Goal: Task Accomplishment & Management: Manage account settings

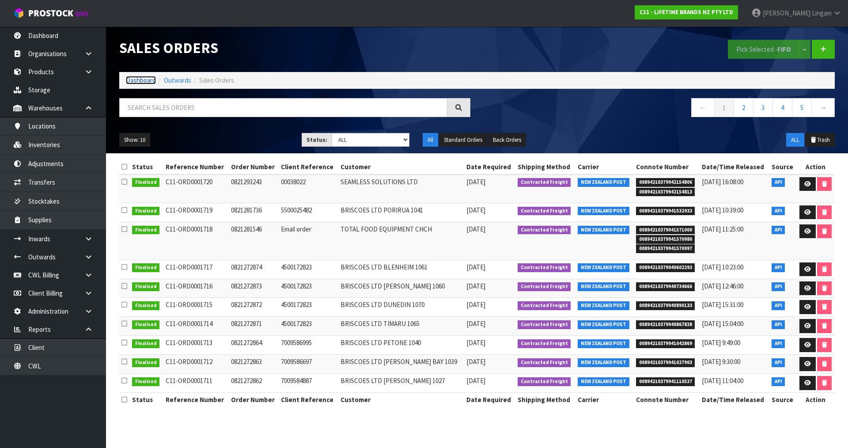
click at [140, 80] on link "Dashboard" at bounding box center [141, 80] width 30 height 8
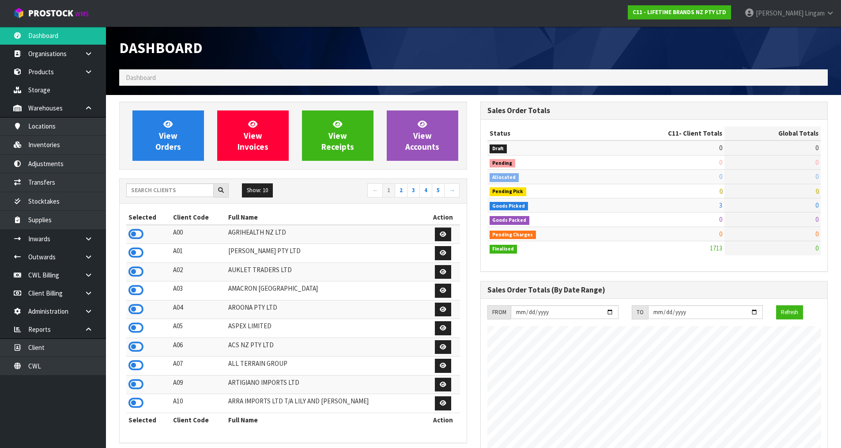
scroll to position [669, 361]
click at [185, 189] on input "text" at bounding box center [169, 190] width 87 height 14
click at [192, 191] on input "text" at bounding box center [169, 190] width 87 height 14
click at [188, 190] on input "text" at bounding box center [169, 190] width 87 height 14
click at [178, 189] on input "text" at bounding box center [169, 190] width 87 height 14
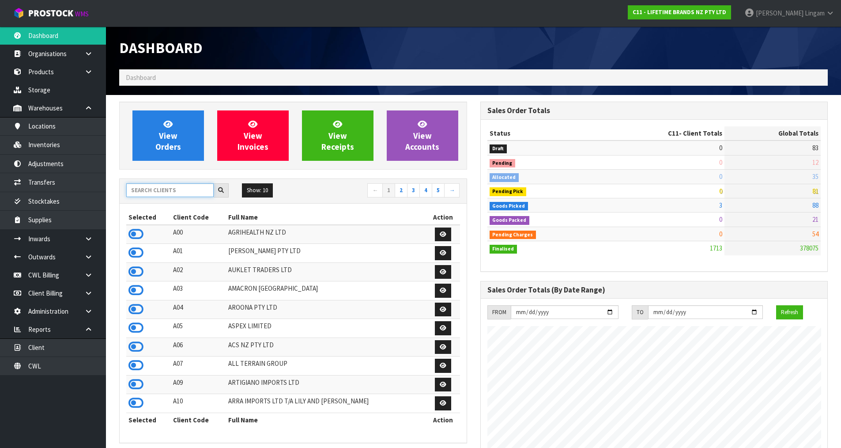
click at [152, 192] on input "text" at bounding box center [169, 190] width 87 height 14
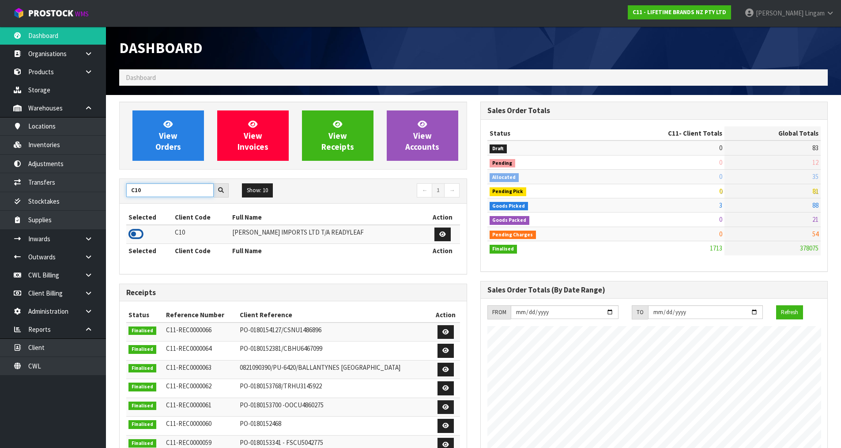
type input "C10"
drag, startPoint x: 136, startPoint y: 232, endPoint x: 142, endPoint y: 227, distance: 8.1
click at [137, 231] on icon at bounding box center [136, 233] width 15 height 13
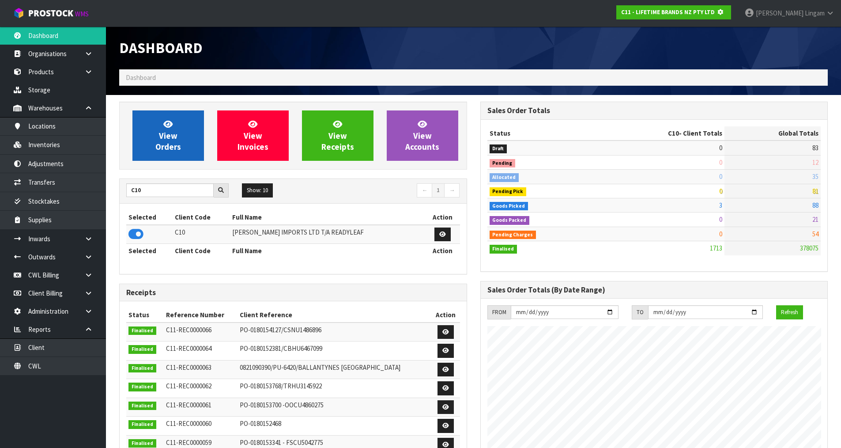
scroll to position [551, 361]
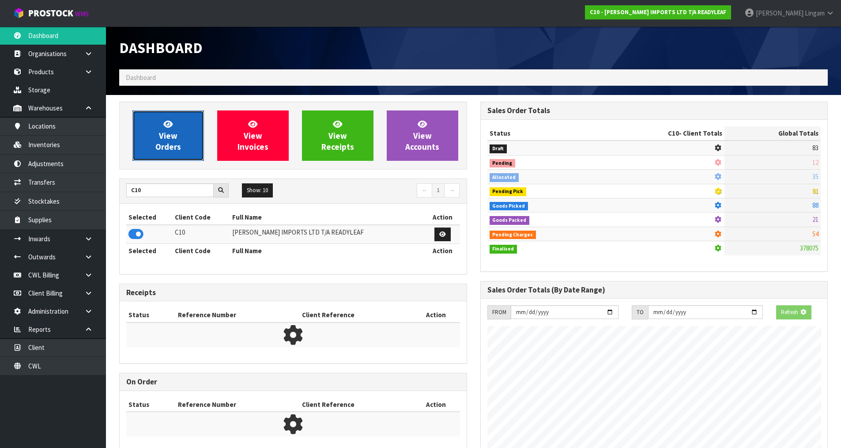
click at [171, 137] on span "View Orders" at bounding box center [168, 135] width 26 height 33
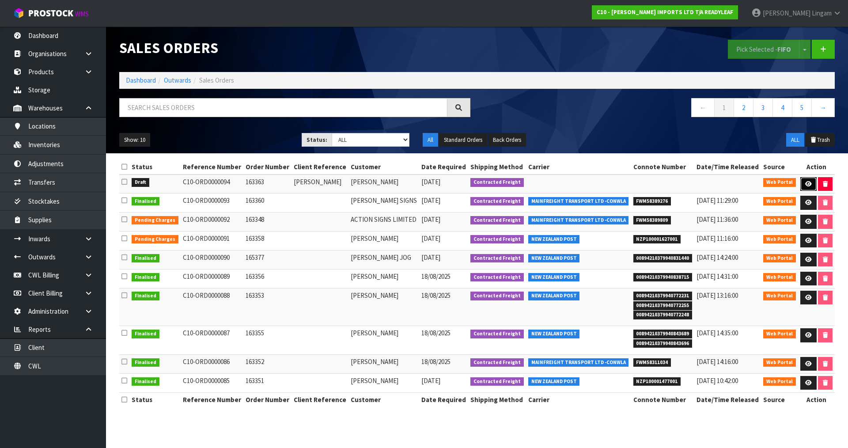
click at [808, 182] on icon at bounding box center [808, 184] width 7 height 6
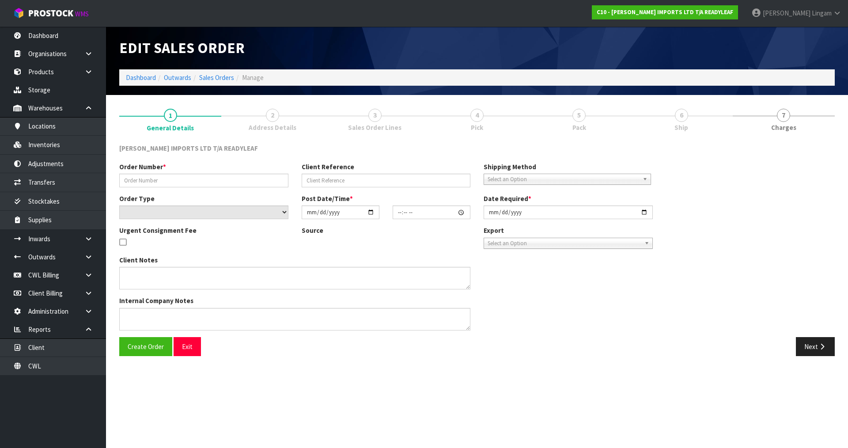
type input "163363"
type input "[PERSON_NAME]"
select select "number:0"
type input "[DATE]"
type input "11:49:00.000"
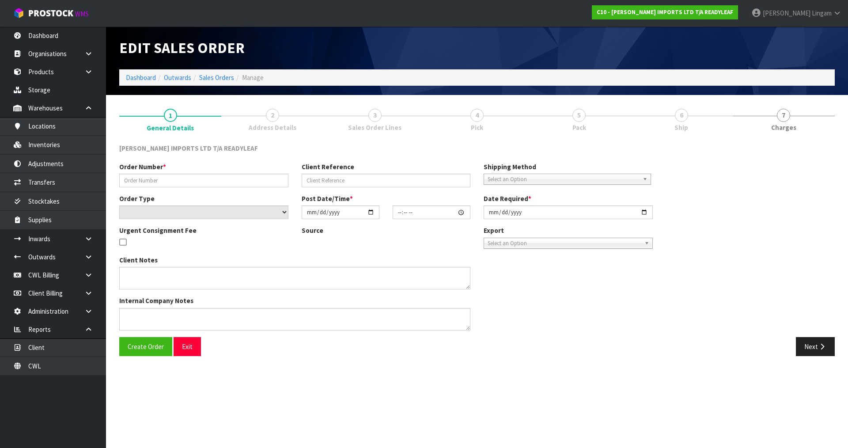
type input "[DATE]"
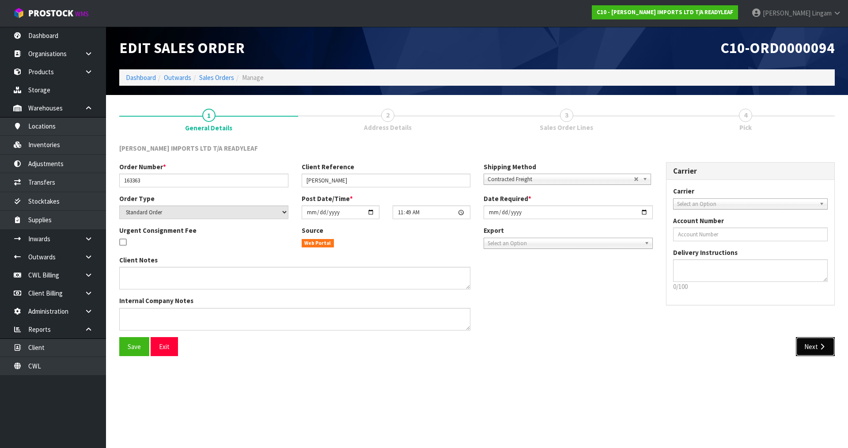
click at [816, 348] on button "Next" at bounding box center [815, 346] width 39 height 19
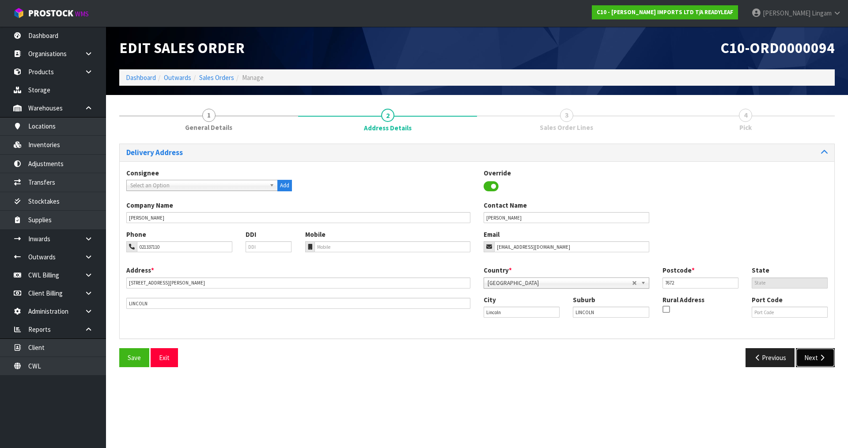
click at [809, 356] on button "Next" at bounding box center [815, 357] width 39 height 19
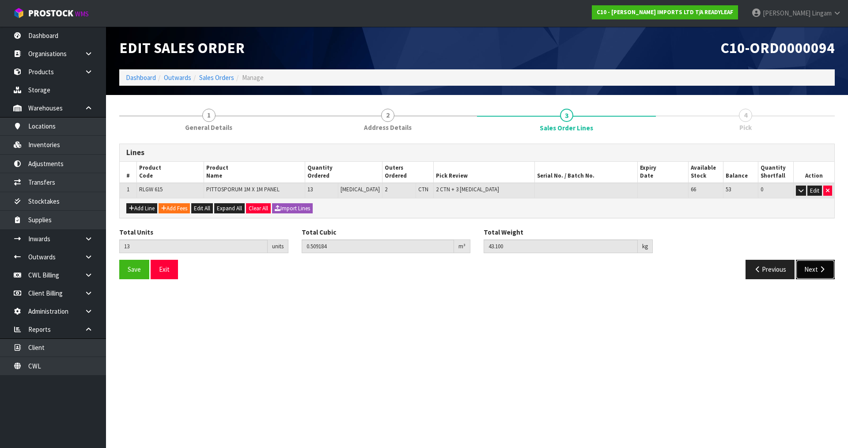
click at [816, 265] on button "Next" at bounding box center [815, 269] width 39 height 19
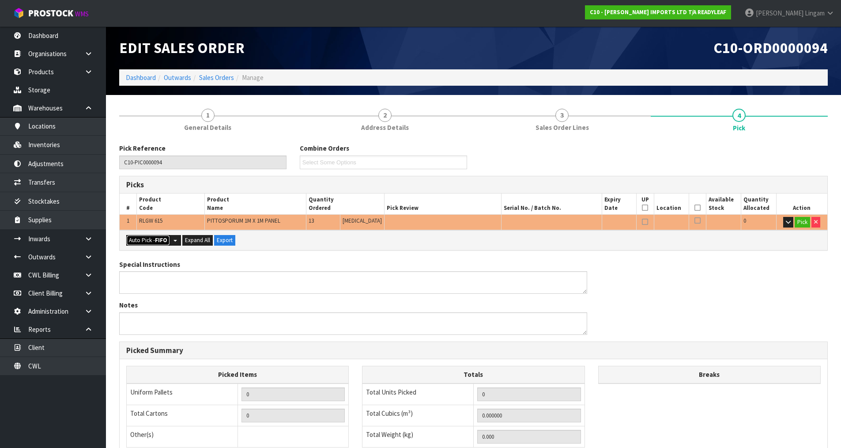
drag, startPoint x: 150, startPoint y: 239, endPoint x: 387, endPoint y: 235, distance: 236.8
click at [150, 239] on button "Auto Pick - FIFO" at bounding box center [148, 240] width 44 height 11
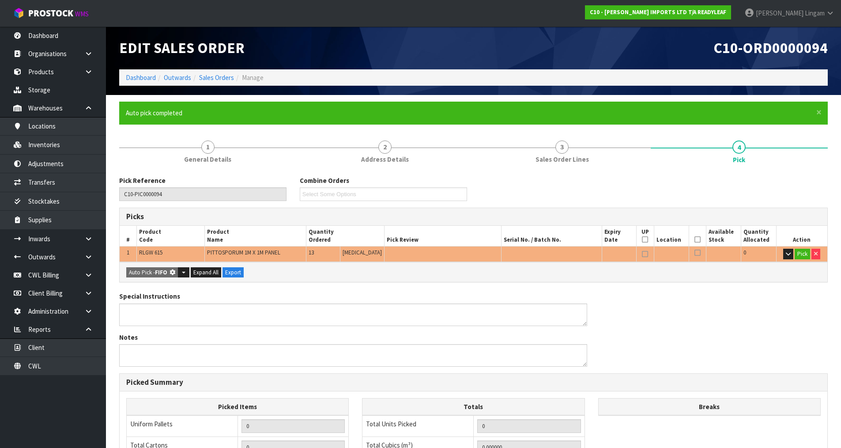
type input "2"
type input "Piece x 3"
type input "13"
type input "0.509184"
type input "43.100"
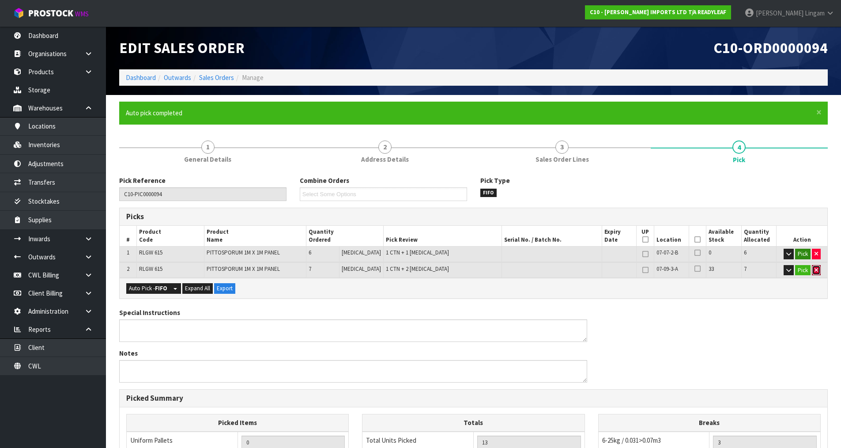
drag, startPoint x: 815, startPoint y: 269, endPoint x: 806, endPoint y: 255, distance: 17.2
click at [815, 269] on icon "button" at bounding box center [817, 270] width 4 height 6
type input "1"
type input "6"
type input "0.232764"
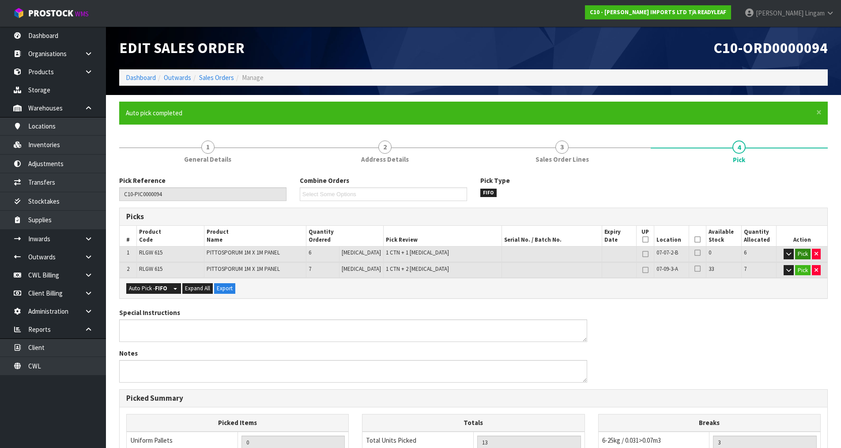
type input "20.05"
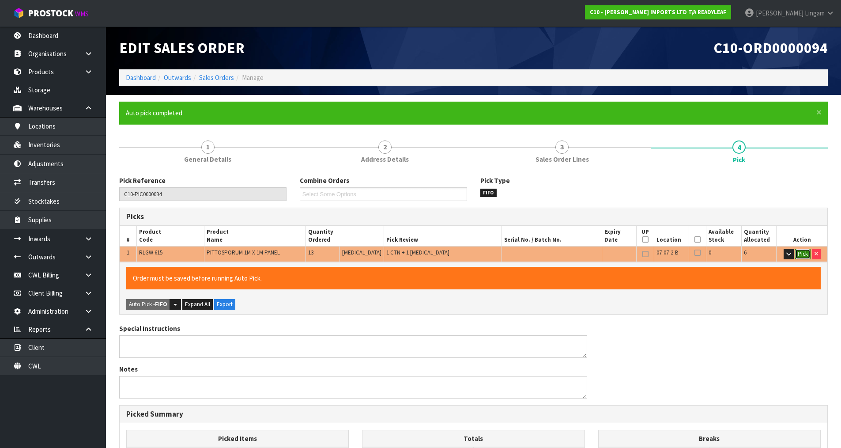
click at [797, 252] on button "Pick" at bounding box center [803, 254] width 15 height 11
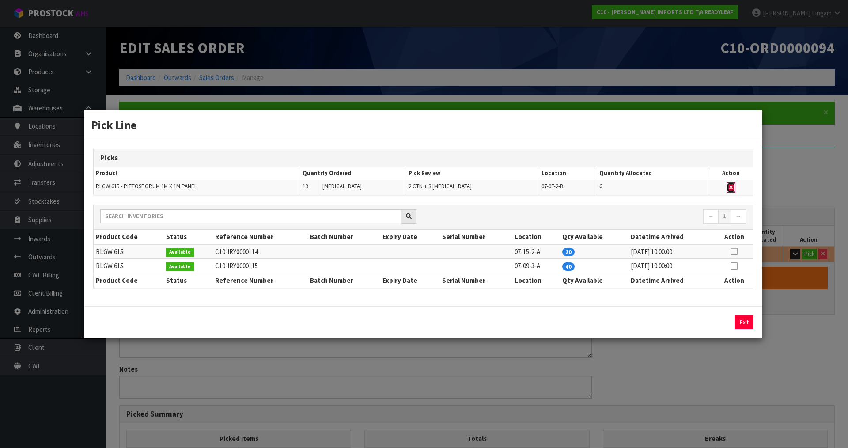
click at [732, 188] on button "button" at bounding box center [731, 187] width 9 height 11
type input "0"
type input "Piece x 2"
type input "0"
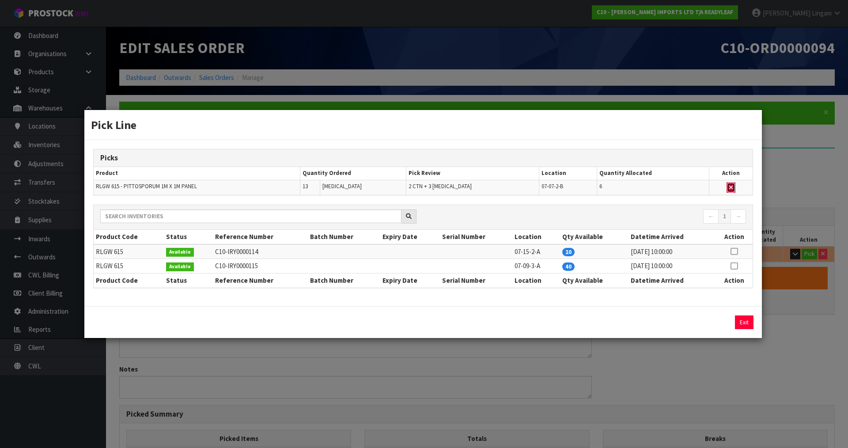
type input "0"
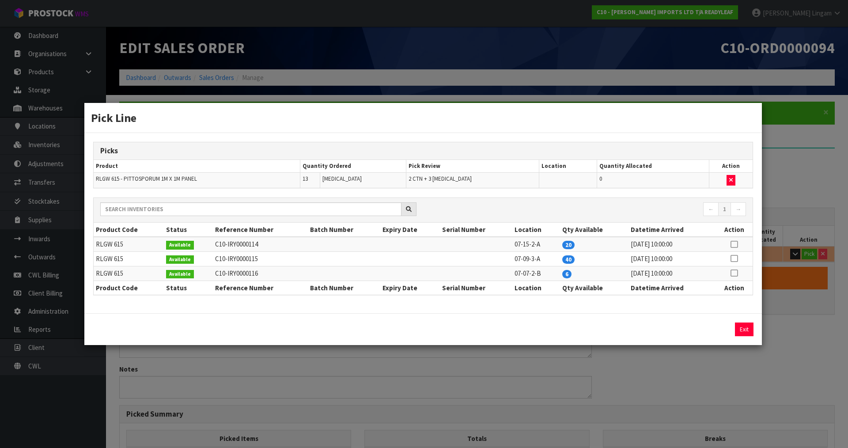
click at [734, 244] on icon at bounding box center [734, 244] width 7 height 0
drag, startPoint x: 720, startPoint y: 330, endPoint x: 749, endPoint y: 297, distance: 43.2
click at [723, 329] on button "Assign Pick" at bounding box center [714, 329] width 36 height 14
type input "2"
type input "Piece x 5"
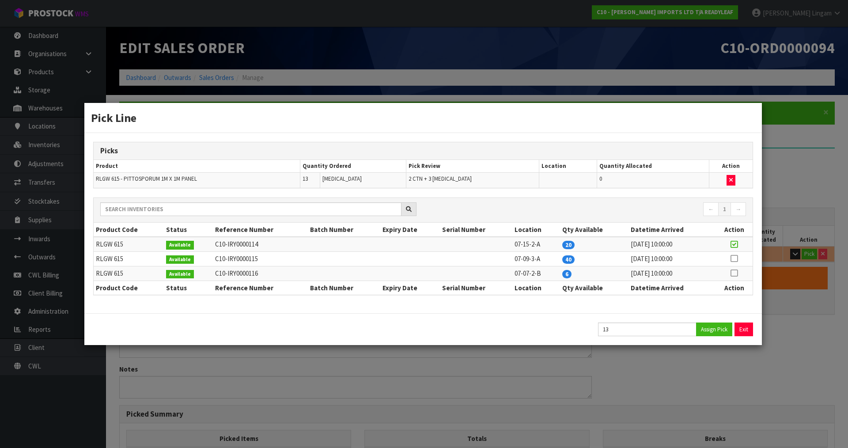
type input "13"
type input "0.509184"
type input "43.1"
click at [735, 273] on icon at bounding box center [734, 273] width 7 height 0
drag, startPoint x: 736, startPoint y: 275, endPoint x: 735, endPoint y: 265, distance: 10.2
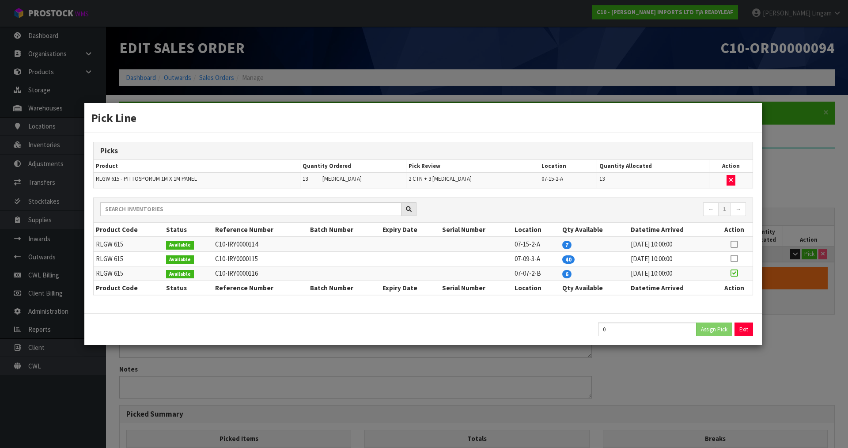
click at [736, 273] on icon at bounding box center [734, 273] width 7 height 0
click at [743, 332] on button "Exit" at bounding box center [744, 329] width 19 height 14
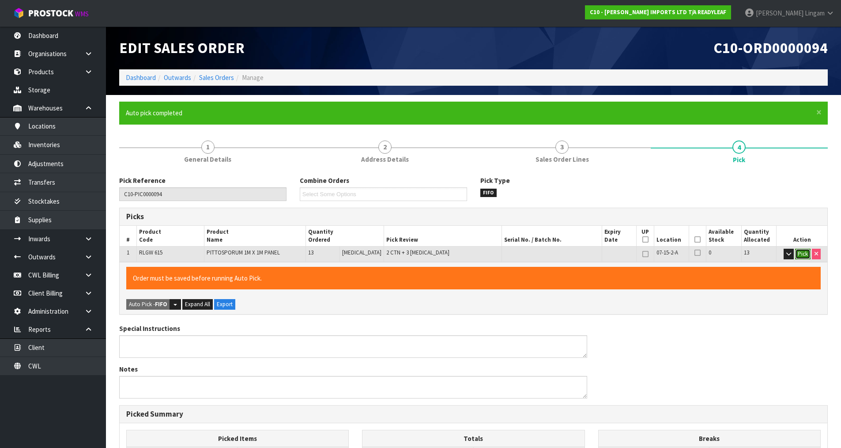
click at [801, 253] on button "Pick" at bounding box center [803, 254] width 15 height 11
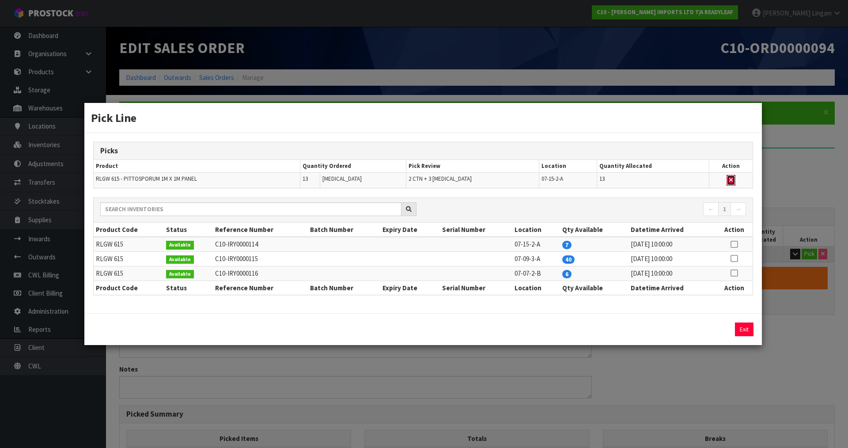
click at [729, 178] on icon "button" at bounding box center [731, 180] width 4 height 6
type input "0"
type input "Piece x 2"
type input "0"
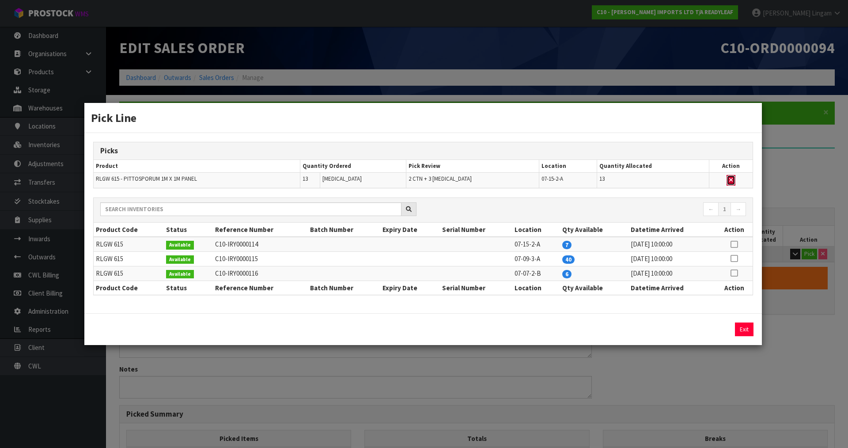
type input "0"
click at [734, 244] on icon at bounding box center [734, 244] width 7 height 0
drag, startPoint x: 617, startPoint y: 329, endPoint x: 561, endPoint y: 334, distance: 56.8
click at [561, 334] on div "13 Assign Pick Exit" at bounding box center [423, 329] width 673 height 14
type input "10"
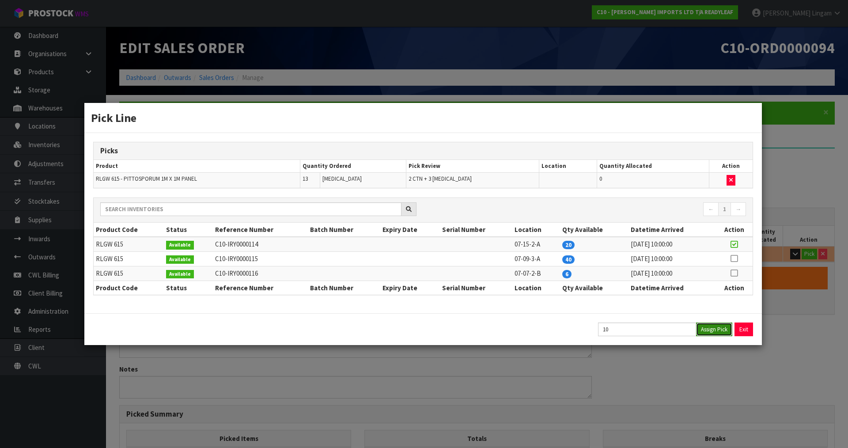
click at [716, 331] on button "Assign Pick" at bounding box center [714, 329] width 36 height 14
type input "2"
type input "10"
type input "0.378216"
type input "34.1"
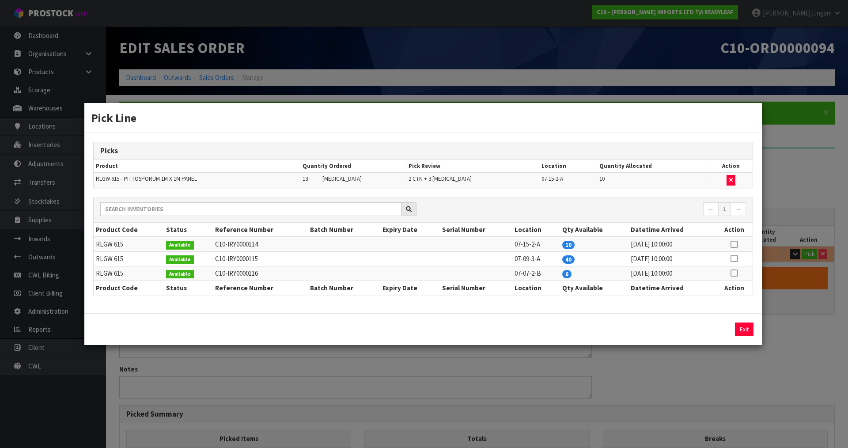
click at [735, 273] on icon at bounding box center [734, 273] width 7 height 0
drag, startPoint x: 715, startPoint y: 327, endPoint x: 743, endPoint y: 331, distance: 28.5
click at [715, 327] on button "Assign Pick" at bounding box center [714, 329] width 36 height 14
type input "13"
type input "0.509184"
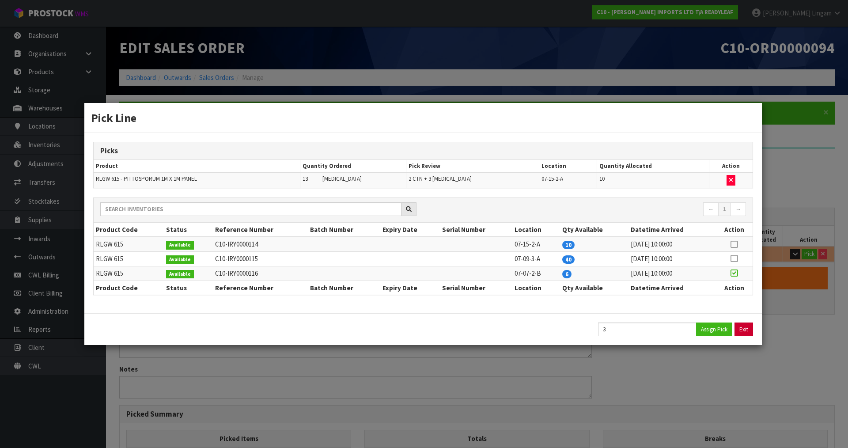
type input "43.1"
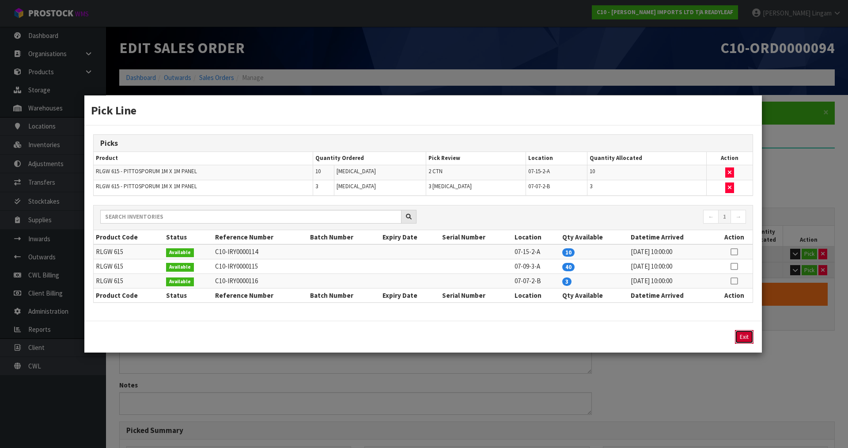
click at [746, 330] on button "Exit" at bounding box center [744, 337] width 19 height 14
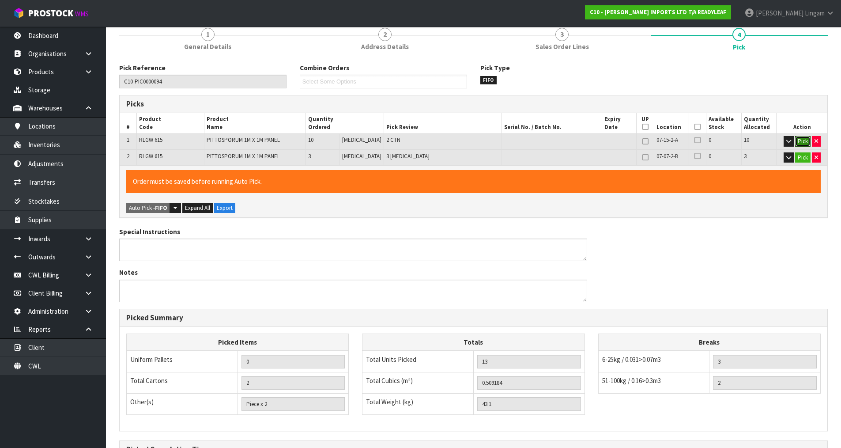
scroll to position [217, 0]
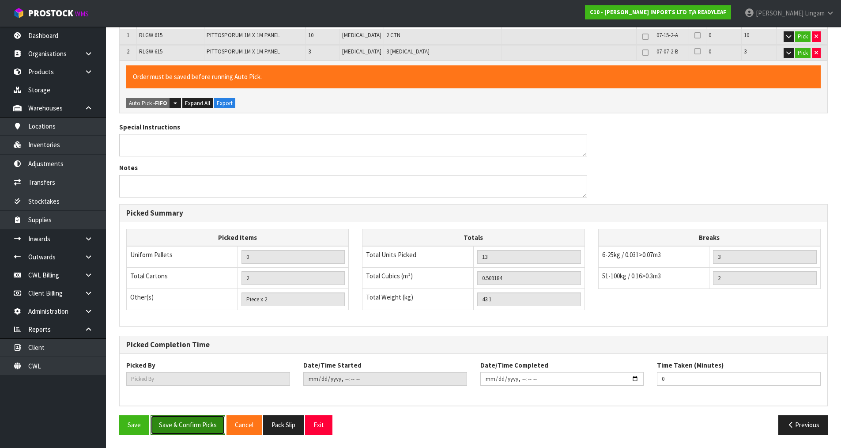
click at [204, 430] on button "Save & Confirm Picks" at bounding box center [188, 424] width 75 height 19
type input "Piece x 3"
type input "[PERSON_NAME]"
type input "[DATE]T12:34:26"
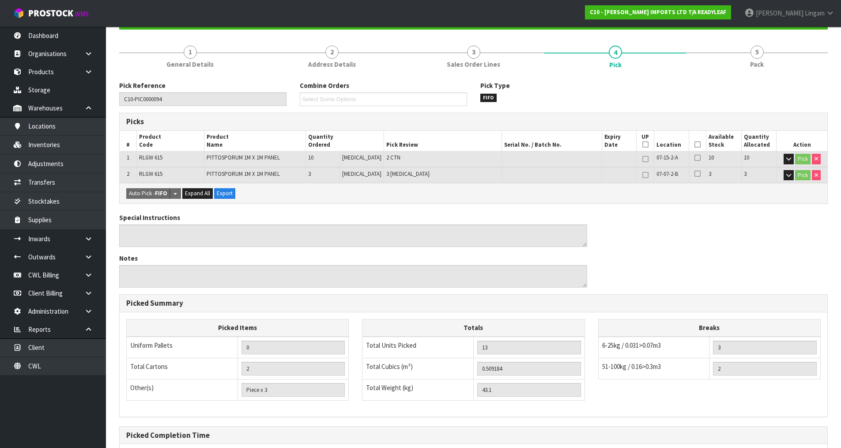
scroll to position [185, 0]
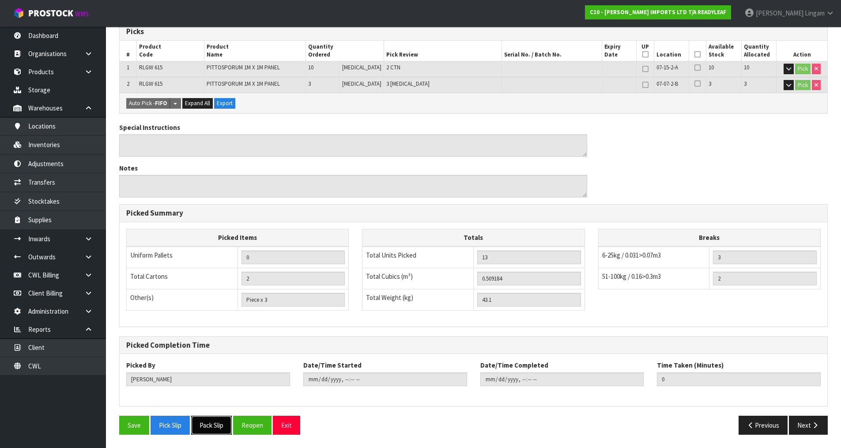
click at [220, 430] on button "Pack Slip" at bounding box center [211, 425] width 41 height 19
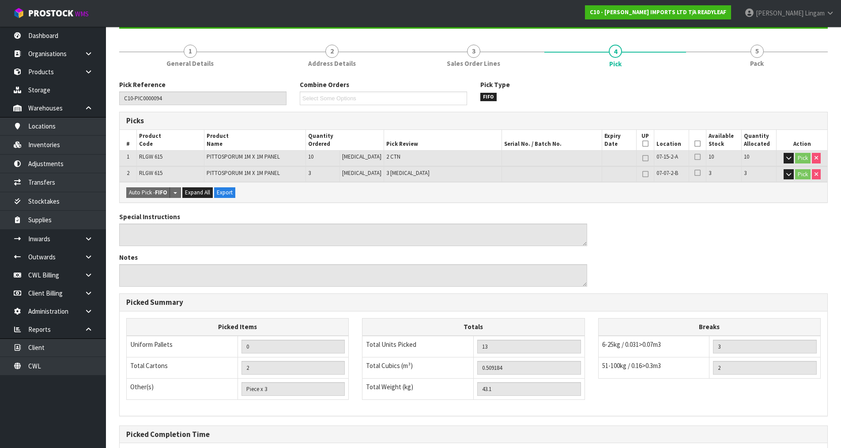
scroll to position [0, 0]
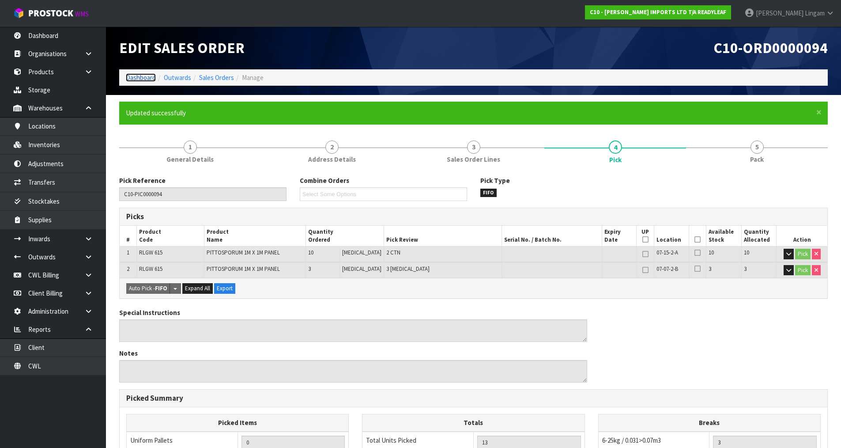
click at [145, 76] on link "Dashboard" at bounding box center [141, 77] width 30 height 8
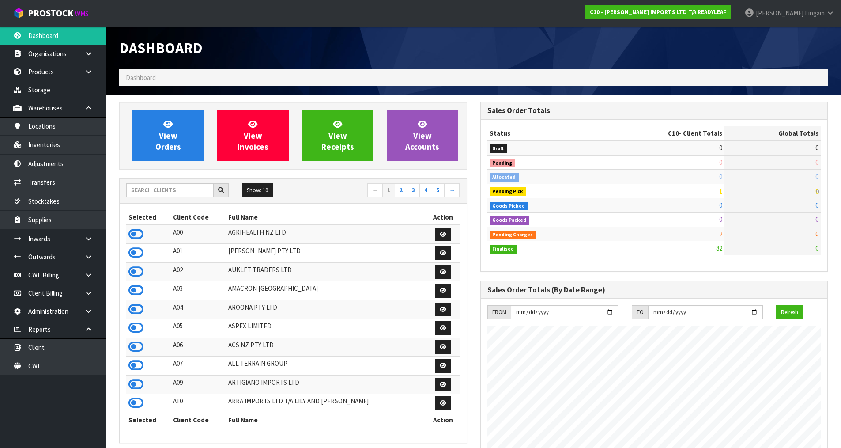
scroll to position [612, 361]
click at [178, 150] on span "View Orders" at bounding box center [168, 135] width 26 height 33
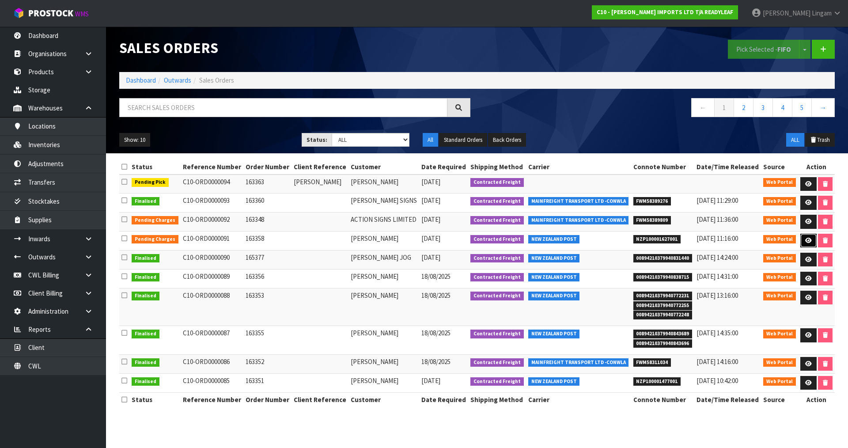
click at [808, 241] on icon at bounding box center [808, 241] width 7 height 6
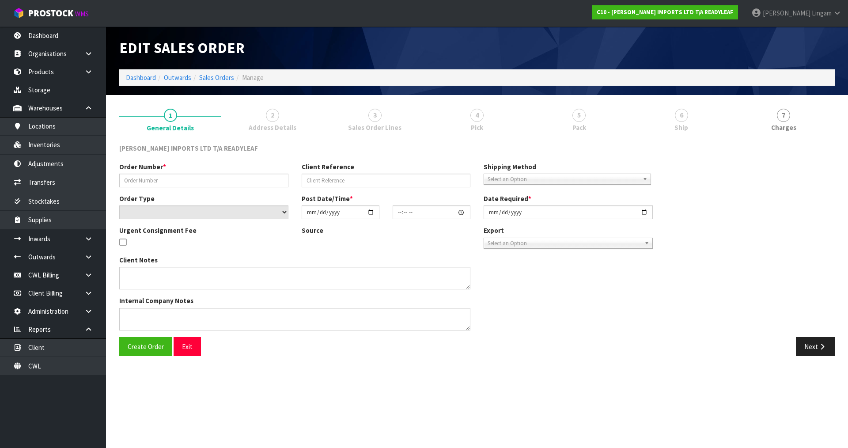
type input "163358"
select select "number:0"
type input "[DATE]"
type input "07:53:00.000"
type input "[DATE]"
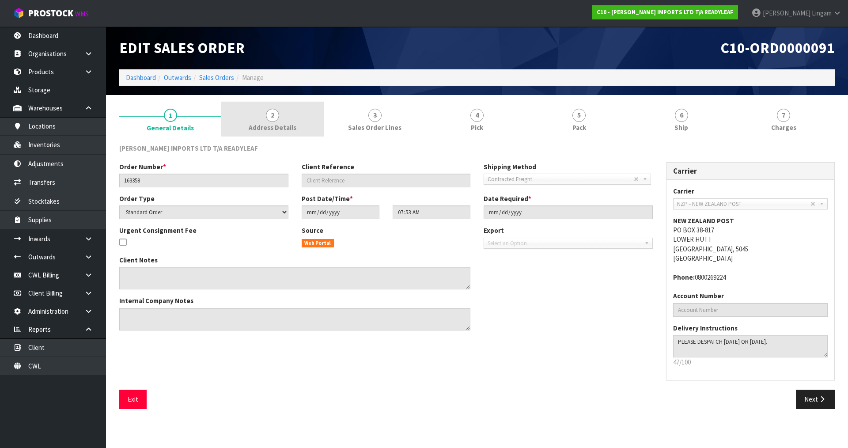
click at [297, 126] on link "2 Address Details" at bounding box center [272, 119] width 102 height 35
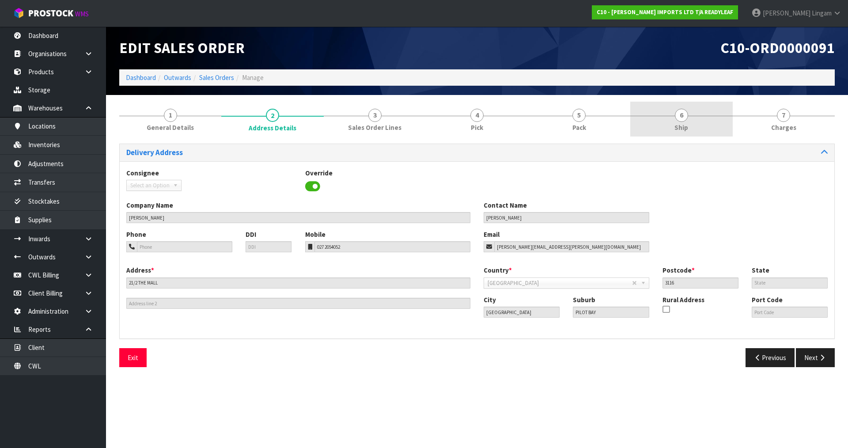
click at [684, 118] on span "6" at bounding box center [681, 115] width 13 height 13
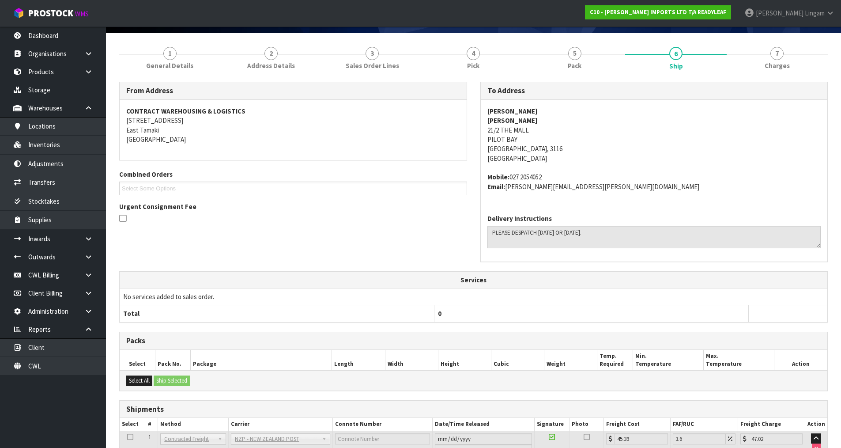
scroll to position [135, 0]
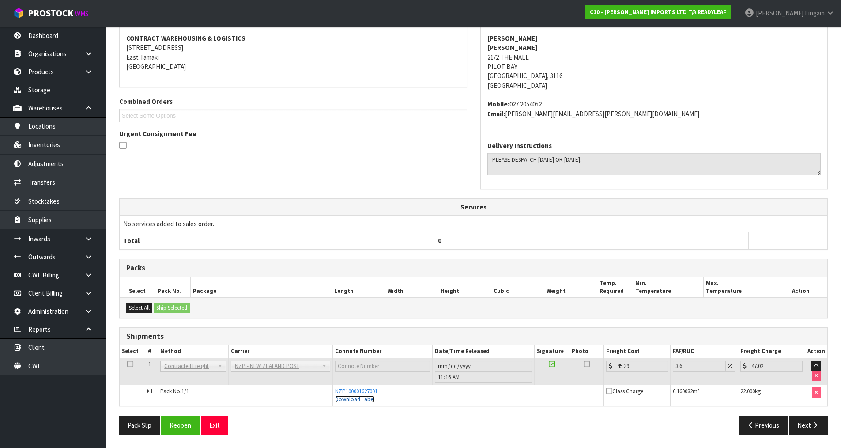
click at [364, 401] on link "Download Label" at bounding box center [354, 399] width 39 height 8
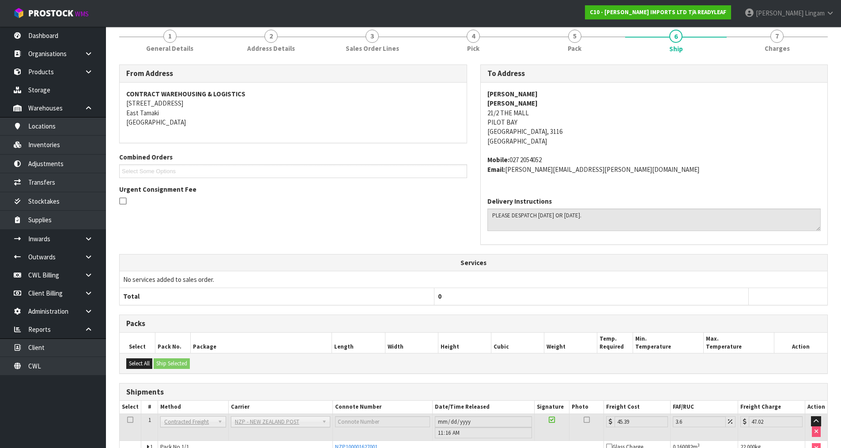
scroll to position [0, 0]
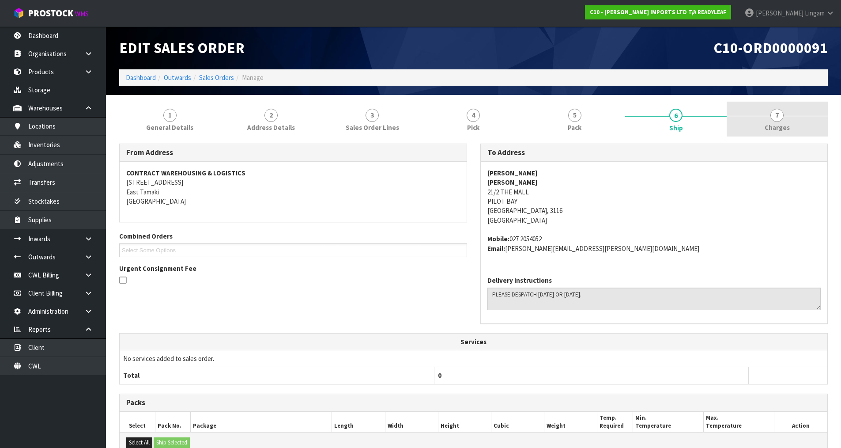
click at [780, 120] on span "7" at bounding box center [777, 115] width 13 height 13
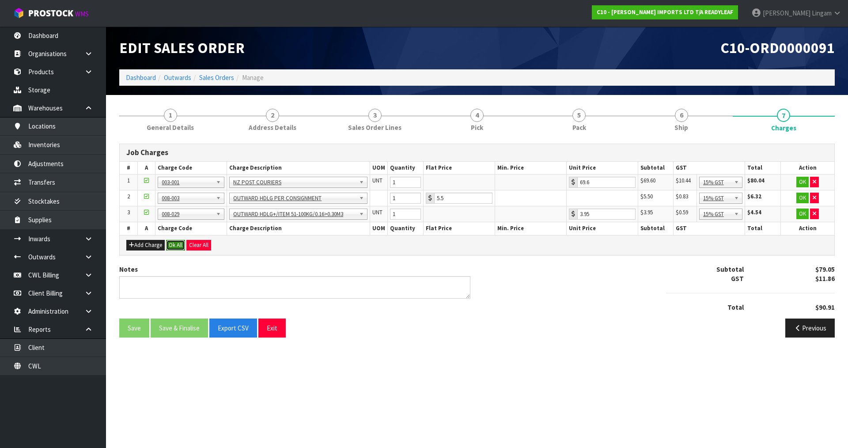
click at [174, 243] on button "Ok All" at bounding box center [175, 245] width 19 height 11
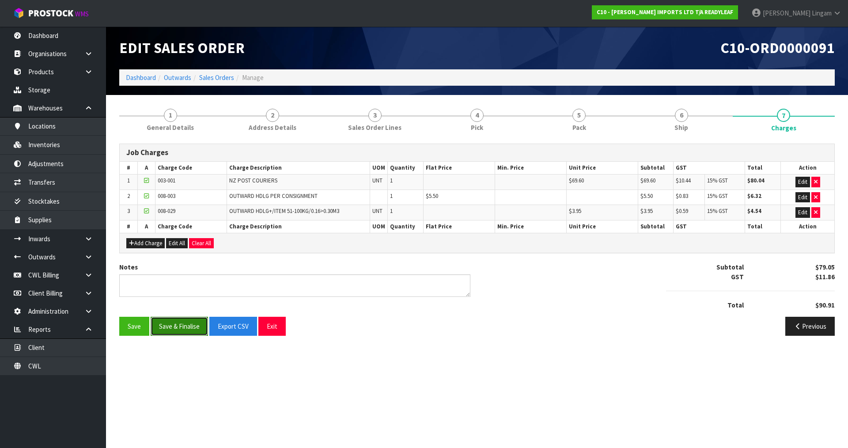
click at [172, 331] on button "Save & Finalise" at bounding box center [179, 326] width 57 height 19
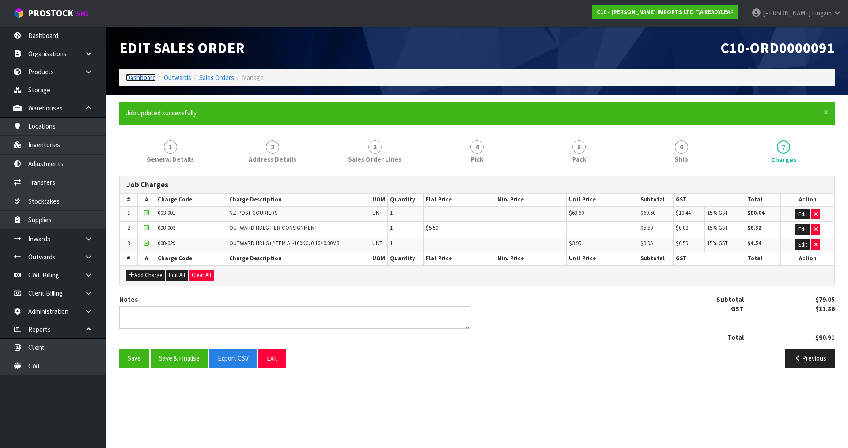
click at [138, 78] on link "Dashboard" at bounding box center [141, 77] width 30 height 8
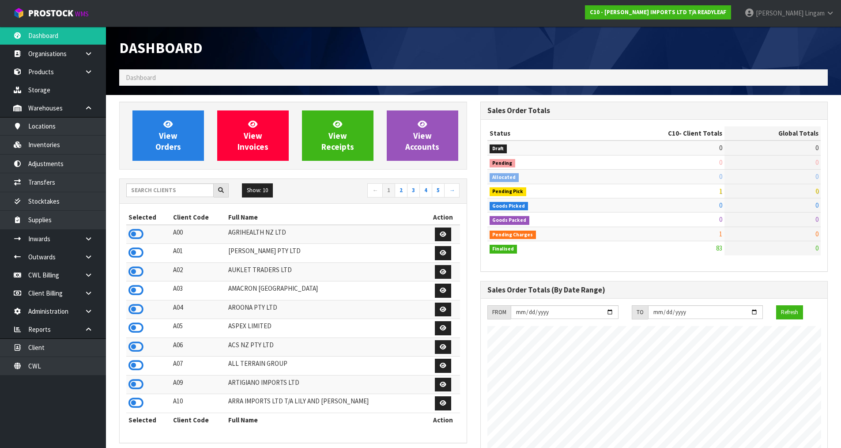
scroll to position [612, 361]
click at [176, 148] on span "View Orders" at bounding box center [168, 135] width 26 height 33
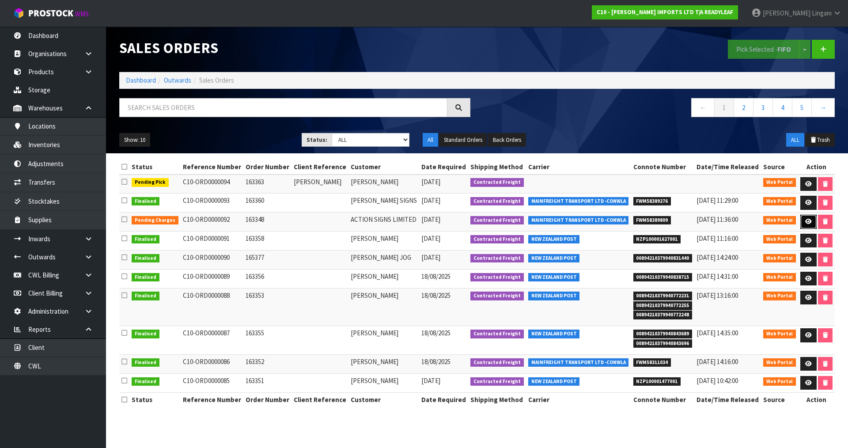
click at [805, 222] on icon at bounding box center [808, 222] width 7 height 6
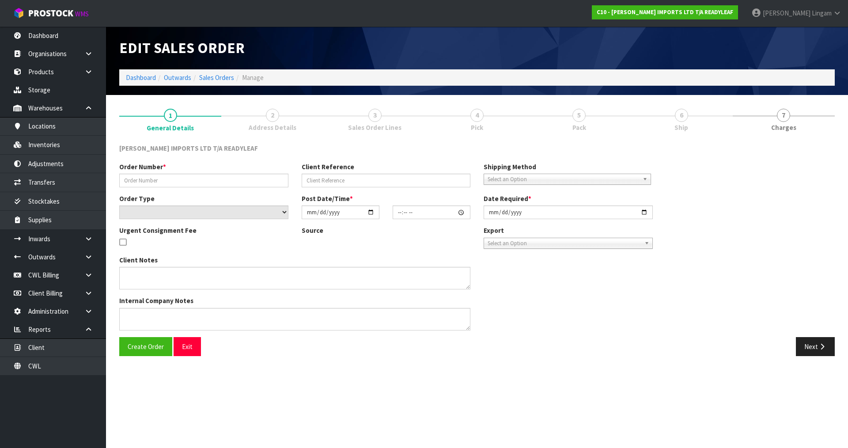
type input "163348"
select select "number:0"
type input "[DATE]"
type input "11:32:00.000"
type input "[DATE]"
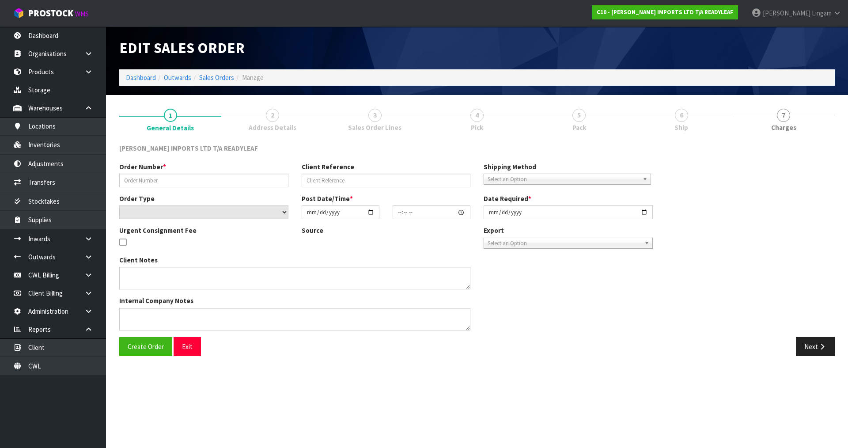
type textarea "URGENT DISPATCH PLEASE"
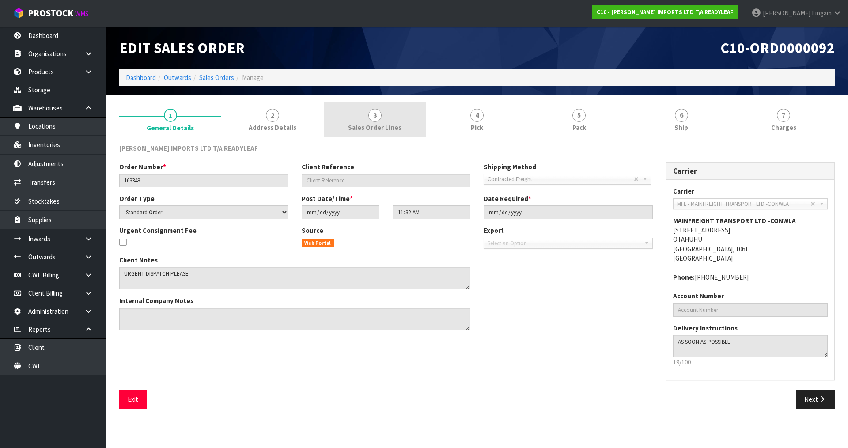
click at [372, 129] on span "Sales Order Lines" at bounding box center [374, 127] width 53 height 9
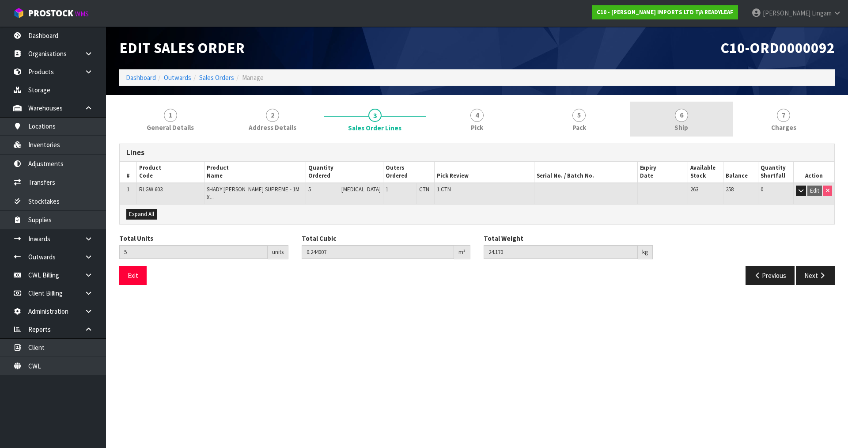
click at [691, 125] on link "6 Ship" at bounding box center [681, 119] width 102 height 35
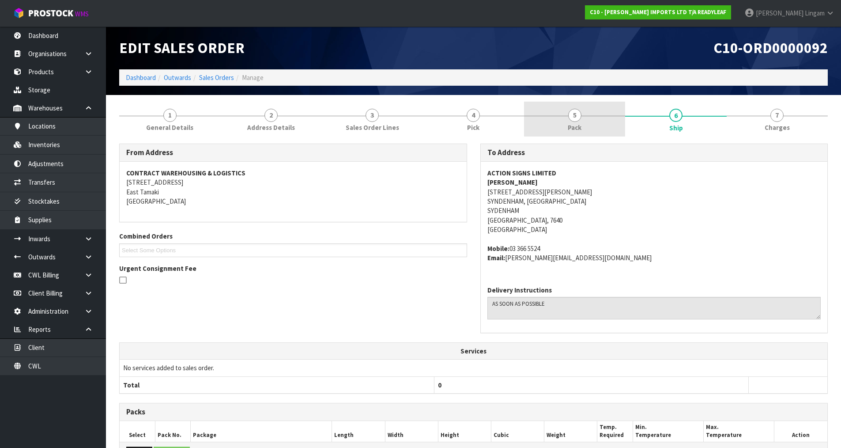
click at [583, 111] on link "5 Pack" at bounding box center [574, 119] width 101 height 35
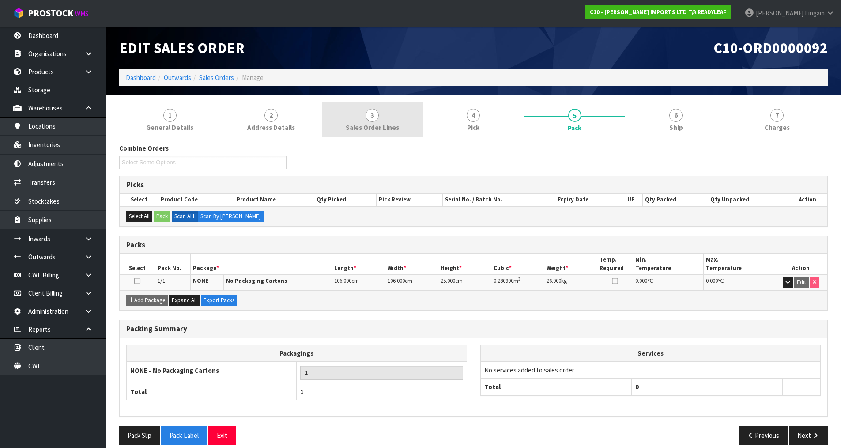
click at [387, 126] on span "Sales Order Lines" at bounding box center [372, 127] width 53 height 9
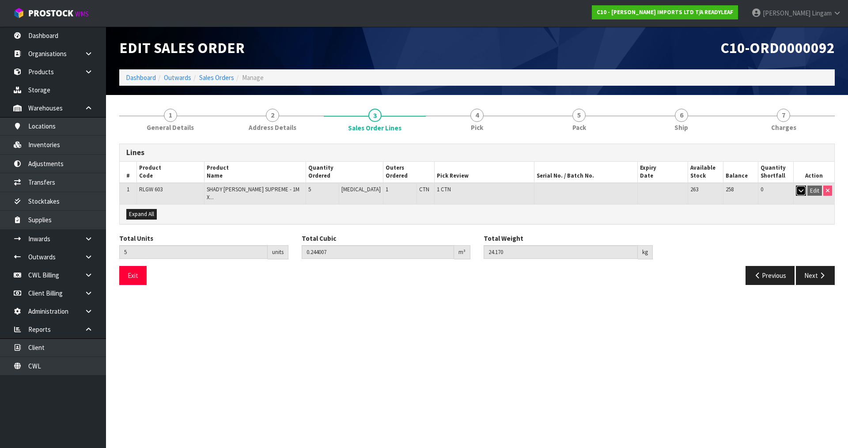
click at [801, 195] on button "button" at bounding box center [801, 191] width 10 height 11
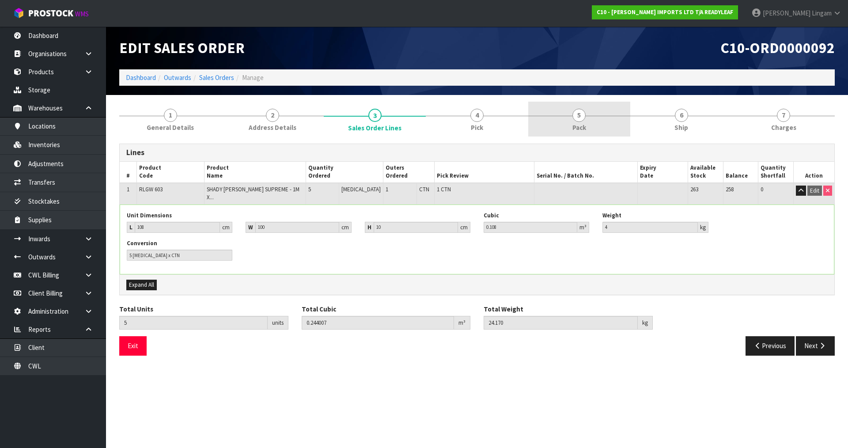
click at [577, 118] on span "5" at bounding box center [578, 115] width 13 height 13
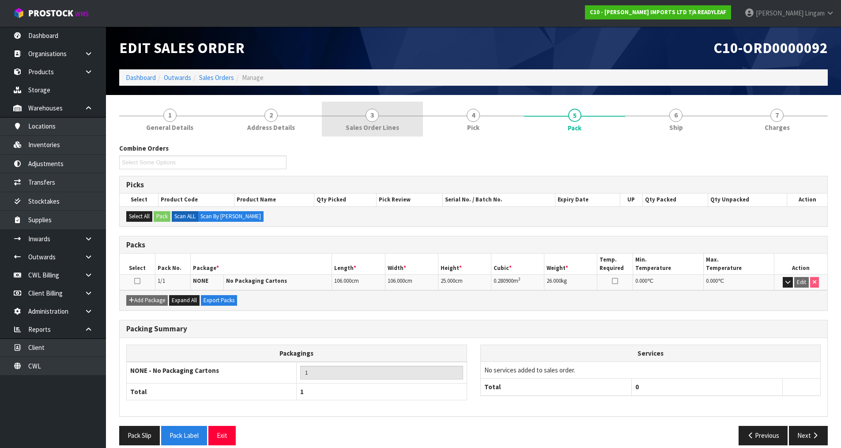
click at [387, 127] on span "Sales Order Lines" at bounding box center [372, 127] width 53 height 9
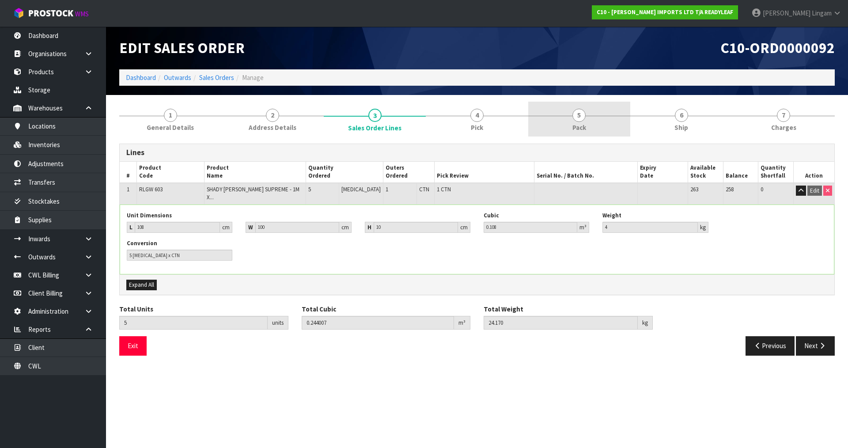
click at [586, 129] on span "Pack" at bounding box center [579, 127] width 14 height 9
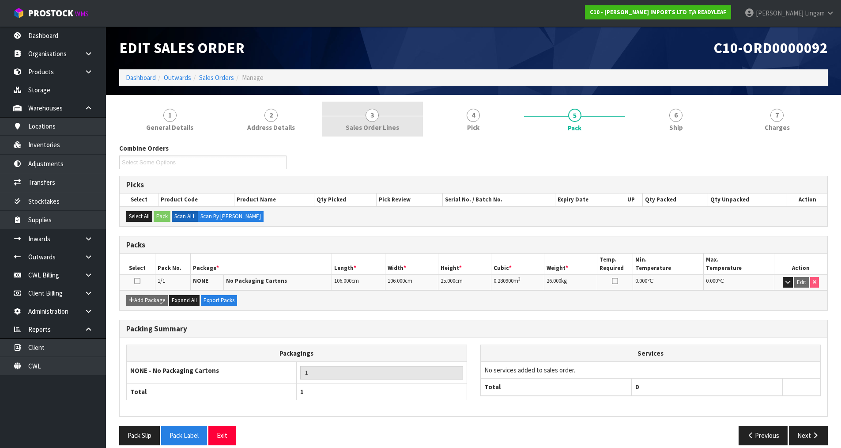
click at [362, 131] on span "Sales Order Lines" at bounding box center [372, 127] width 53 height 9
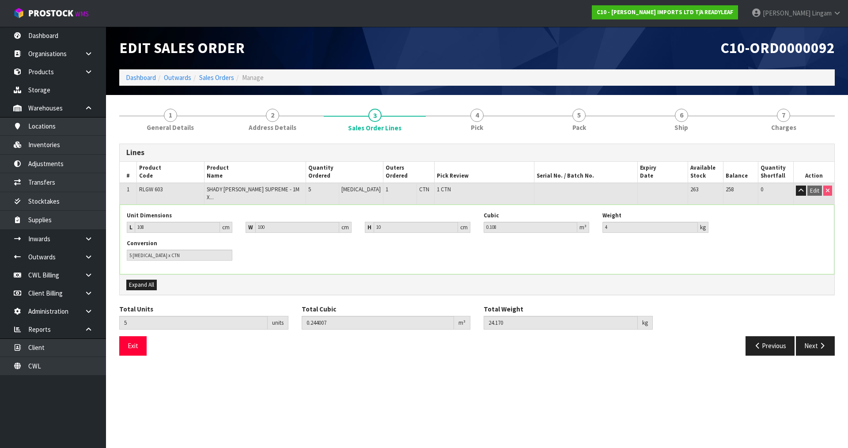
click at [149, 189] on span "RLGW 603" at bounding box center [150, 190] width 23 height 8
copy span "RLGW"
click at [605, 126] on link "5 Pack" at bounding box center [579, 119] width 102 height 35
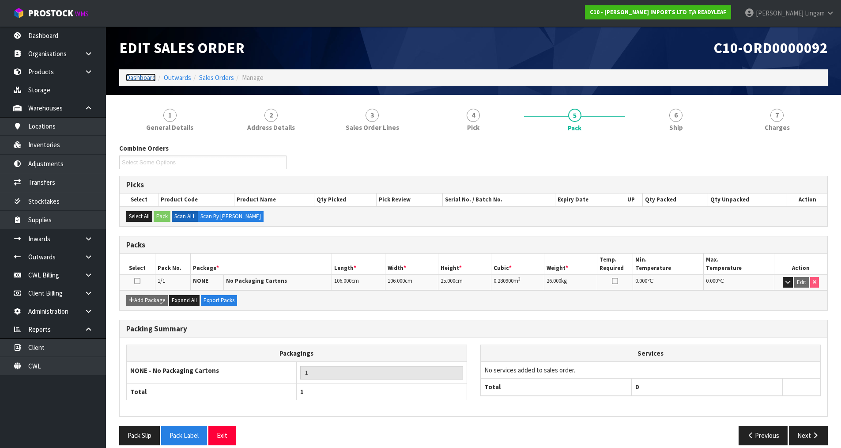
click at [143, 77] on link "Dashboard" at bounding box center [141, 77] width 30 height 8
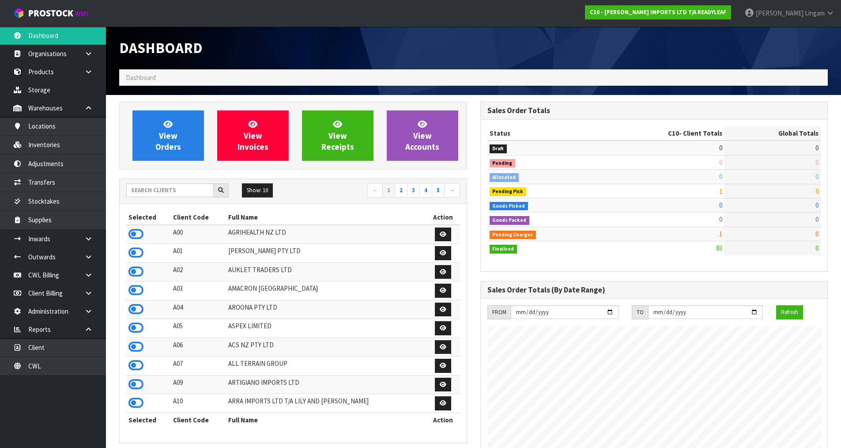
scroll to position [612, 361]
click at [171, 190] on input "text" at bounding box center [169, 190] width 87 height 14
click at [161, 136] on span "View Orders" at bounding box center [168, 135] width 26 height 33
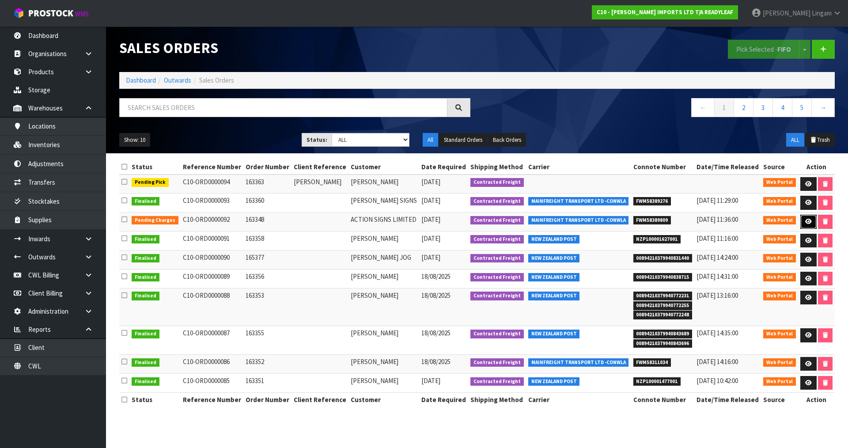
click at [807, 221] on icon at bounding box center [808, 222] width 7 height 6
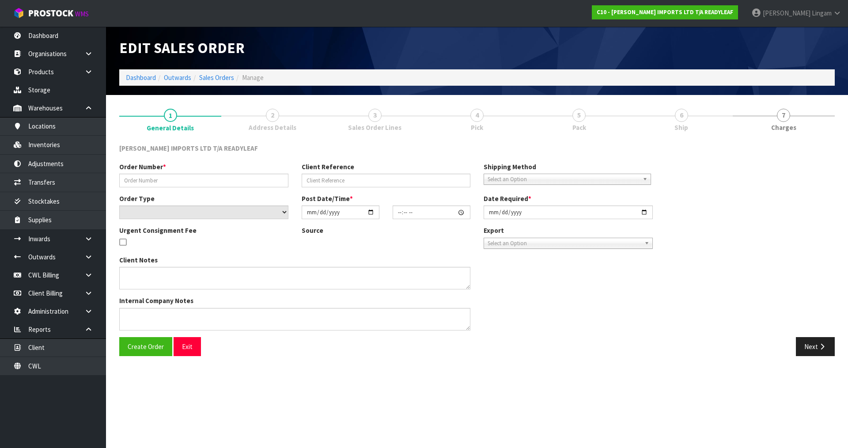
type input "163348"
select select "number:0"
type input "[DATE]"
type input "11:32:00.000"
type input "[DATE]"
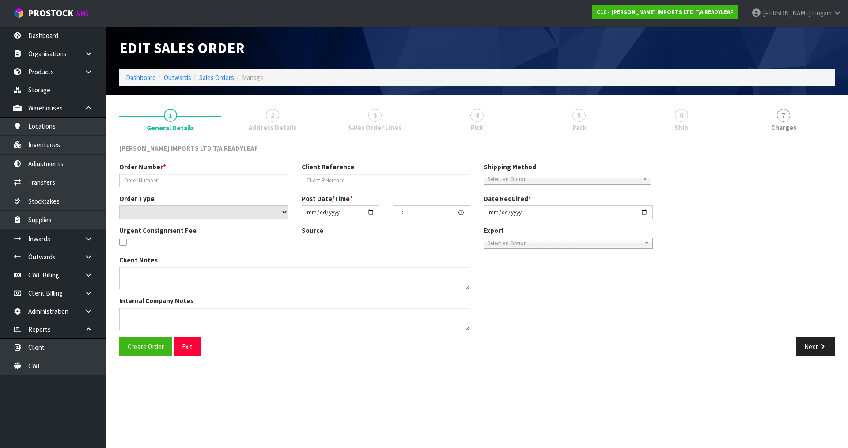
type textarea "URGENT DISPATCH PLEASE"
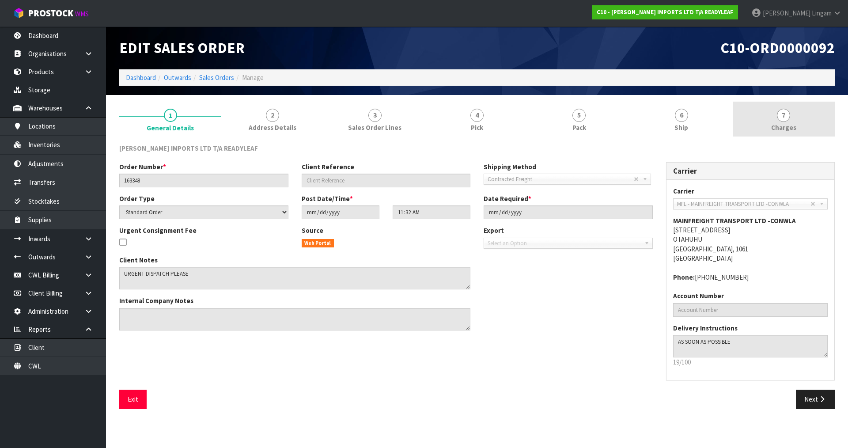
click at [816, 128] on link "7 [GEOGRAPHIC_DATA]" at bounding box center [784, 119] width 102 height 35
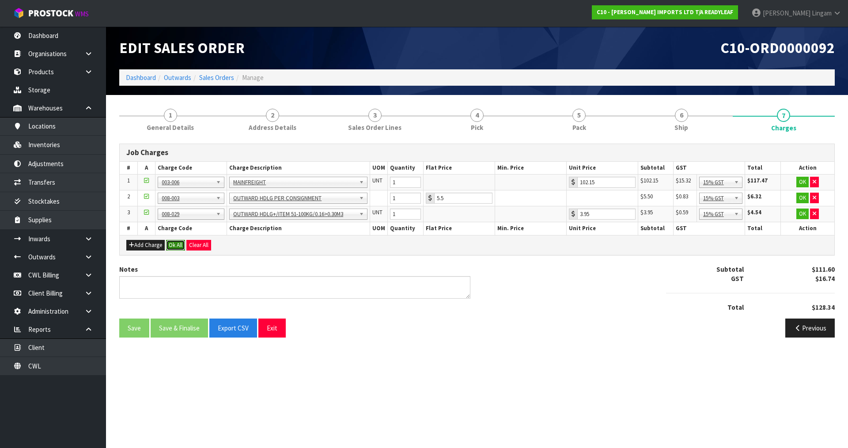
click at [176, 245] on button "Ok All" at bounding box center [175, 245] width 19 height 11
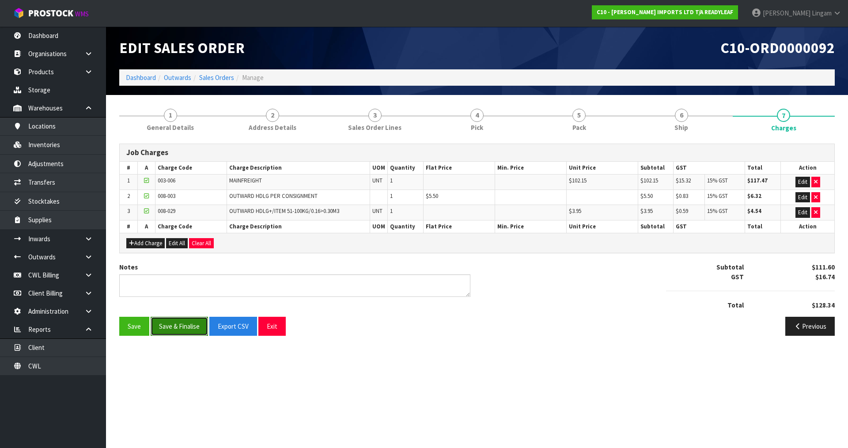
click at [185, 327] on button "Save & Finalise" at bounding box center [179, 326] width 57 height 19
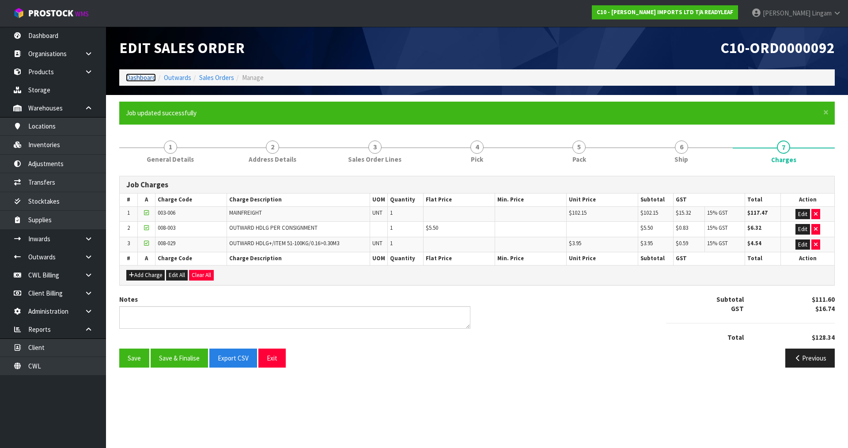
click at [144, 78] on link "Dashboard" at bounding box center [141, 77] width 30 height 8
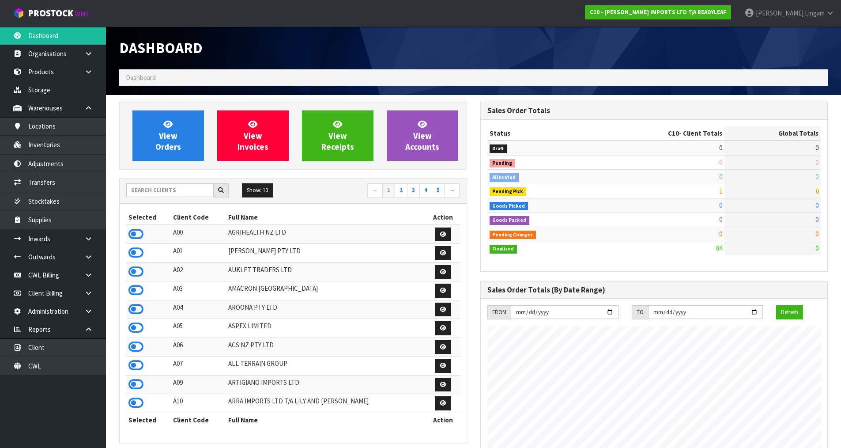
scroll to position [612, 361]
click at [154, 188] on input "text" at bounding box center [169, 190] width 87 height 14
click at [182, 192] on input "text" at bounding box center [169, 190] width 87 height 14
click at [159, 191] on input "text" at bounding box center [169, 190] width 87 height 14
click at [136, 192] on input "text" at bounding box center [169, 190] width 87 height 14
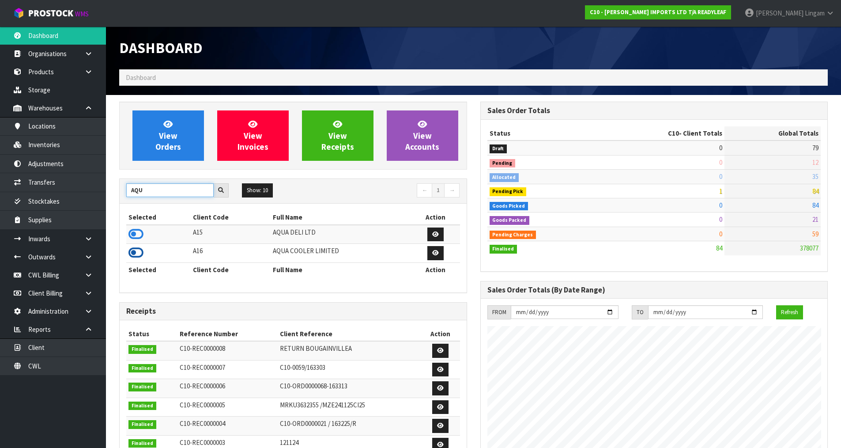
type input "AQU"
click at [135, 254] on icon at bounding box center [136, 252] width 15 height 13
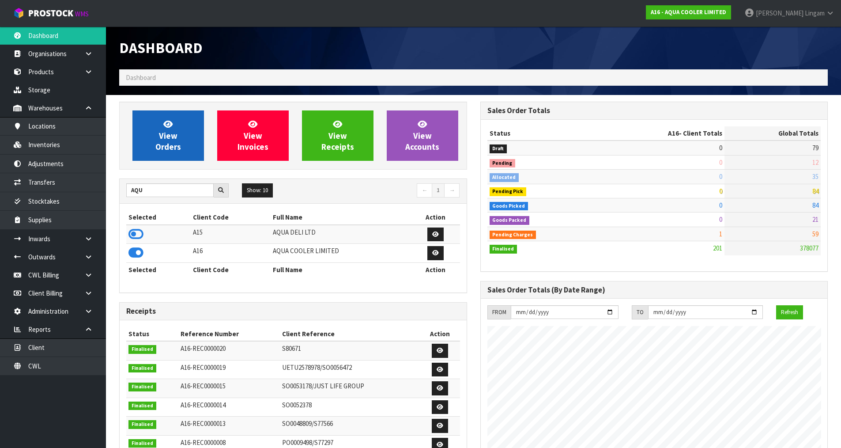
scroll to position [583, 361]
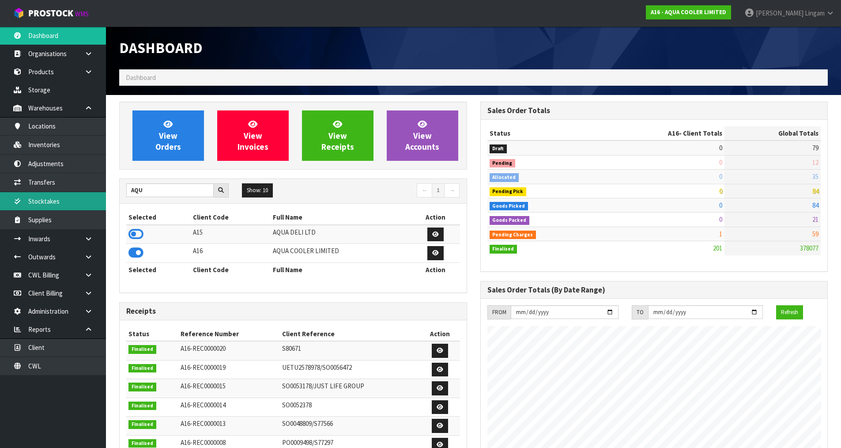
click at [33, 201] on link "Stocktakes" at bounding box center [53, 201] width 106 height 18
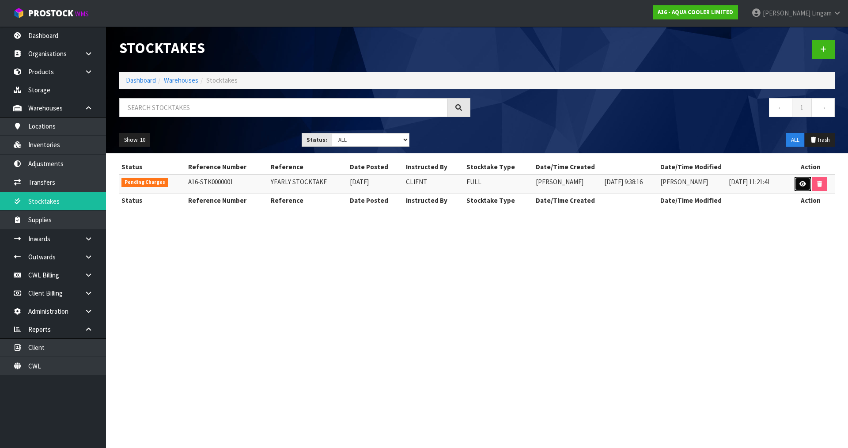
click at [799, 186] on link at bounding box center [803, 184] width 16 height 14
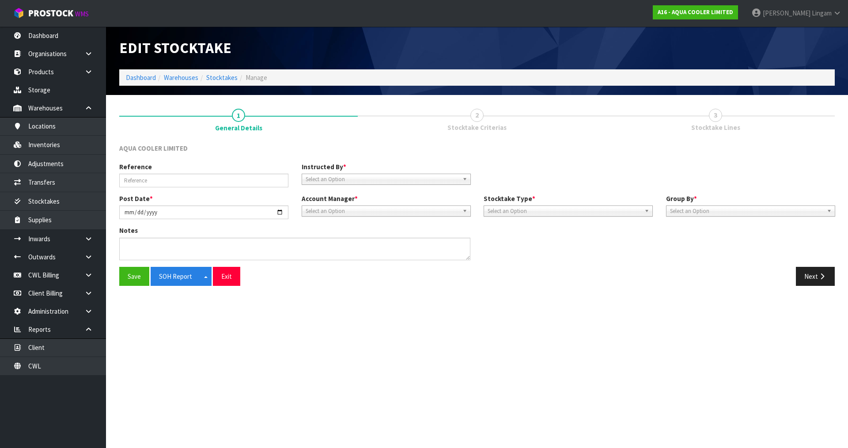
type input "YEARLY STOCKTAKE"
type input "[DATE]"
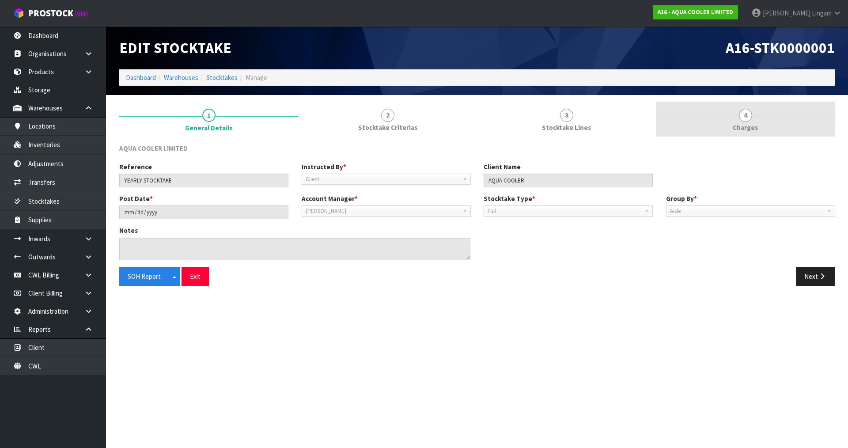
click at [754, 128] on span "Charges" at bounding box center [745, 127] width 25 height 9
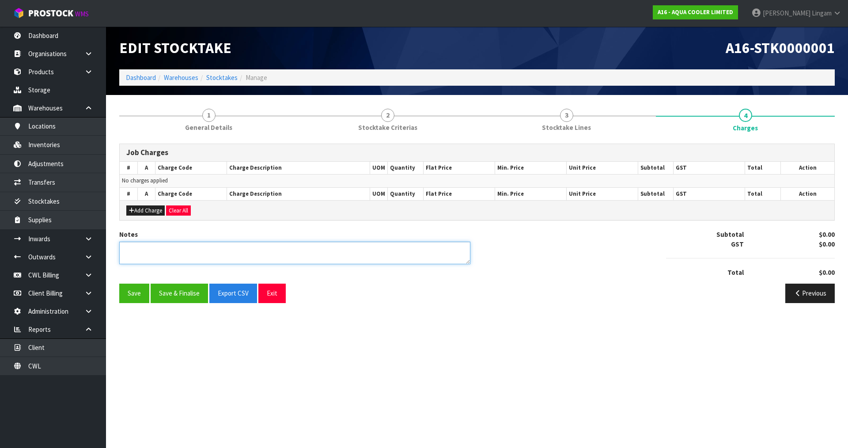
click at [191, 258] on textarea at bounding box center [294, 253] width 351 height 23
type textarea "CHARGE 2 HOURS - 120 MIN"
drag, startPoint x: 175, startPoint y: 298, endPoint x: 188, endPoint y: 295, distance: 12.9
click at [178, 298] on button "Save & Finalise" at bounding box center [179, 293] width 57 height 19
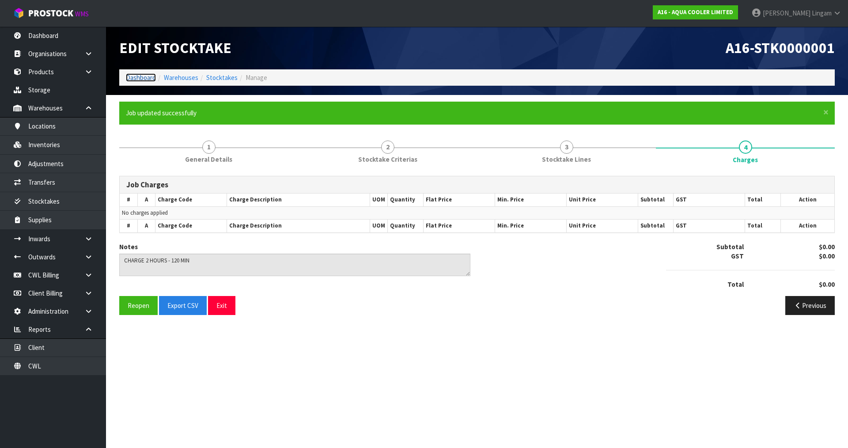
click at [137, 76] on link "Dashboard" at bounding box center [141, 77] width 30 height 8
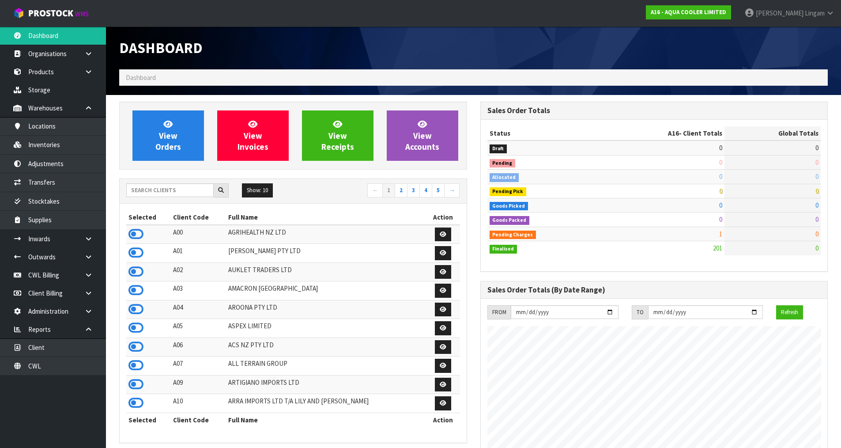
scroll to position [583, 361]
click at [174, 189] on input "text" at bounding box center [169, 190] width 87 height 14
click at [173, 194] on input "text" at bounding box center [169, 190] width 87 height 14
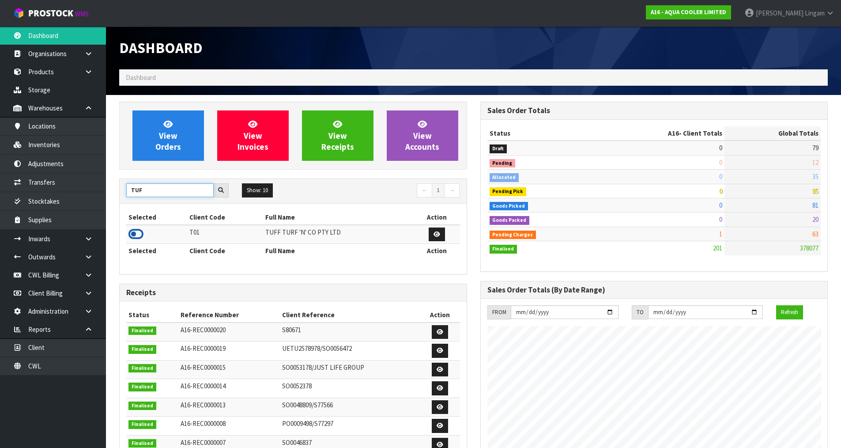
type input "TUF"
click at [133, 232] on icon at bounding box center [136, 233] width 15 height 13
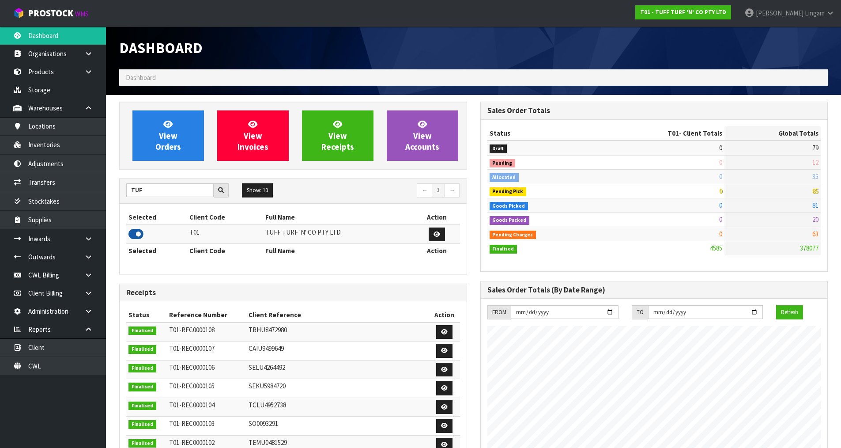
scroll to position [669, 361]
click at [66, 352] on link "Client" at bounding box center [53, 347] width 106 height 18
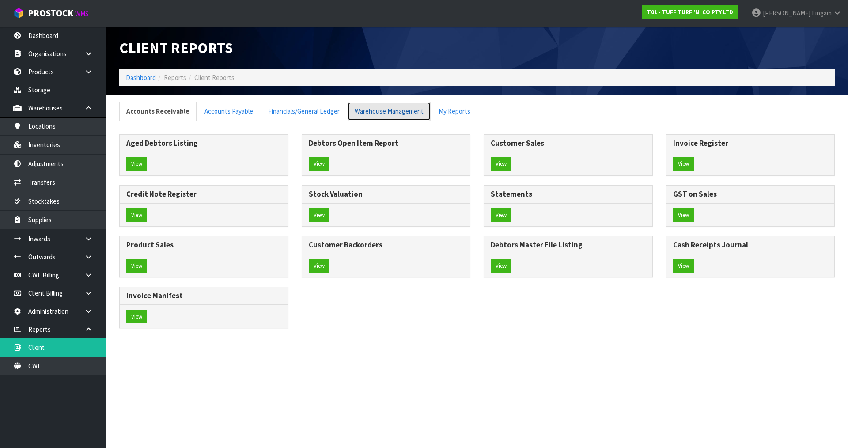
click at [375, 111] on link "Warehouse Management" at bounding box center [389, 111] width 83 height 19
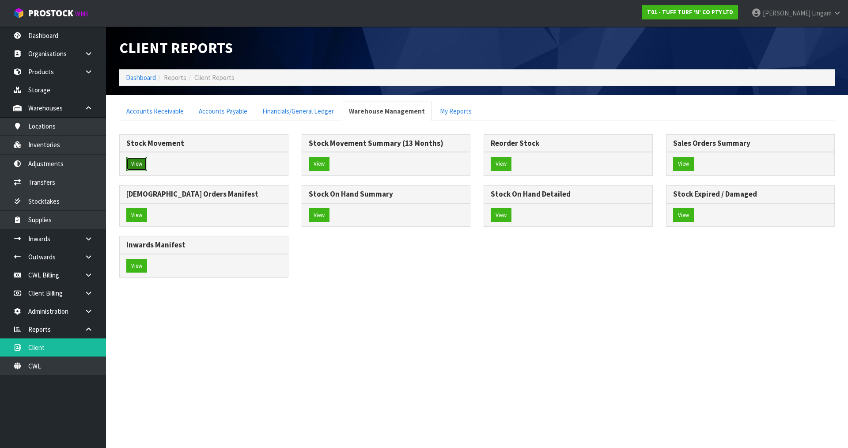
click at [129, 166] on button "View" at bounding box center [136, 164] width 21 height 14
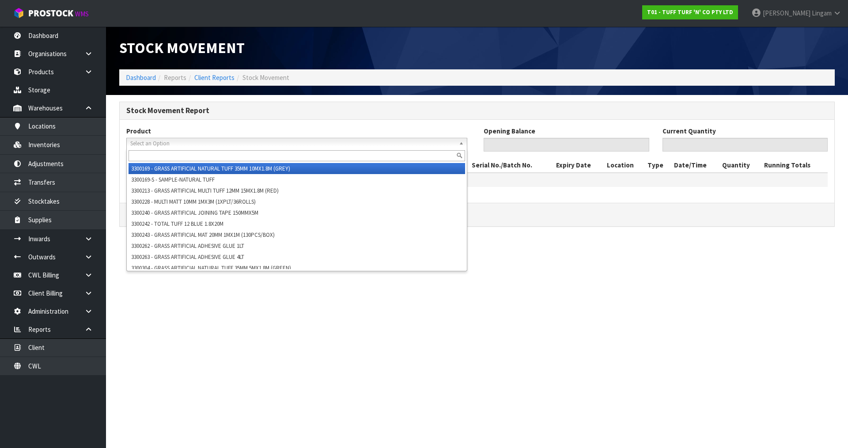
click at [164, 142] on span "Select an Option" at bounding box center [292, 143] width 325 height 11
click at [159, 154] on input "text" at bounding box center [297, 155] width 337 height 11
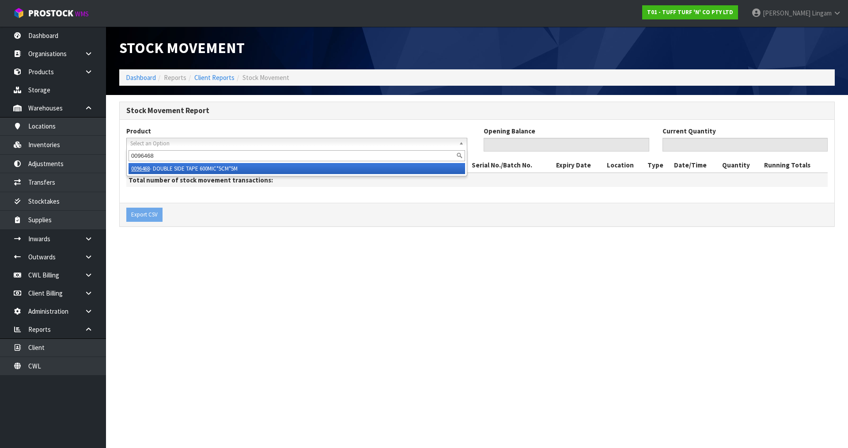
type input "0096468"
click at [244, 168] on li "0096468 - DOUBLE SIDE TAPE 600MIC*5CM*5M" at bounding box center [297, 168] width 337 height 11
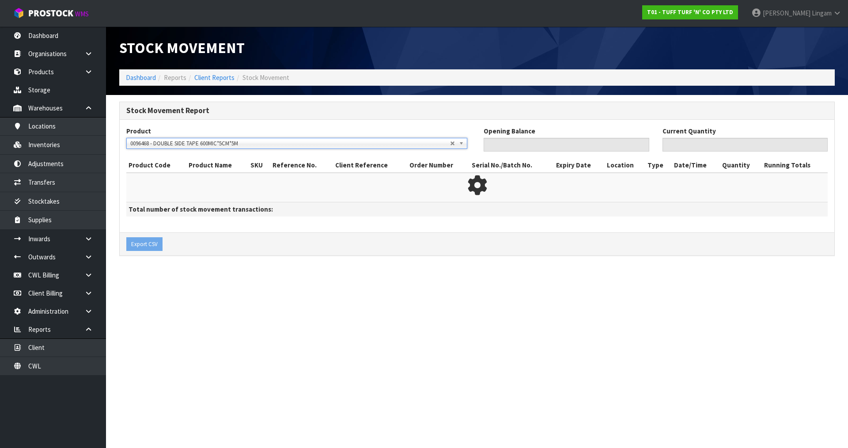
type input "0"
type input "232"
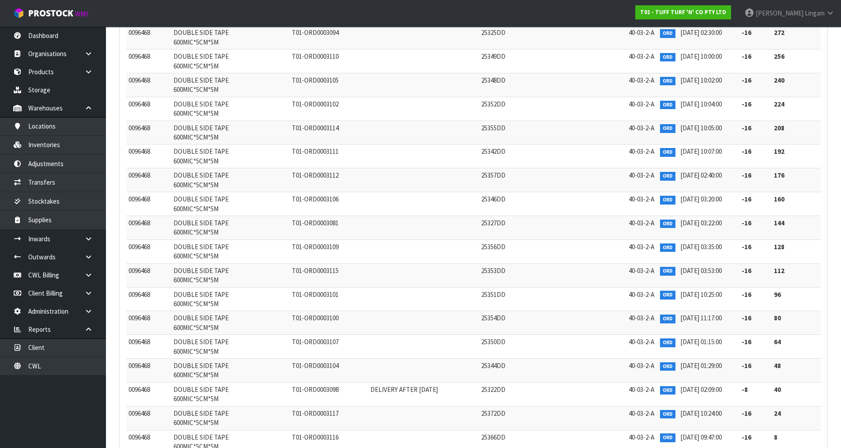
scroll to position [293, 0]
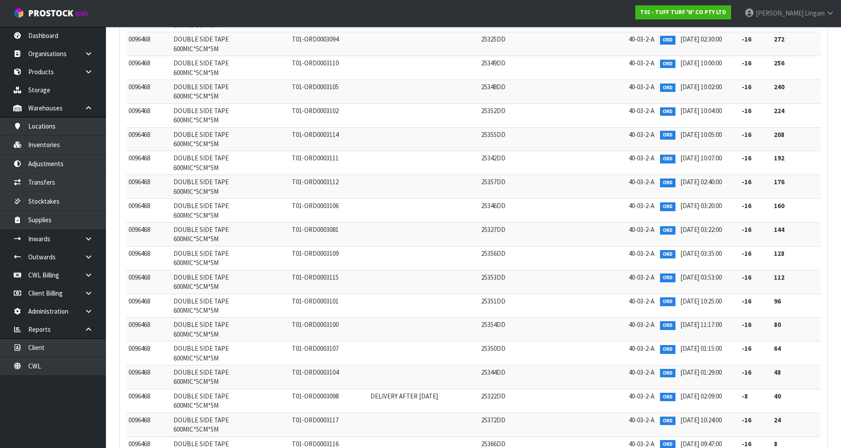
copy span "FFAU4744370"
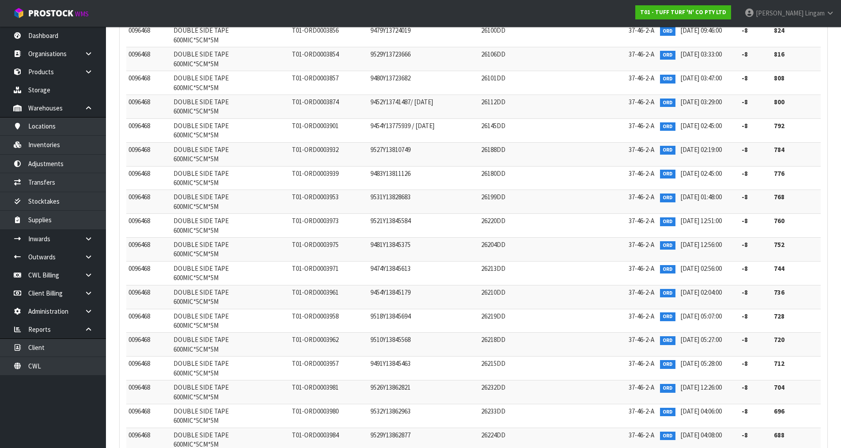
scroll to position [1927, 0]
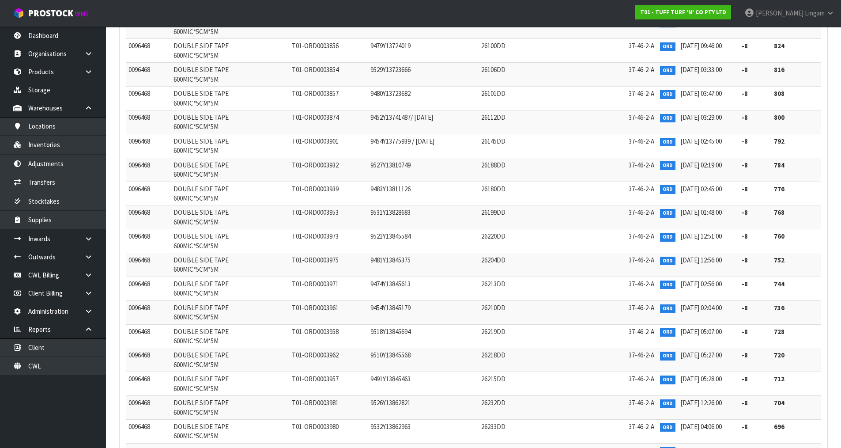
copy span "0096468"
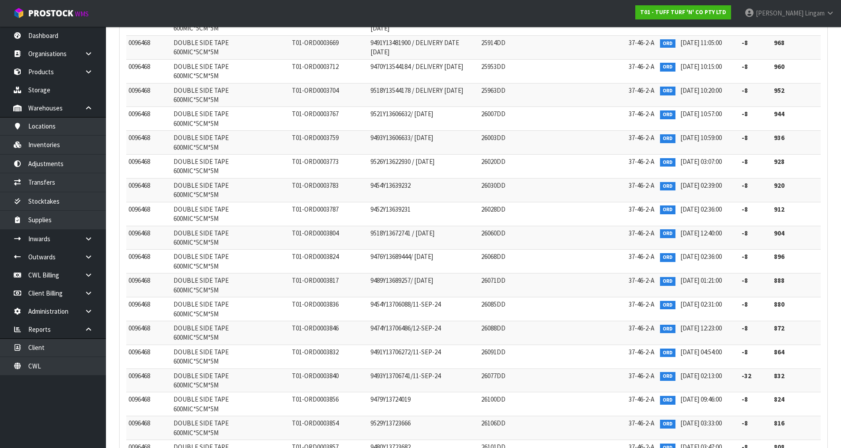
scroll to position [1220, 0]
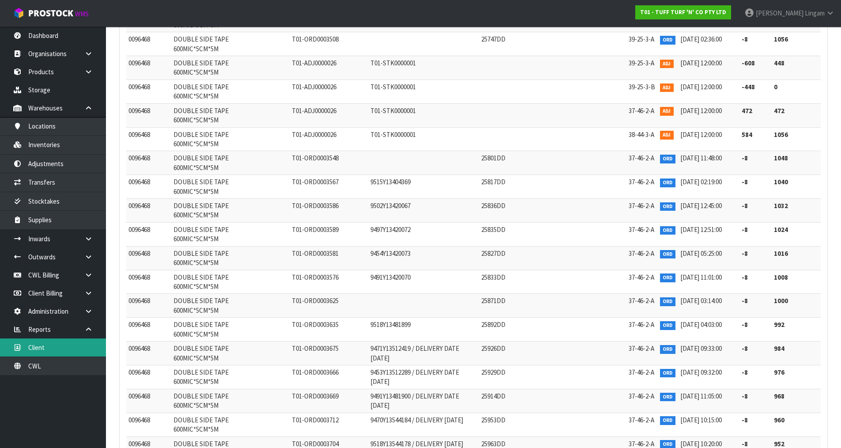
click at [65, 351] on link "Client" at bounding box center [53, 347] width 106 height 18
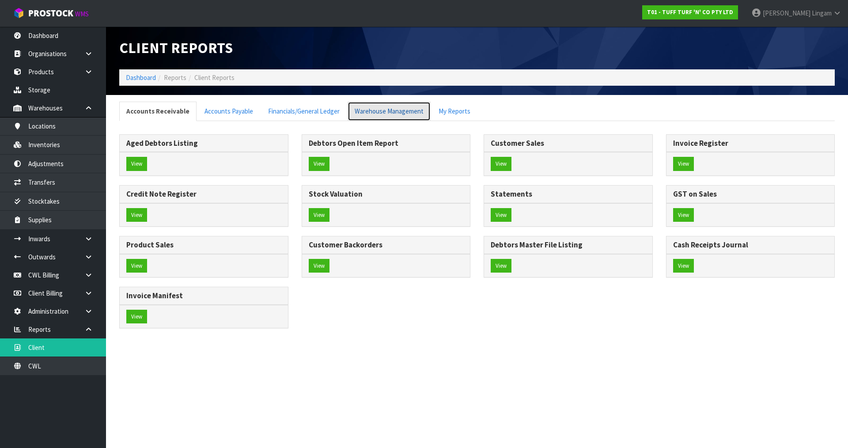
click at [361, 110] on link "Warehouse Management" at bounding box center [389, 111] width 83 height 19
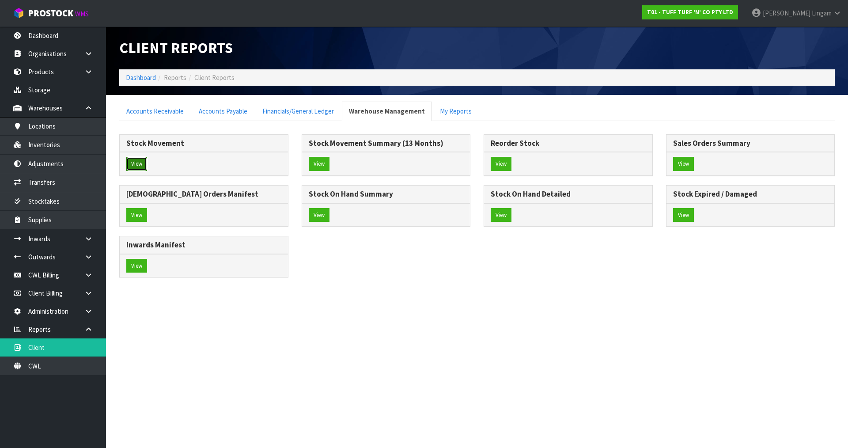
click at [135, 167] on button "View" at bounding box center [136, 164] width 21 height 14
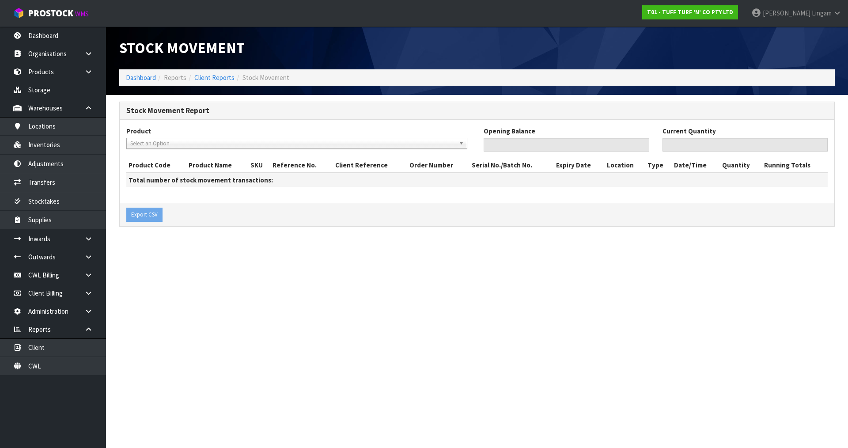
click at [143, 144] on span "Select an Option" at bounding box center [292, 143] width 325 height 11
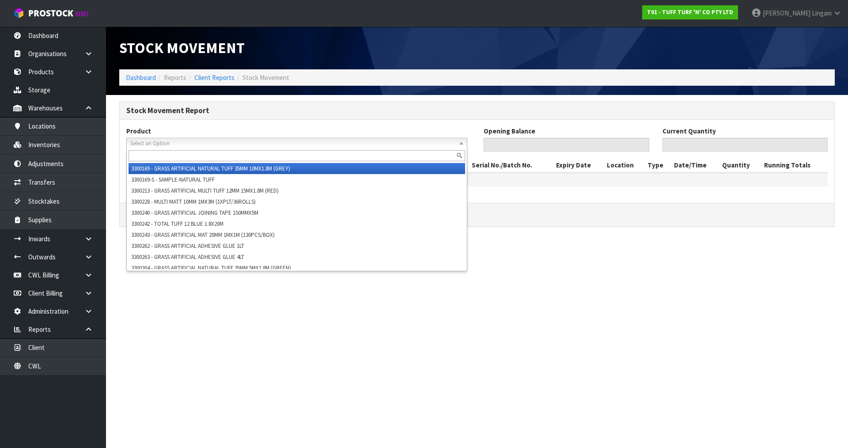
click at [145, 159] on input "text" at bounding box center [297, 155] width 337 height 11
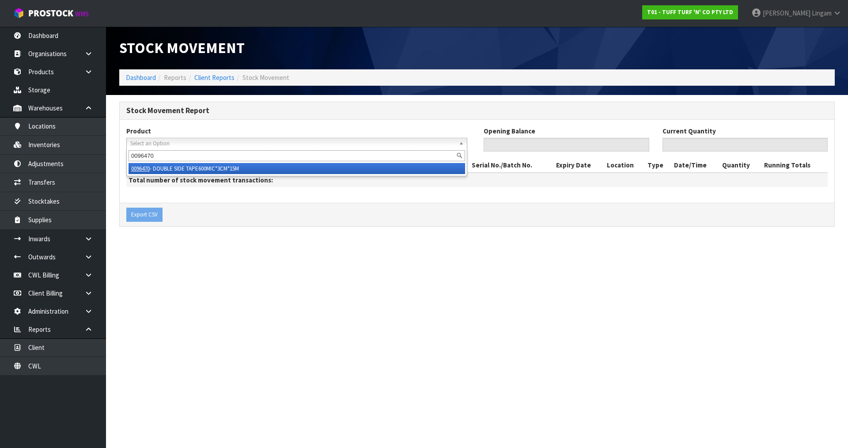
type input "0096470"
click at [324, 171] on li "0096470 - DOUBLE SIDE TAPE600MIC*3CM*15M" at bounding box center [297, 168] width 337 height 11
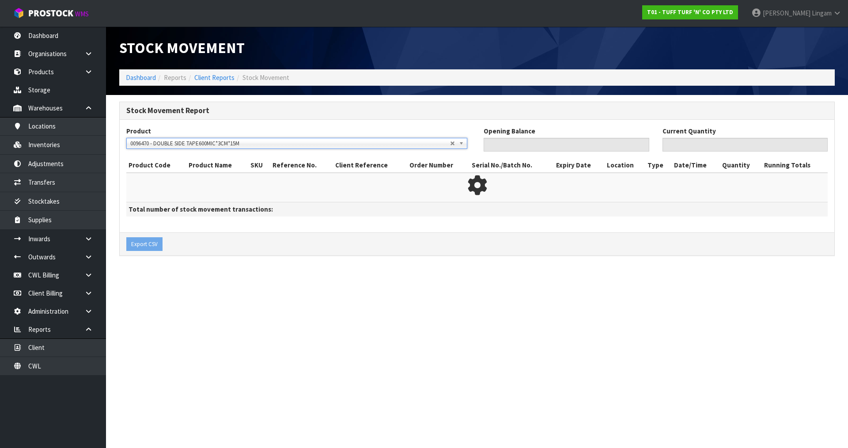
type input "0"
type input "72"
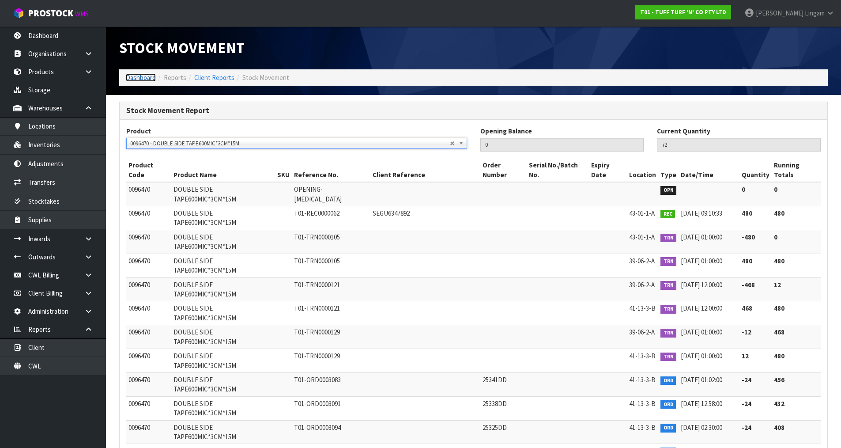
click at [148, 78] on link "Dashboard" at bounding box center [141, 77] width 30 height 8
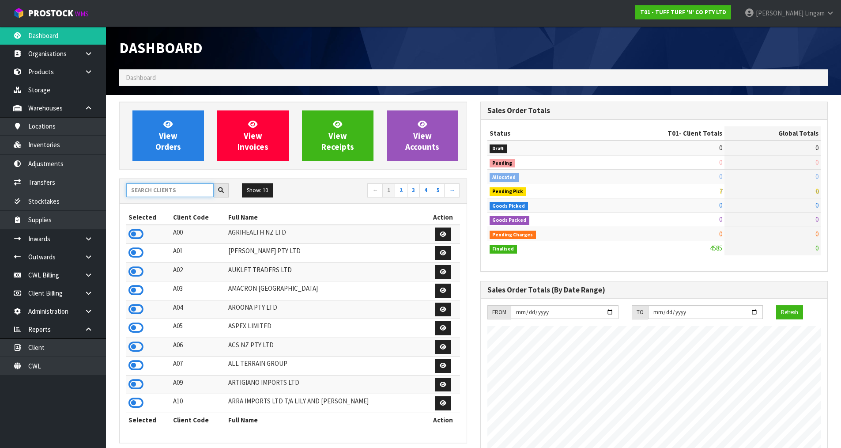
scroll to position [669, 361]
click at [164, 188] on input "text" at bounding box center [169, 190] width 87 height 14
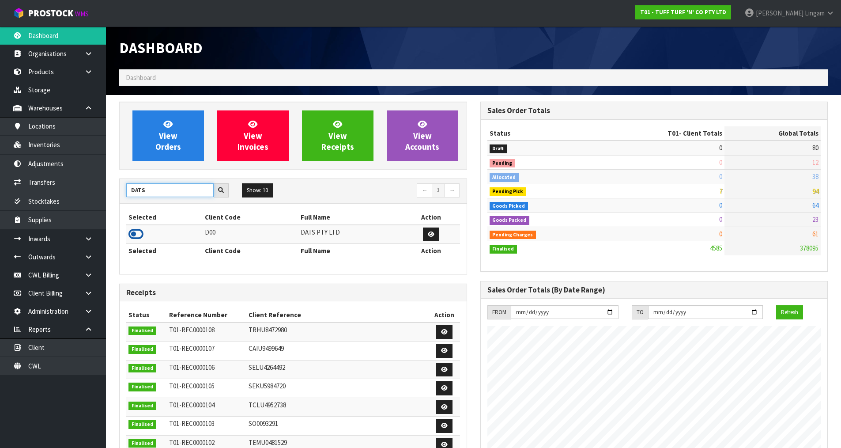
type input "DATS"
click at [136, 231] on icon at bounding box center [136, 233] width 15 height 13
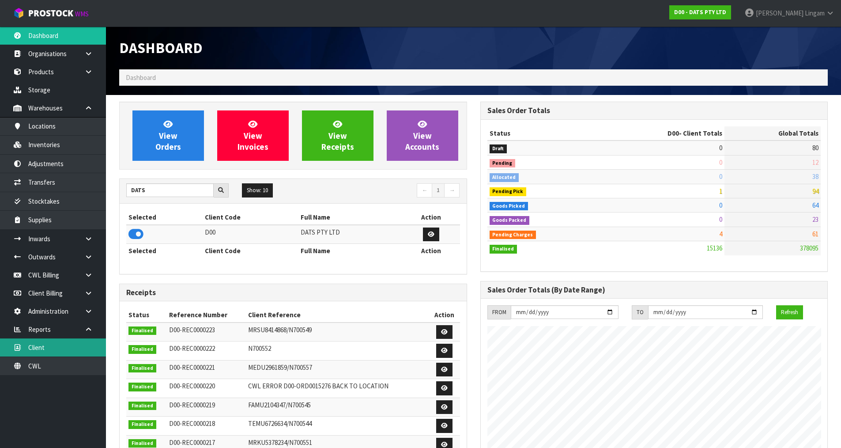
click at [76, 352] on link "Client" at bounding box center [53, 347] width 106 height 18
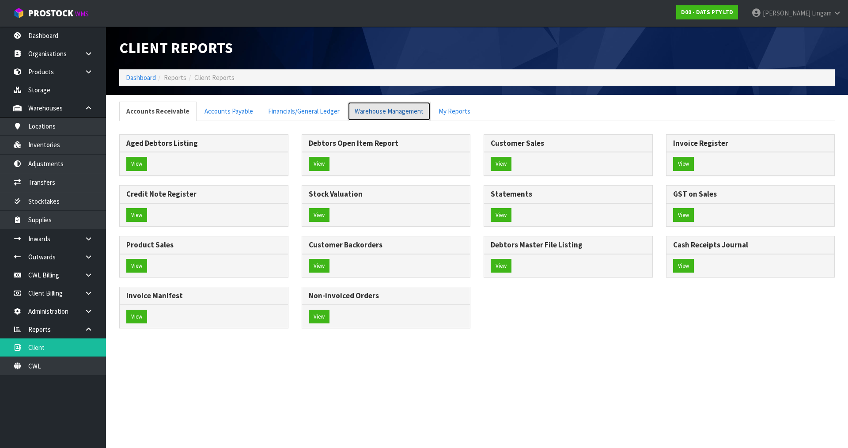
click at [372, 110] on link "Warehouse Management" at bounding box center [389, 111] width 83 height 19
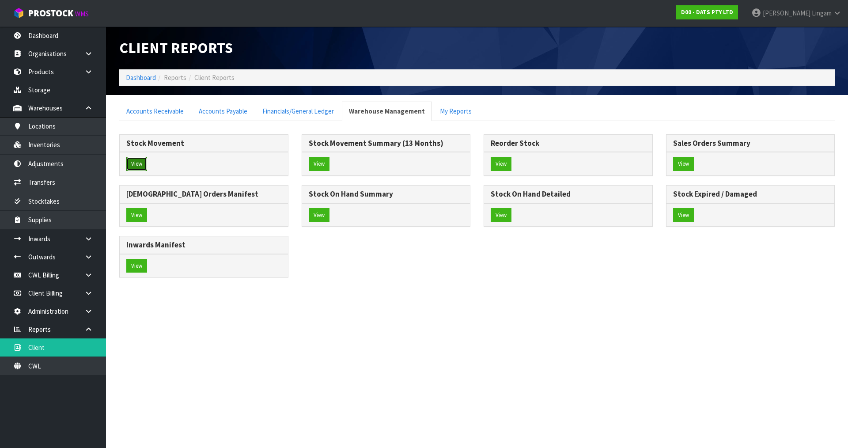
click at [137, 167] on button "View" at bounding box center [136, 164] width 21 height 14
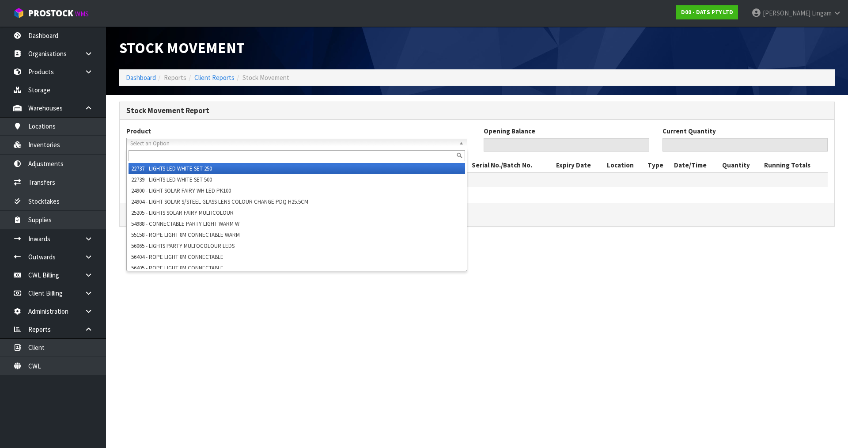
click at [218, 145] on span "Select an Option" at bounding box center [292, 143] width 325 height 11
click at [216, 159] on input "text" at bounding box center [297, 155] width 337 height 11
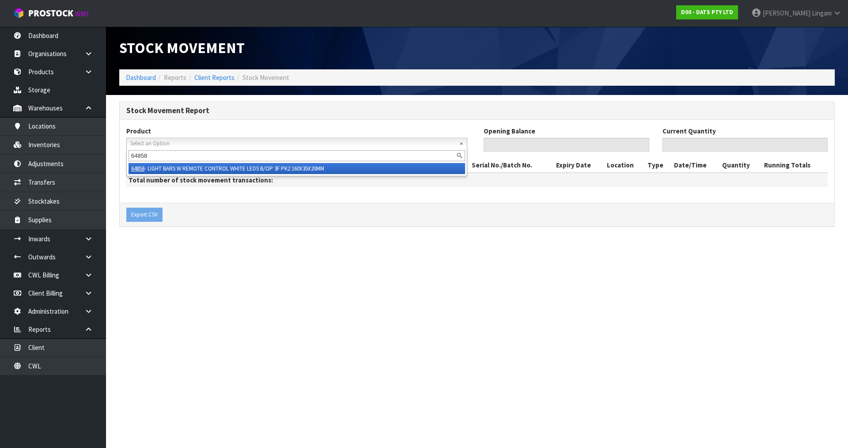
type input "64858"
click at [278, 169] on li "64858 - LIGHT BARS W REMOTE CONTROL WHITE LEDS B/OP 3F PK2 160X35X20MM" at bounding box center [297, 168] width 337 height 11
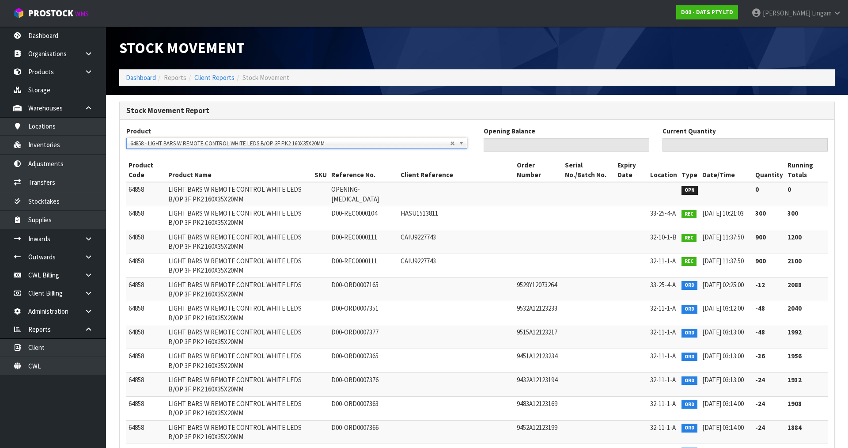
type input "0"
type input "456"
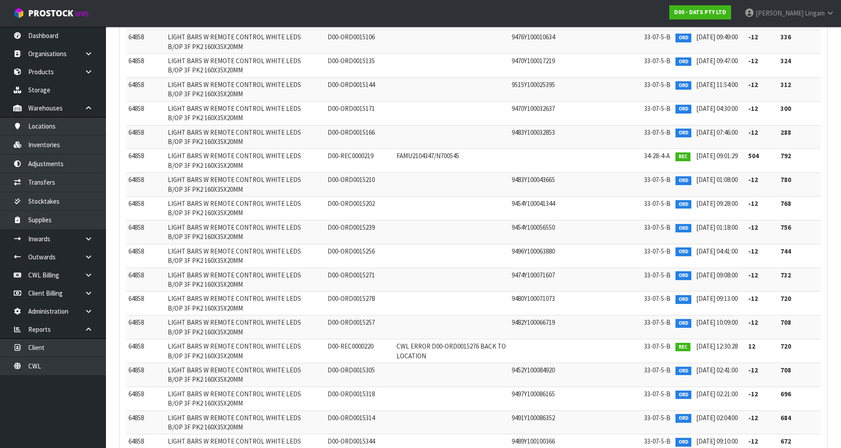
scroll to position [8369, 0]
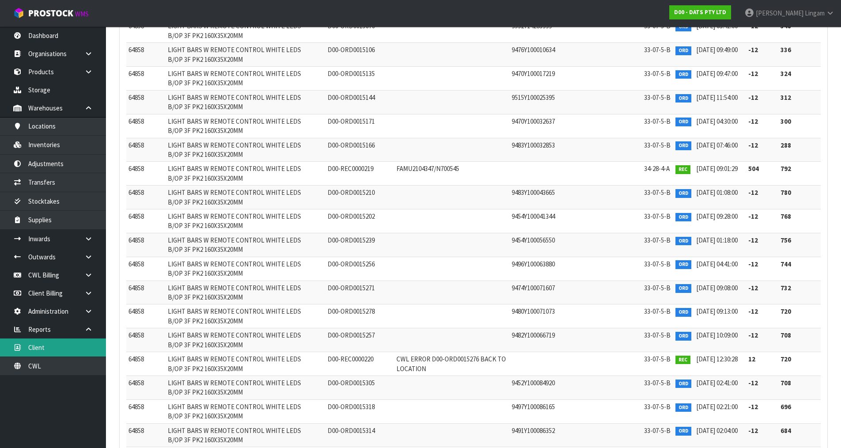
click at [77, 351] on link "Client" at bounding box center [53, 347] width 106 height 18
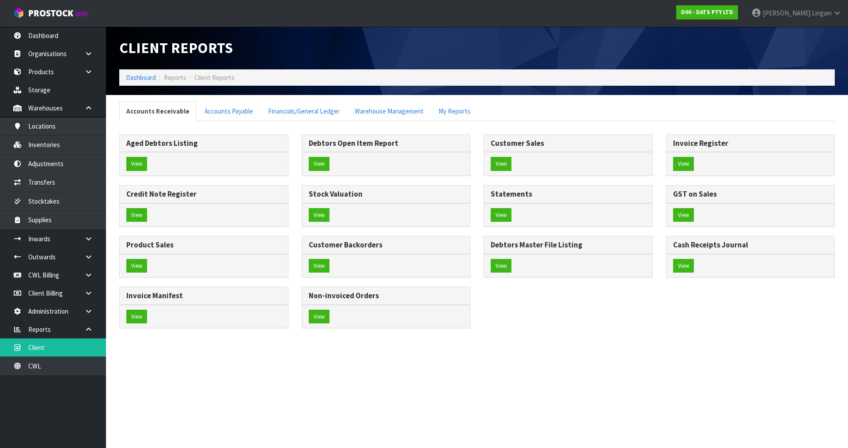
click at [314, 387] on section "Client Reports Dashboard Reports Client Reports Accounts Receivable Accounts Pa…" at bounding box center [424, 224] width 848 height 448
click at [148, 80] on link "Dashboard" at bounding box center [141, 77] width 30 height 8
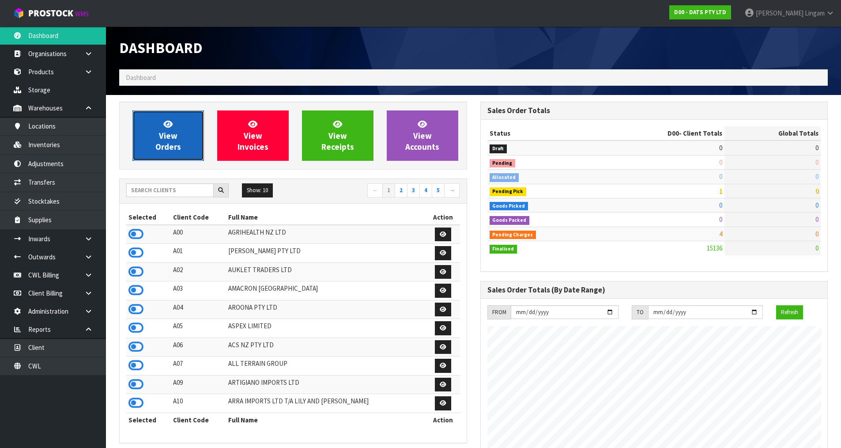
click at [159, 148] on span "View Orders" at bounding box center [168, 135] width 26 height 33
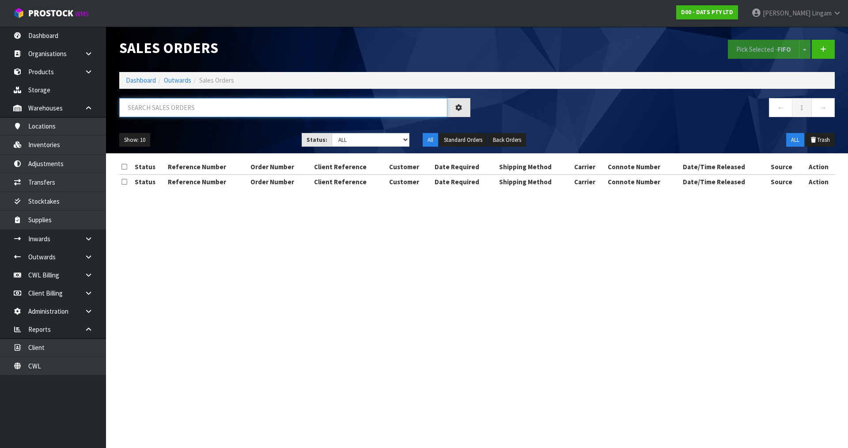
click at [196, 110] on input "text" at bounding box center [283, 107] width 328 height 19
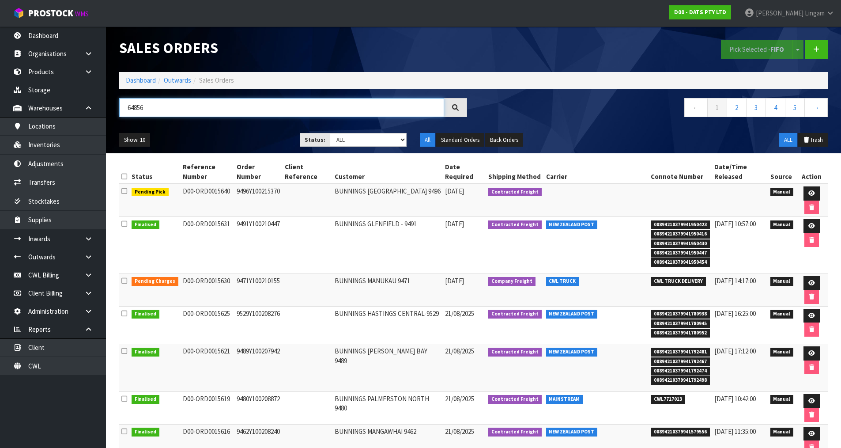
type input "64856"
click at [804, 186] on link at bounding box center [812, 193] width 16 height 14
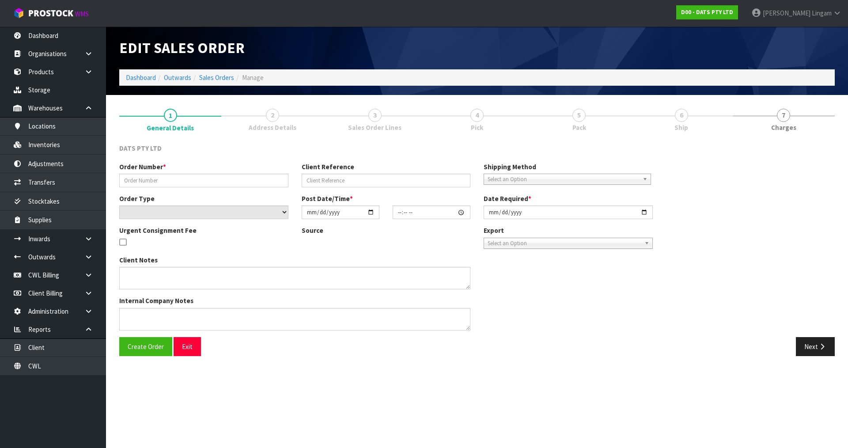
type input "9496Y100215370"
select select "number:0"
type input "[DATE]"
type input "08:45:00.000"
type input "[DATE]"
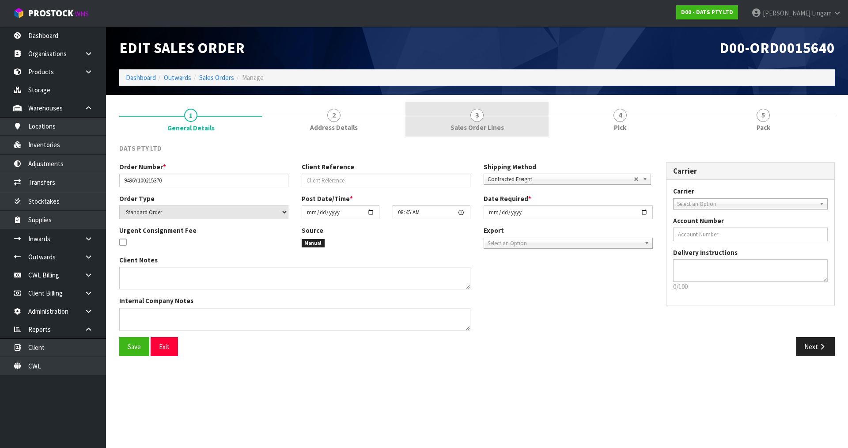
click at [510, 126] on link "3 Sales Order Lines" at bounding box center [477, 119] width 143 height 35
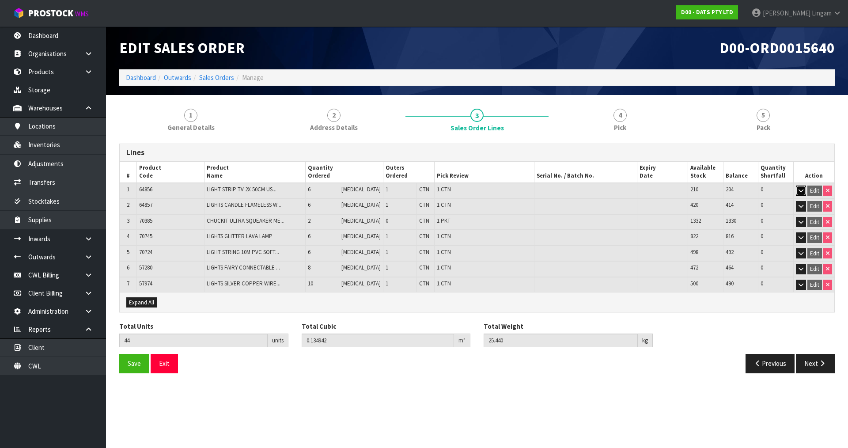
click at [803, 191] on icon "button" at bounding box center [801, 191] width 5 height 6
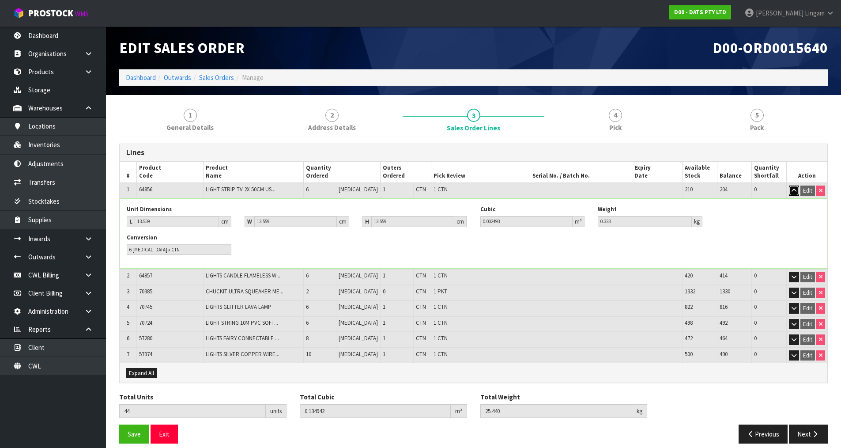
click at [796, 193] on button "button" at bounding box center [794, 191] width 10 height 11
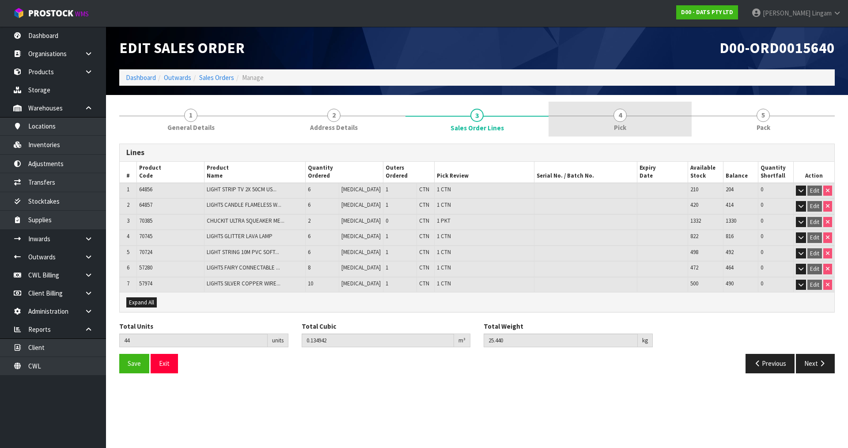
click at [625, 113] on span "4" at bounding box center [620, 115] width 13 height 13
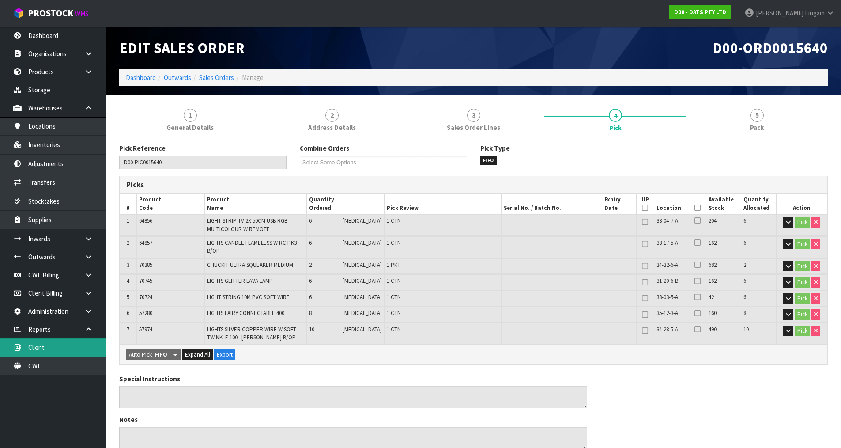
click at [51, 351] on link "Client" at bounding box center [53, 347] width 106 height 18
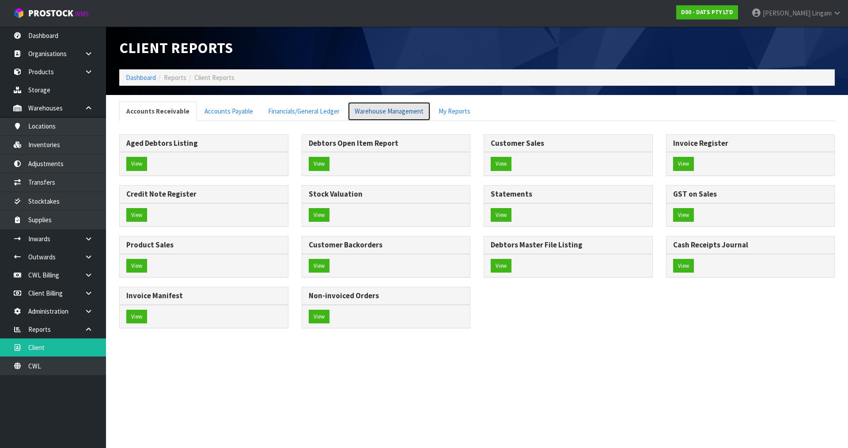
click at [374, 107] on link "Warehouse Management" at bounding box center [389, 111] width 83 height 19
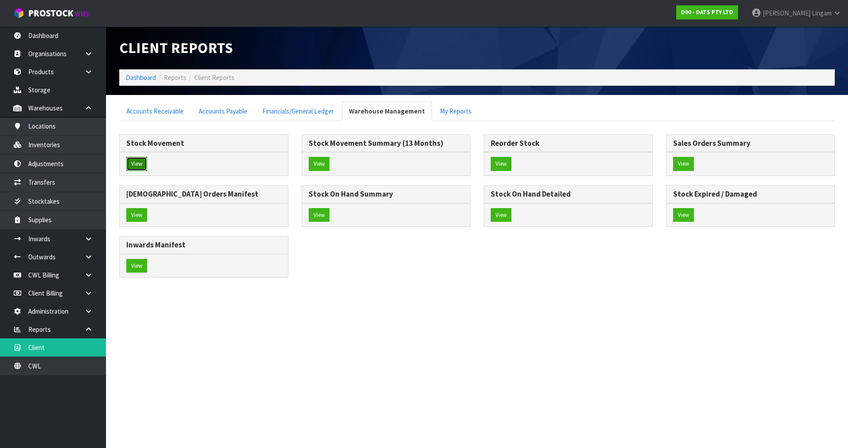
click at [143, 162] on button "View" at bounding box center [136, 164] width 21 height 14
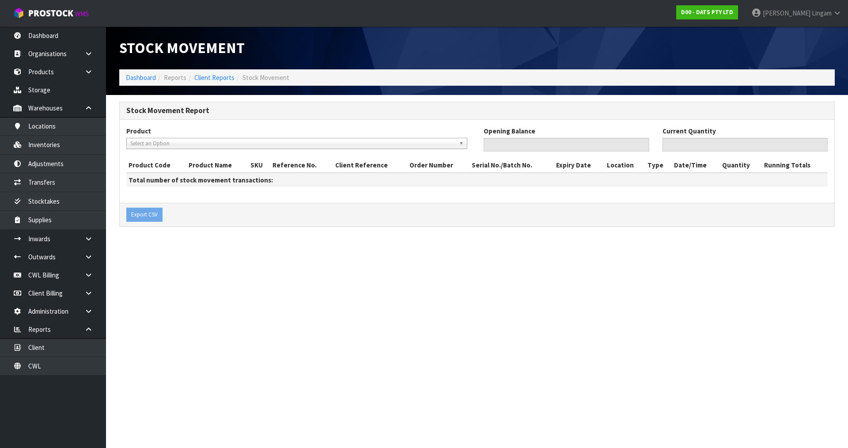
click at [174, 141] on span "Select an Option" at bounding box center [292, 143] width 325 height 11
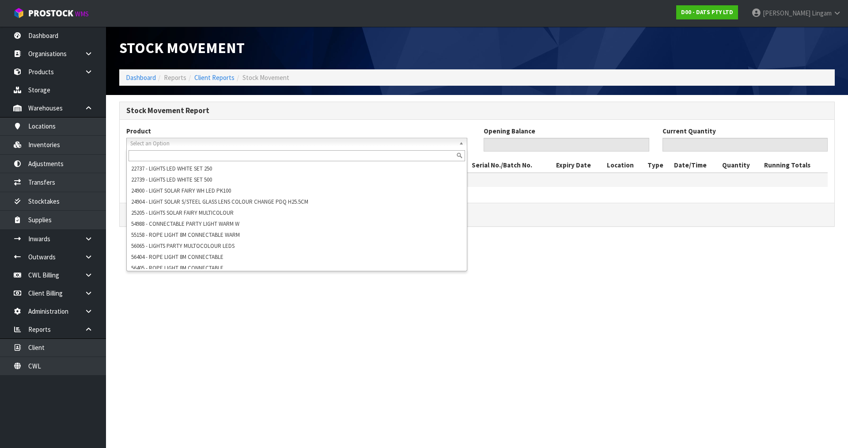
click at [176, 157] on input "text" at bounding box center [297, 155] width 337 height 11
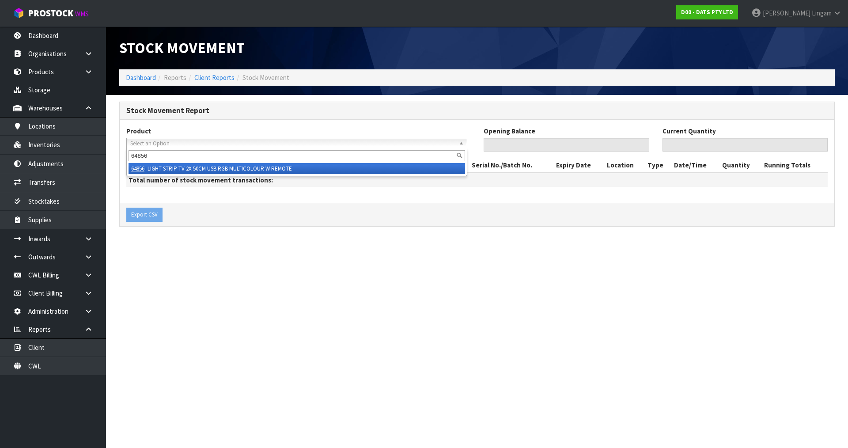
type input "64856"
click at [435, 172] on li "64856 - LIGHT STRIP TV 2X 50CM USB RGB MULTICOLOUR W REMOTE" at bounding box center [297, 168] width 337 height 11
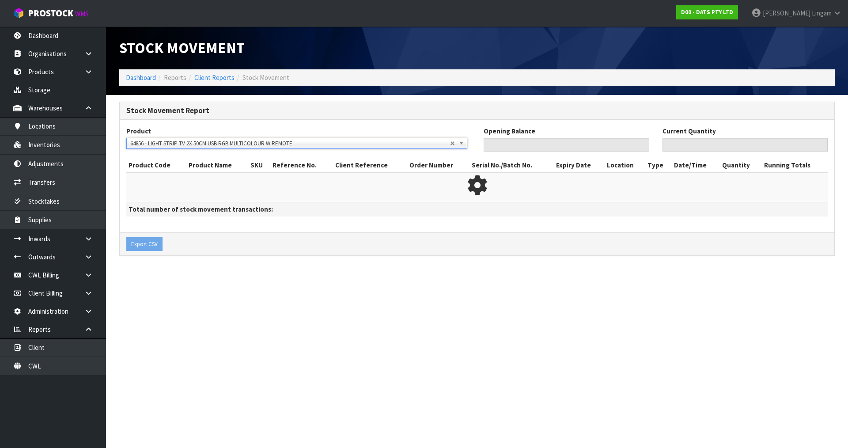
type input "0"
type input "216"
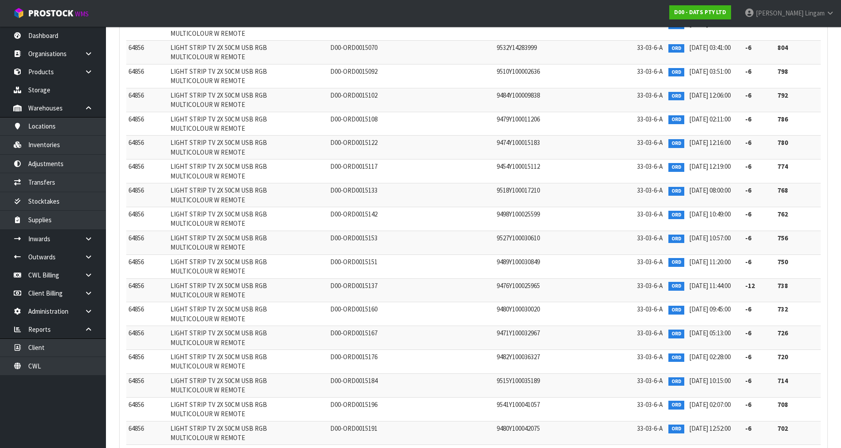
scroll to position [24206, 0]
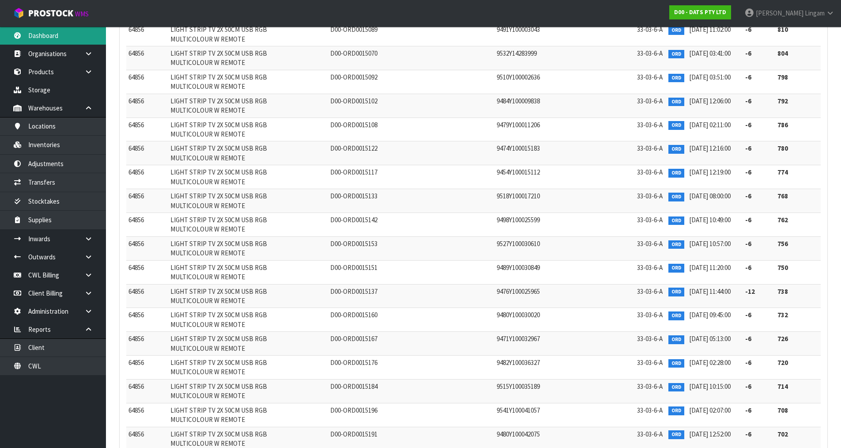
click at [52, 33] on link "Dashboard" at bounding box center [53, 36] width 106 height 18
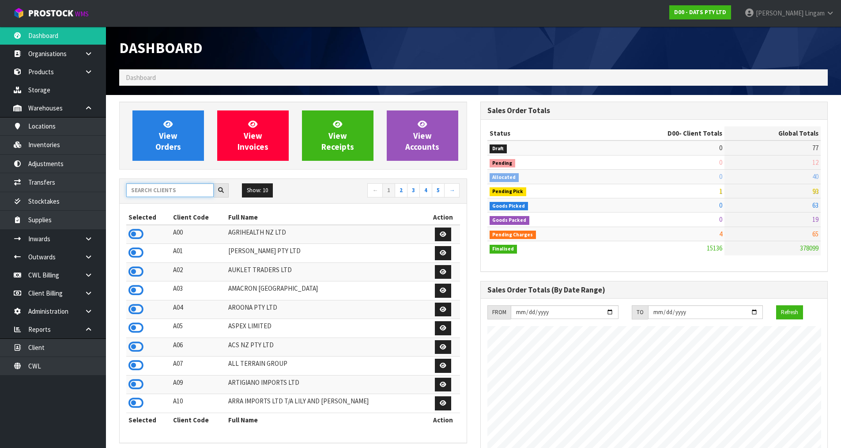
click at [174, 193] on input "text" at bounding box center [169, 190] width 87 height 14
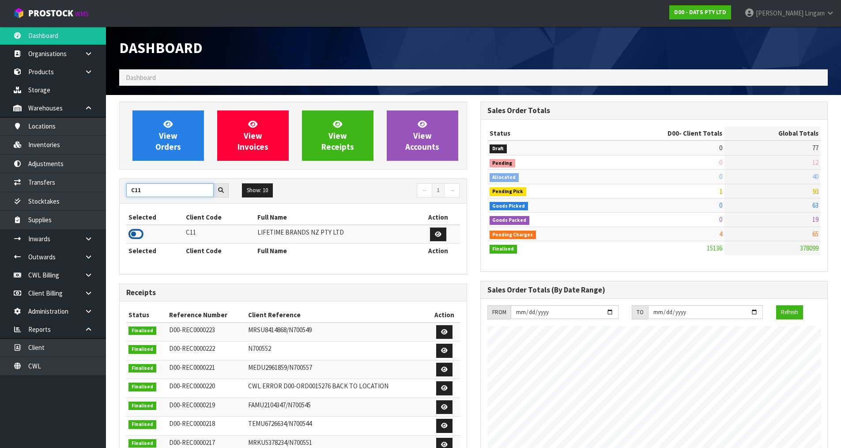
type input "C11"
click at [135, 231] on icon at bounding box center [136, 233] width 15 height 13
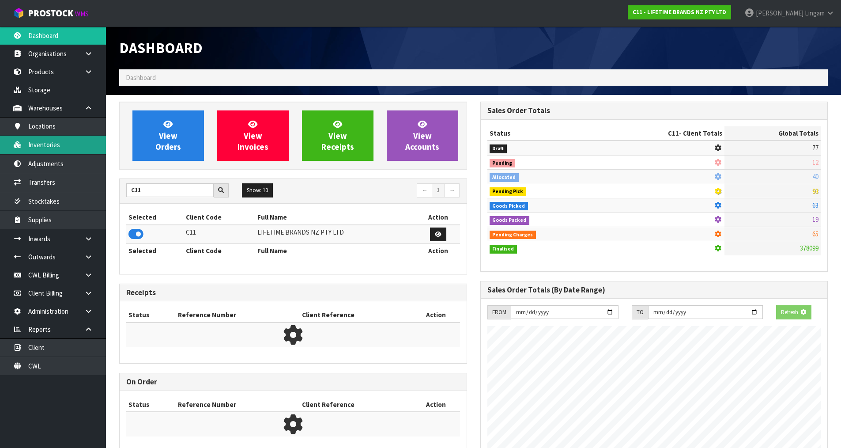
scroll to position [551, 361]
click at [54, 151] on link "Inventories" at bounding box center [53, 145] width 106 height 18
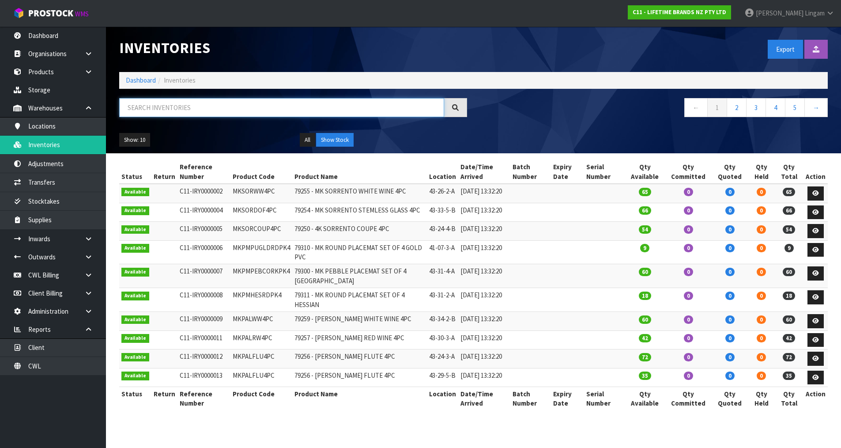
click at [196, 111] on input "text" at bounding box center [281, 107] width 325 height 19
paste input "JOBLCCMUGWHT"
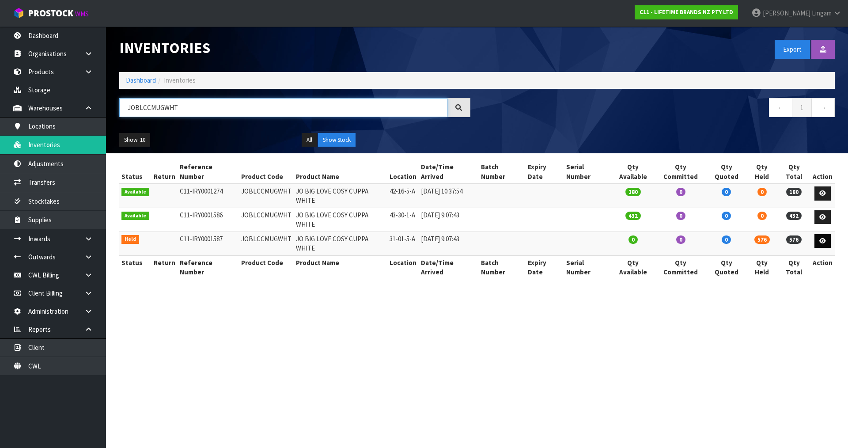
type input "JOBLCCMUGWHT"
click at [819, 234] on link at bounding box center [823, 241] width 16 height 14
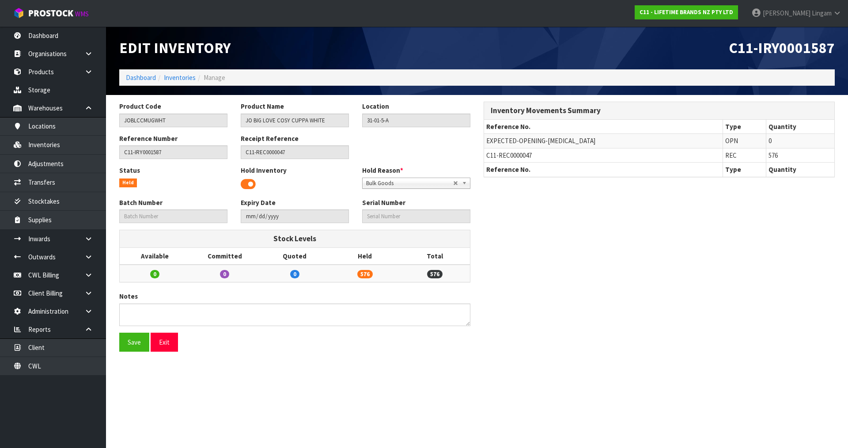
click at [246, 182] on span at bounding box center [248, 184] width 15 height 13
click at [148, 342] on button "Save" at bounding box center [134, 342] width 30 height 19
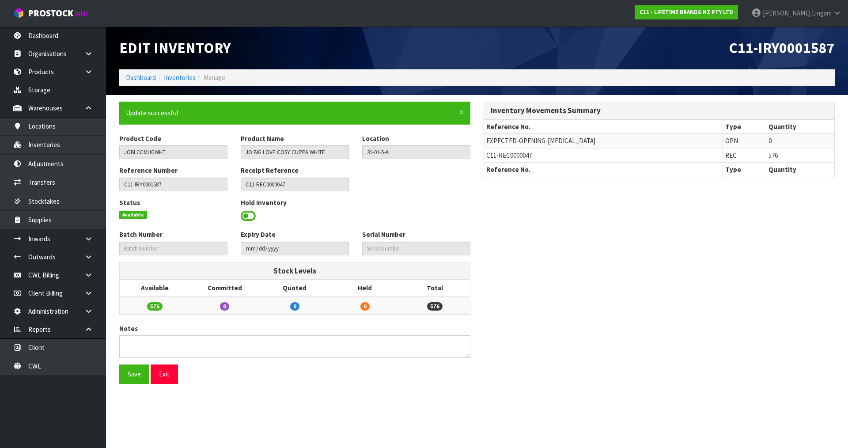
click at [419, 362] on div "Notes" at bounding box center [295, 344] width 364 height 41
click at [148, 74] on link "Dashboard" at bounding box center [141, 77] width 30 height 8
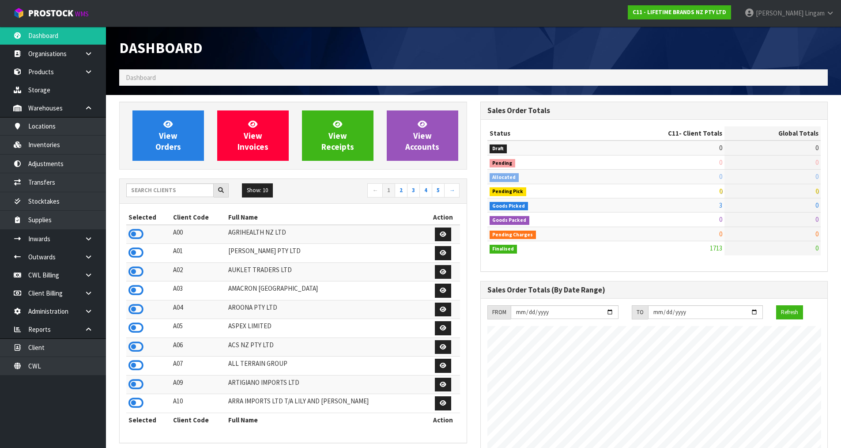
scroll to position [669, 361]
click at [63, 144] on link "Inventories" at bounding box center [53, 145] width 106 height 18
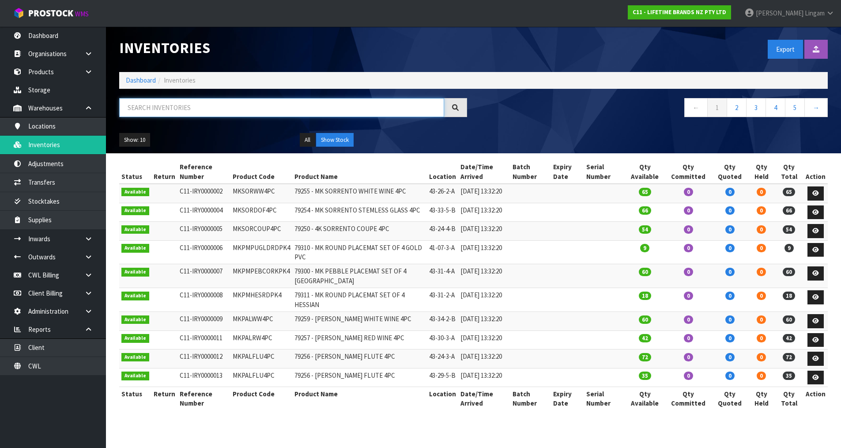
click at [252, 110] on input "text" at bounding box center [281, 107] width 325 height 19
paste input "JOBLCCMUGWHT"
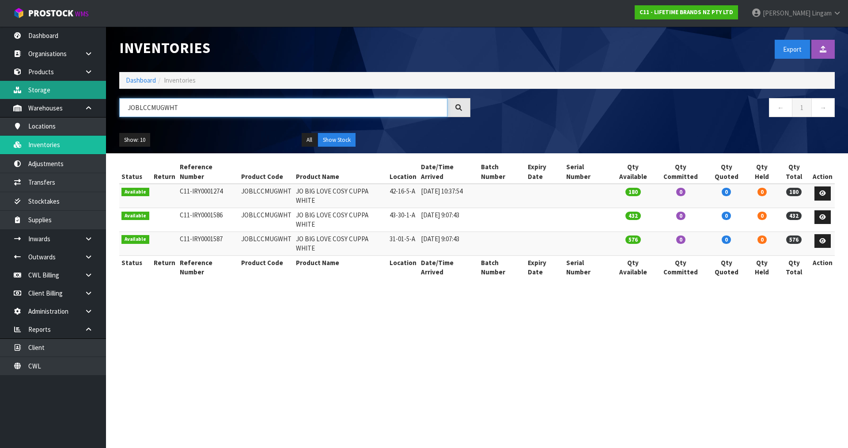
drag, startPoint x: 189, startPoint y: 106, endPoint x: 91, endPoint y: 85, distance: 100.2
click at [93, 93] on body "Toggle navigation ProStock WMS C11 - LIFETIME BRANDS NZ PTY LTD [PERSON_NAME] L…" at bounding box center [424, 224] width 848 height 448
paste input "GGRAVY"
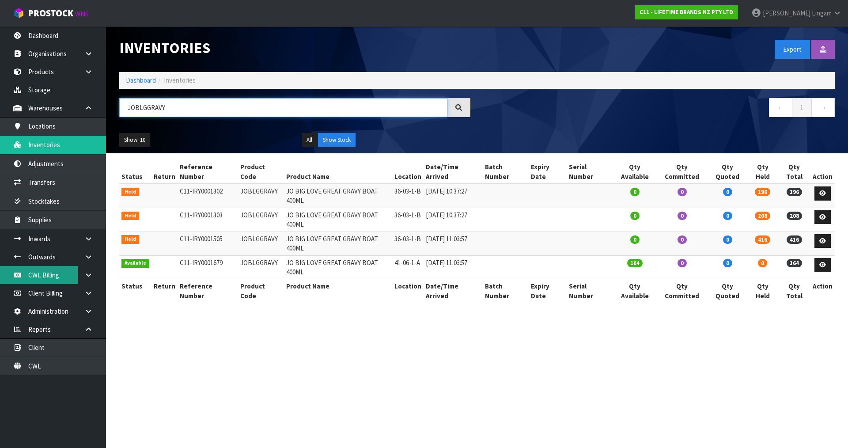
type input "JOBLGGRAVY"
click at [140, 81] on link "Dashboard" at bounding box center [141, 80] width 30 height 8
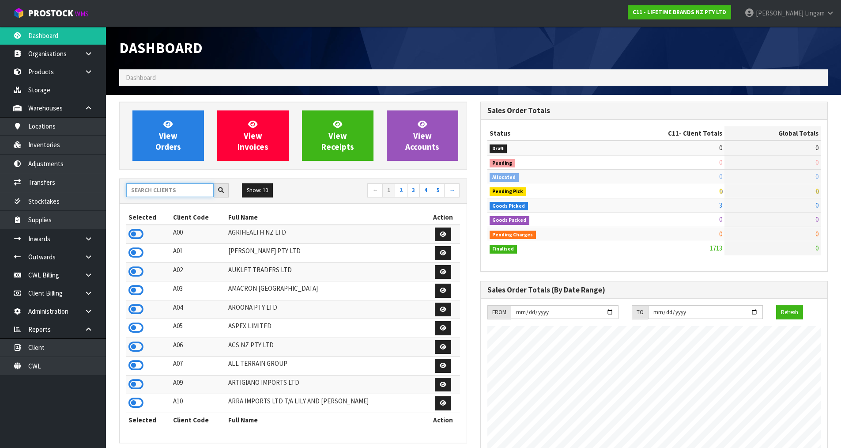
scroll to position [669, 361]
click at [163, 190] on input "text" at bounding box center [169, 190] width 87 height 14
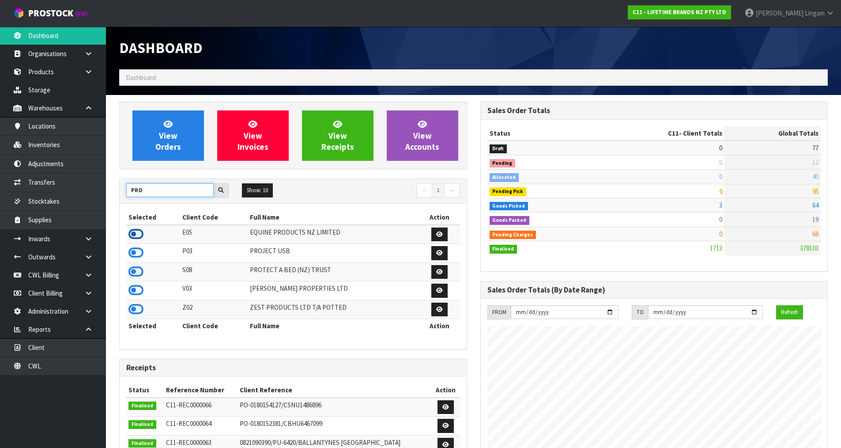
type input "PRO"
drag, startPoint x: 141, startPoint y: 228, endPoint x: 133, endPoint y: 232, distance: 8.7
click at [137, 231] on icon at bounding box center [136, 233] width 15 height 13
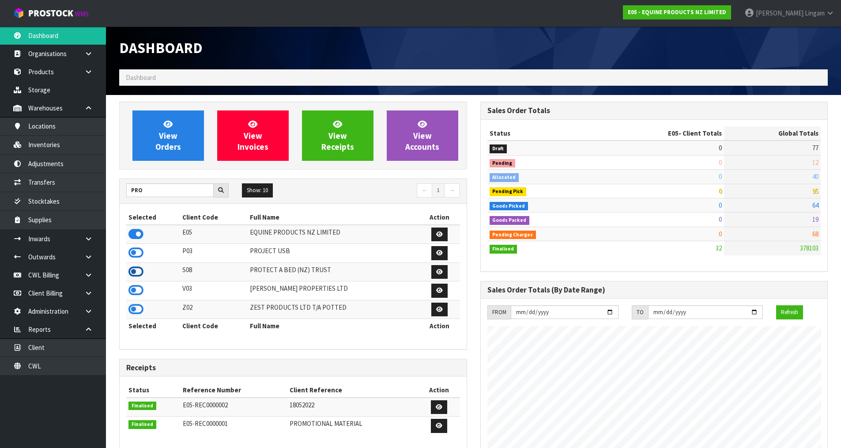
scroll to position [540, 361]
click at [137, 270] on icon at bounding box center [136, 271] width 15 height 13
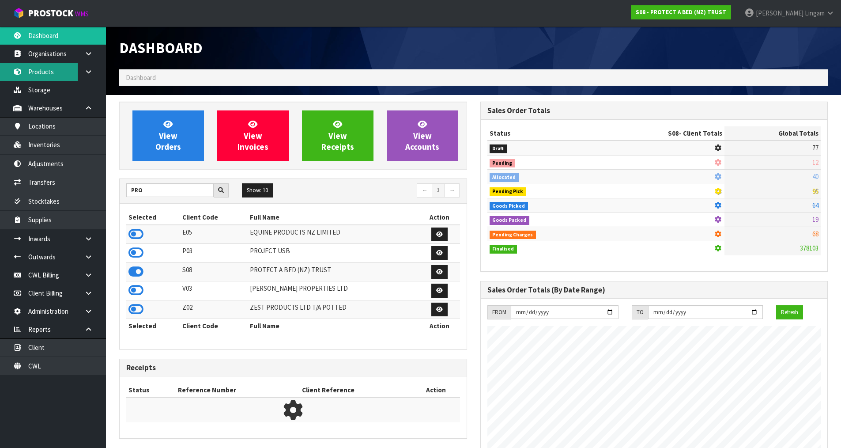
scroll to position [551, 361]
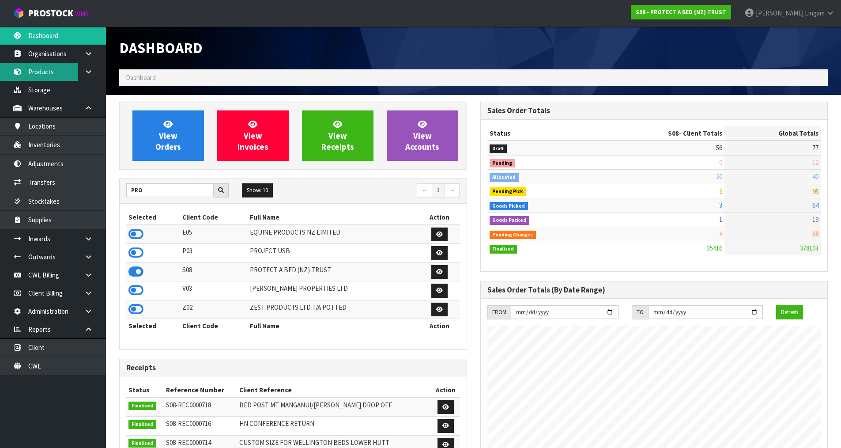
click at [51, 67] on link "Products" at bounding box center [53, 72] width 106 height 18
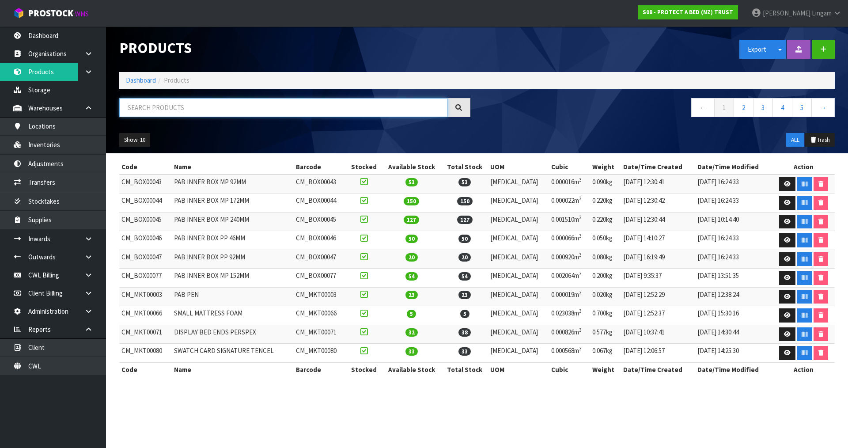
click at [224, 104] on input "text" at bounding box center [283, 107] width 328 height 19
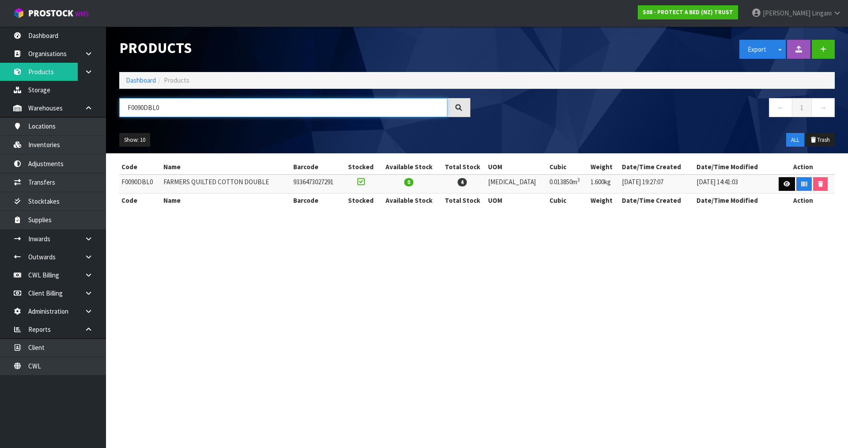
type input "F0090DBL0"
click at [784, 186] on icon at bounding box center [787, 184] width 7 height 6
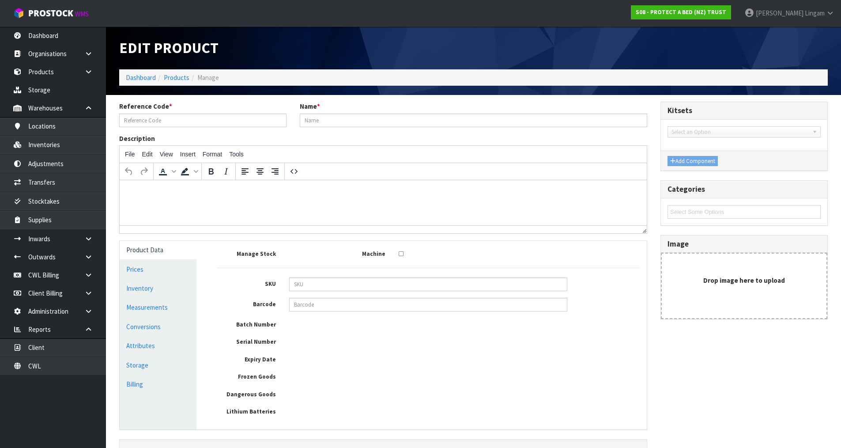
type input "F0090DBL0"
type input "FARMERS QUILTED COTTON DOUBLE"
type input "9606"
type input "9336473027291"
click at [171, 77] on link "Products" at bounding box center [177, 77] width 26 height 8
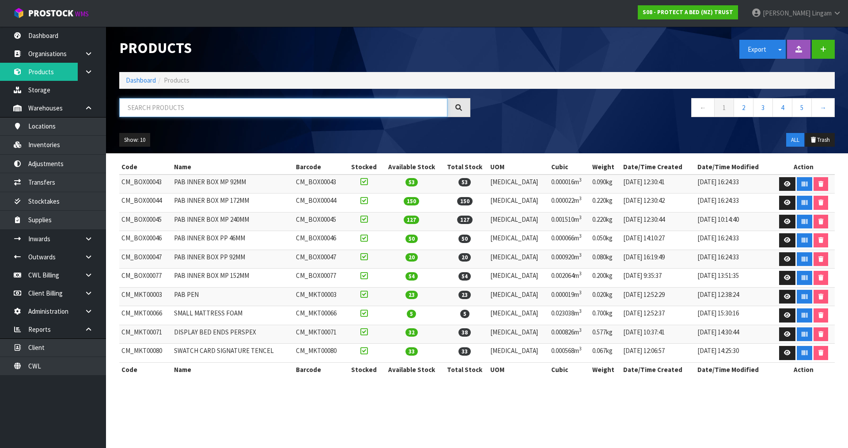
click at [174, 108] on input "text" at bounding box center [283, 107] width 328 height 19
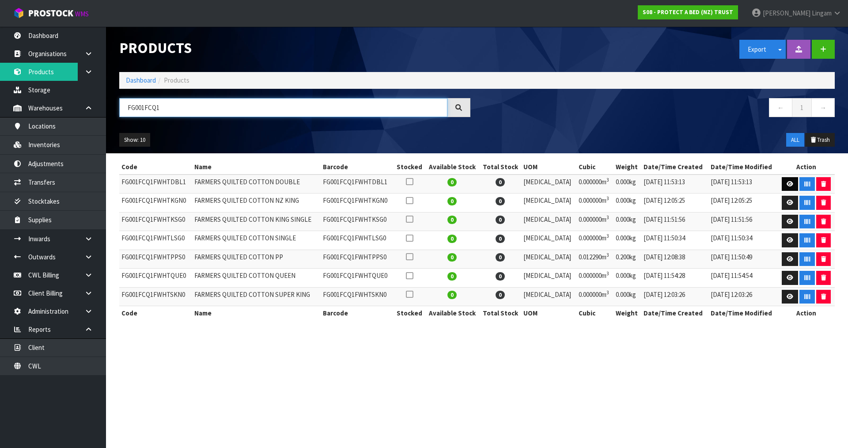
type input "FG001FCQ1"
click at [783, 182] on link at bounding box center [790, 184] width 16 height 14
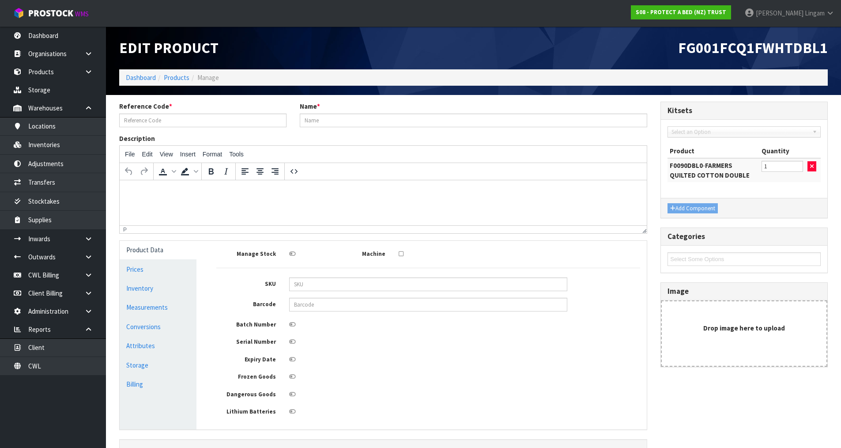
type input "FG001FCQ1FWHTDBL1"
type input "FARMERS QUILTED COTTON DOUBLE"
click at [145, 77] on link "Dashboard" at bounding box center [141, 77] width 30 height 8
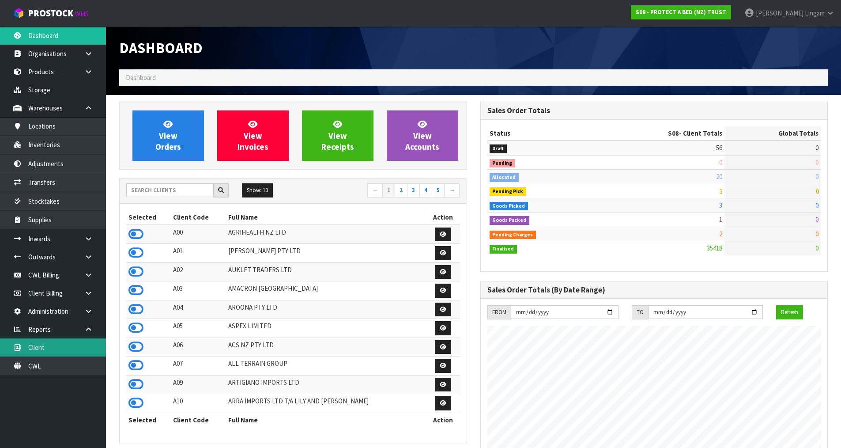
scroll to position [669, 361]
click at [64, 347] on link "Client" at bounding box center [53, 347] width 106 height 18
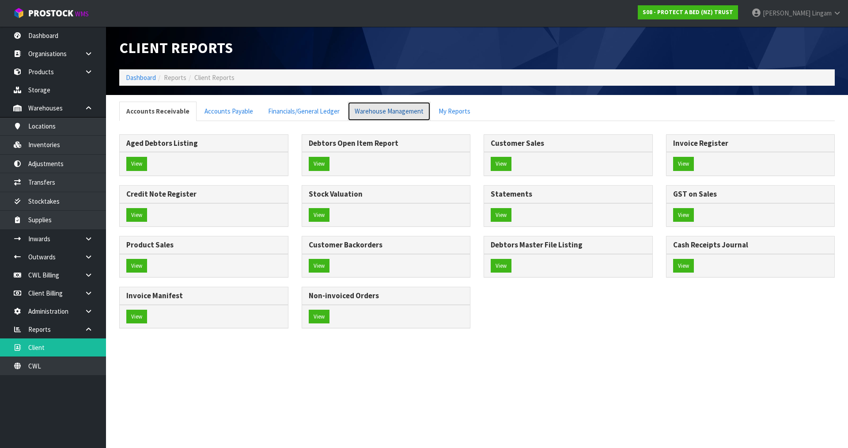
click at [393, 108] on link "Warehouse Management" at bounding box center [389, 111] width 83 height 19
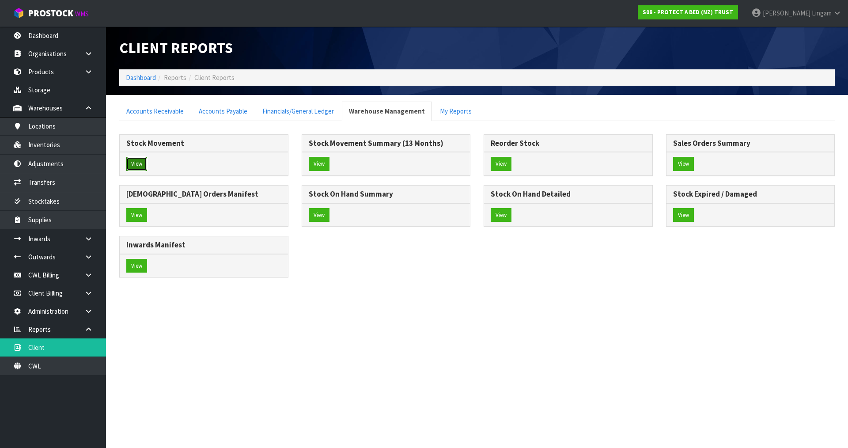
click at [135, 166] on button "View" at bounding box center [136, 164] width 21 height 14
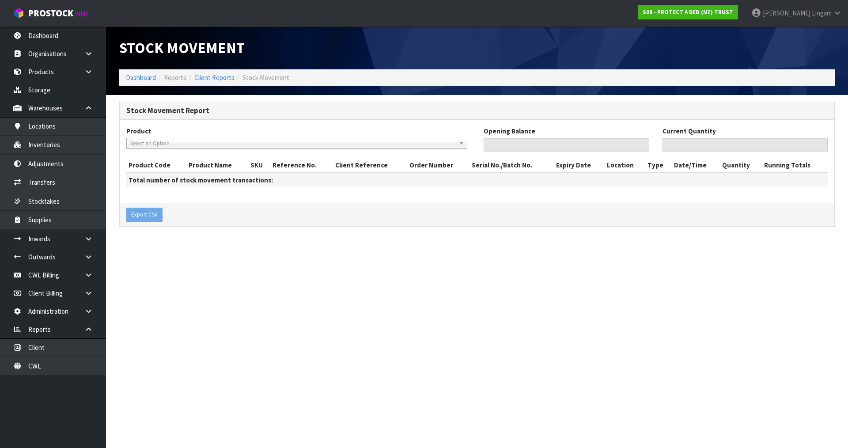
click at [187, 141] on span "Select an Option" at bounding box center [292, 143] width 325 height 11
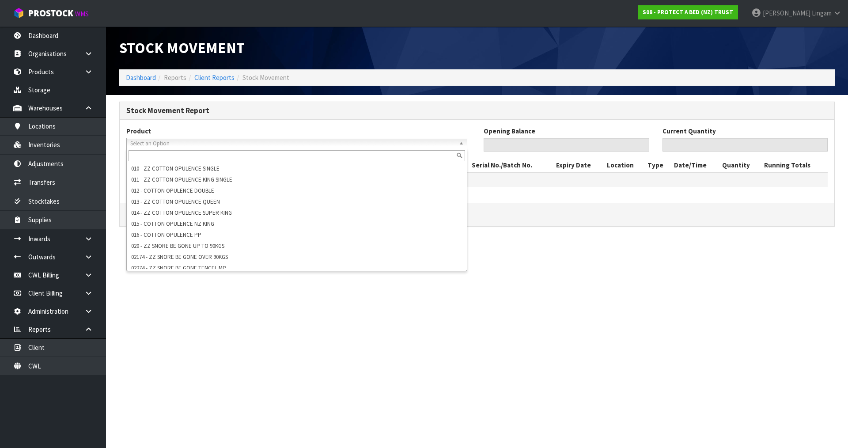
click at [192, 155] on input "text" at bounding box center [297, 155] width 337 height 11
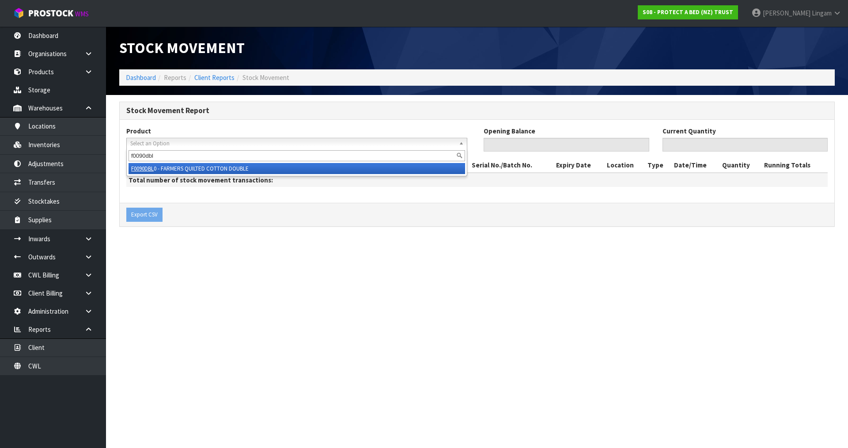
type input "f0090dbl"
click at [224, 171] on li "F0090DBL 0 - FARMERS QUILTED COTTON DOUBLE" at bounding box center [297, 168] width 337 height 11
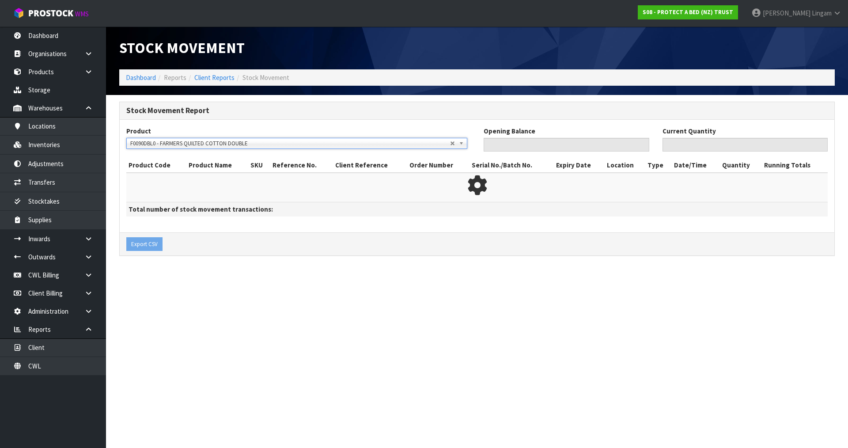
type input "177"
type input "4"
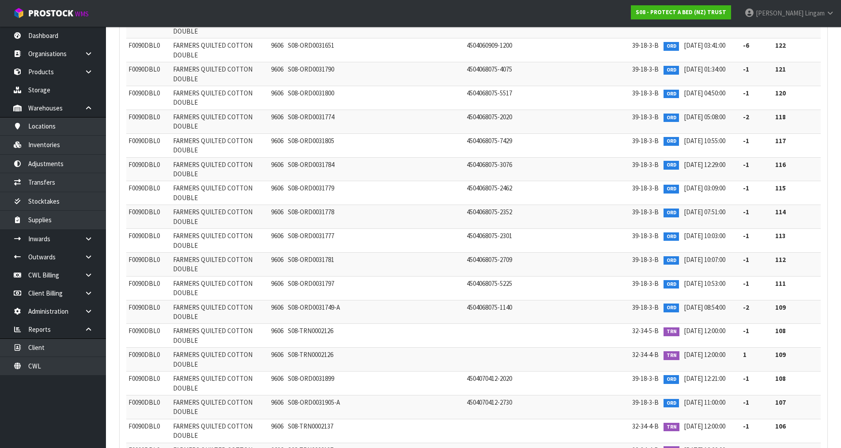
scroll to position [32846, 0]
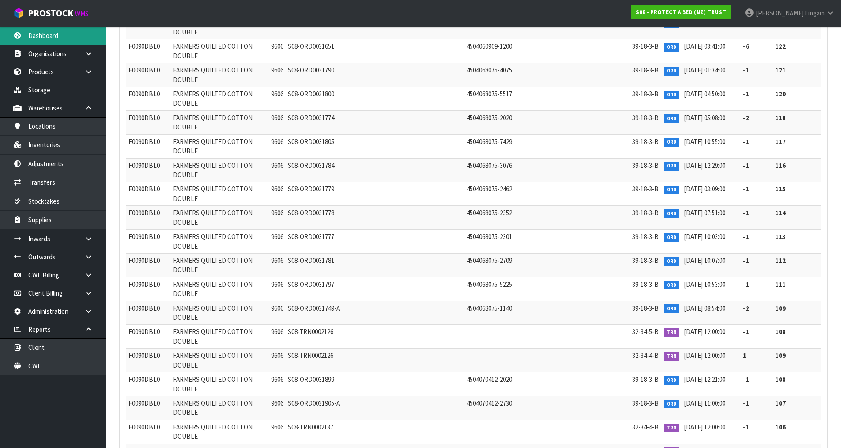
click at [35, 36] on link "Dashboard" at bounding box center [53, 36] width 106 height 18
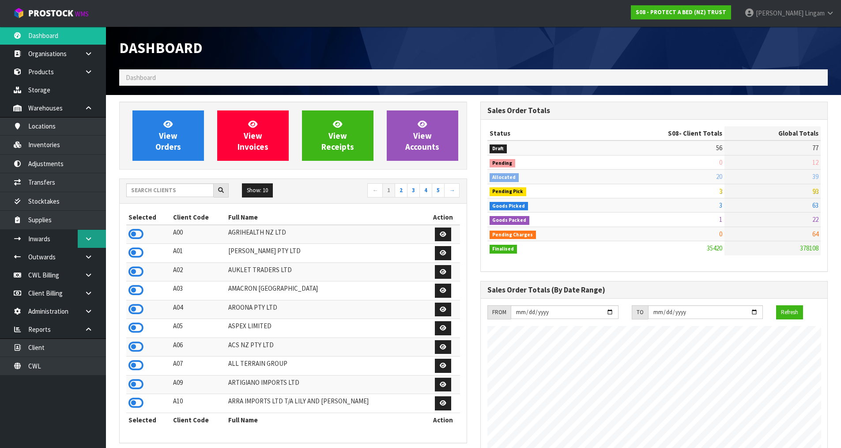
click at [92, 243] on link at bounding box center [92, 239] width 28 height 18
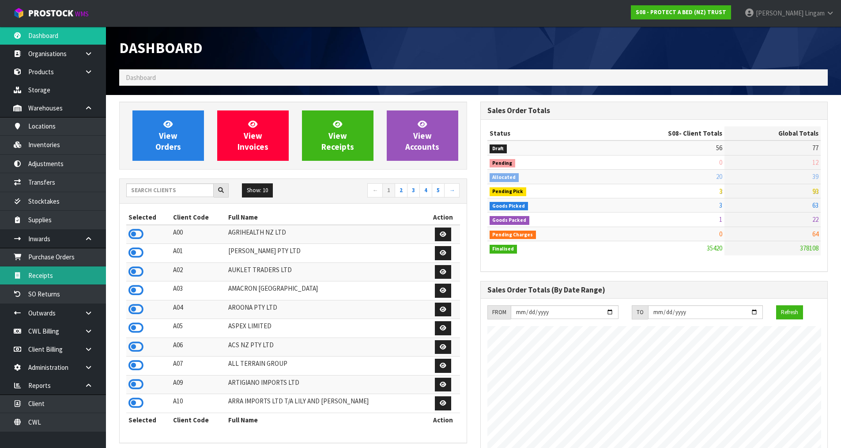
click at [61, 278] on link "Receipts" at bounding box center [53, 275] width 106 height 18
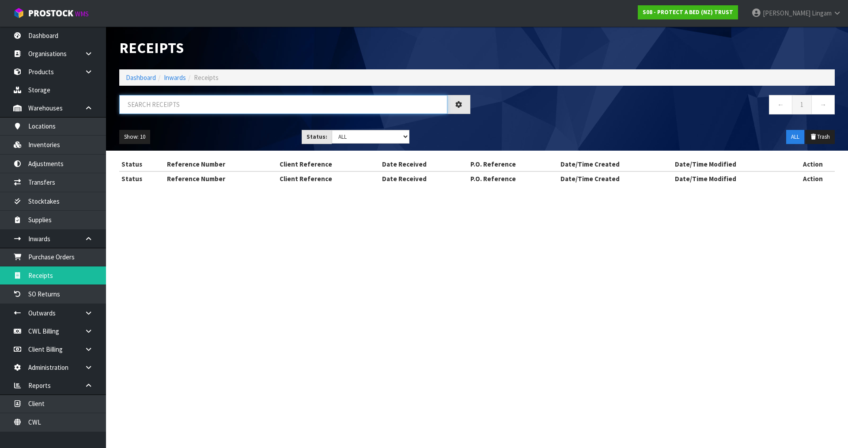
click at [292, 107] on input "text" at bounding box center [283, 104] width 328 height 19
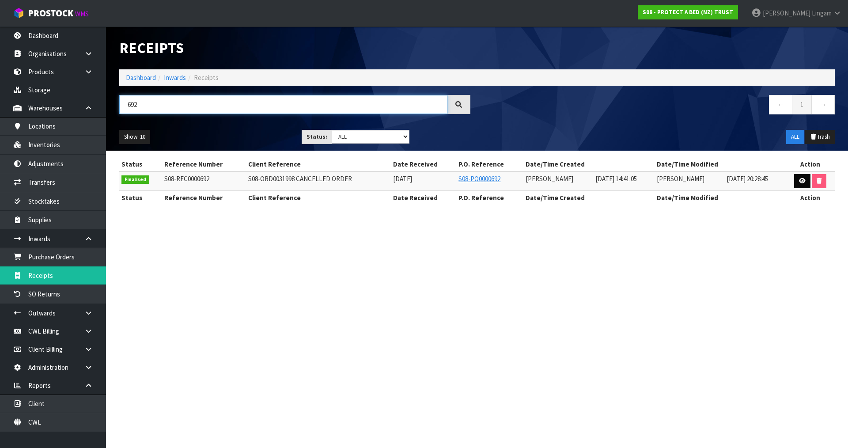
type input "692"
click at [804, 184] on link at bounding box center [802, 181] width 16 height 14
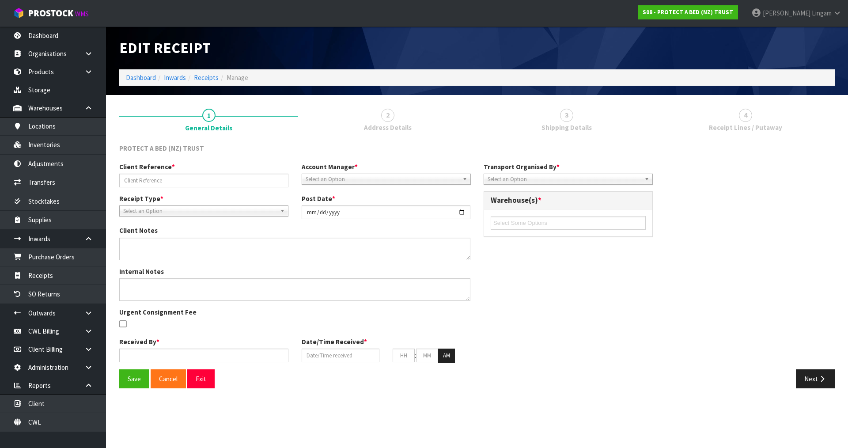
type input "S08-ORD0031998 CANCELLED ORDER"
type input "[DATE]"
type textarea "ORDER IS CANCELLED AND HANDED TO INWARDS TO RETURN STOCK AS IT WAS ALREADY PACK…"
type input "[PERSON_NAME]"
type input "[DATE]"
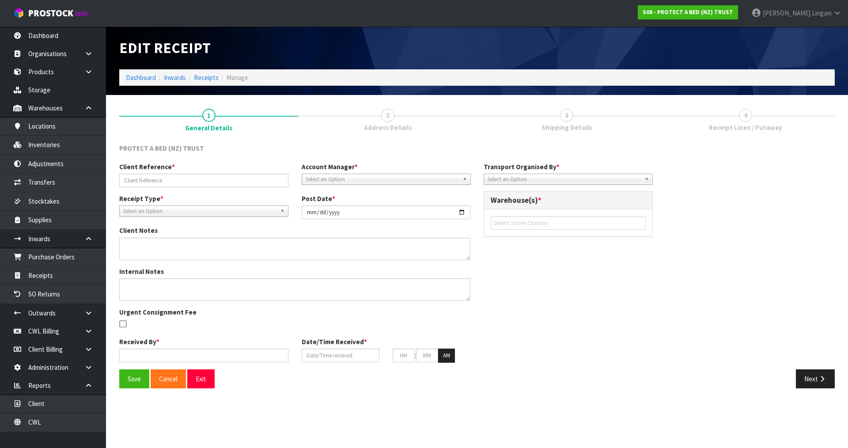
type input "02"
type input "41"
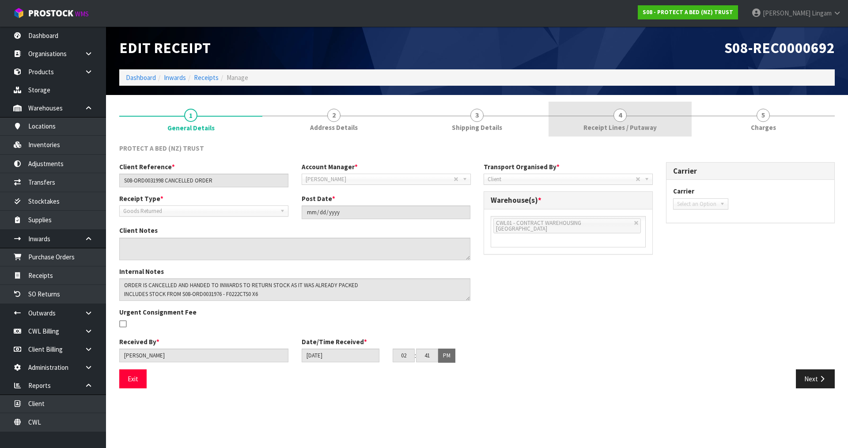
click at [643, 127] on span "Receipt Lines / Putaway" at bounding box center [620, 127] width 73 height 9
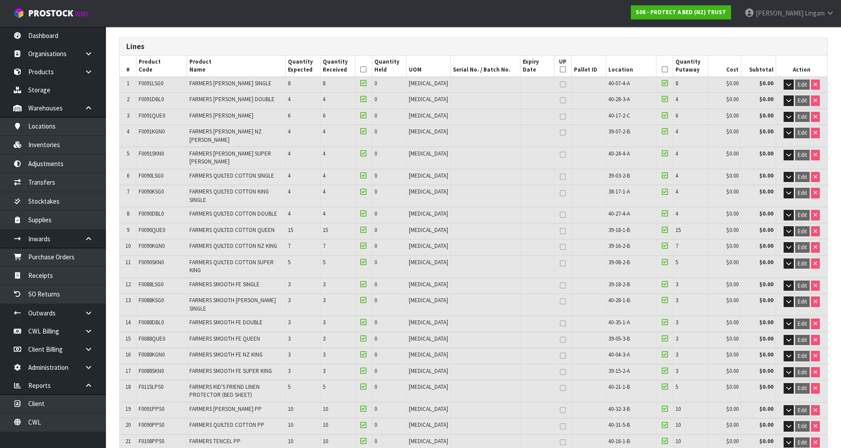
scroll to position [88, 0]
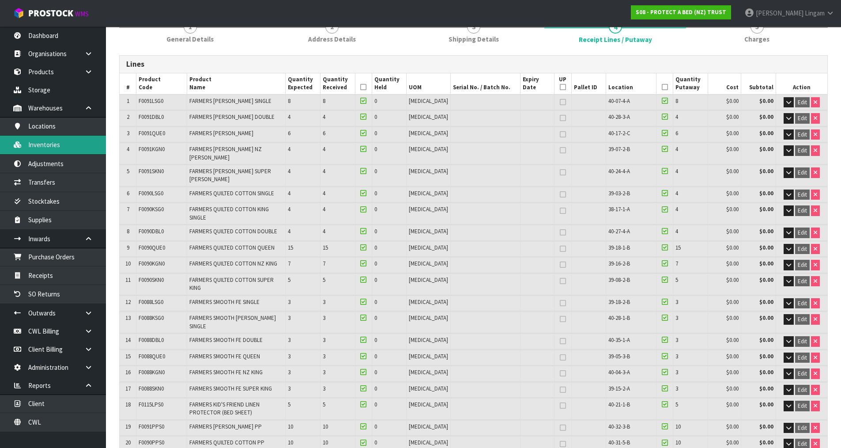
click at [46, 143] on link "Inventories" at bounding box center [53, 145] width 106 height 18
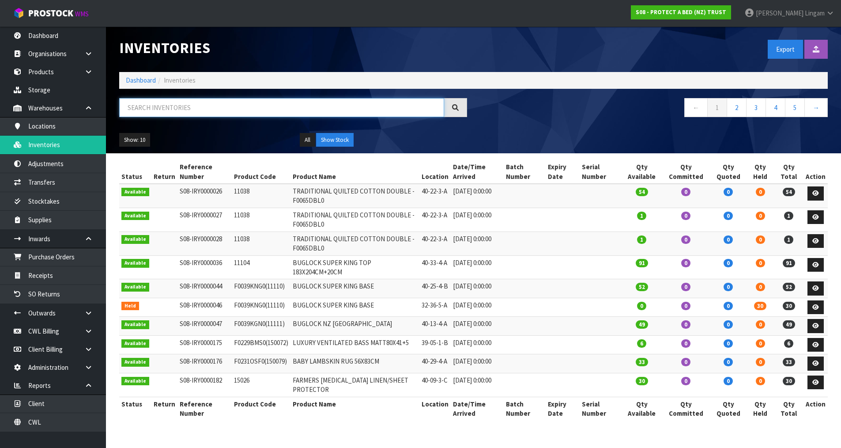
click at [249, 108] on input "text" at bounding box center [281, 107] width 325 height 19
click at [140, 79] on link "Dashboard" at bounding box center [141, 80] width 30 height 8
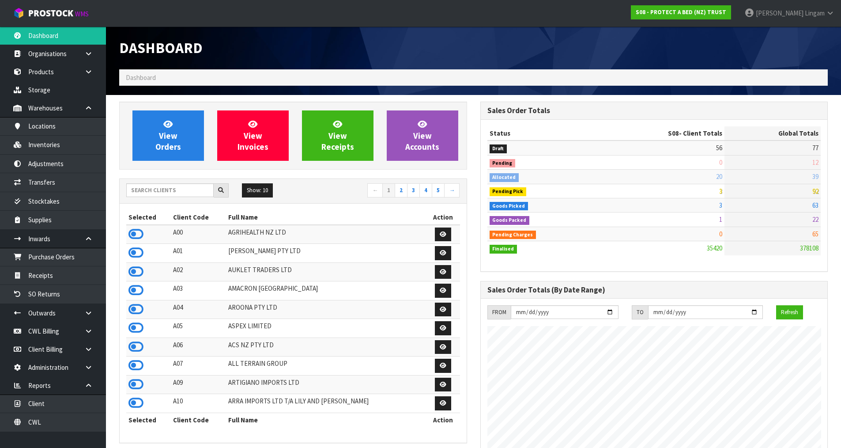
scroll to position [669, 361]
click at [142, 187] on input "text" at bounding box center [169, 190] width 87 height 14
click at [44, 130] on link "Locations" at bounding box center [53, 126] width 106 height 18
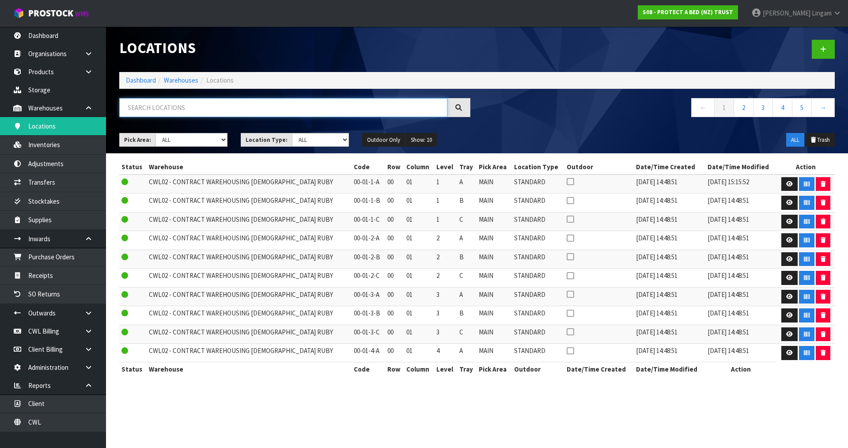
click at [254, 106] on input "text" at bounding box center [283, 107] width 328 height 19
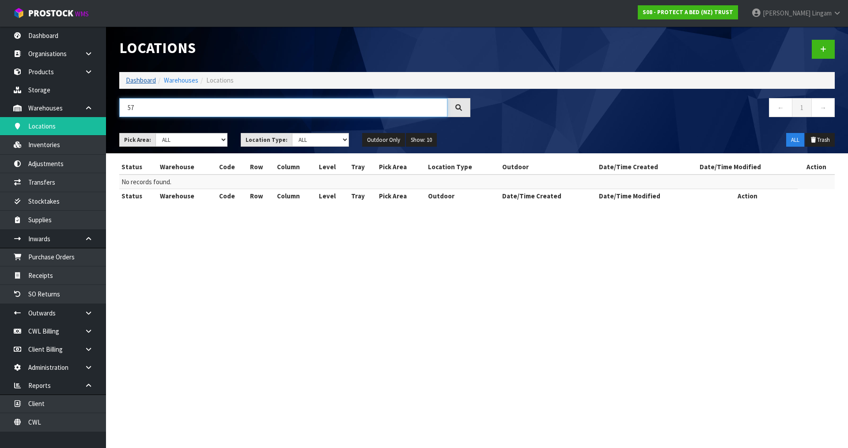
type input "57"
click at [127, 79] on link "Dashboard" at bounding box center [141, 80] width 30 height 8
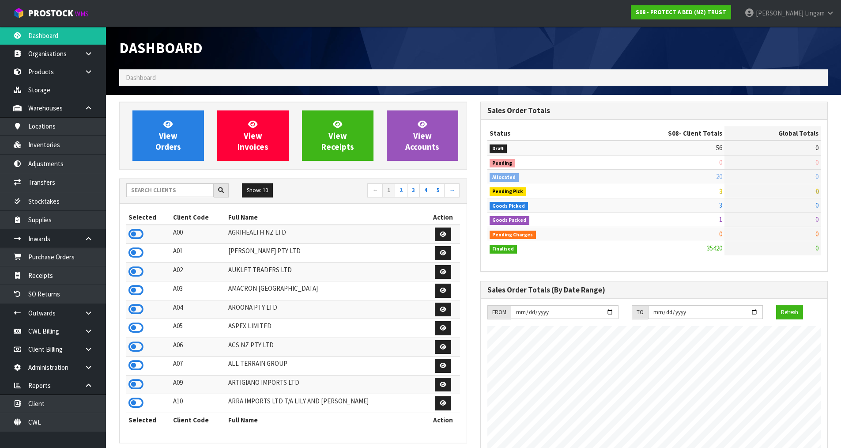
scroll to position [669, 361]
click at [188, 191] on input "text" at bounding box center [169, 190] width 87 height 14
click at [195, 193] on input "text" at bounding box center [169, 190] width 87 height 14
click at [180, 189] on input "text" at bounding box center [169, 190] width 87 height 14
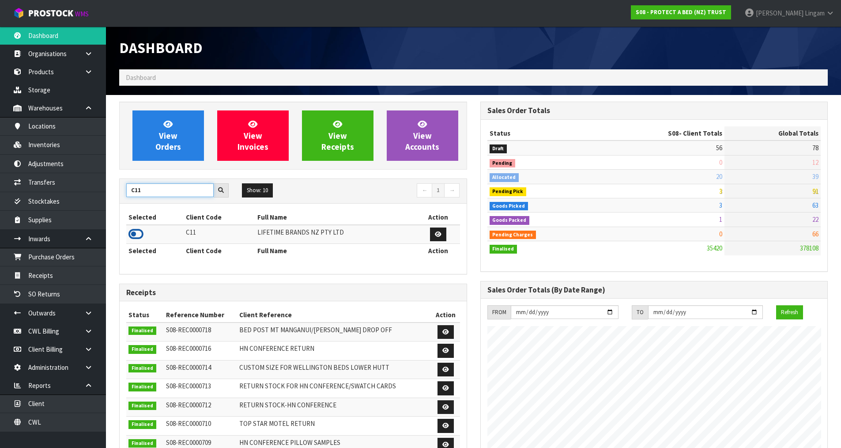
type input "C11"
click at [138, 235] on icon at bounding box center [136, 233] width 15 height 13
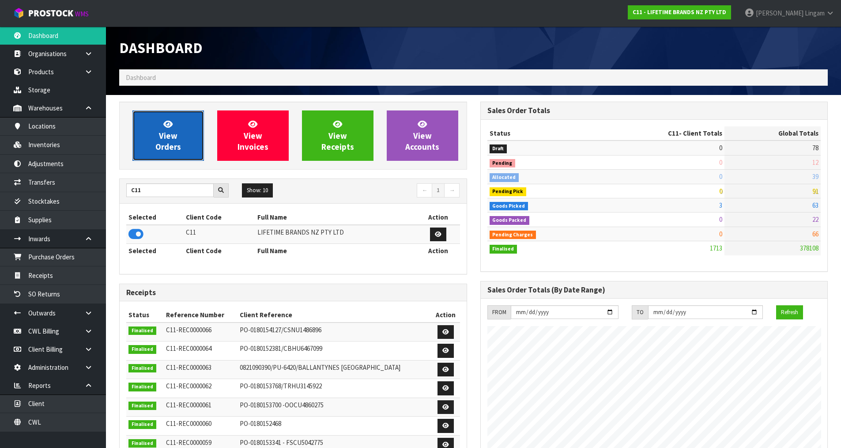
click at [158, 147] on span "View Orders" at bounding box center [168, 135] width 26 height 33
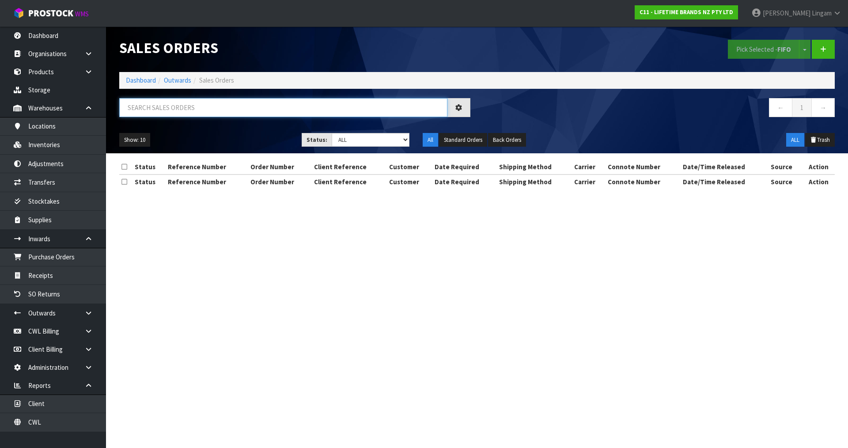
click at [245, 107] on input "text" at bounding box center [283, 107] width 328 height 19
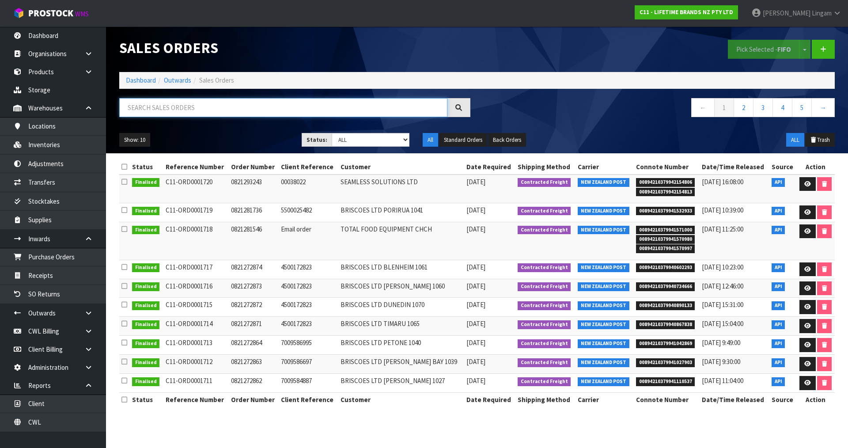
paste input "0821240880"
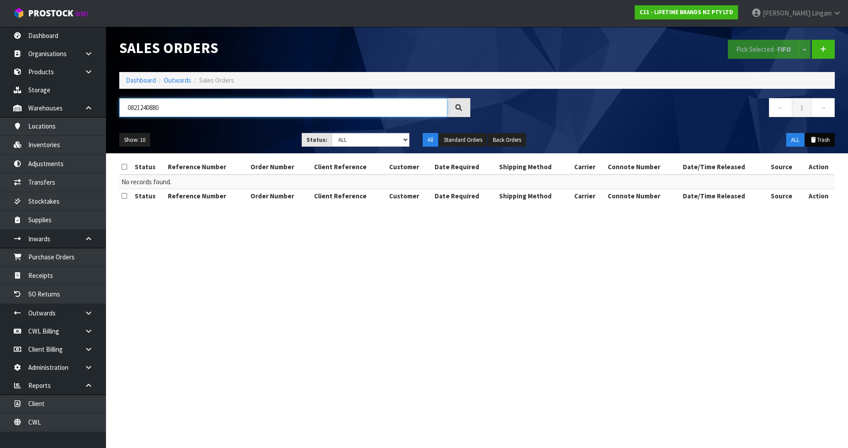
type input "0821240880"
click at [826, 140] on button "Trash" at bounding box center [820, 140] width 30 height 14
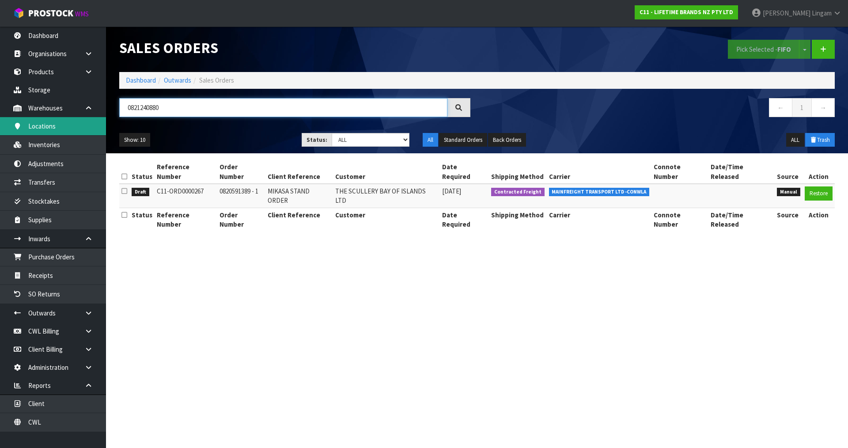
drag, startPoint x: 186, startPoint y: 109, endPoint x: 86, endPoint y: 119, distance: 99.9
click at [86, 119] on body "Toggle navigation ProStock WMS C11 - LIFETIME BRANDS NZ PTY LTD [PERSON_NAME] L…" at bounding box center [424, 224] width 848 height 448
click at [216, 102] on input "text" at bounding box center [283, 107] width 328 height 19
paste input "0821240880"
type input "0821240880"
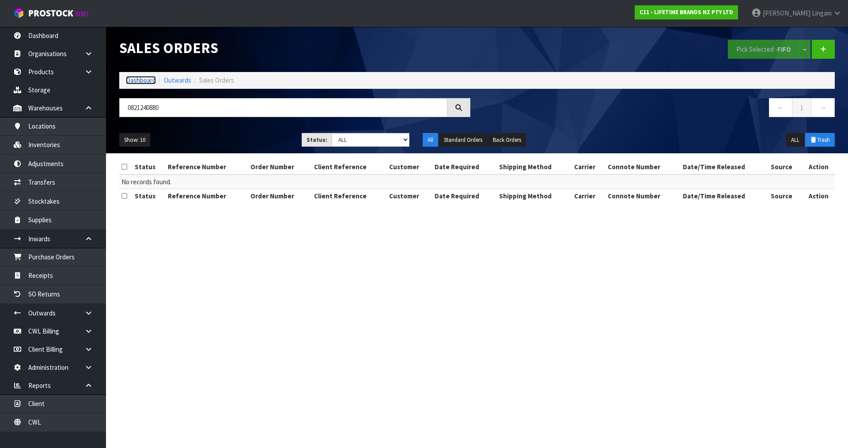
click at [146, 77] on link "Dashboard" at bounding box center [141, 80] width 30 height 8
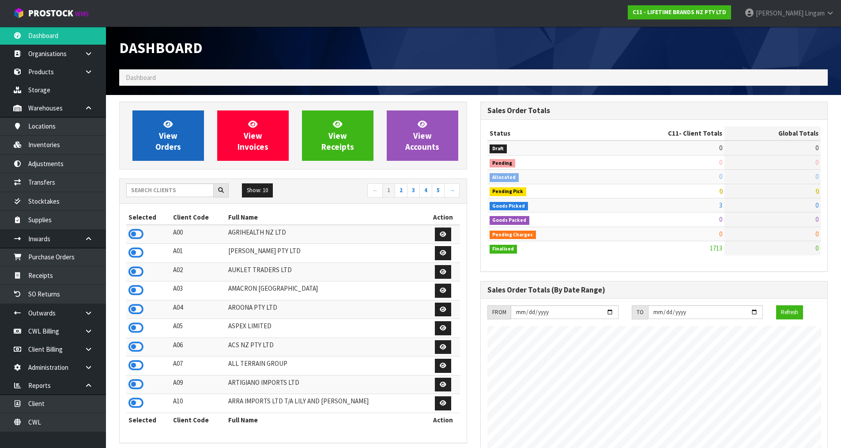
scroll to position [669, 361]
click at [167, 140] on span "View Orders" at bounding box center [168, 135] width 26 height 33
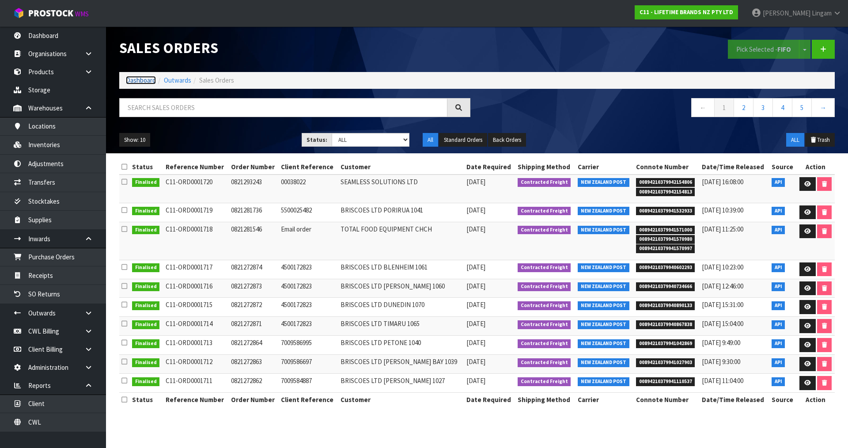
click at [133, 79] on link "Dashboard" at bounding box center [141, 80] width 30 height 8
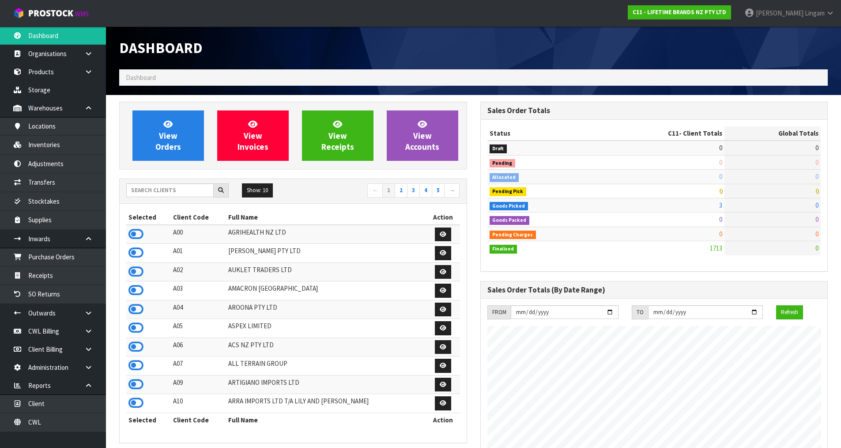
scroll to position [669, 361]
click at [164, 192] on input "text" at bounding box center [169, 190] width 87 height 14
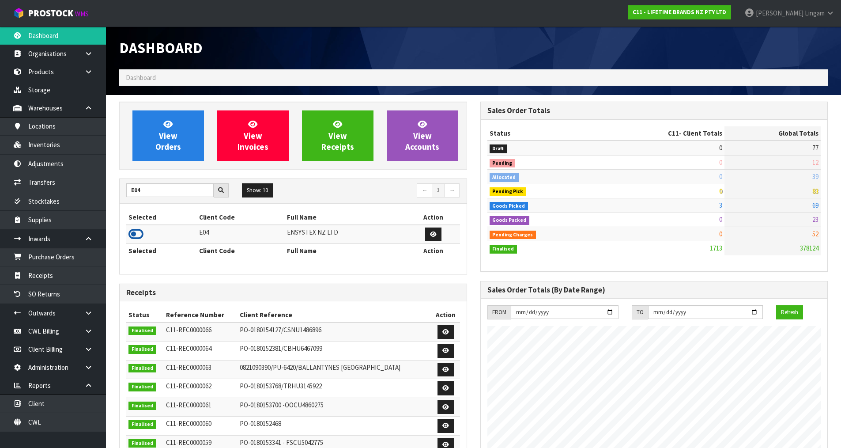
click at [137, 234] on icon at bounding box center [136, 233] width 15 height 13
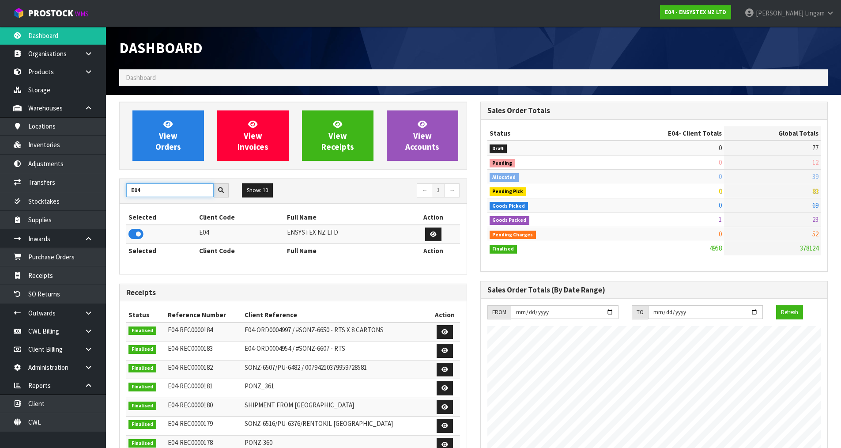
drag, startPoint x: 146, startPoint y: 188, endPoint x: 114, endPoint y: 191, distance: 32.0
click at [114, 191] on div "View Orders View Invoices View Receipts View Accounts E04 Show: 10 5 10 25 50 ←…" at bounding box center [293, 358] width 361 height 513
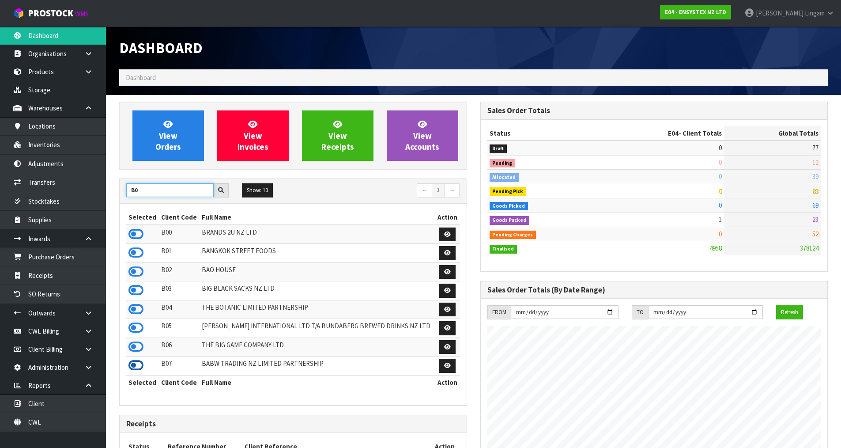
type input "B0"
click at [136, 364] on icon at bounding box center [136, 365] width 15 height 13
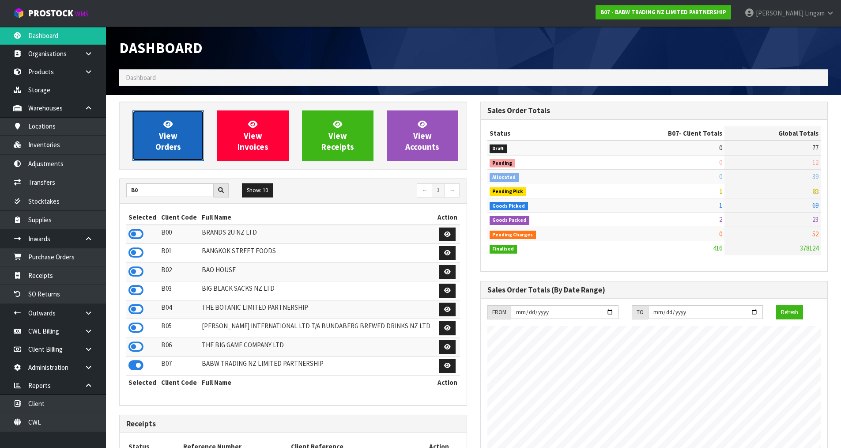
click at [163, 140] on span "View Orders" at bounding box center [168, 135] width 26 height 33
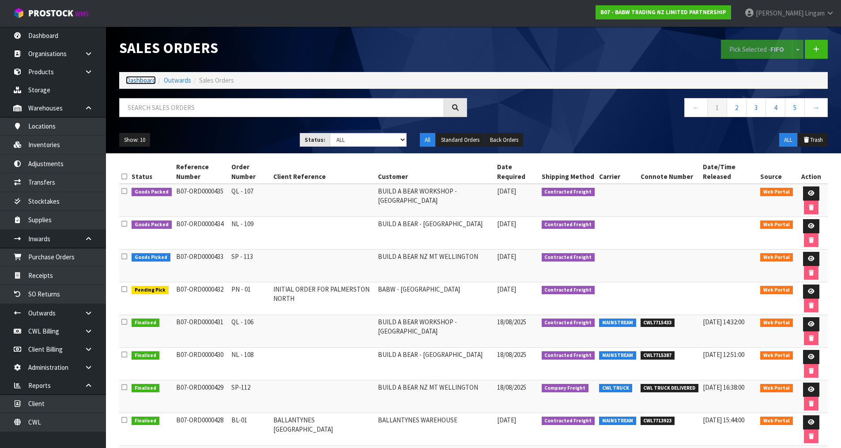
click at [140, 81] on link "Dashboard" at bounding box center [141, 80] width 30 height 8
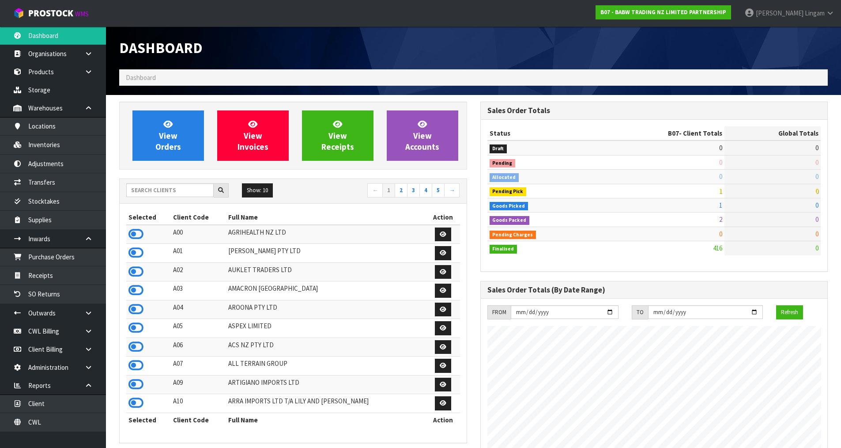
scroll to position [669, 361]
click at [172, 191] on input "text" at bounding box center [169, 190] width 87 height 14
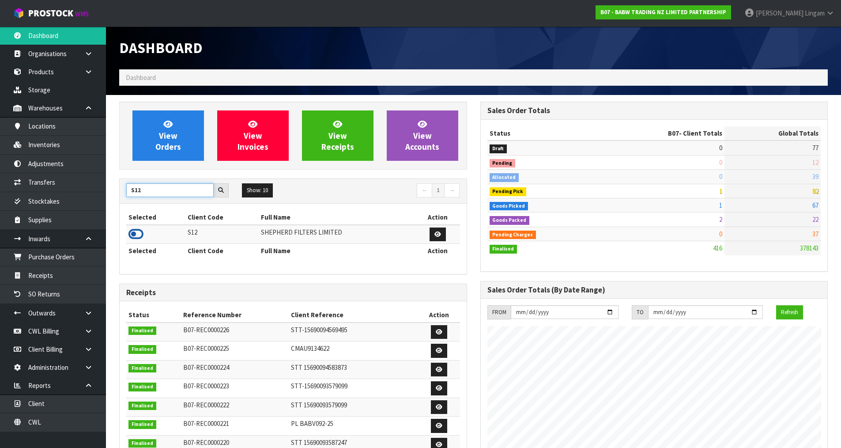
type input "S12"
click at [137, 234] on icon at bounding box center [136, 233] width 15 height 13
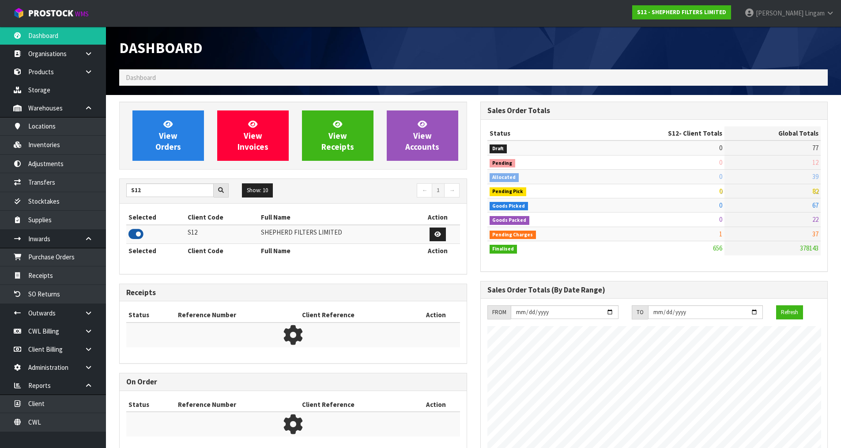
scroll to position [598, 361]
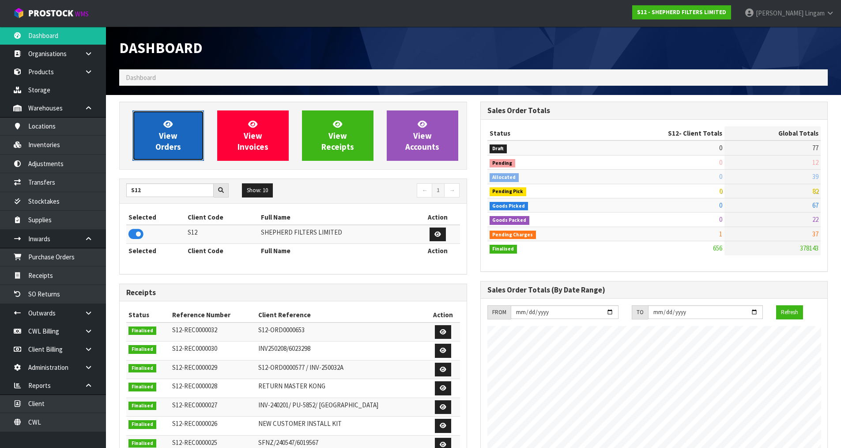
click at [161, 153] on link "View Orders" at bounding box center [169, 135] width 72 height 50
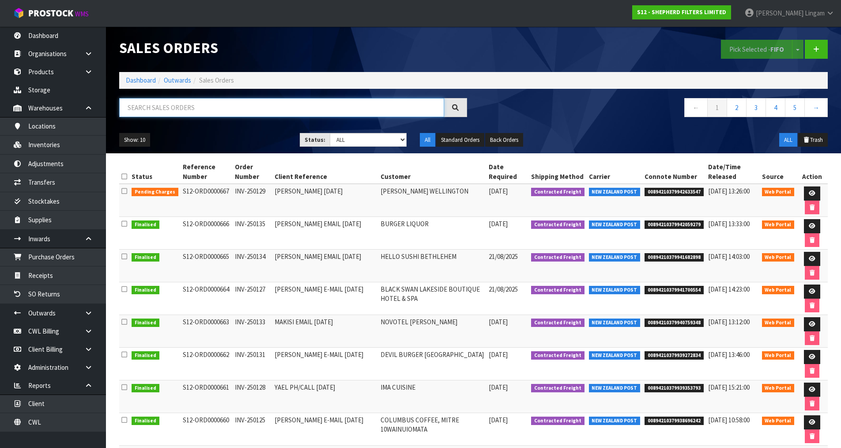
click at [255, 111] on input "text" at bounding box center [281, 107] width 325 height 19
paste input "00894210379941700554"
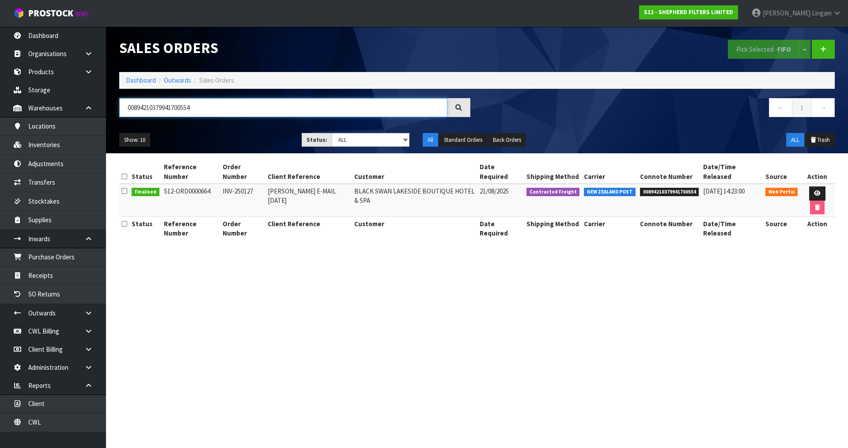
type input "00894210379941700554"
click at [678, 188] on span "00894210379941700554" at bounding box center [669, 192] width 59 height 9
copy span "00894210379941700554"
click at [87, 311] on icon at bounding box center [88, 313] width 8 height 7
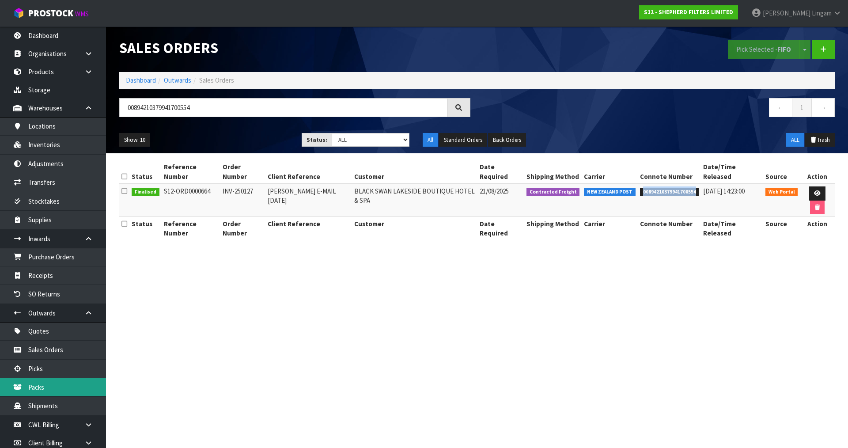
click at [55, 389] on link "Packs" at bounding box center [53, 387] width 106 height 18
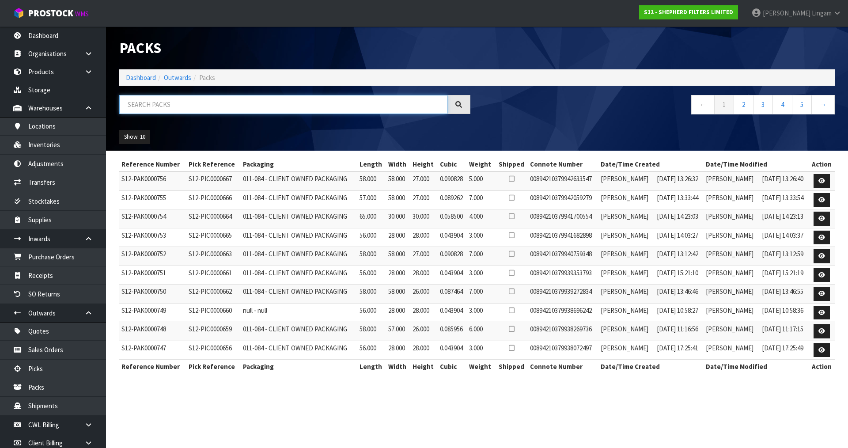
click at [237, 106] on input "text" at bounding box center [283, 104] width 328 height 19
paste input "00894210379941700554"
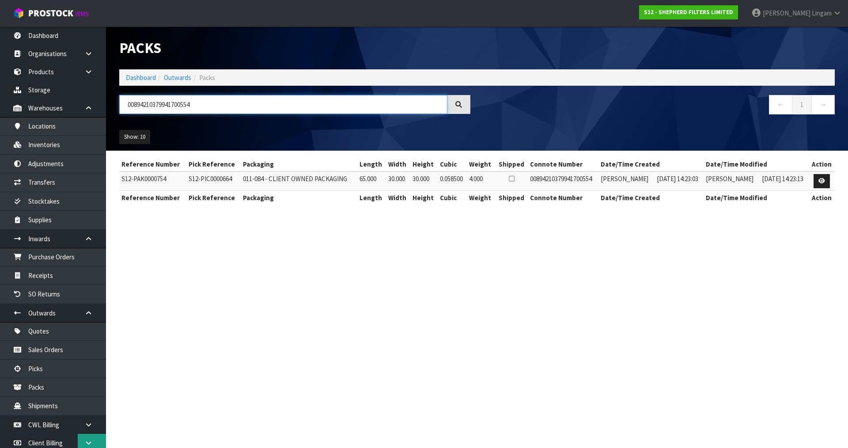
type input "00894210379941700554"
click at [277, 321] on section "Packs Dashboard Outwards Packs 00894210379941700554 ← 1 → Show: 10 5 10 25 50 R…" at bounding box center [424, 224] width 848 height 448
click at [138, 78] on link "Dashboard" at bounding box center [141, 77] width 30 height 8
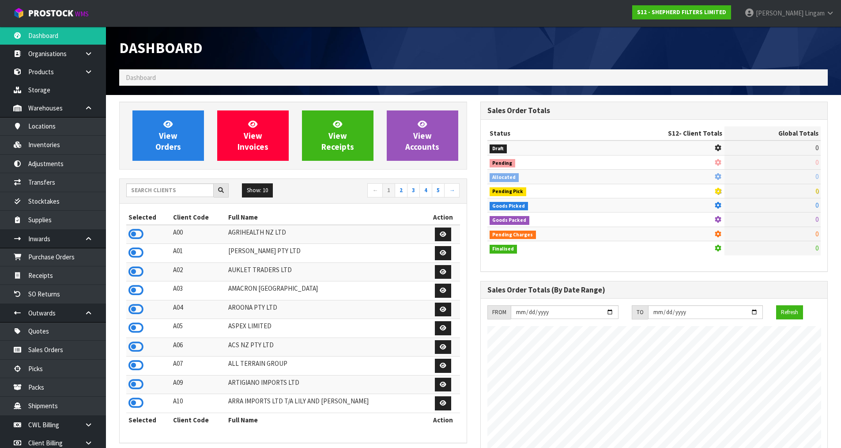
scroll to position [598, 361]
click at [190, 189] on input "text" at bounding box center [169, 190] width 87 height 14
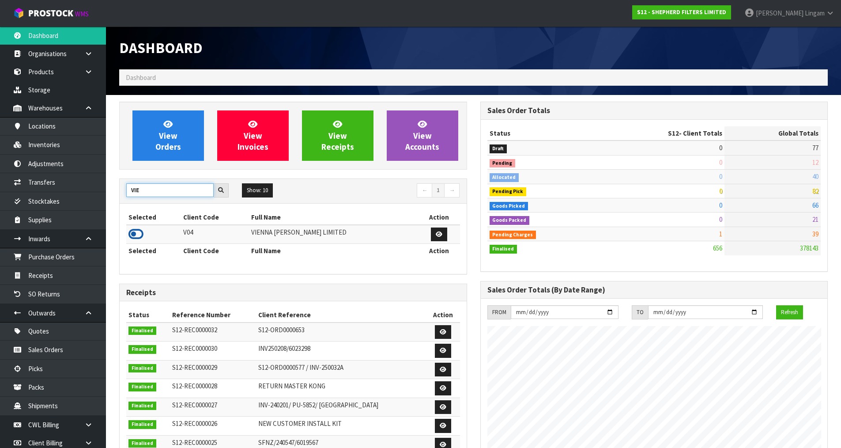
type input "VIE"
click at [135, 234] on icon at bounding box center [136, 233] width 15 height 13
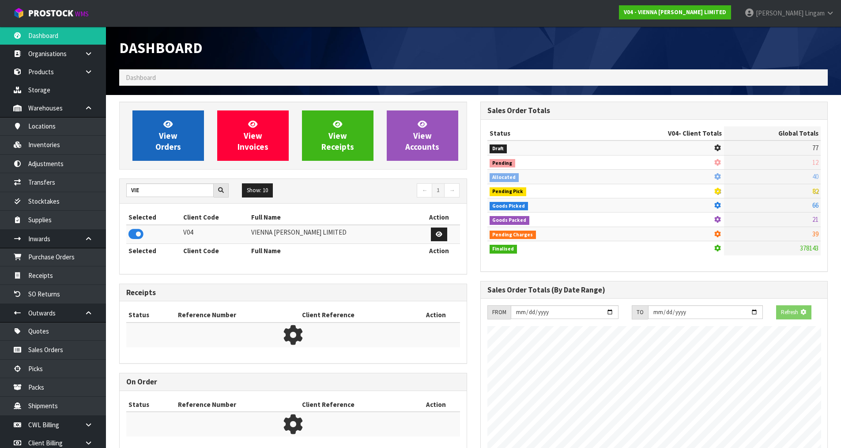
scroll to position [697, 361]
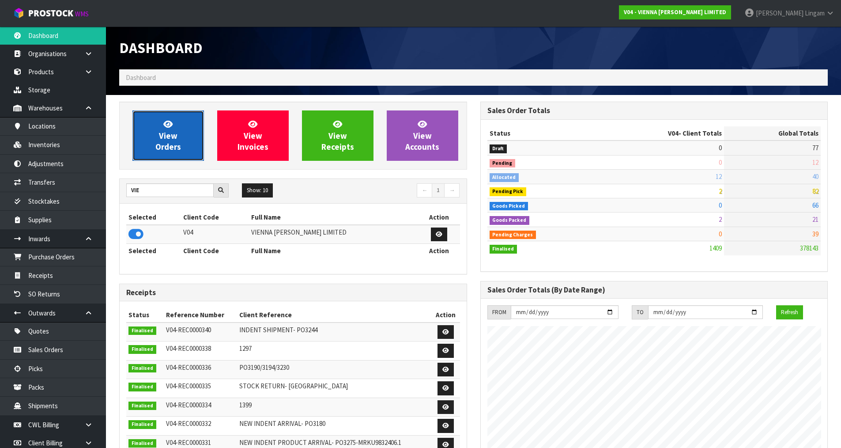
click at [161, 144] on span "View Orders" at bounding box center [168, 135] width 26 height 33
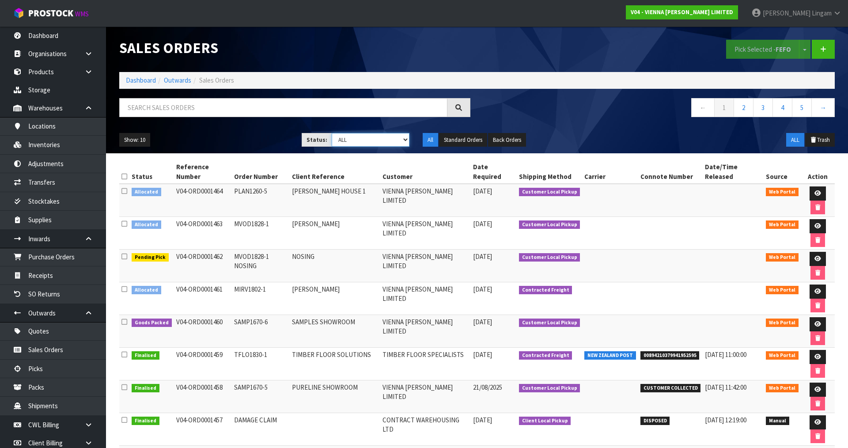
click at [392, 141] on select "Draft Pending Allocated Pending Pick Goods Picked Goods Packed Pending Charges …" at bounding box center [371, 140] width 78 height 14
select select "string:3"
click at [332, 133] on select "Draft Pending Allocated Pending Pick Goods Picked Goods Packed Pending Charges …" at bounding box center [371, 140] width 78 height 14
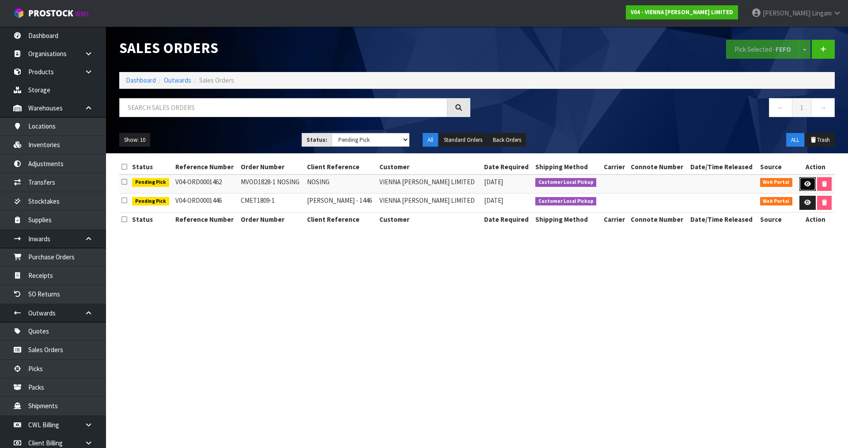
click at [801, 182] on link at bounding box center [808, 184] width 16 height 14
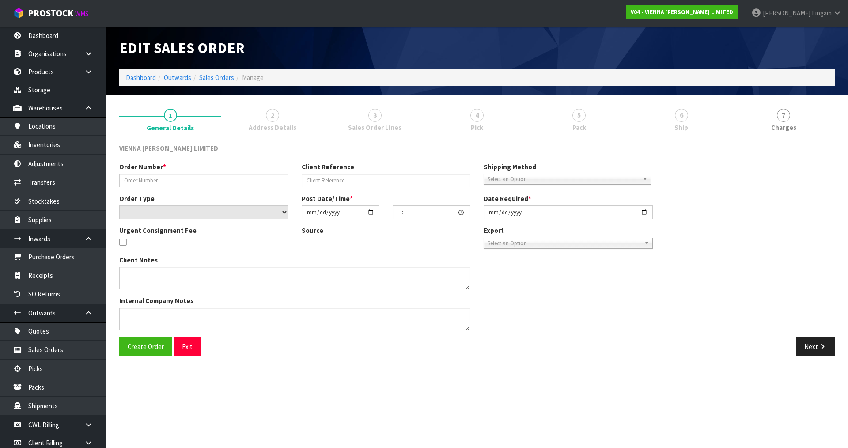
type input "MVOD1828-1 NOSING"
type input "NOSING"
select select "number:0"
type input "[DATE]"
type input "11:15:00.000"
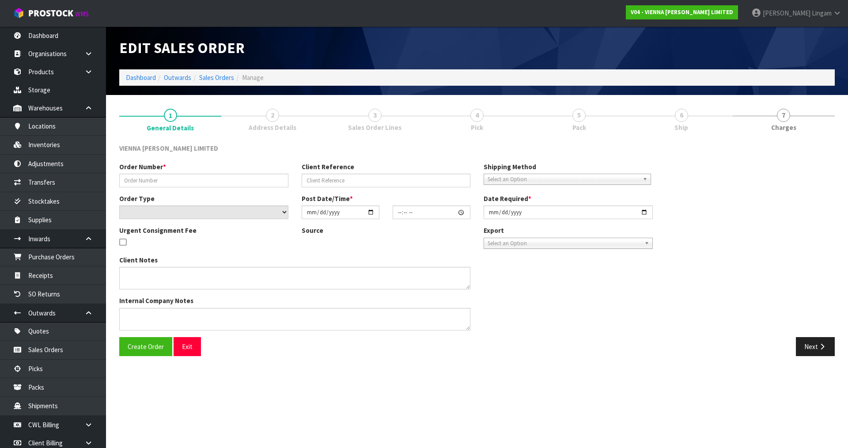
type input "[DATE]"
type textarea "NOSING RAZVAN TO COLLECT"
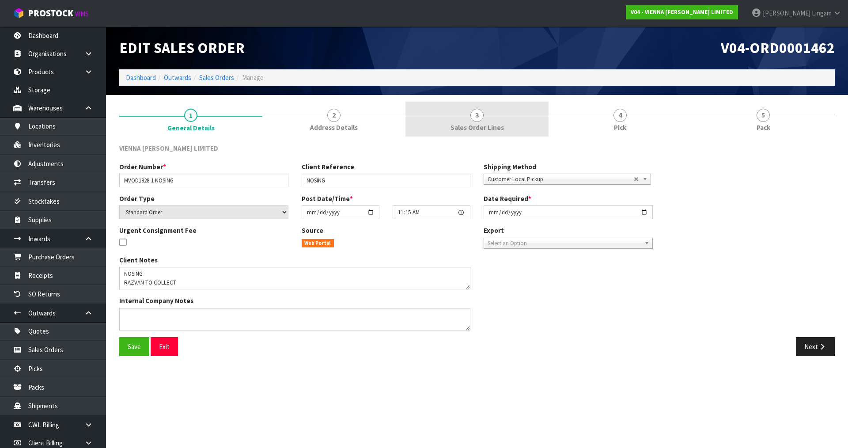
click at [481, 119] on span "3" at bounding box center [476, 115] width 13 height 13
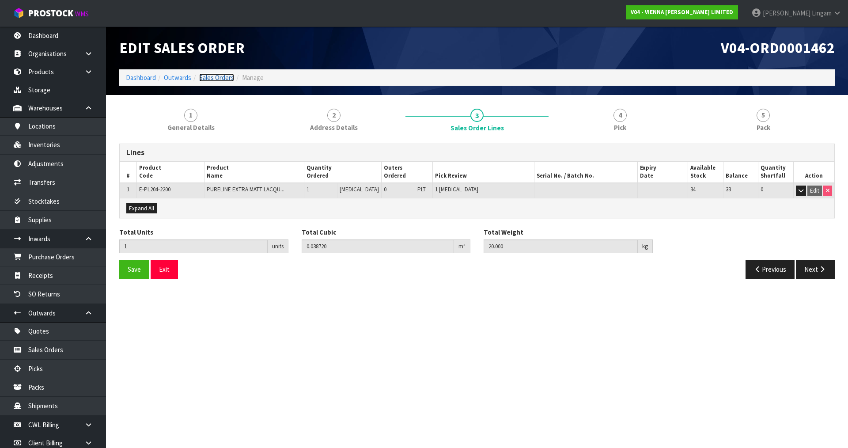
click at [213, 75] on link "Sales Orders" at bounding box center [216, 77] width 35 height 8
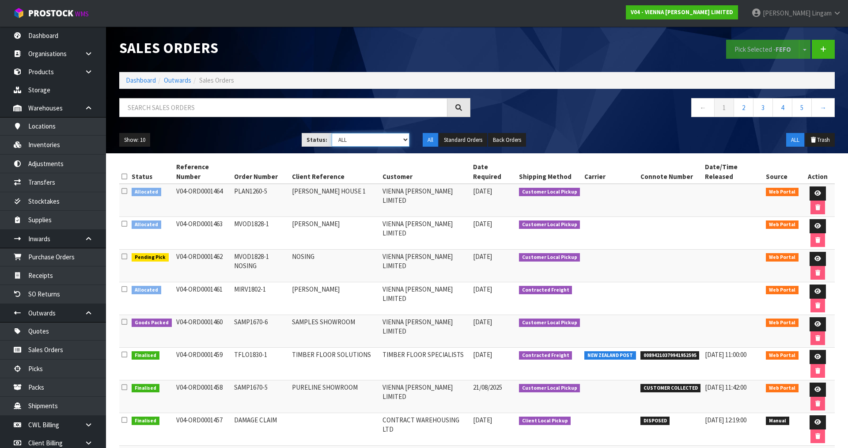
click at [381, 139] on select "Draft Pending Allocated Pending Pick Goods Picked Goods Packed Pending Charges …" at bounding box center [371, 140] width 78 height 14
select select "string:3"
click at [332, 133] on select "Draft Pending Allocated Pending Pick Goods Picked Goods Packed Pending Charges …" at bounding box center [371, 140] width 78 height 14
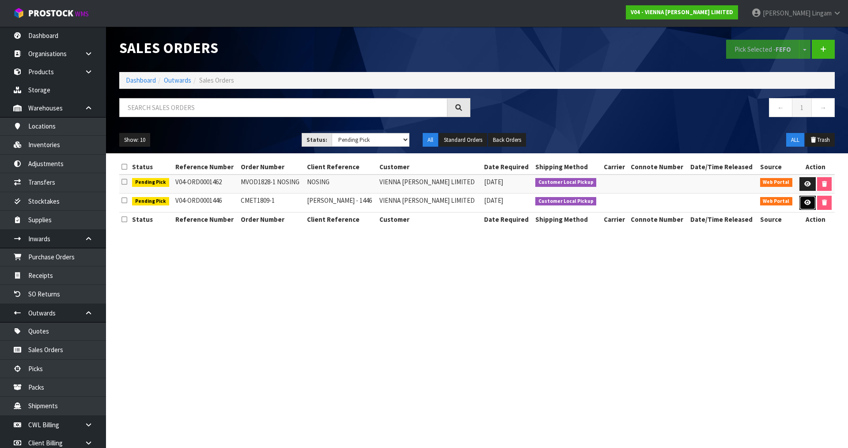
click at [805, 202] on icon at bounding box center [807, 203] width 7 height 6
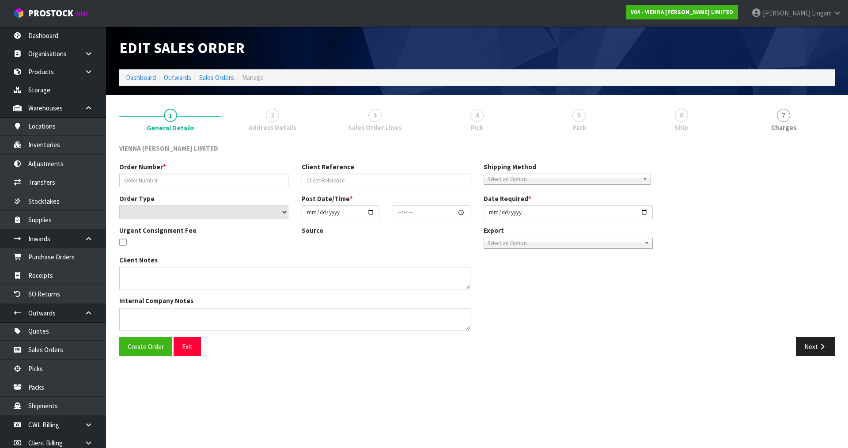
type input "CMET1809-1"
type input "[PERSON_NAME] - 1446"
select select "number:0"
type input "[DATE]"
type input "13:48:00.000"
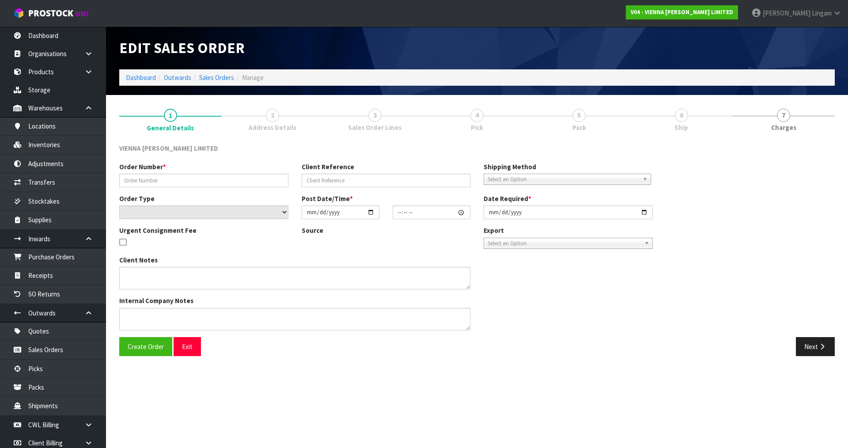
type input "[DATE]"
type textarea "[PERSON_NAME]"
type textarea "THIS IS BEING COLLECTED [DATE]- [DATE]."
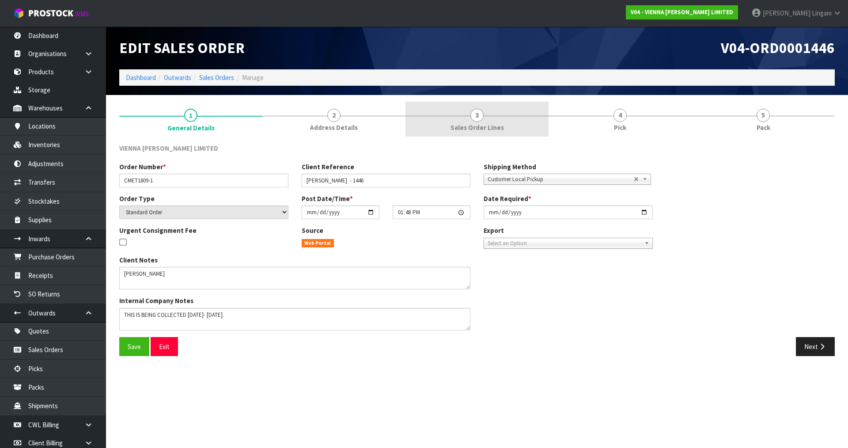
click at [497, 125] on span "Sales Order Lines" at bounding box center [477, 127] width 53 height 9
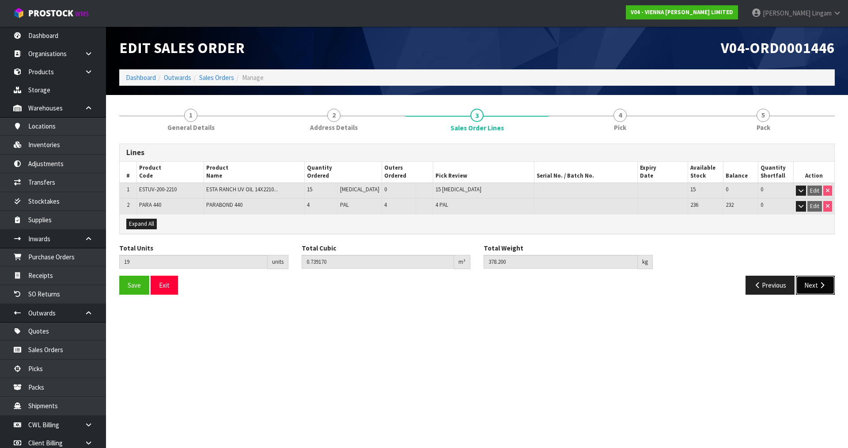
click at [814, 282] on button "Next" at bounding box center [815, 285] width 39 height 19
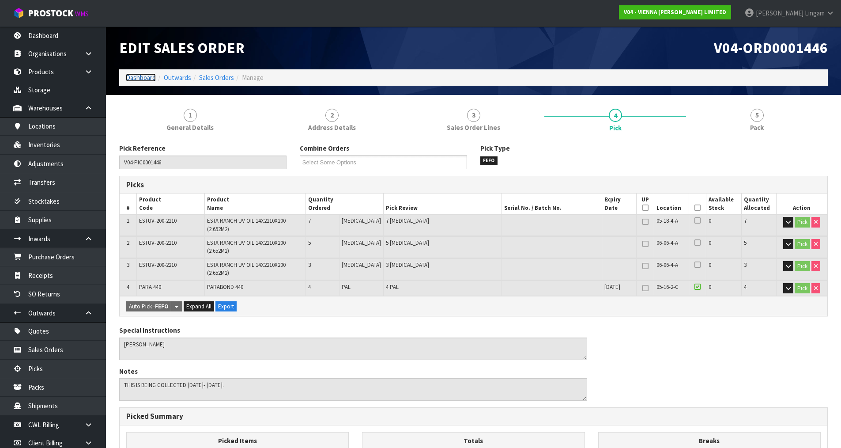
click at [144, 77] on link "Dashboard" at bounding box center [141, 77] width 30 height 8
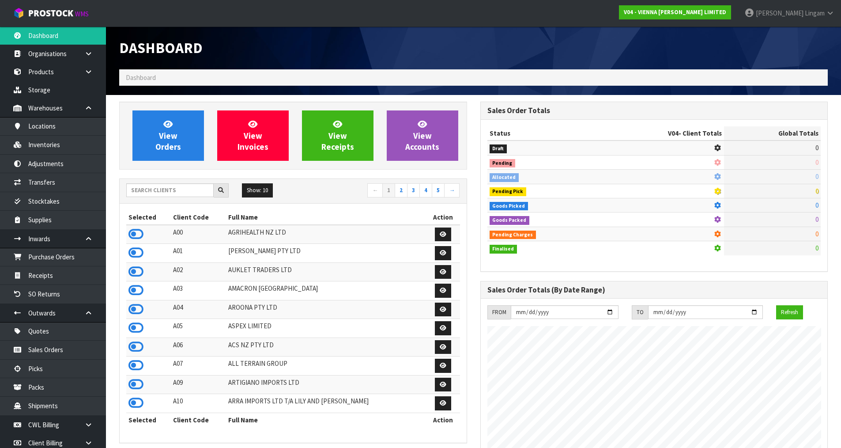
scroll to position [697, 361]
click at [198, 193] on input "text" at bounding box center [169, 190] width 87 height 14
click at [199, 191] on input "text" at bounding box center [169, 190] width 87 height 14
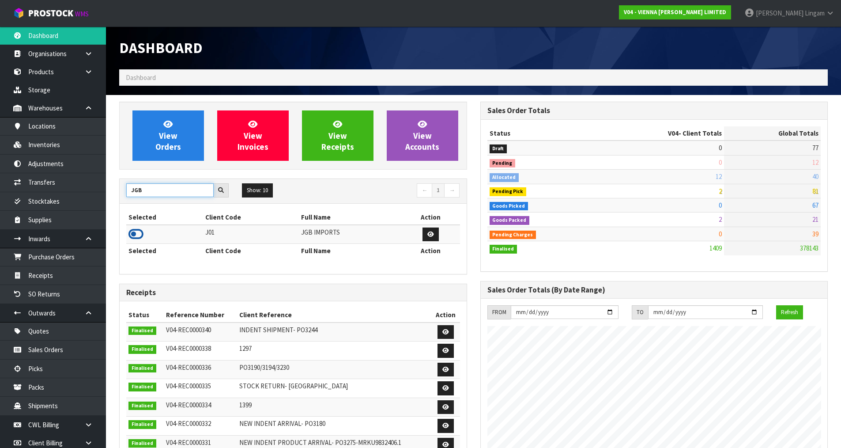
type input "JGB"
click at [136, 235] on icon at bounding box center [136, 233] width 15 height 13
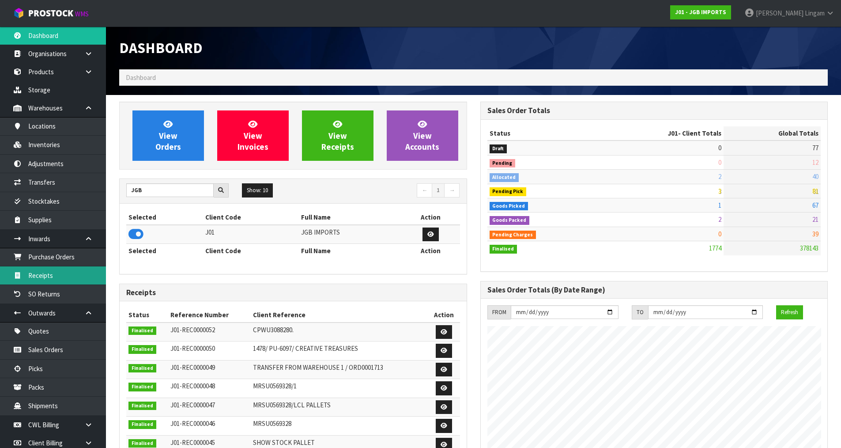
click at [74, 277] on link "Receipts" at bounding box center [53, 275] width 106 height 18
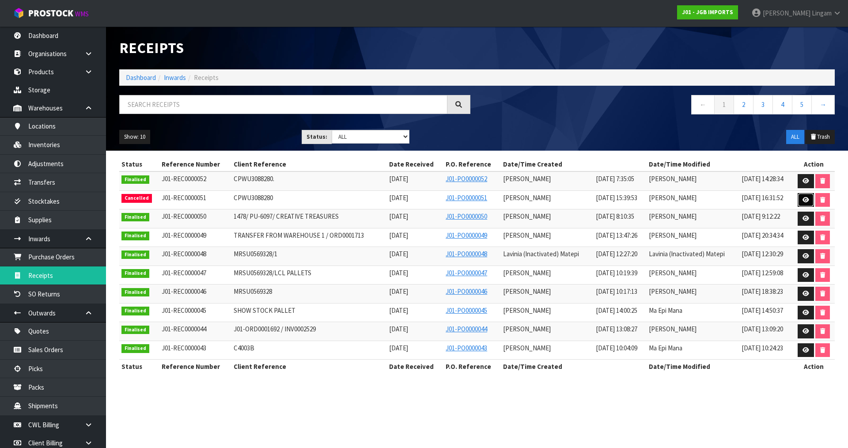
click at [803, 199] on icon at bounding box center [806, 200] width 7 height 6
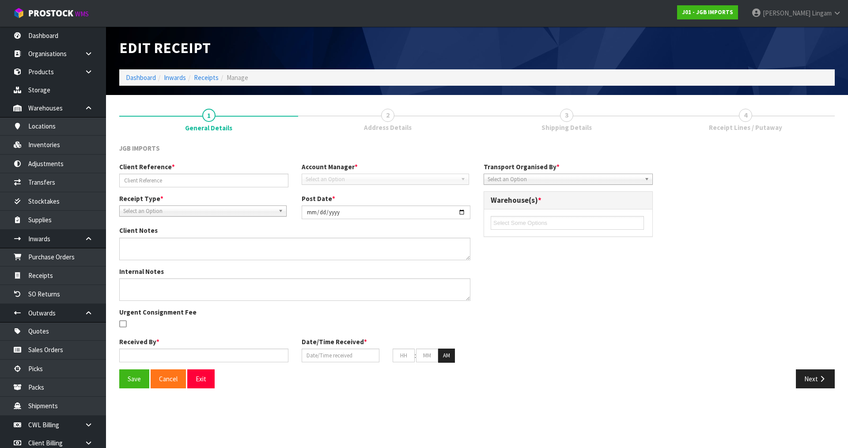
type input "CPWU3088280"
type input "[DATE]"
type textarea "CANCELLATION REASON: CANCEL AS MISSING 37 CODES"
type input "[PERSON_NAME]"
type input "[DATE]"
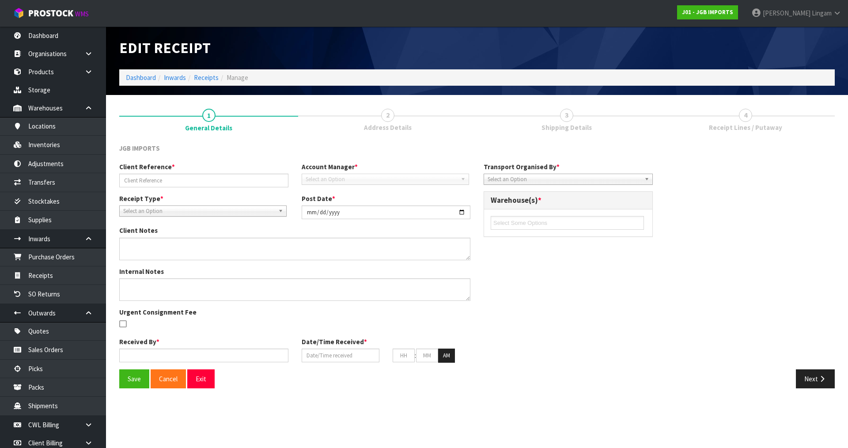
type input "03"
type input "39"
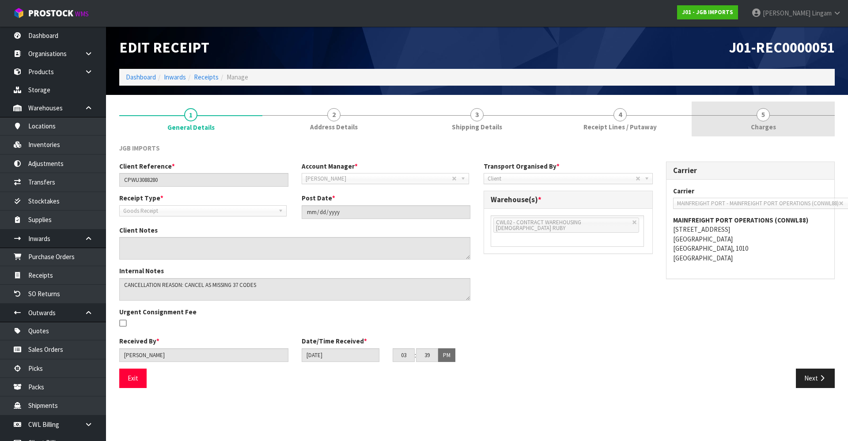
click at [762, 128] on span "Charges" at bounding box center [763, 126] width 25 height 9
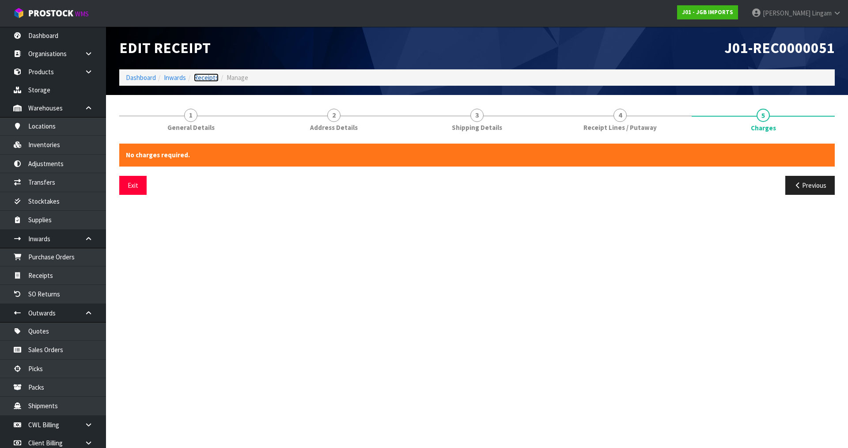
click at [208, 77] on link "Receipts" at bounding box center [206, 77] width 25 height 8
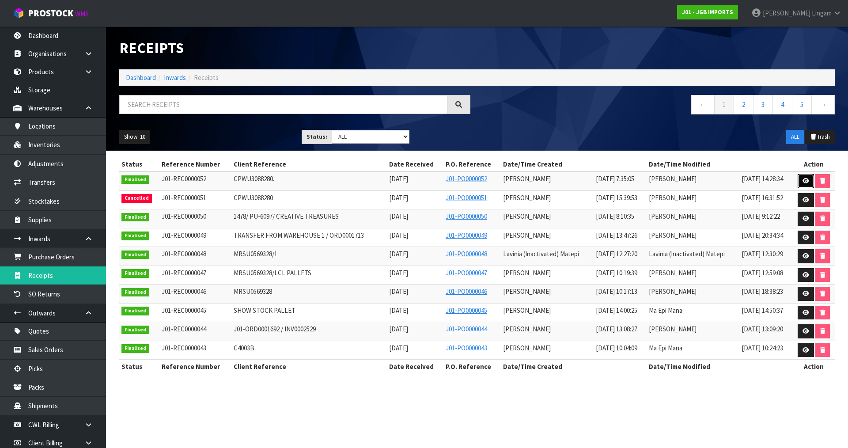
click at [807, 180] on icon at bounding box center [806, 181] width 7 height 6
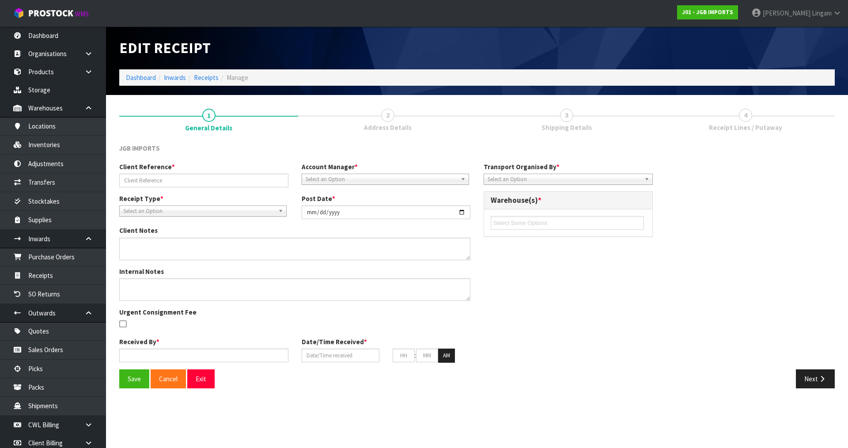
type input "CPWU3088280."
type input "[DATE]"
type textarea "PLEASE SEE THE BELOW VARIANCES 4601 EXPECTED 12 RECEIVED 10 4602 EXPECTED 12 RE…"
type textarea "2 CARTONS OF 4331 WAS DAMAGED CLIENT SAID IT IS GOING TO DISPOSE ORDER PLEASE S…"
type input "[PERSON_NAME]"
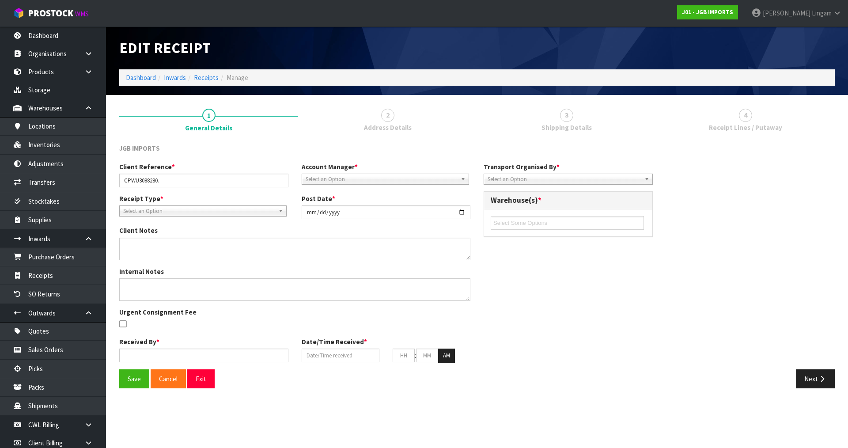
type input "[DATE]"
type input "07"
type input "35"
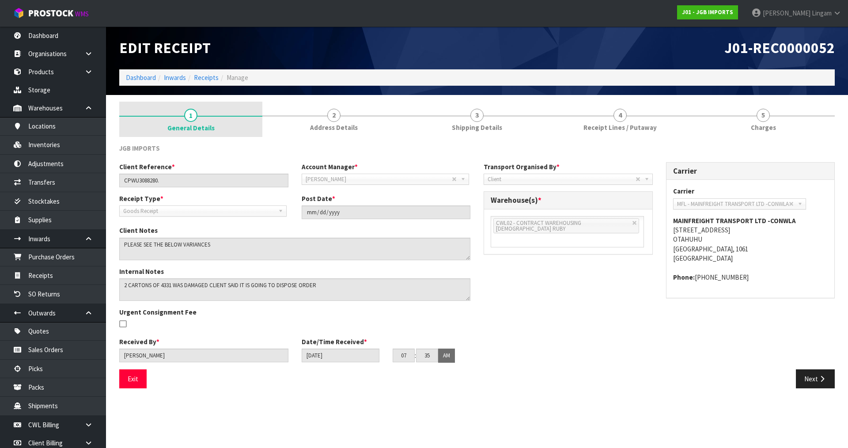
click at [231, 131] on link "1 General Details" at bounding box center [190, 119] width 143 height 35
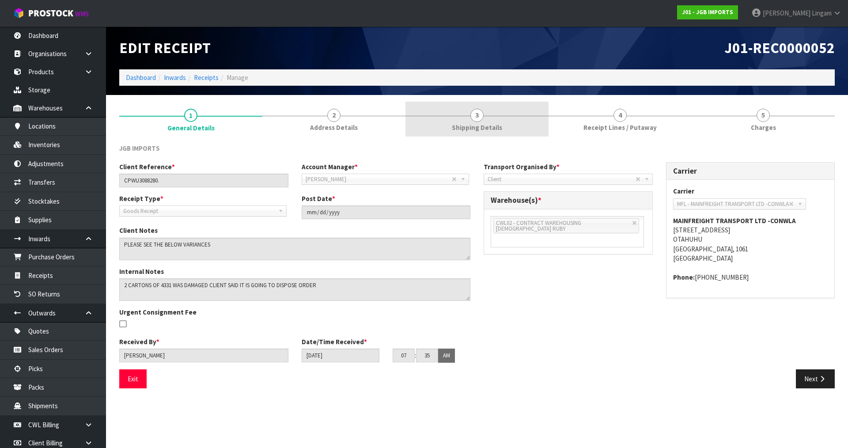
click at [473, 125] on span "Shipping Details" at bounding box center [477, 127] width 50 height 9
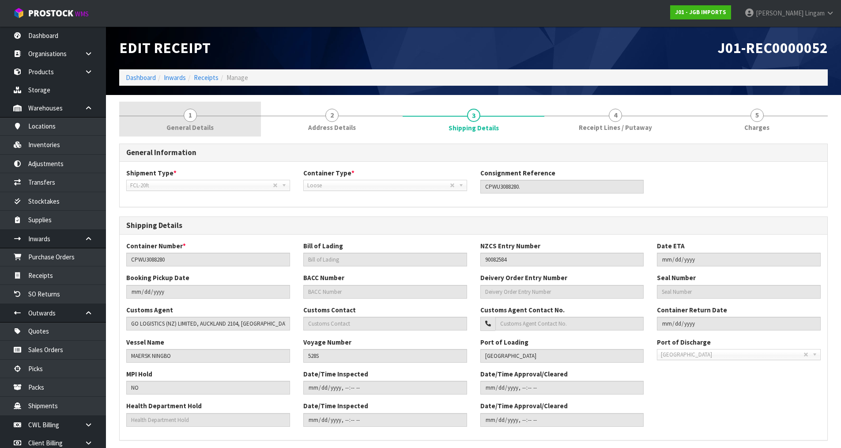
click at [223, 125] on link "1 General Details" at bounding box center [190, 119] width 142 height 35
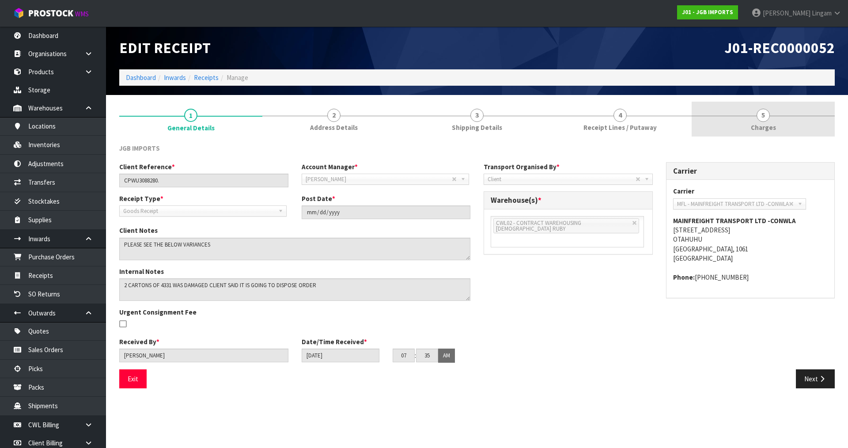
click at [781, 129] on link "5 [GEOGRAPHIC_DATA]" at bounding box center [763, 119] width 143 height 35
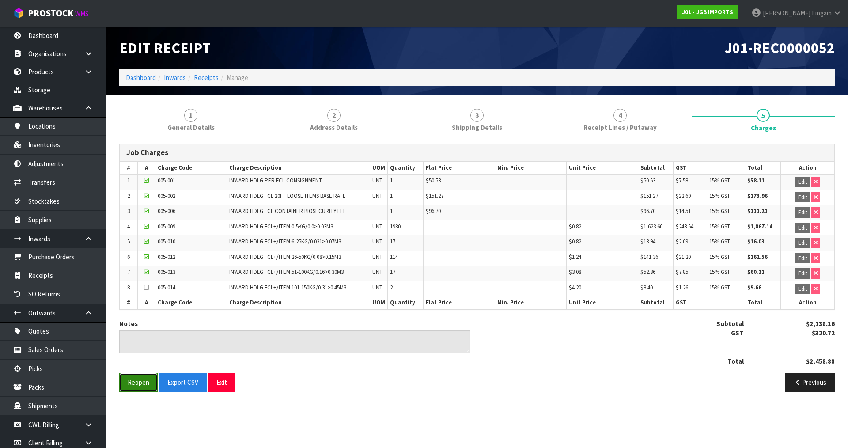
click at [143, 384] on button "Reopen" at bounding box center [138, 382] width 38 height 19
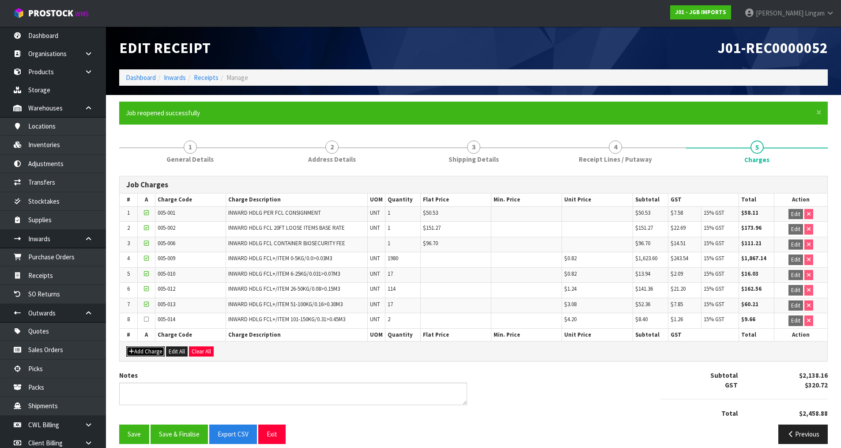
click at [145, 350] on button "Add Charge" at bounding box center [145, 351] width 38 height 11
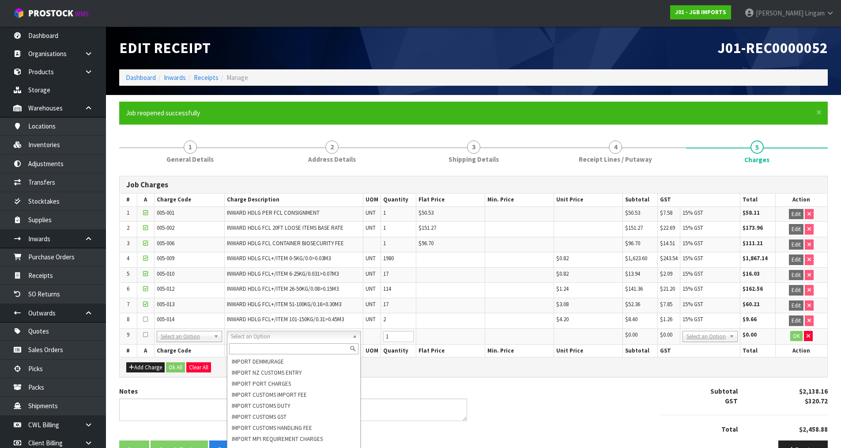
click at [257, 351] on input "text" at bounding box center [293, 348] width 129 height 11
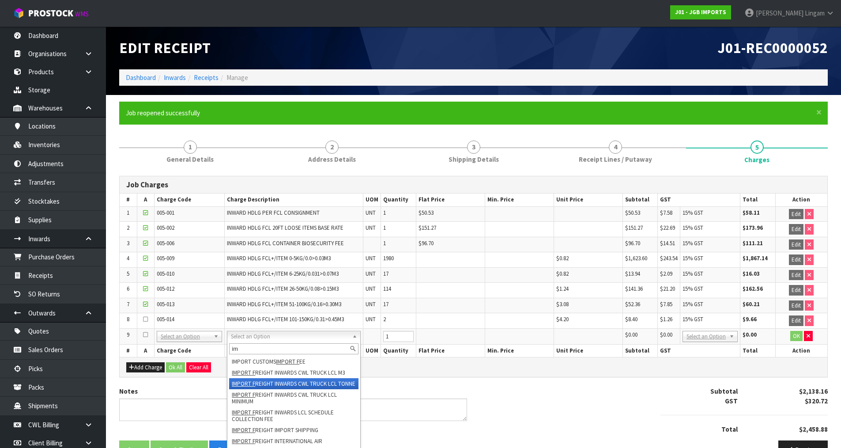
type input "i"
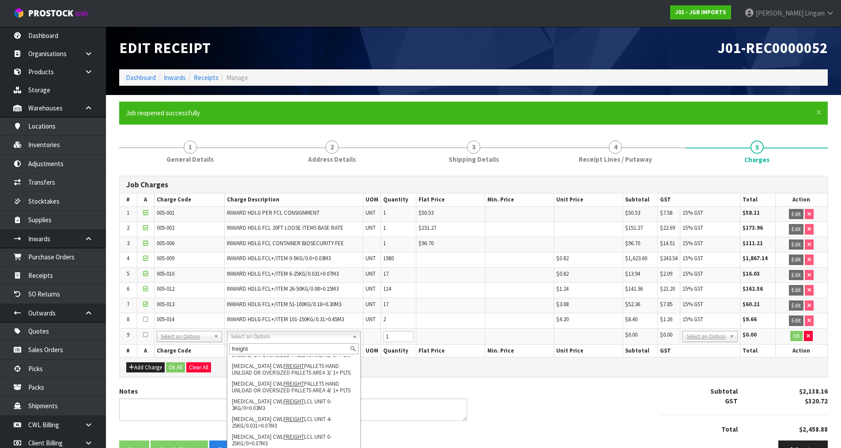
scroll to position [1524, 0]
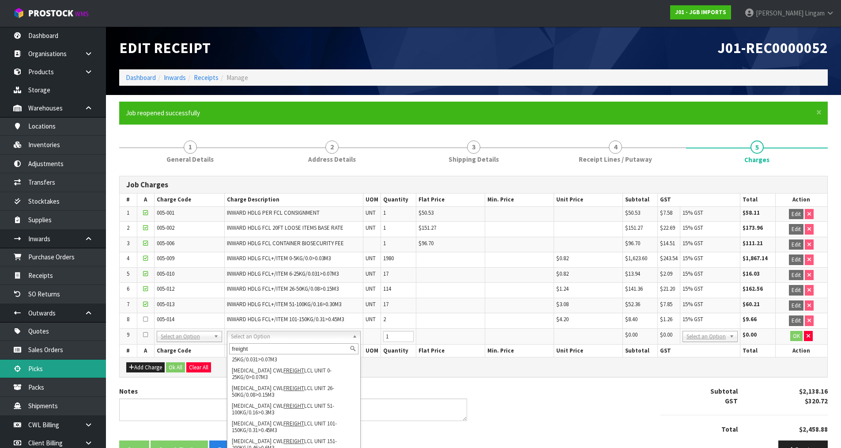
type input "freight"
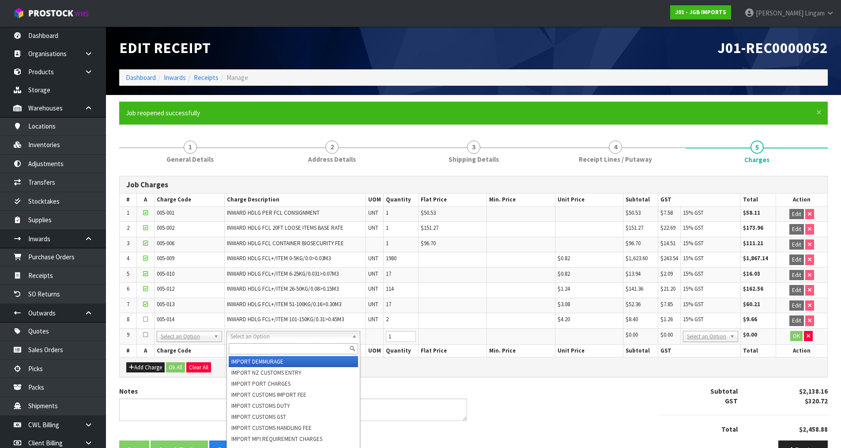
click at [253, 349] on input "text" at bounding box center [293, 348] width 129 height 11
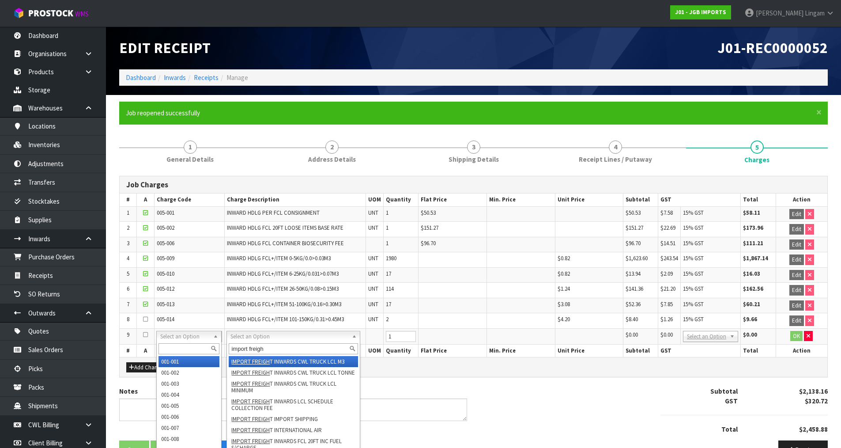
type input "import freigh"
click at [180, 348] on input "text" at bounding box center [189, 348] width 61 height 11
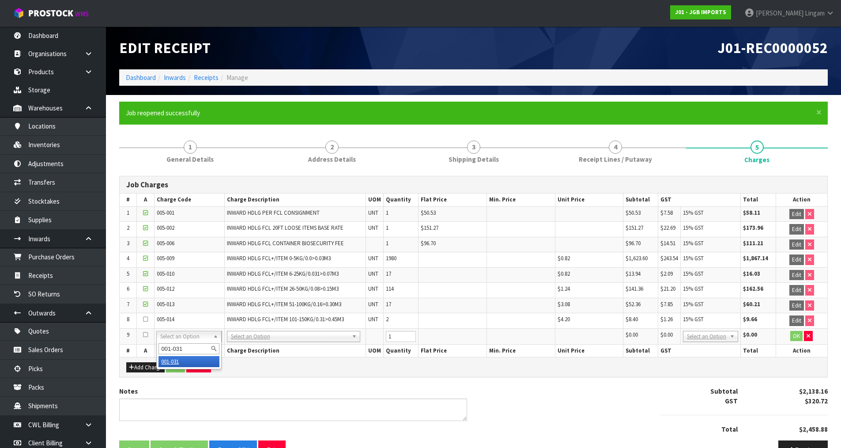
type input "001-031"
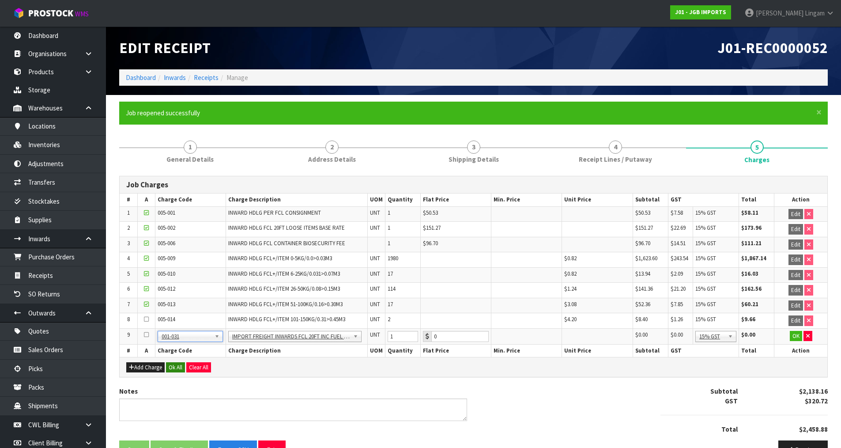
type input "465.59999999999997"
click at [176, 369] on button "Ok All" at bounding box center [175, 367] width 19 height 11
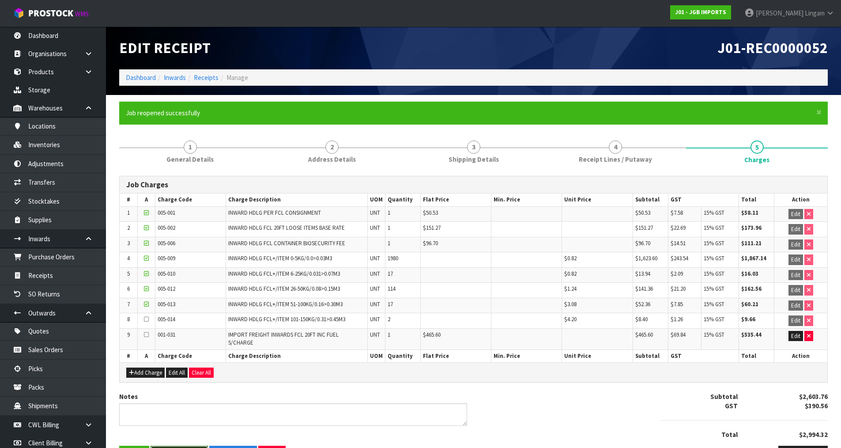
click at [178, 446] on button "Save & Finalise" at bounding box center [179, 455] width 57 height 19
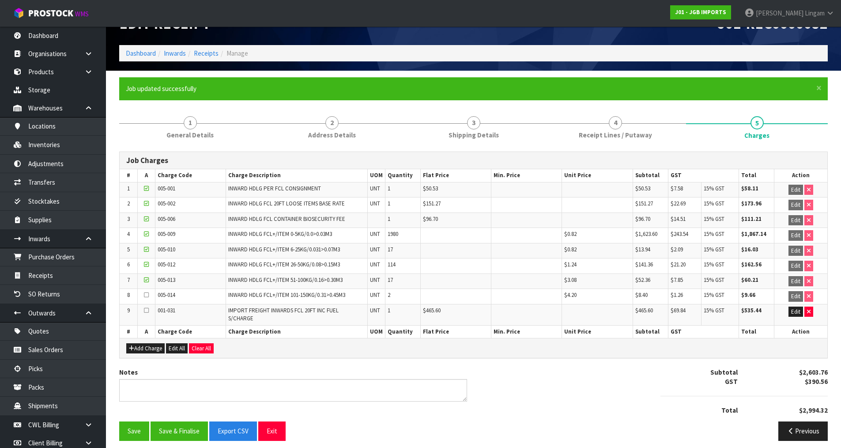
scroll to position [4, 0]
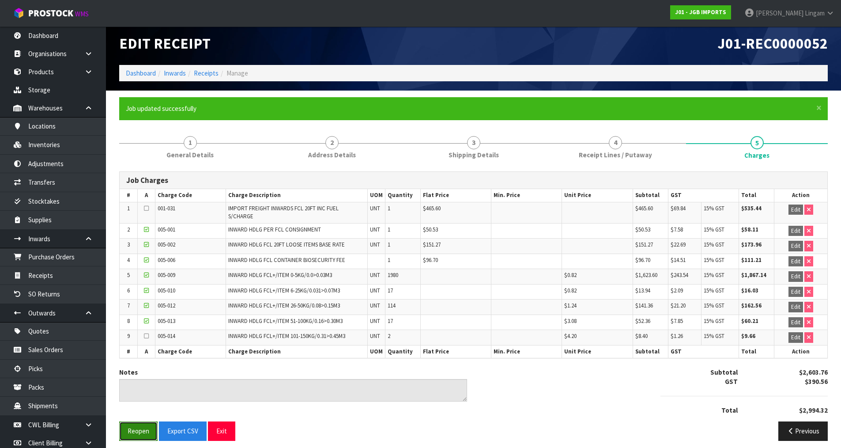
click at [139, 426] on button "Reopen" at bounding box center [138, 430] width 38 height 19
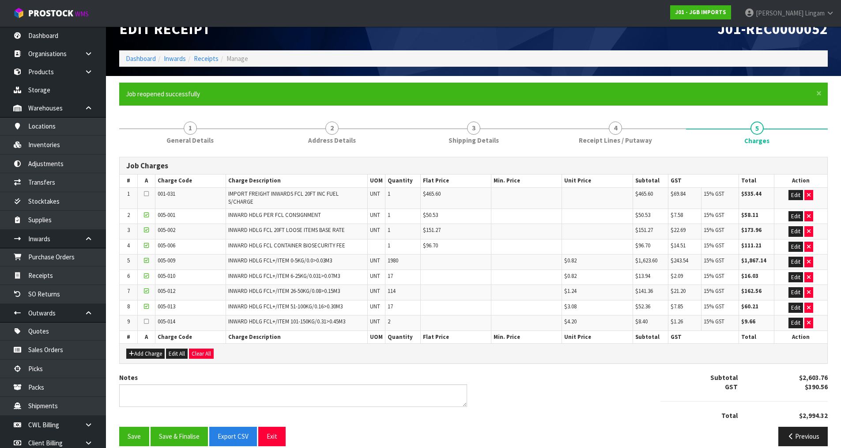
scroll to position [24, 0]
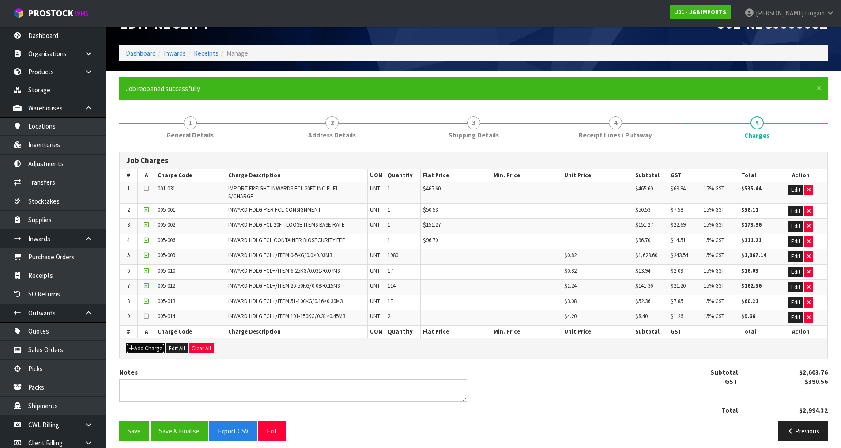
click at [150, 346] on button "Add Charge" at bounding box center [145, 348] width 38 height 11
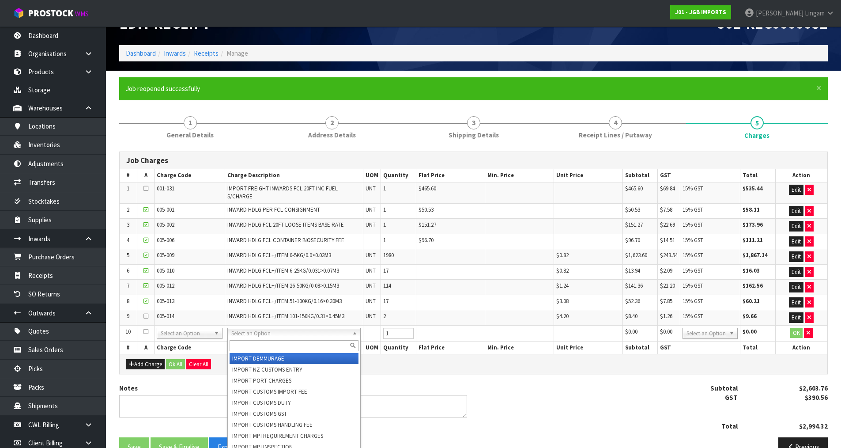
click at [253, 347] on input "text" at bounding box center [294, 345] width 129 height 11
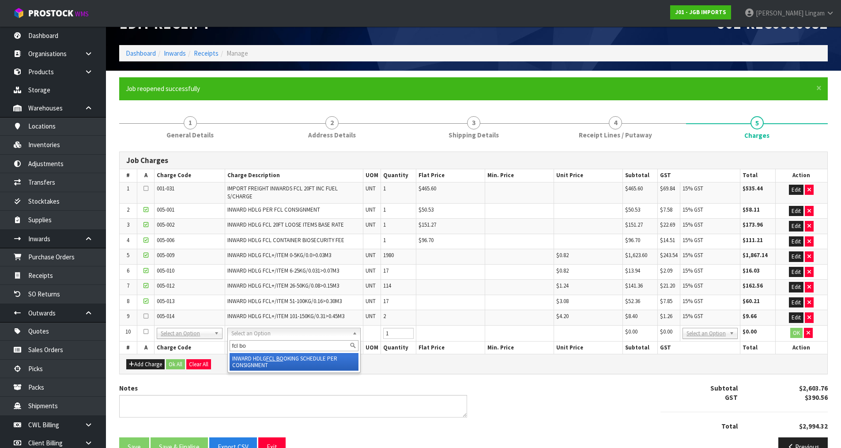
type input "fcl bo"
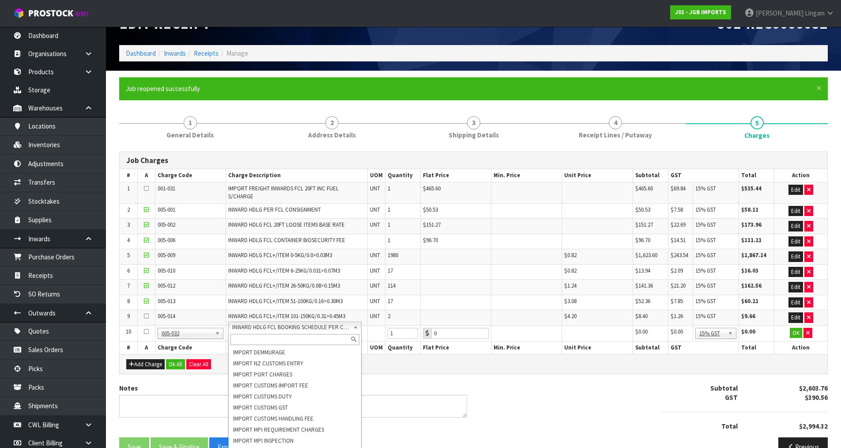
click at [276, 339] on input "text" at bounding box center [295, 339] width 129 height 11
click at [173, 336] on input "text" at bounding box center [190, 339] width 61 height 11
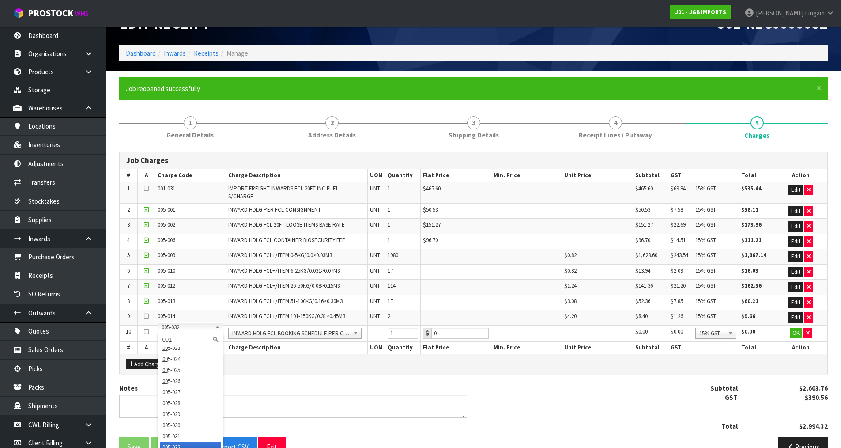
scroll to position [0, 0]
type input "001-033"
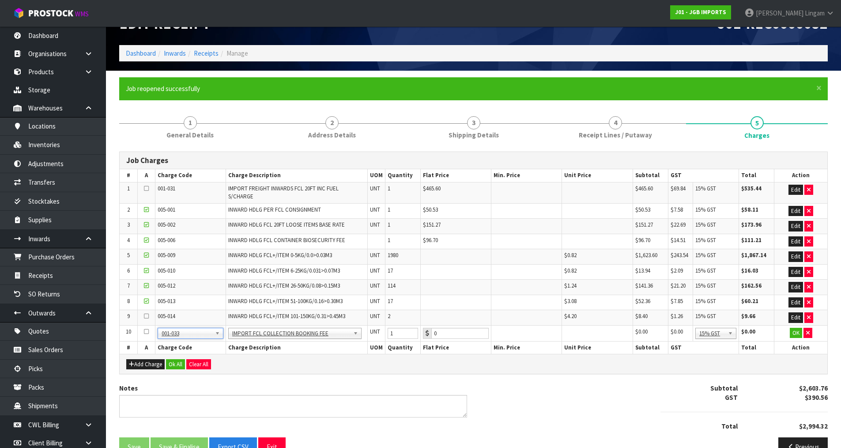
type input "125"
click at [141, 360] on button "Add Charge" at bounding box center [145, 364] width 38 height 11
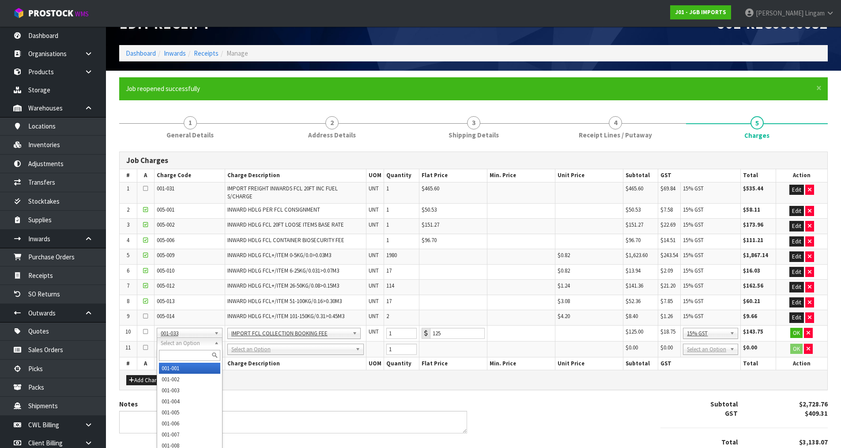
click at [170, 352] on input "text" at bounding box center [189, 355] width 61 height 11
type input "001-034"
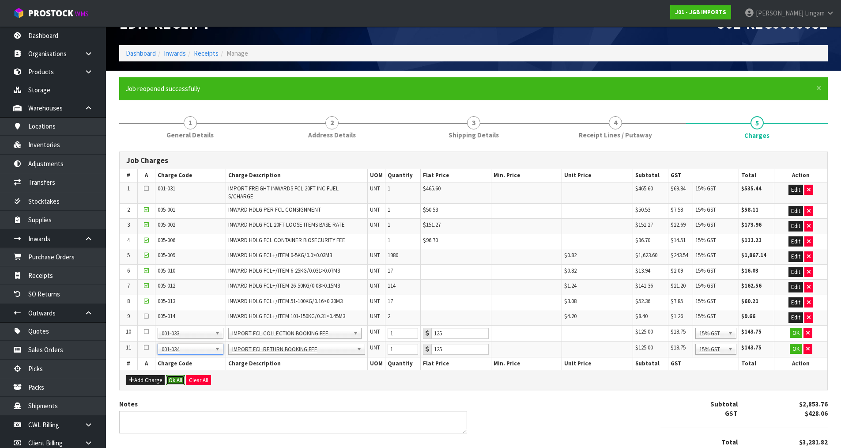
click at [178, 375] on button "Ok All" at bounding box center [175, 380] width 19 height 11
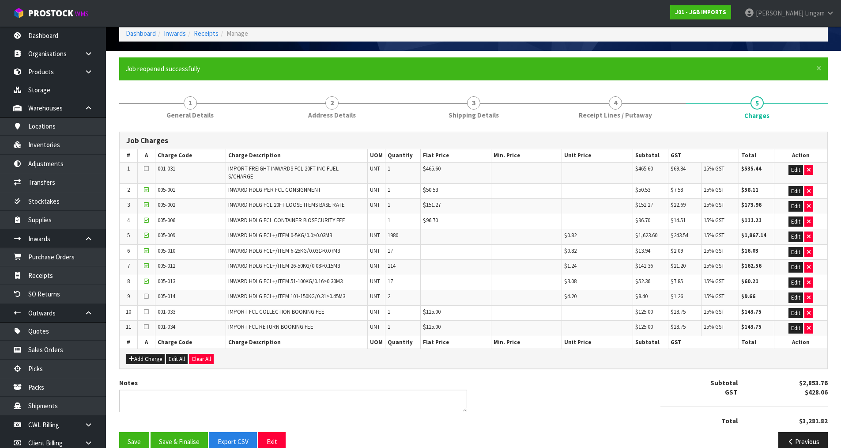
scroll to position [55, 0]
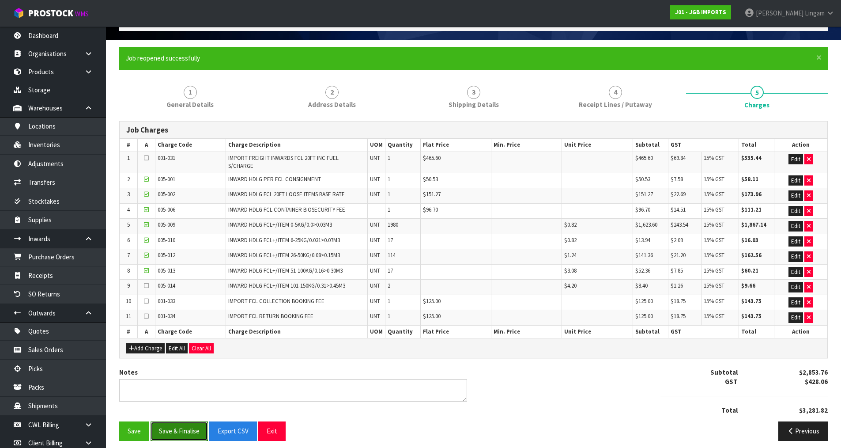
click at [179, 425] on button "Save & Finalise" at bounding box center [179, 430] width 57 height 19
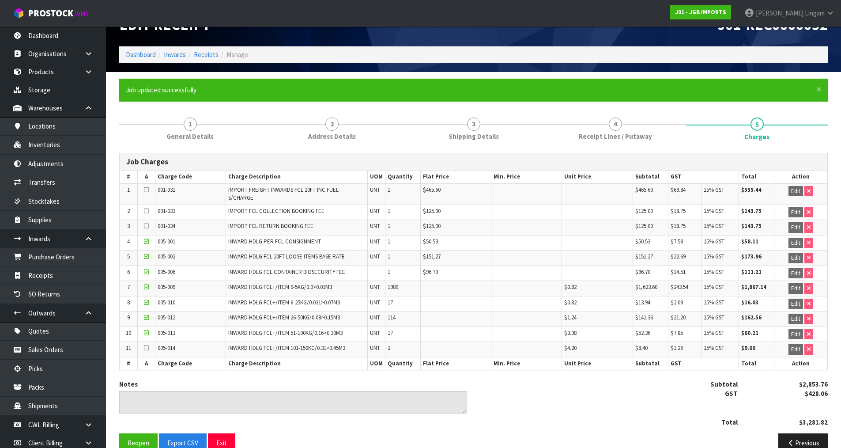
scroll to position [35, 0]
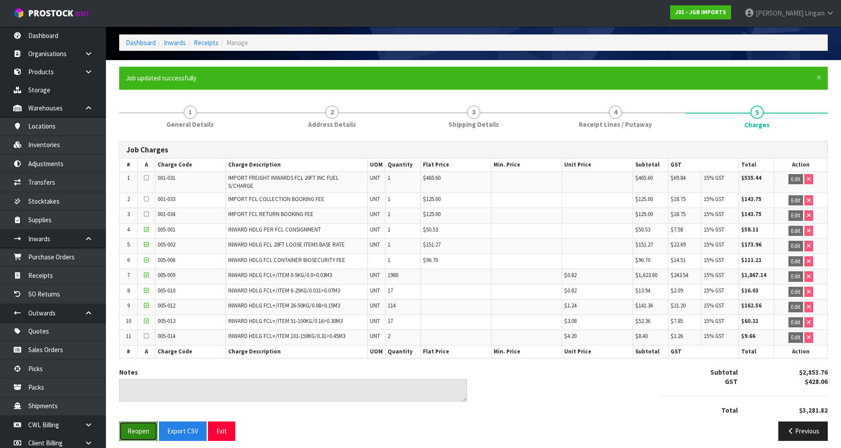
click at [133, 429] on button "Reopen" at bounding box center [138, 430] width 38 height 19
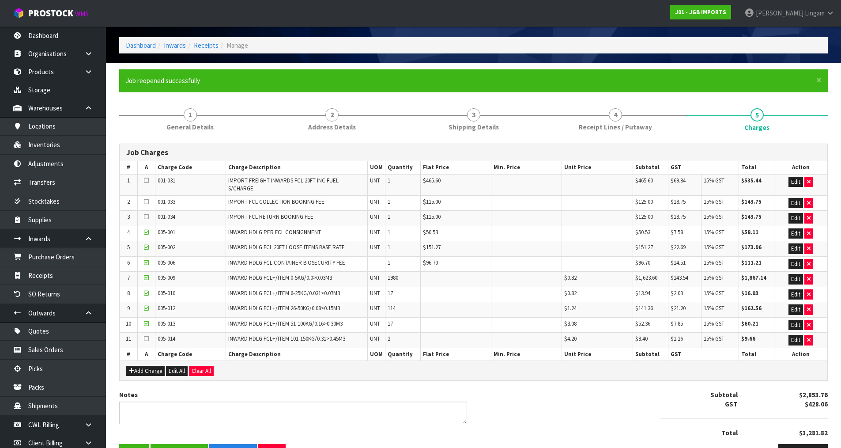
scroll to position [55, 0]
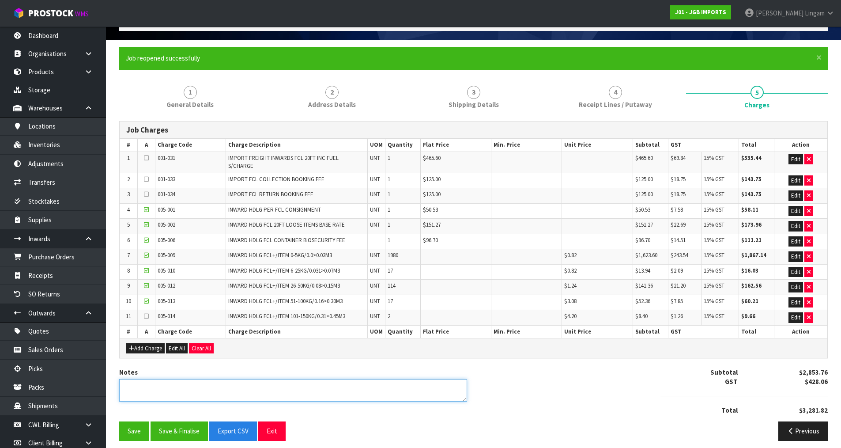
click at [336, 387] on textarea at bounding box center [293, 390] width 348 height 23
type textarea "ADDED FREIGHT MANUALLY AS INWARDS FORGOT TO SELECT COMPANY- [PERSON_NAME]"
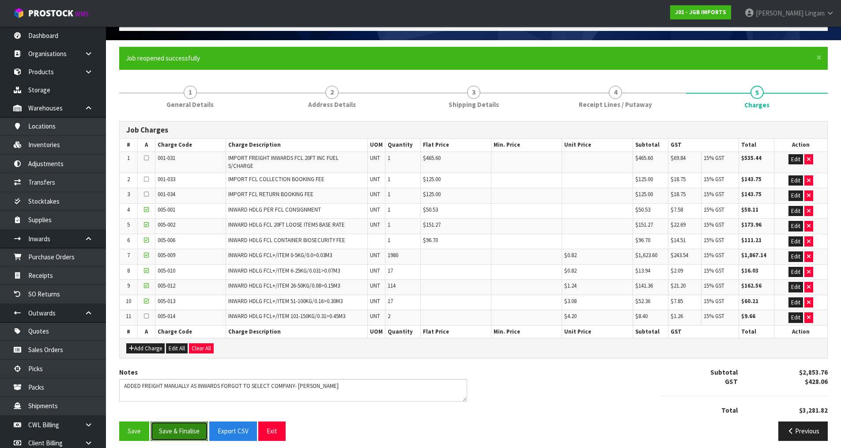
drag, startPoint x: 189, startPoint y: 424, endPoint x: 188, endPoint y: 420, distance: 4.4
click at [189, 423] on button "Save & Finalise" at bounding box center [179, 430] width 57 height 19
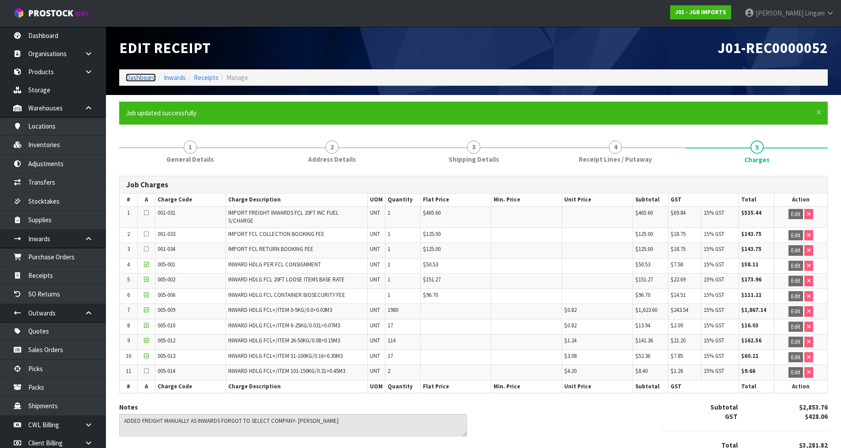
click at [136, 78] on link "Dashboard" at bounding box center [141, 77] width 30 height 8
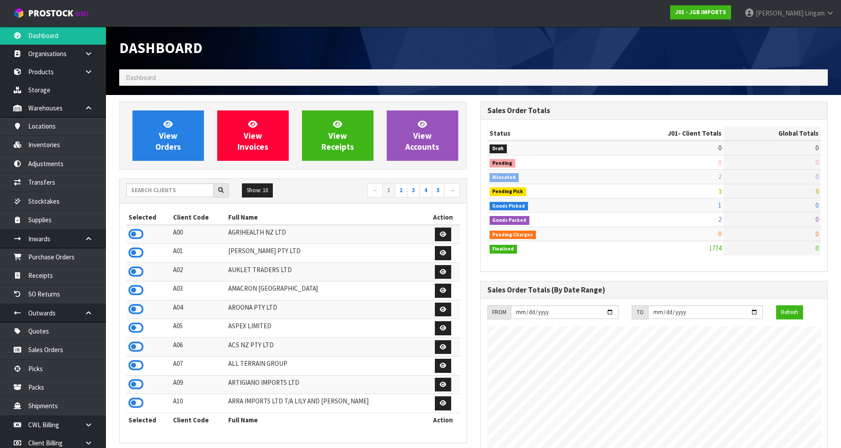
scroll to position [669, 361]
click at [189, 192] on input "text" at bounding box center [169, 190] width 87 height 14
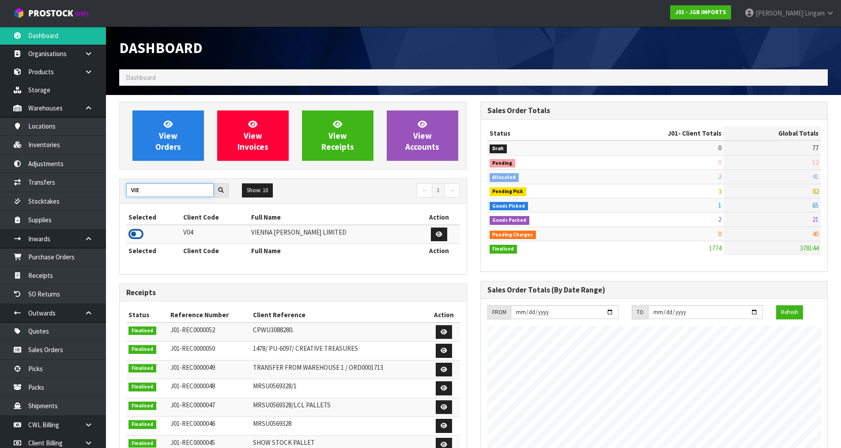
type input "VIE"
click at [138, 234] on icon at bounding box center [136, 233] width 15 height 13
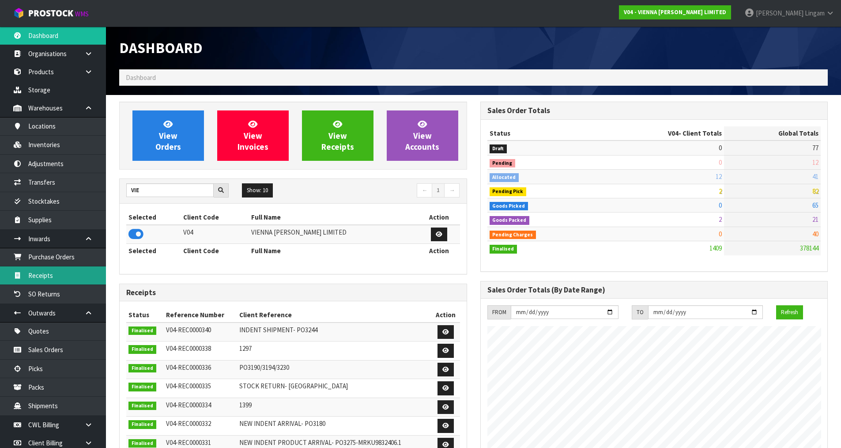
scroll to position [697, 361]
click at [65, 278] on link "Receipts" at bounding box center [53, 275] width 106 height 18
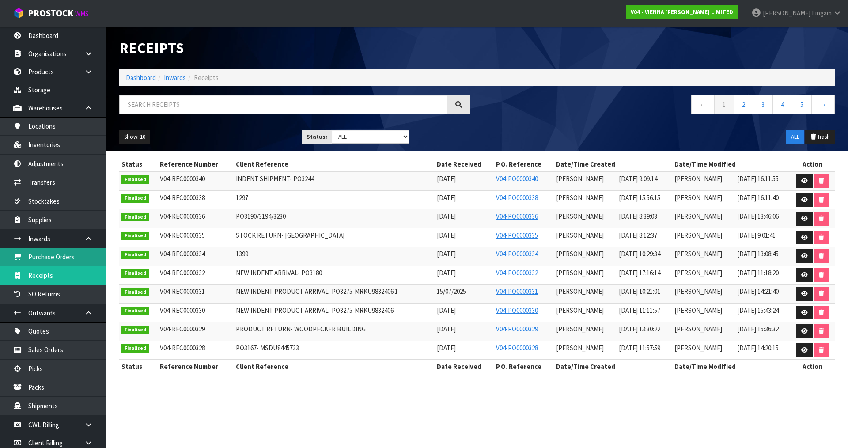
click at [56, 258] on link "Purchase Orders" at bounding box center [53, 257] width 106 height 18
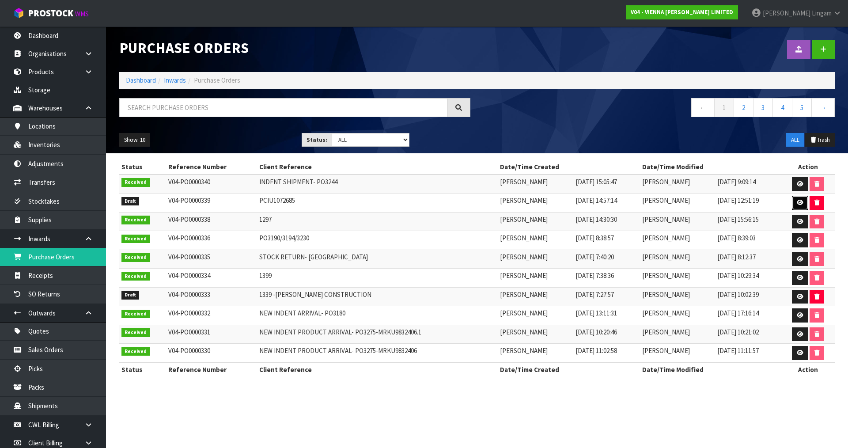
click at [800, 200] on icon at bounding box center [800, 203] width 7 height 6
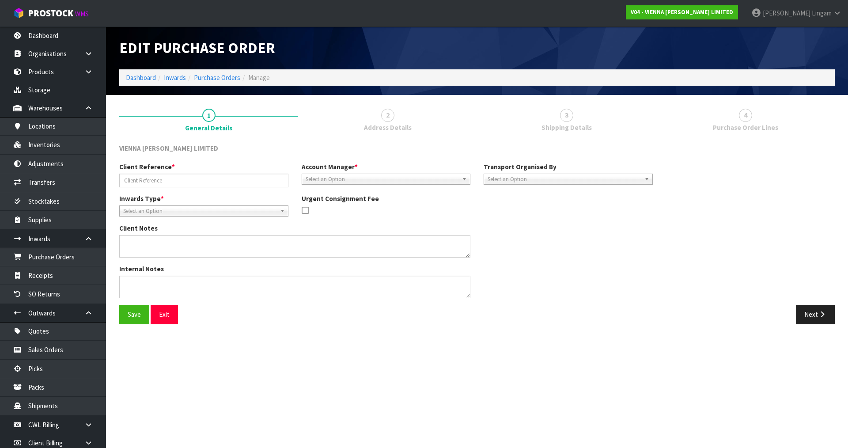
type input "PCIU1072685"
type textarea "NEW SHIPMENT DUE [DATE], PLEASE RECEIPT IN AS NUMBER OF CARTONS. FCL CONTAINER …"
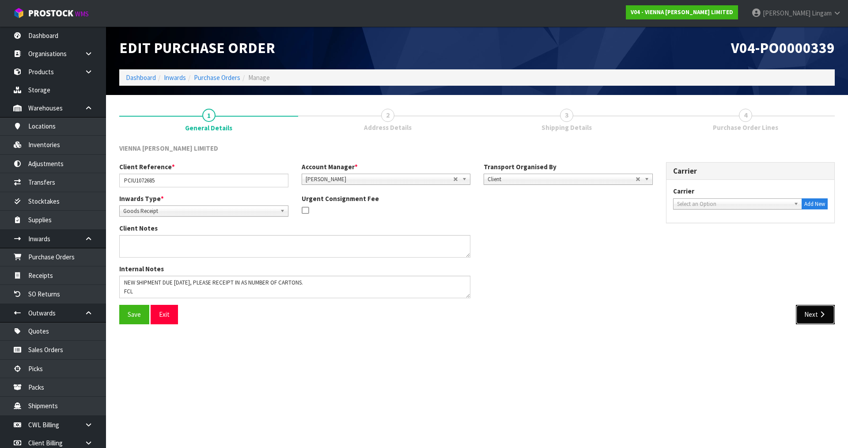
click at [809, 317] on button "Next" at bounding box center [815, 314] width 39 height 19
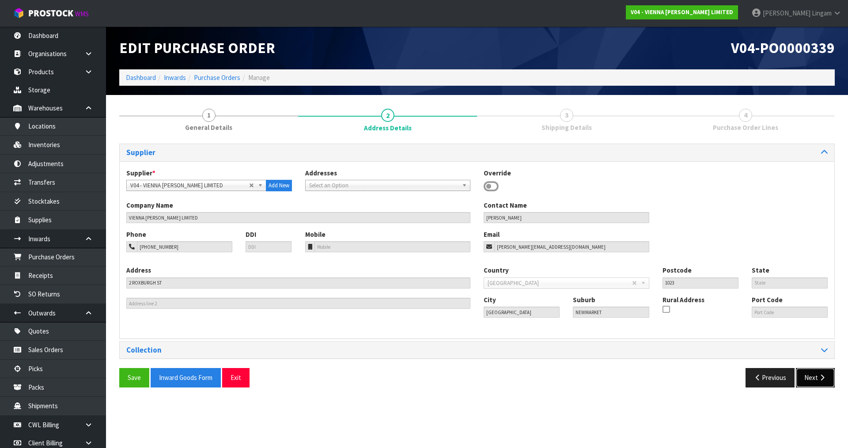
click at [811, 377] on button "Next" at bounding box center [815, 377] width 39 height 19
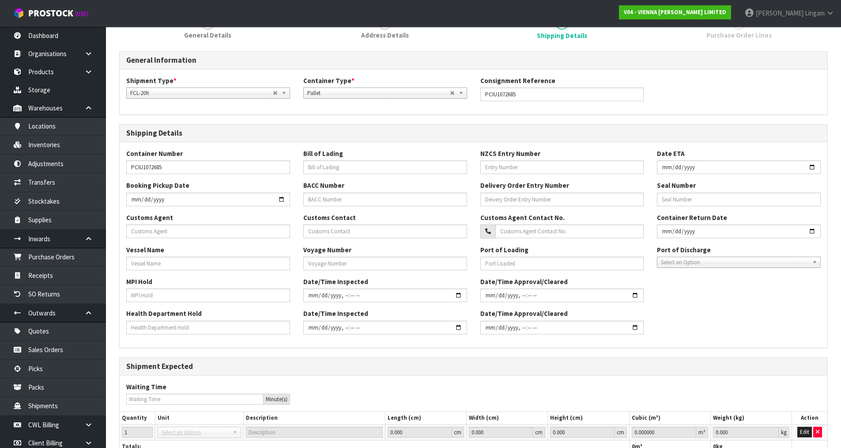
scroll to position [159, 0]
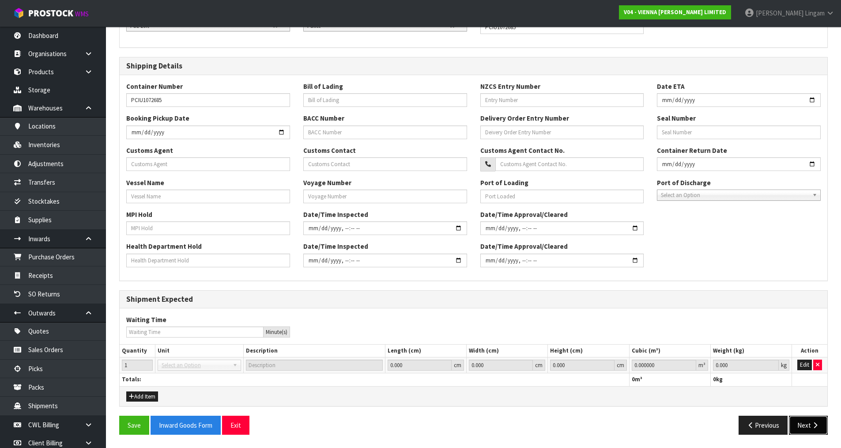
click at [810, 423] on button "Next" at bounding box center [808, 425] width 39 height 19
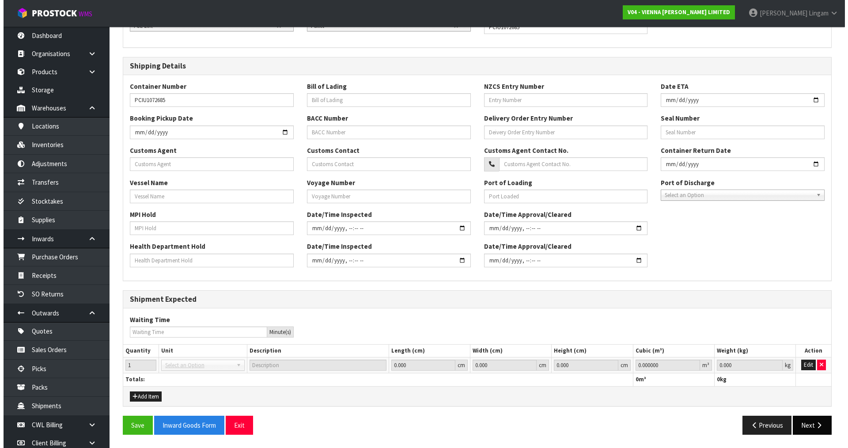
scroll to position [0, 0]
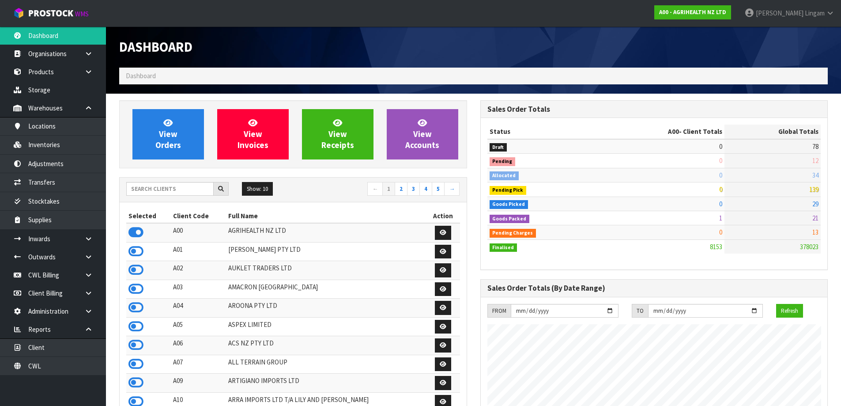
scroll to position [669, 361]
click at [50, 72] on link "Products" at bounding box center [53, 72] width 106 height 18
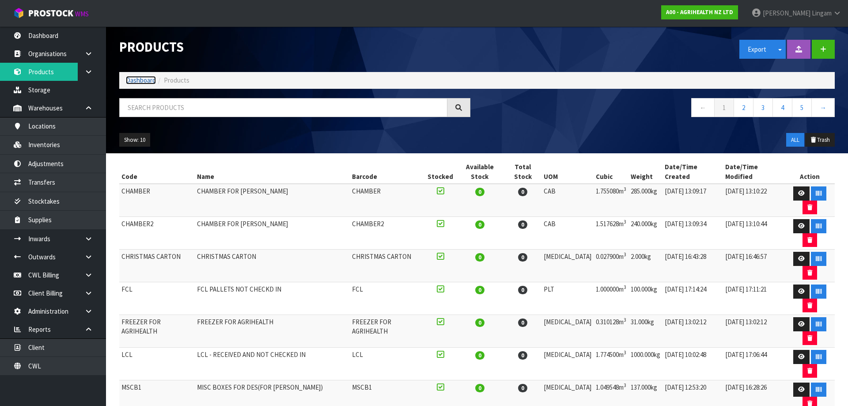
click at [142, 78] on link "Dashboard" at bounding box center [141, 80] width 30 height 8
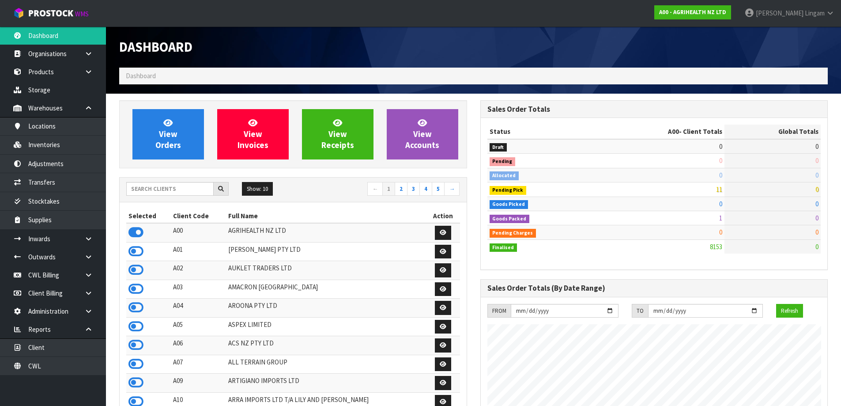
scroll to position [669, 361]
click at [191, 185] on input "text" at bounding box center [169, 189] width 87 height 14
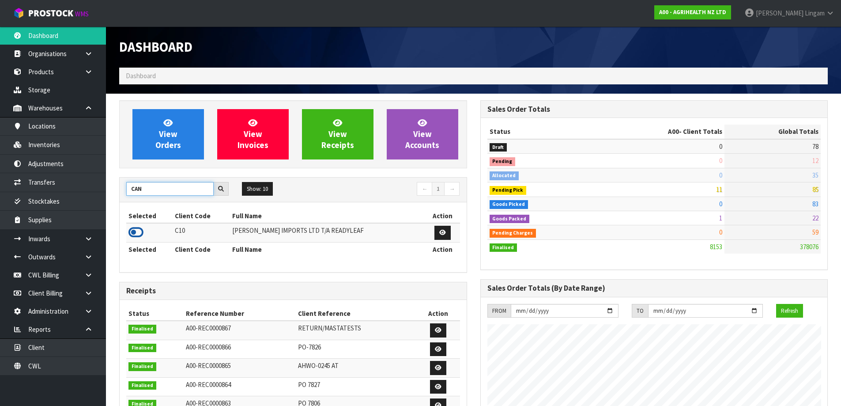
type input "CAN"
click at [135, 233] on icon at bounding box center [136, 232] width 15 height 13
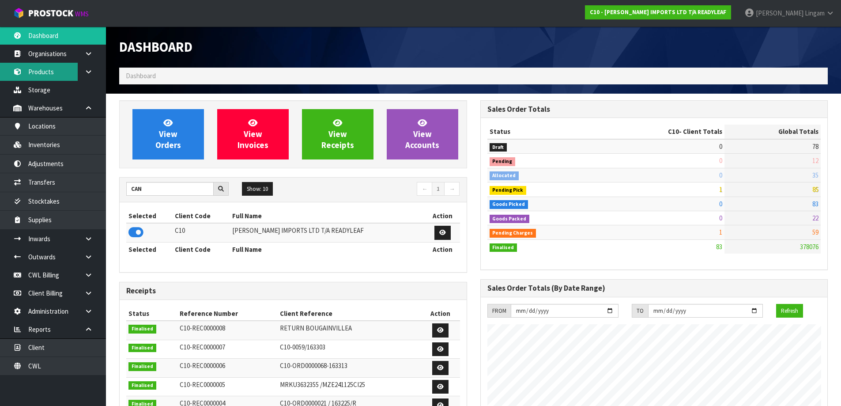
scroll to position [612, 361]
click at [35, 74] on link "Products" at bounding box center [53, 72] width 106 height 18
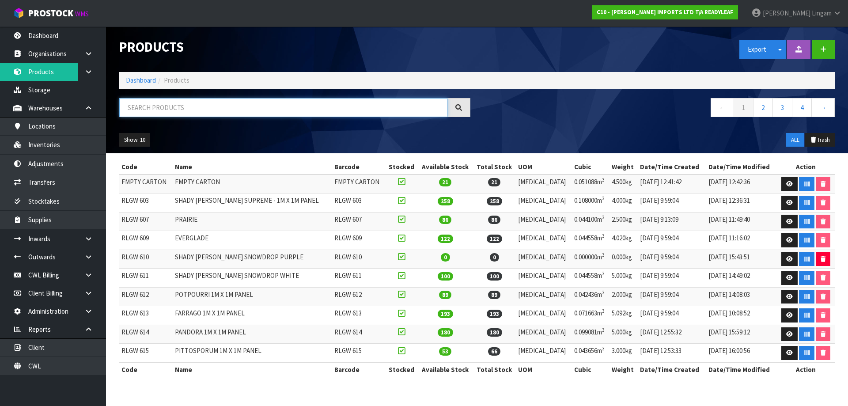
click at [323, 107] on input "text" at bounding box center [283, 107] width 328 height 19
paste input "RLGW"
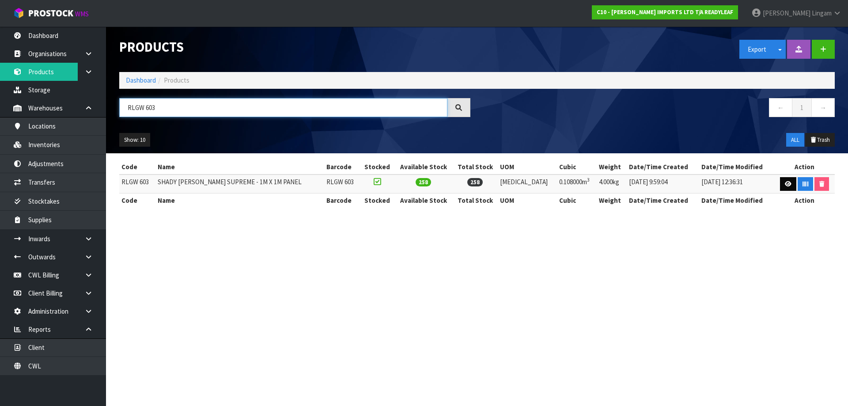
type input "RLGW 603"
click at [785, 184] on icon at bounding box center [788, 184] width 7 height 6
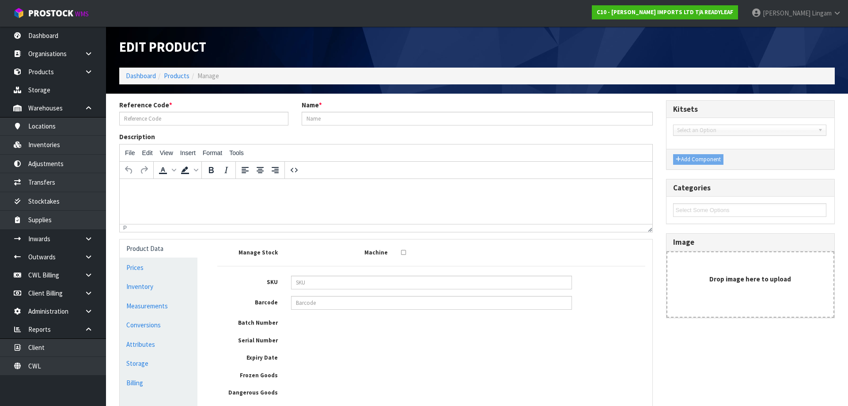
type input "RLGW 603"
type input "SHADY GLEN SUPREME - 1M X 1M PANEL"
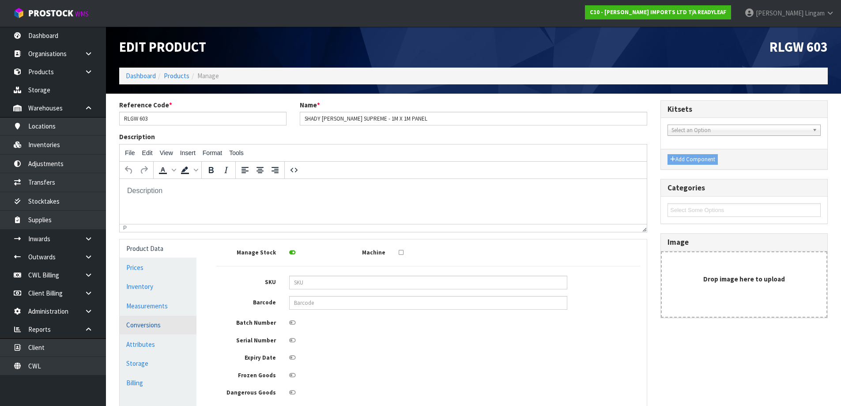
click at [161, 327] on link "Conversions" at bounding box center [158, 325] width 77 height 18
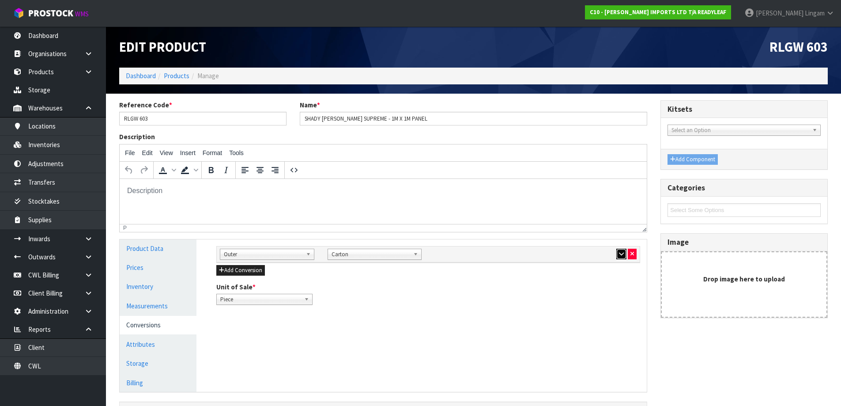
click at [624, 258] on button "button" at bounding box center [622, 254] width 10 height 11
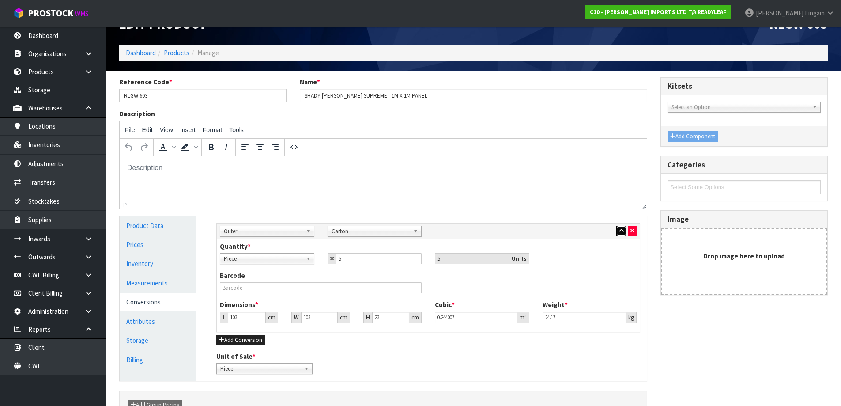
scroll to position [44, 0]
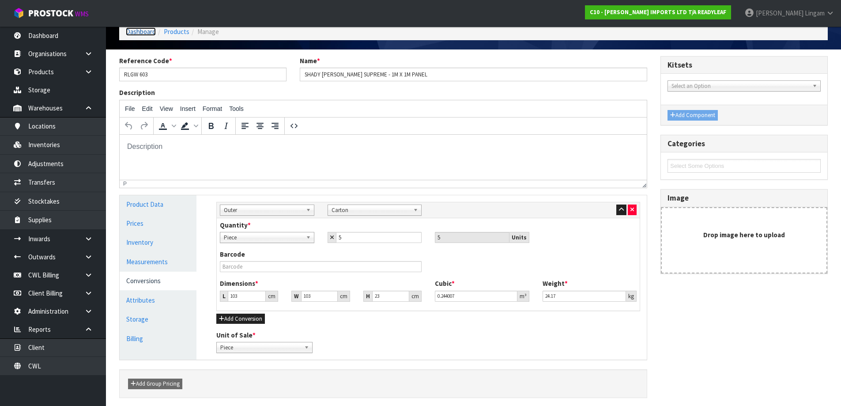
click at [140, 33] on link "Dashboard" at bounding box center [141, 31] width 30 height 8
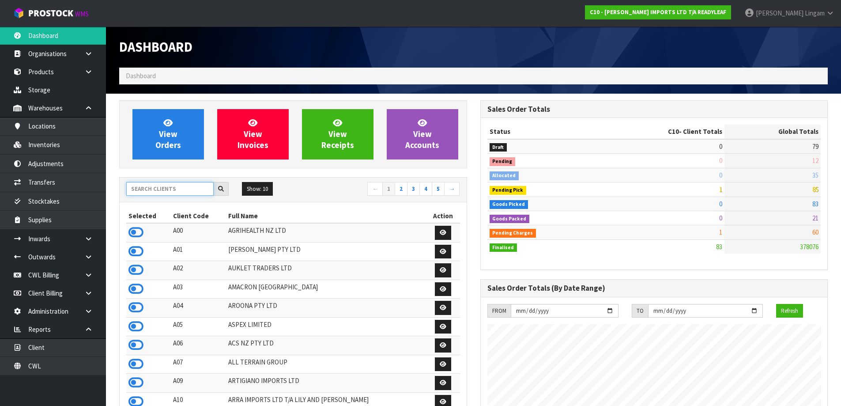
click at [152, 189] on input "text" at bounding box center [169, 189] width 87 height 14
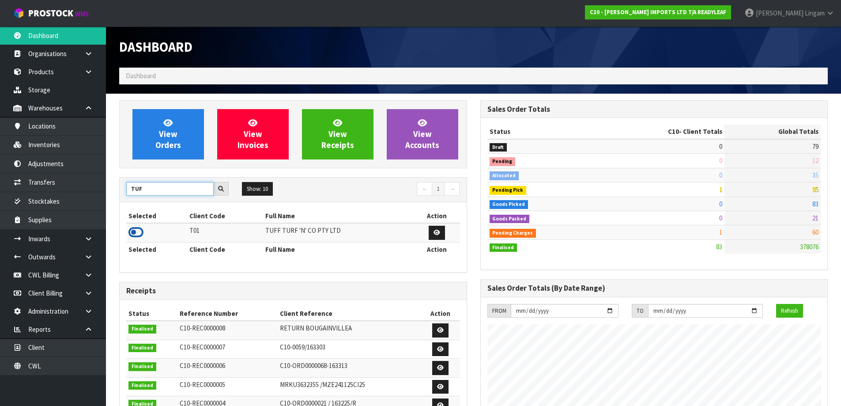
type input "TUF"
click at [130, 235] on icon at bounding box center [136, 232] width 15 height 13
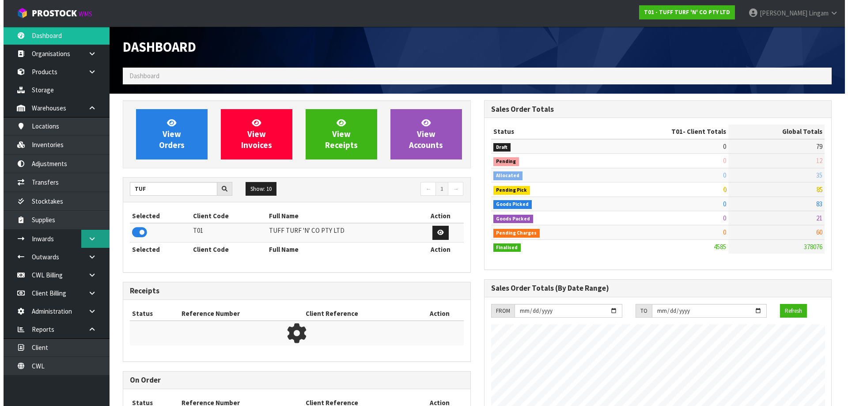
scroll to position [669, 361]
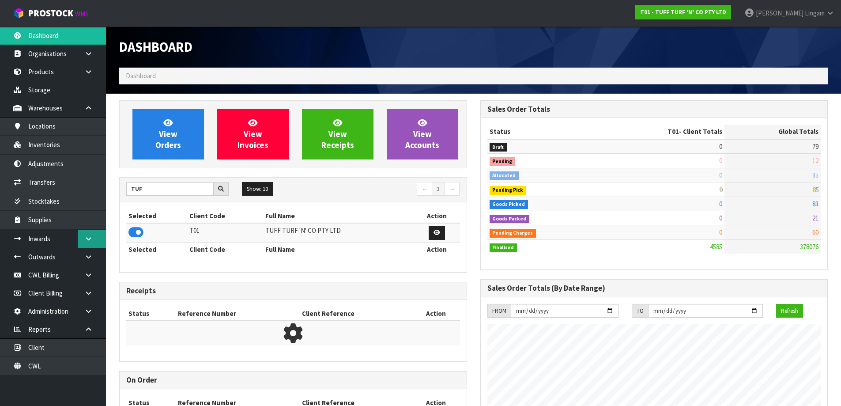
click at [85, 243] on link at bounding box center [92, 239] width 28 height 18
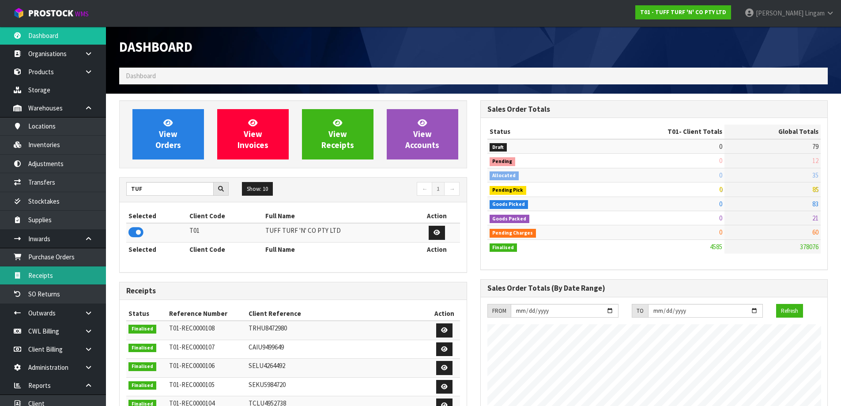
click at [48, 273] on link "Receipts" at bounding box center [53, 275] width 106 height 18
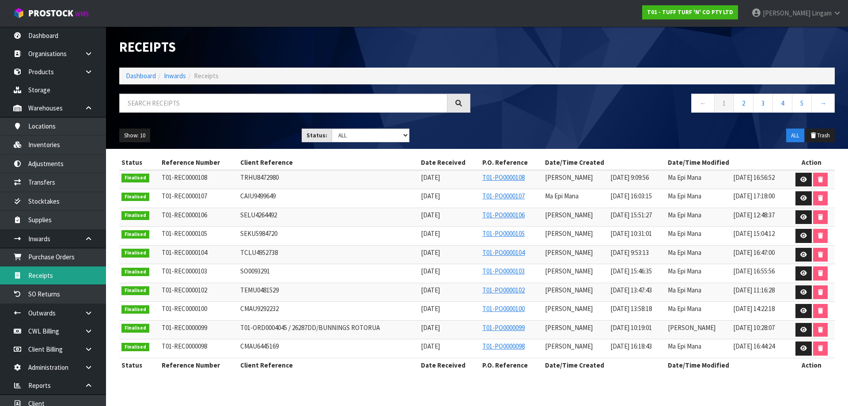
click at [44, 274] on link "Receipts" at bounding box center [53, 275] width 106 height 18
click at [288, 99] on input "text" at bounding box center [283, 103] width 328 height 19
paste input "FFAU4744370"
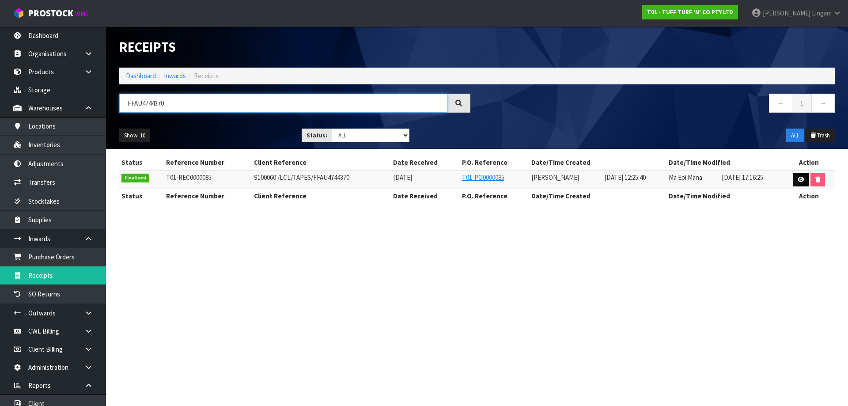
type input "FFAU4744370"
click at [799, 178] on icon at bounding box center [801, 180] width 7 height 6
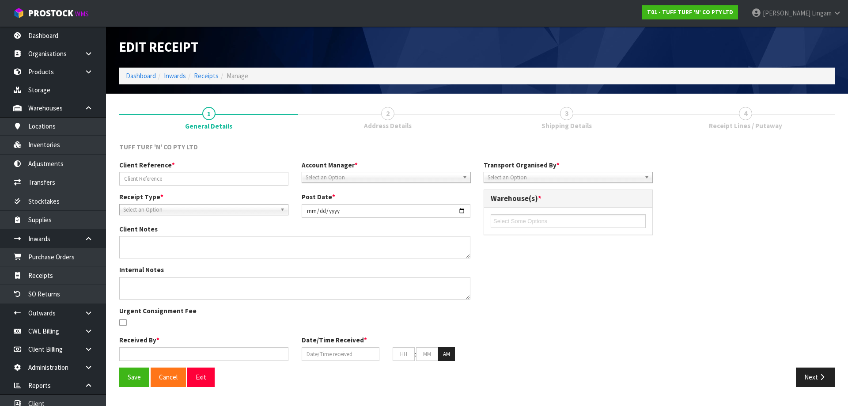
type input "S100060 /LCL/TAPES/FFAU4744370"
type input "2024-02-08"
type textarea "VARIANCE LOCATED - 2ND CHECK HAJI 0096468 +16 0096470 +12 3300240 +264"
type input "Ma Epi Mana"
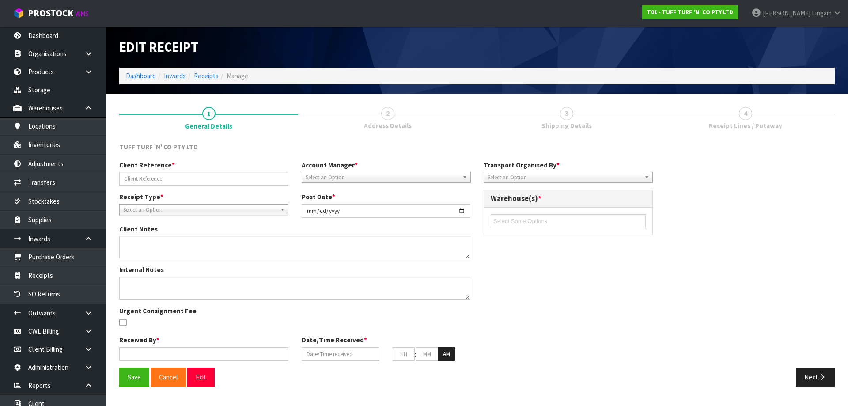
type input "08/02/2024"
type input "12"
type input "25"
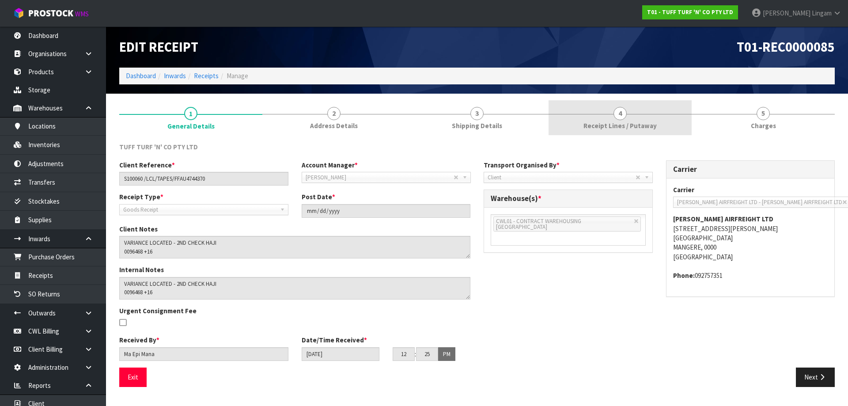
click at [611, 125] on span "Receipt Lines / Putaway" at bounding box center [620, 125] width 73 height 9
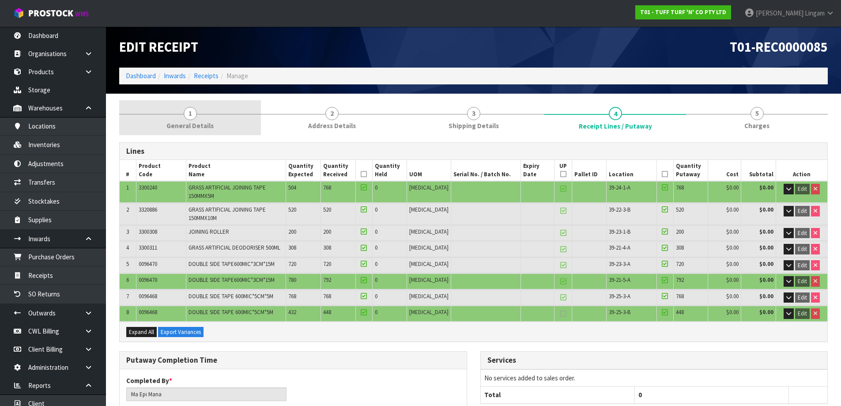
click at [178, 110] on link "1 General Details" at bounding box center [190, 117] width 142 height 35
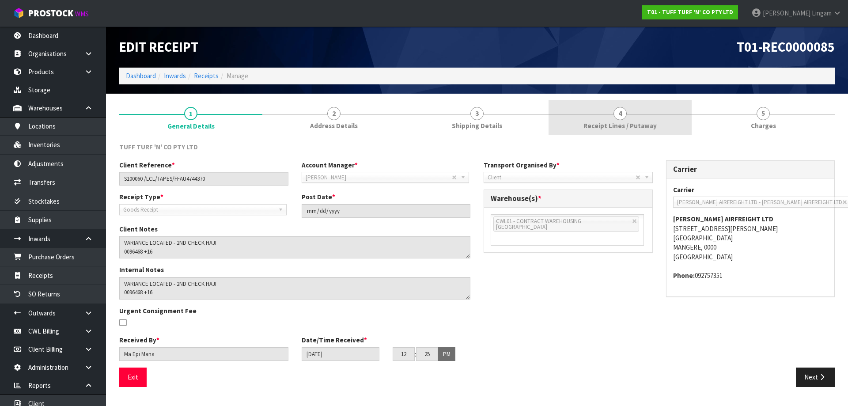
click at [582, 116] on link "4 Receipt Lines / Putaway" at bounding box center [620, 117] width 143 height 35
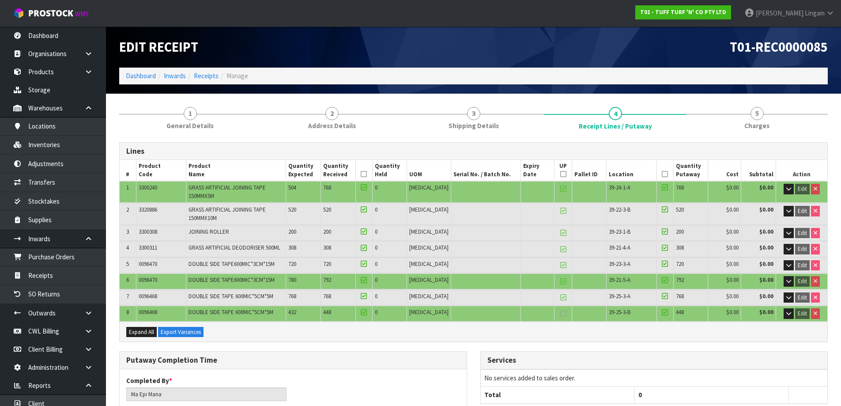
click at [150, 294] on span "0096468" at bounding box center [148, 296] width 19 height 8
copy span "0096468"
click at [52, 73] on link "Products" at bounding box center [53, 72] width 106 height 18
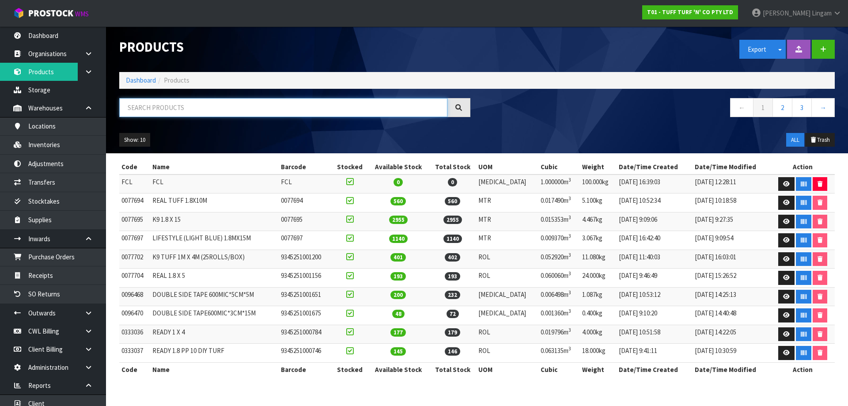
click at [258, 110] on input "text" at bounding box center [283, 107] width 328 height 19
paste input "0096468"
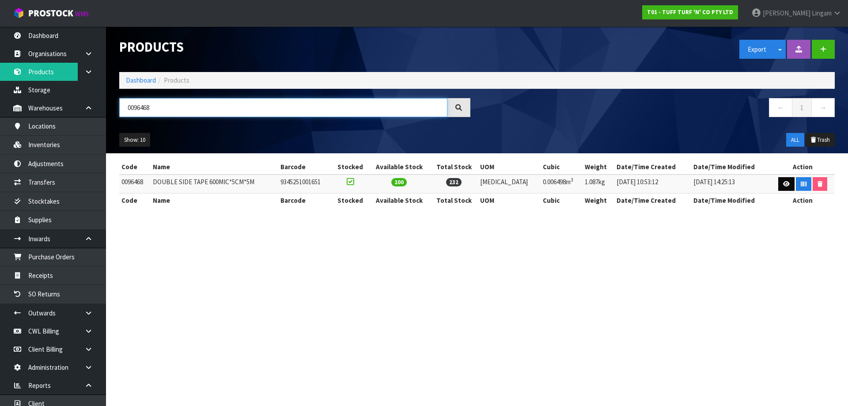
type input "0096468"
click at [779, 183] on link at bounding box center [786, 184] width 16 height 14
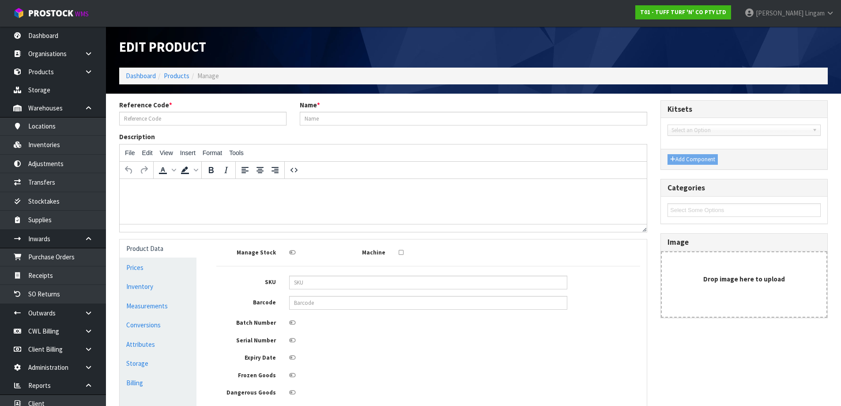
type input "0096468"
type input "DOUBLE SIDE TAPE 600MIC*5CM*5M"
type input "9345251001651"
click at [154, 309] on link "Measurements" at bounding box center [158, 306] width 77 height 18
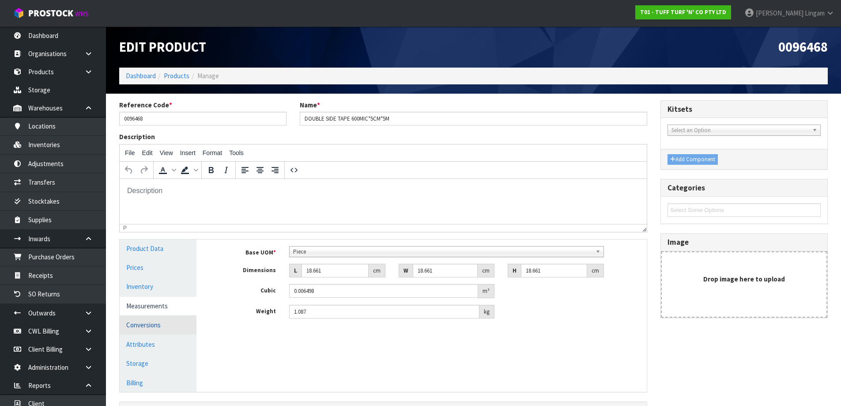
click at [151, 324] on link "Conversions" at bounding box center [158, 325] width 77 height 18
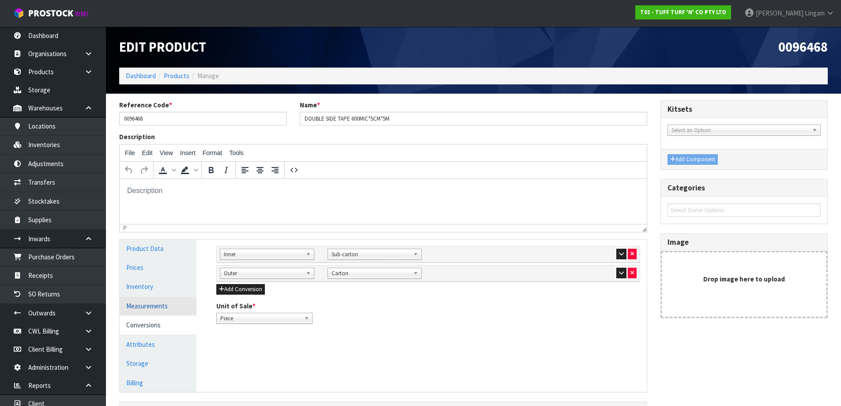
click at [174, 304] on link "Measurements" at bounding box center [158, 306] width 77 height 18
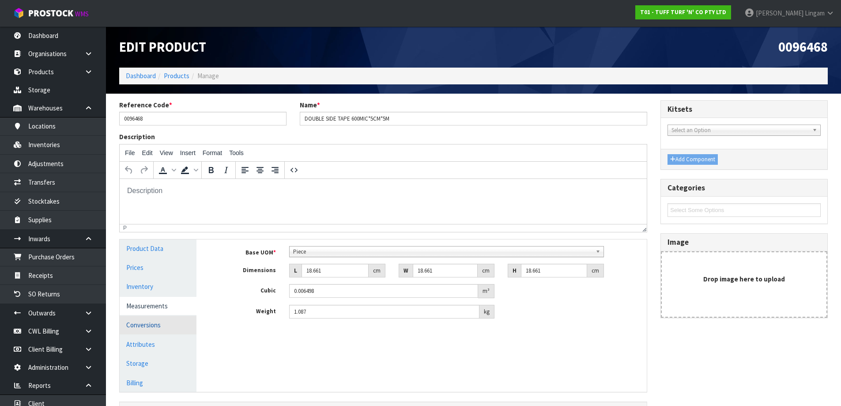
click at [172, 325] on link "Conversions" at bounding box center [158, 325] width 77 height 18
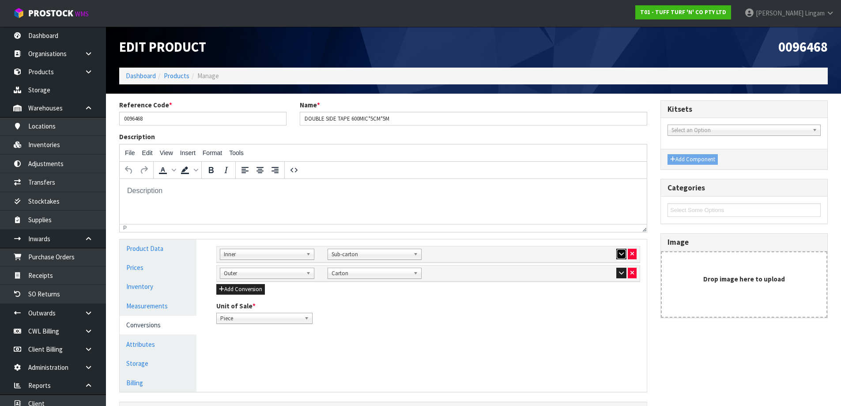
click at [621, 252] on icon "button" at bounding box center [621, 254] width 5 height 6
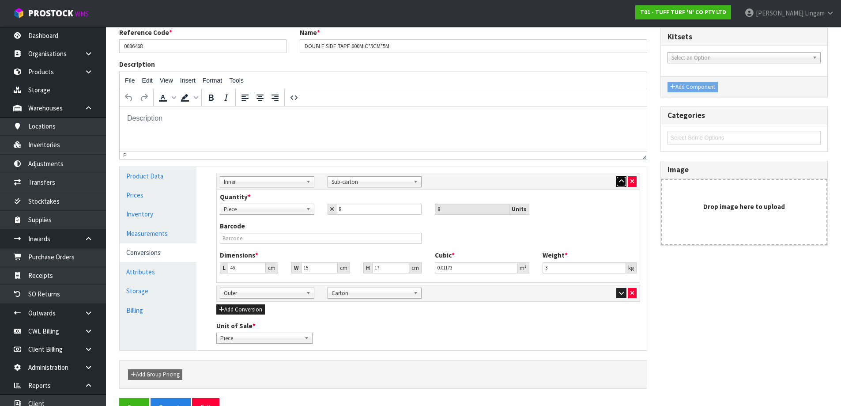
scroll to position [88, 0]
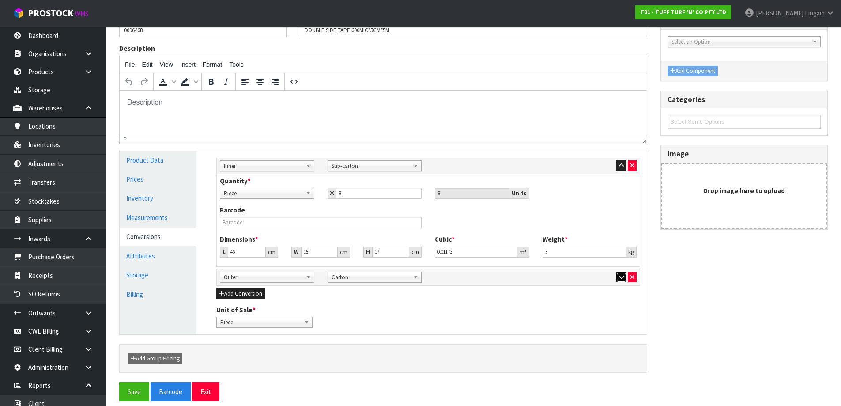
click at [618, 278] on button "button" at bounding box center [622, 277] width 10 height 11
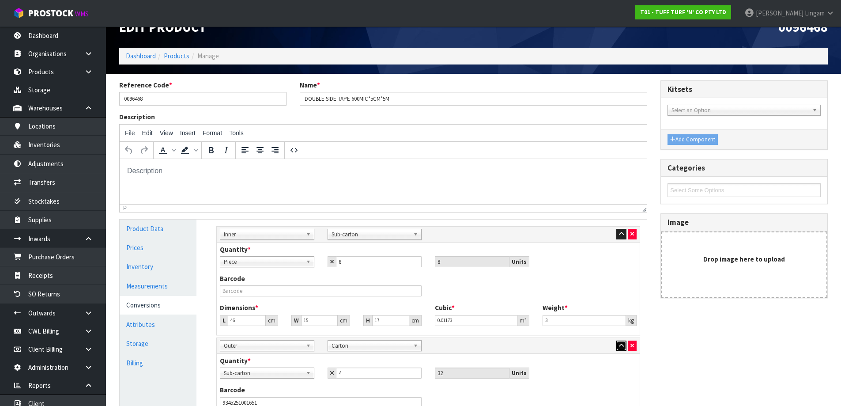
scroll to position [0, 0]
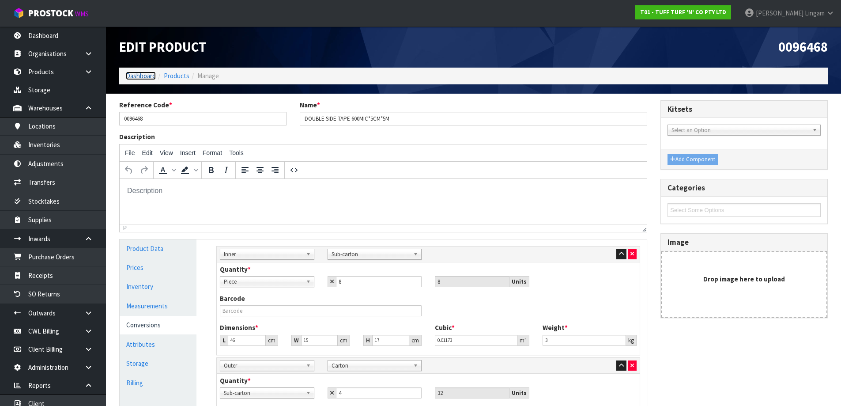
click at [141, 78] on link "Dashboard" at bounding box center [141, 76] width 30 height 8
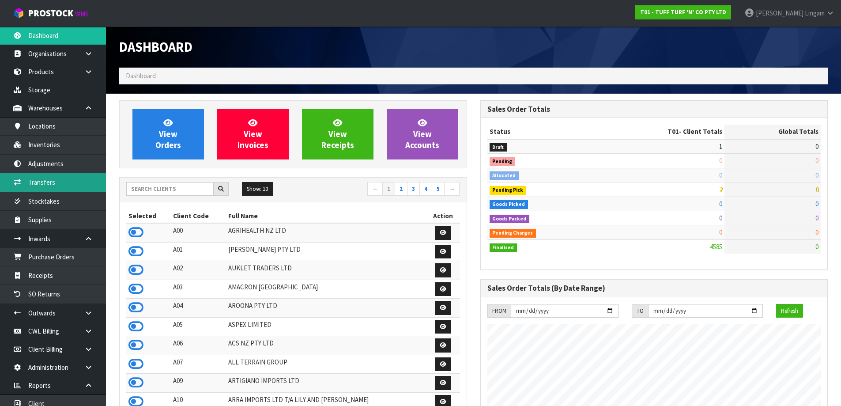
scroll to position [669, 361]
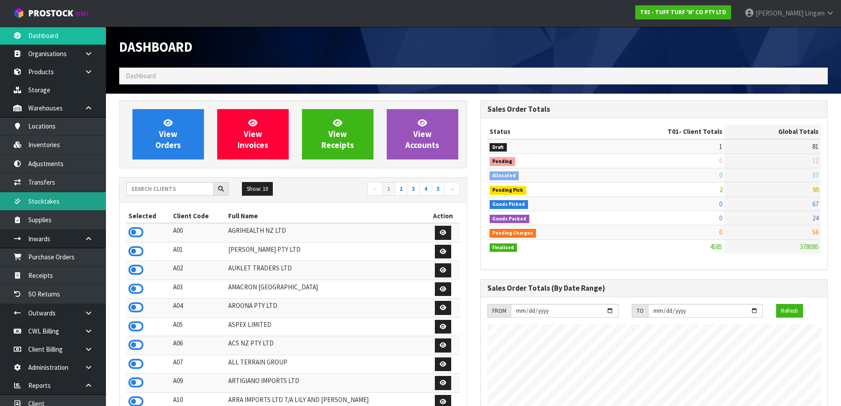
click at [49, 207] on link "Stocktakes" at bounding box center [53, 201] width 106 height 18
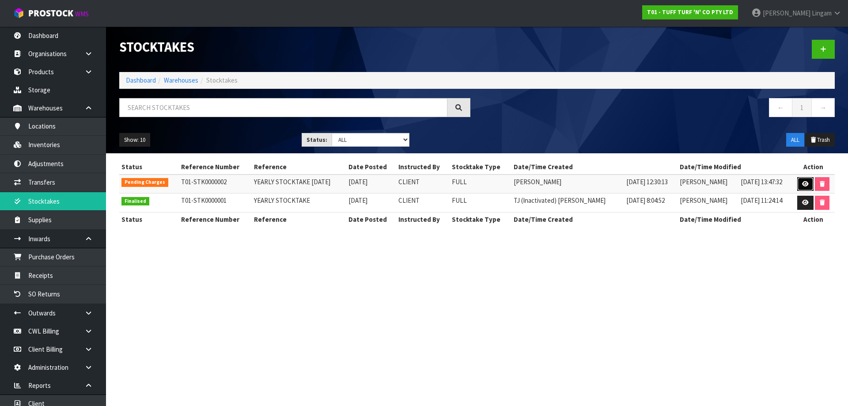
click at [799, 182] on link at bounding box center [805, 184] width 16 height 14
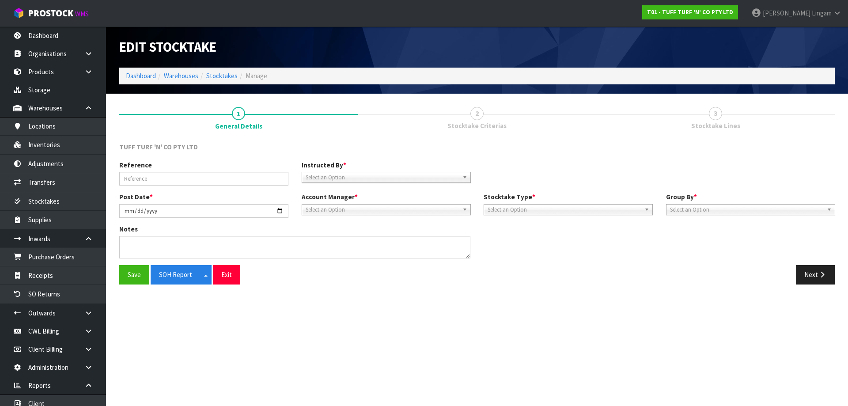
type input "YEARLY STOCKTAKE 03/04/2025"
type input "2025-04-03"
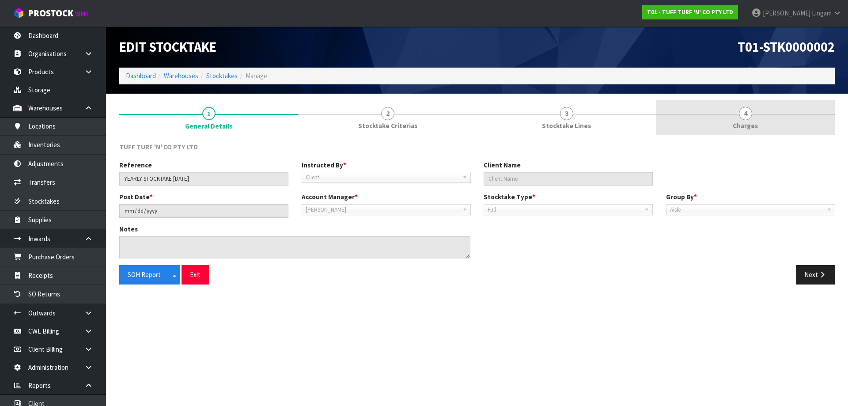
click at [749, 126] on span "Charges" at bounding box center [745, 125] width 25 height 9
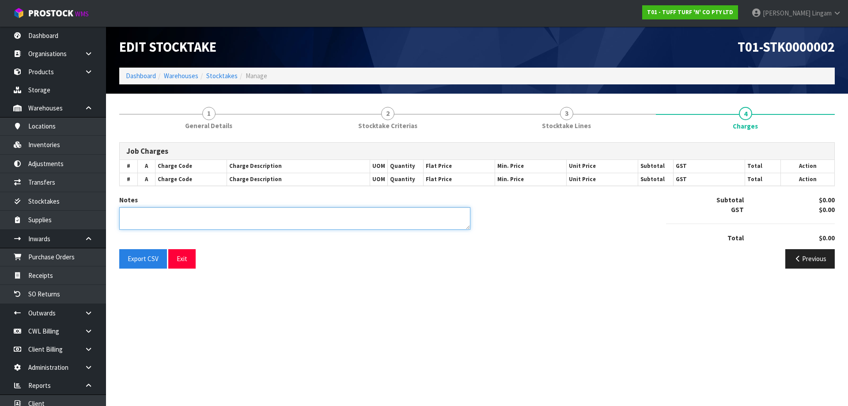
click at [385, 218] on textarea at bounding box center [294, 218] width 351 height 23
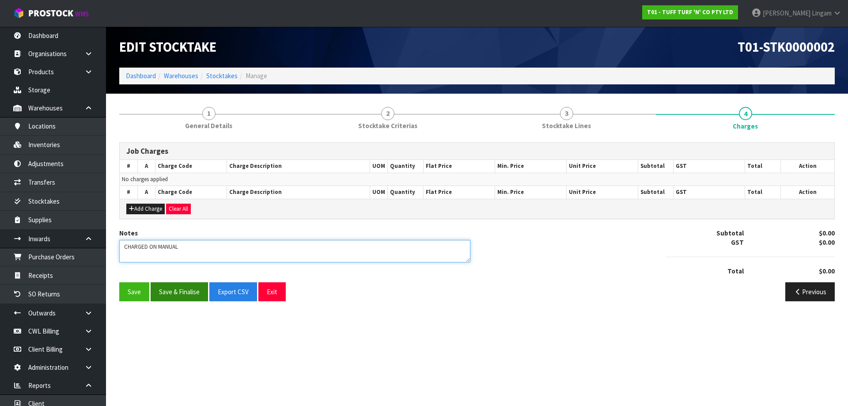
type textarea "CHARGED ON MANUAL"
click at [171, 296] on button "Save & Finalise" at bounding box center [179, 291] width 57 height 19
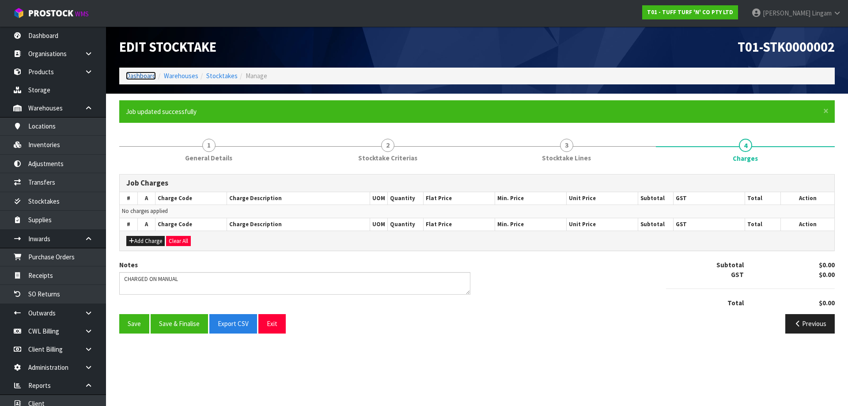
click at [144, 76] on link "Dashboard" at bounding box center [141, 76] width 30 height 8
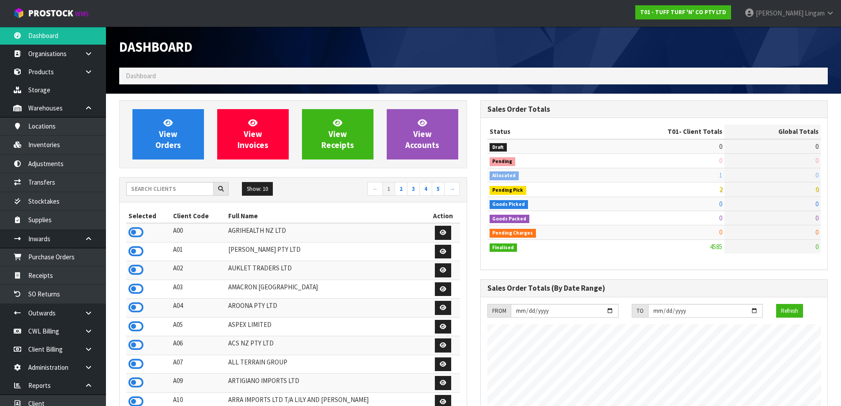
scroll to position [669, 361]
click at [45, 70] on link "Products" at bounding box center [53, 72] width 106 height 18
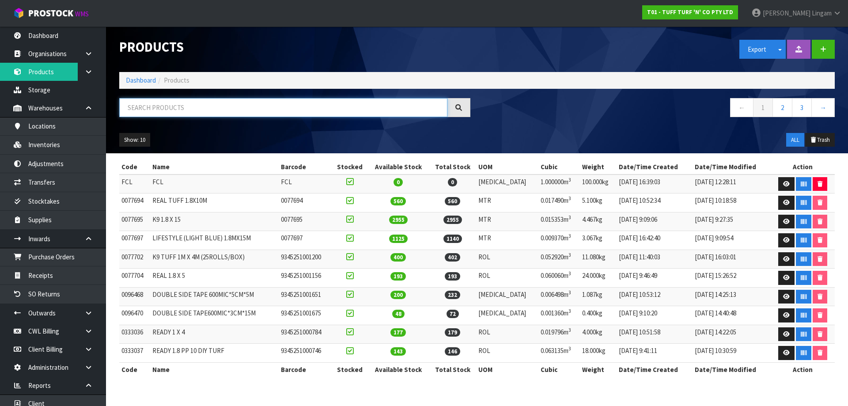
click at [284, 113] on input "text" at bounding box center [283, 107] width 328 height 19
paste input "0096468"
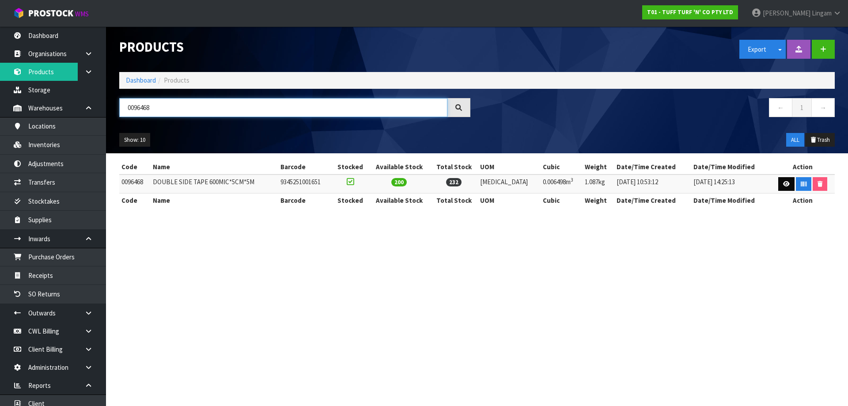
type input "0096468"
click at [785, 183] on icon at bounding box center [786, 184] width 7 height 6
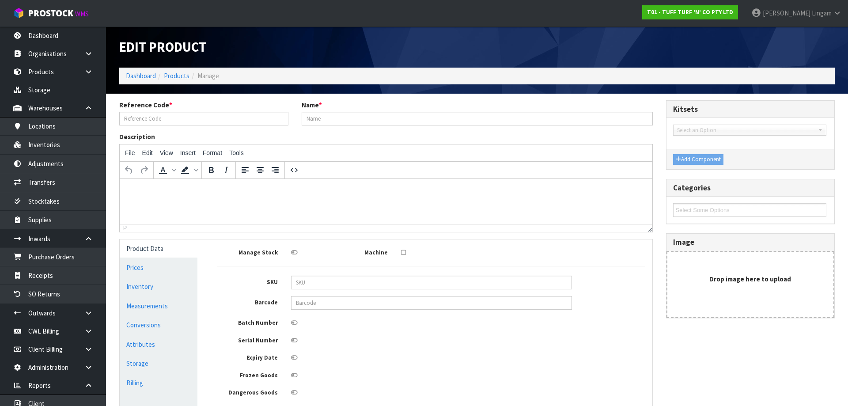
type input "0096468"
type input "DOUBLE SIDE TAPE 600MIC*5CM*5M"
type input "9345251001651"
type input "18.661"
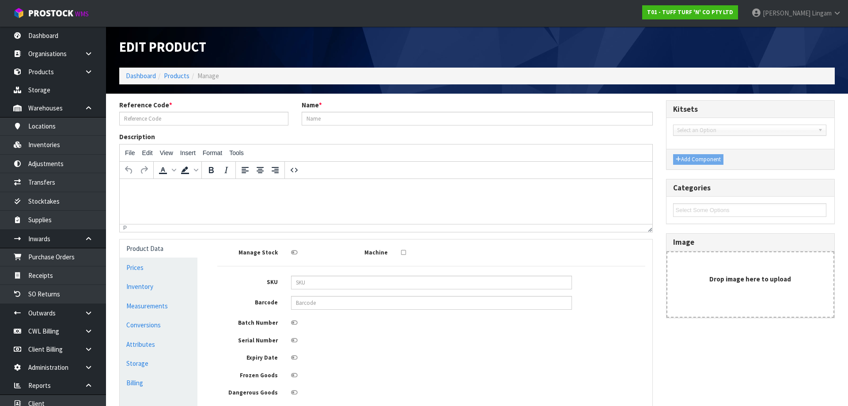
type input "18.661"
type input "0.006498"
type input "1.087"
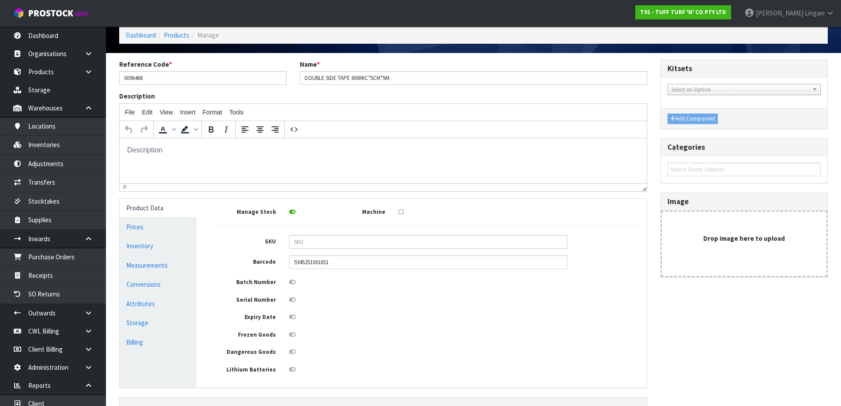
scroll to position [102, 0]
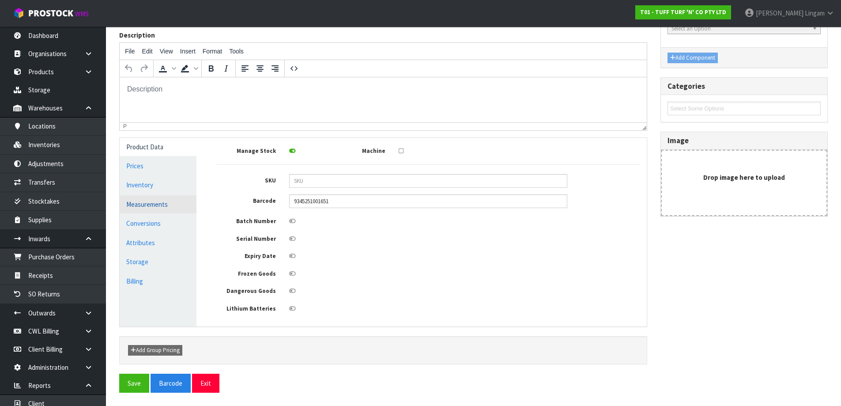
click at [159, 206] on link "Measurements" at bounding box center [158, 204] width 77 height 18
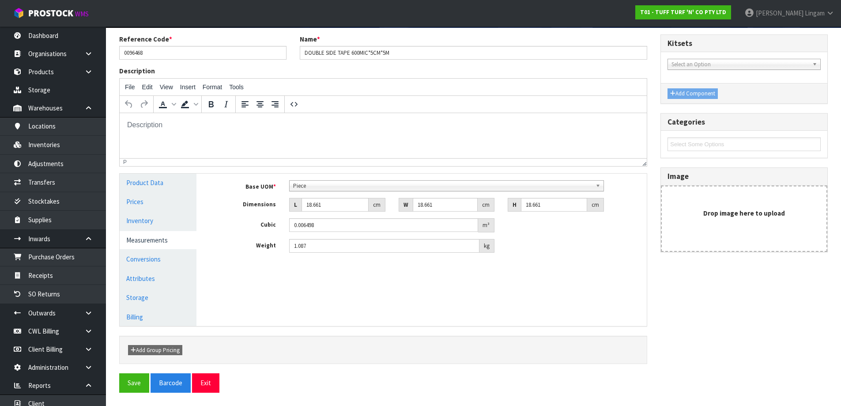
scroll to position [66, 0]
click at [157, 259] on link "Conversions" at bounding box center [158, 259] width 77 height 18
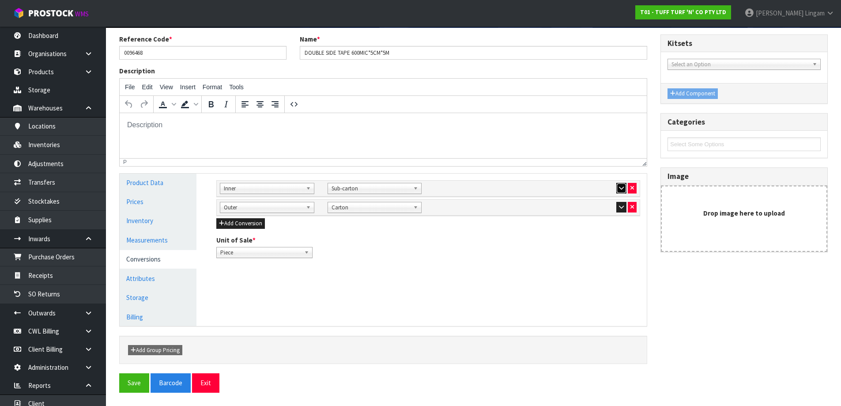
click at [621, 192] on button "button" at bounding box center [622, 188] width 10 height 11
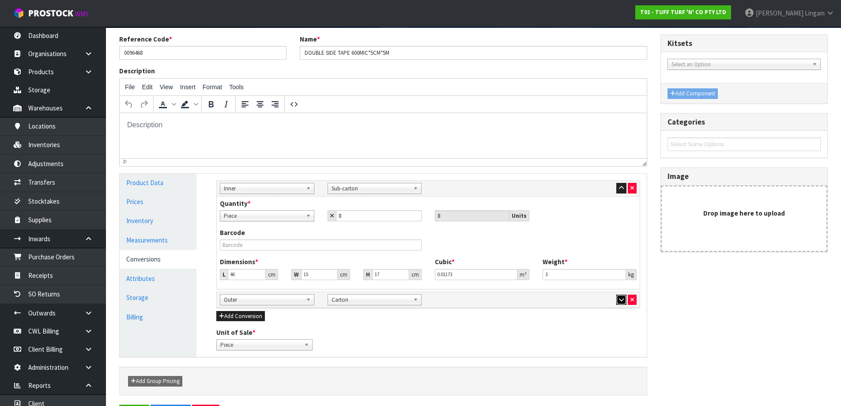
click at [619, 300] on icon "button" at bounding box center [621, 300] width 5 height 6
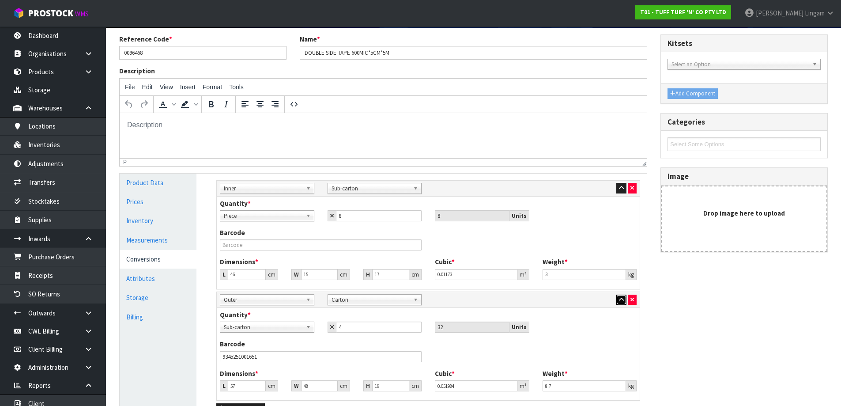
scroll to position [110, 0]
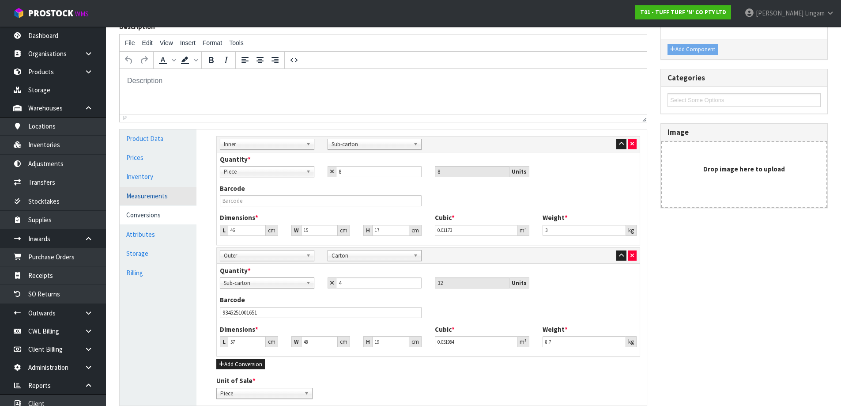
click at [152, 196] on link "Measurements" at bounding box center [158, 196] width 77 height 18
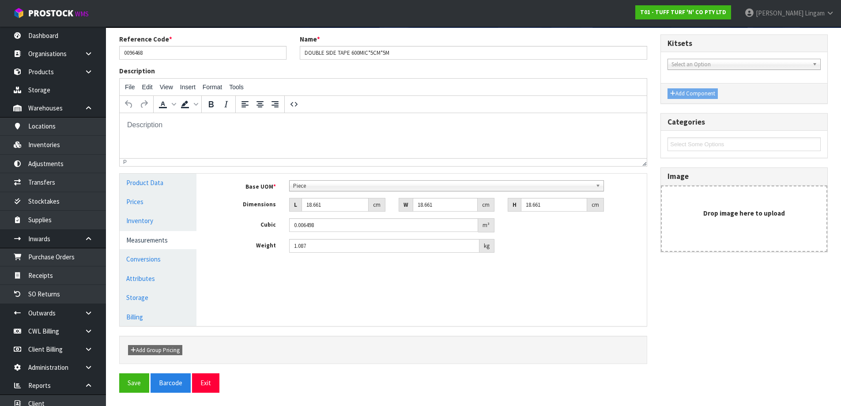
scroll to position [66, 0]
click at [154, 179] on link "Product Data" at bounding box center [158, 183] width 77 height 18
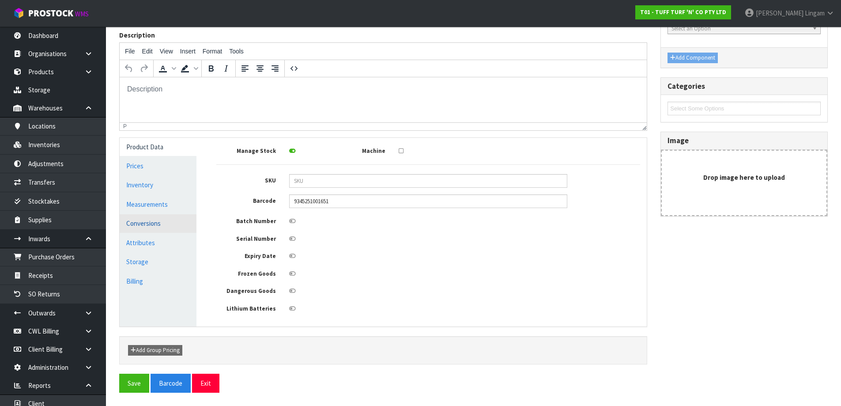
click at [153, 224] on link "Conversions" at bounding box center [158, 223] width 77 height 18
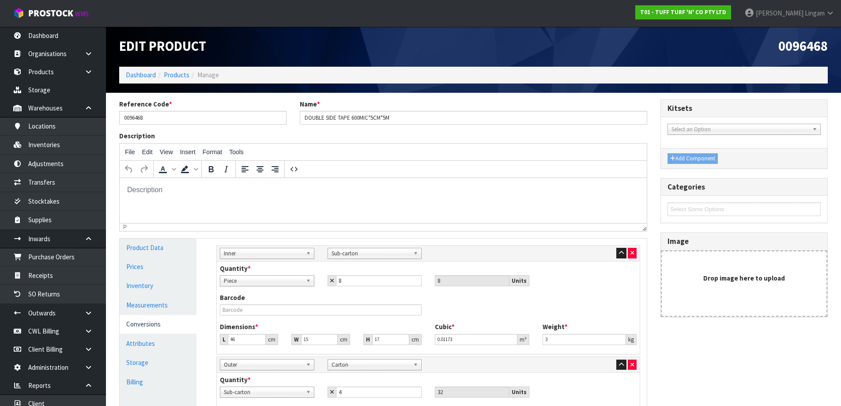
scroll to position [0, 0]
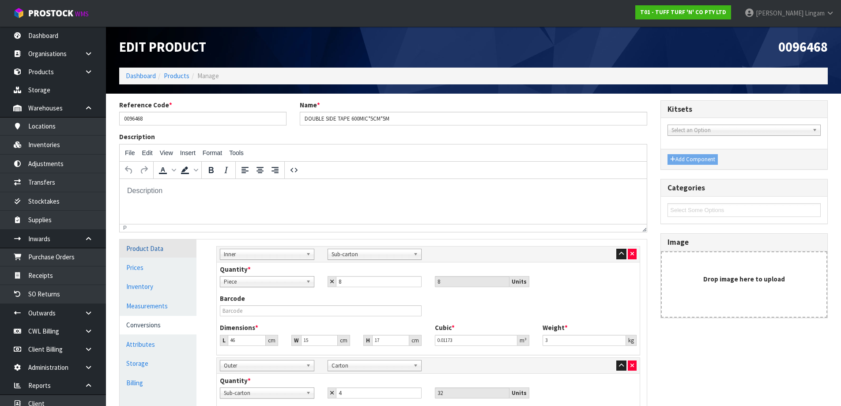
click at [141, 248] on link "Product Data" at bounding box center [158, 248] width 77 height 18
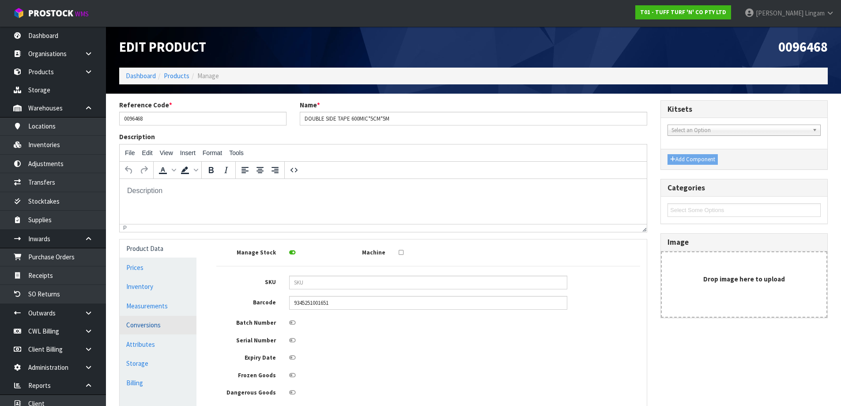
click at [155, 329] on link "Conversions" at bounding box center [158, 325] width 77 height 18
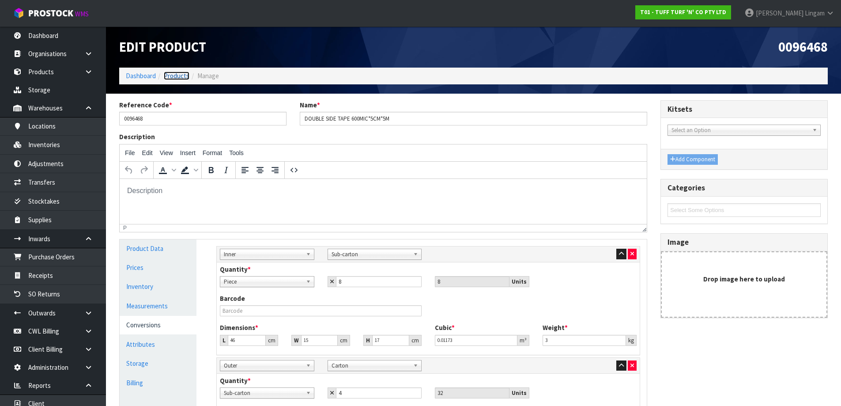
click at [179, 76] on link "Products" at bounding box center [177, 76] width 26 height 8
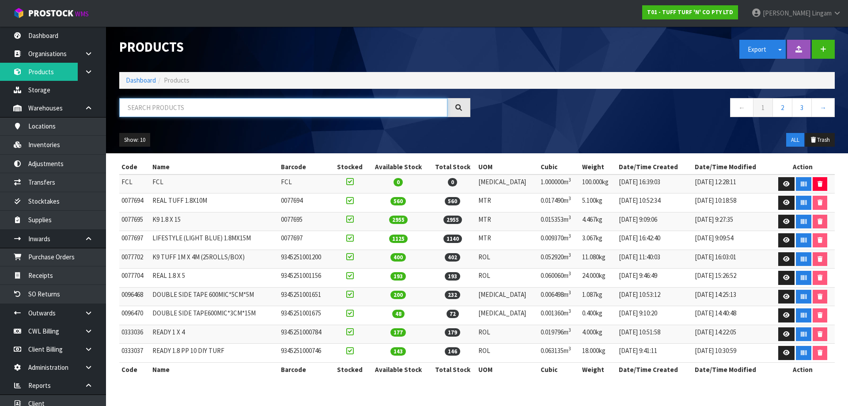
click at [216, 107] on input "text" at bounding box center [283, 107] width 328 height 19
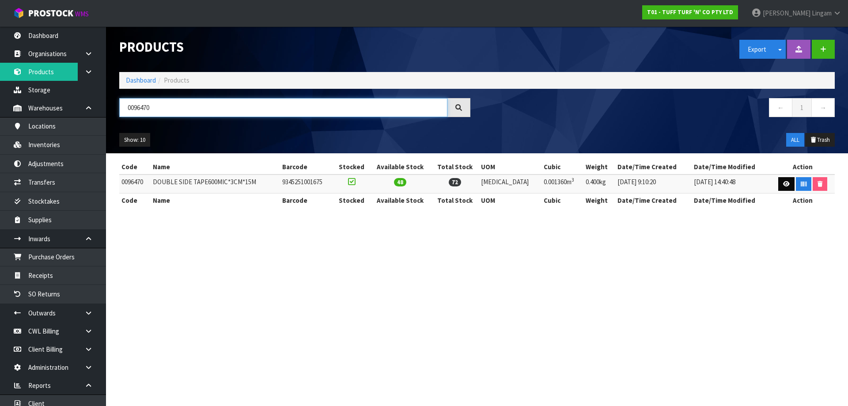
type input "0096470"
click at [783, 181] on icon at bounding box center [786, 184] width 7 height 6
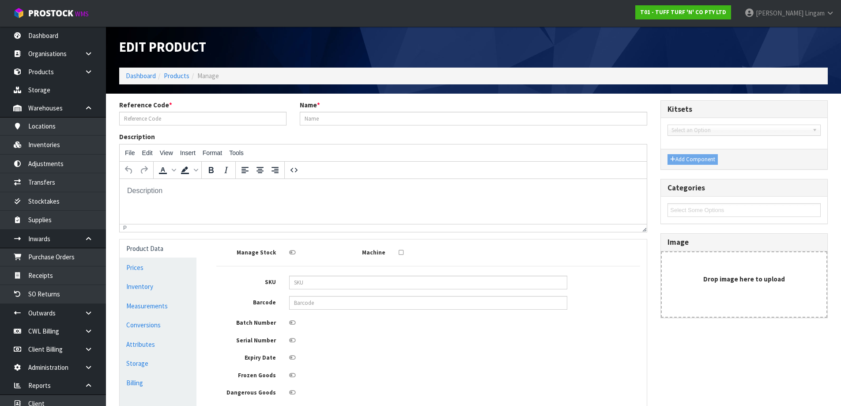
type input "0096470"
type input "DOUBLE SIDE TAPE600MIC*3CM*15M"
type input "9345251001675"
click at [165, 329] on link "Conversions" at bounding box center [158, 325] width 77 height 18
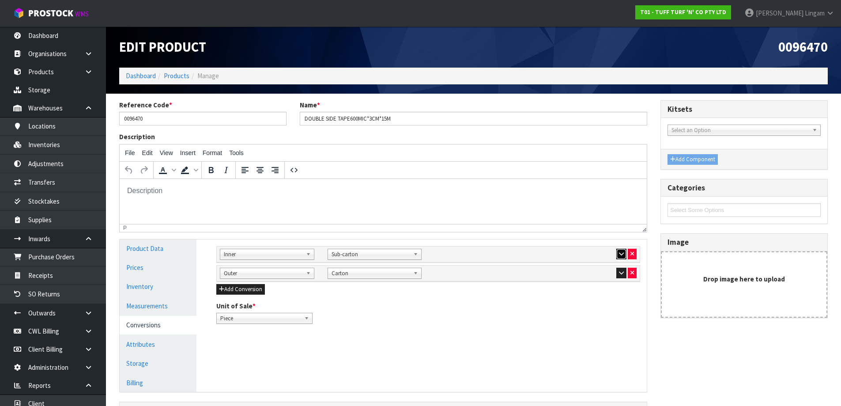
click at [625, 256] on button "button" at bounding box center [622, 254] width 10 height 11
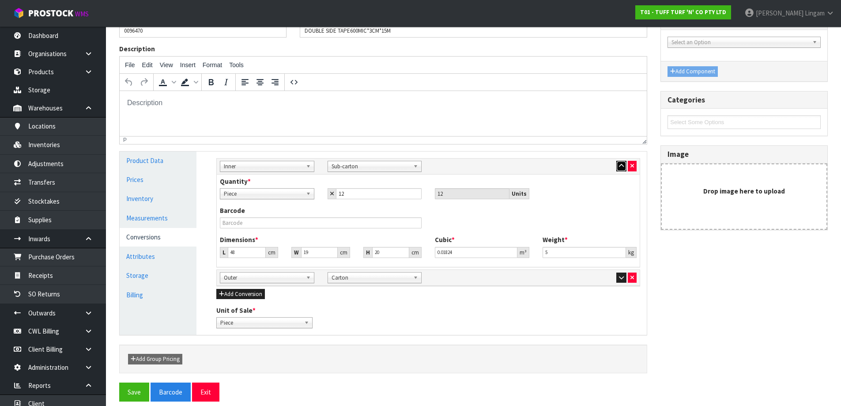
scroll to position [88, 0]
click at [156, 159] on link "Product Data" at bounding box center [158, 160] width 77 height 18
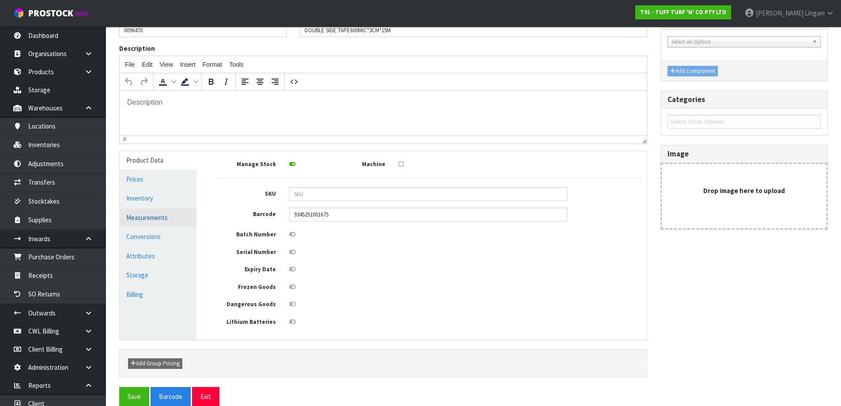
click at [165, 220] on link "Measurements" at bounding box center [158, 217] width 77 height 18
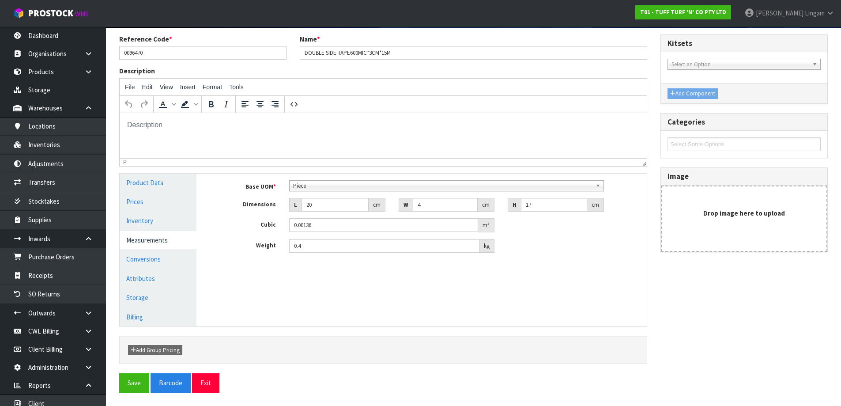
scroll to position [66, 0]
click at [171, 261] on link "Conversions" at bounding box center [158, 259] width 77 height 18
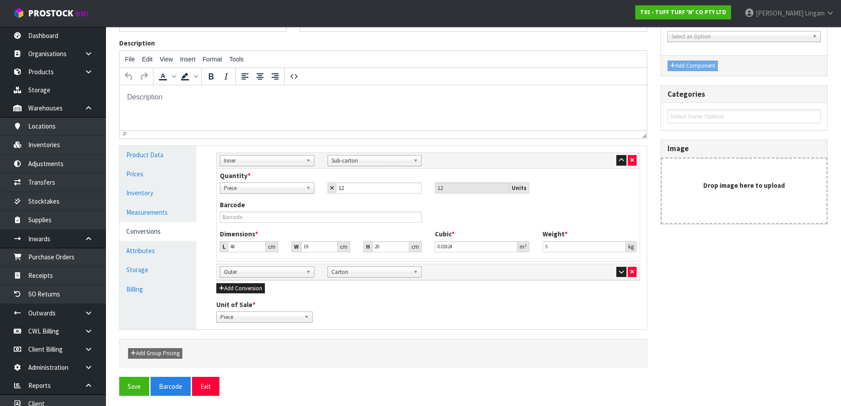
scroll to position [97, 0]
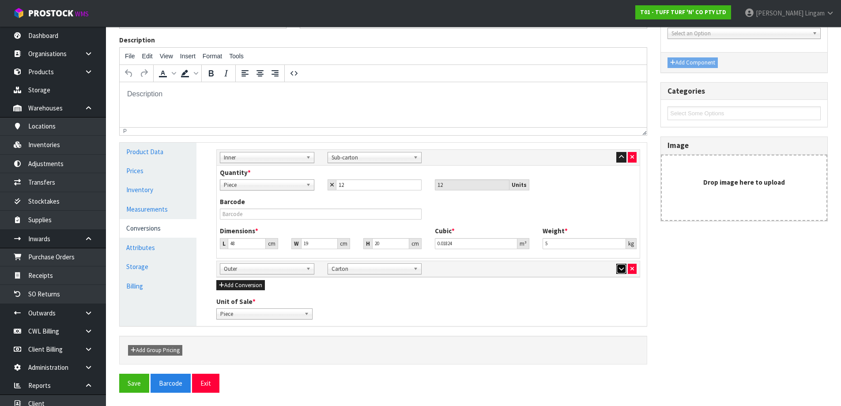
click at [623, 267] on icon "button" at bounding box center [621, 269] width 5 height 6
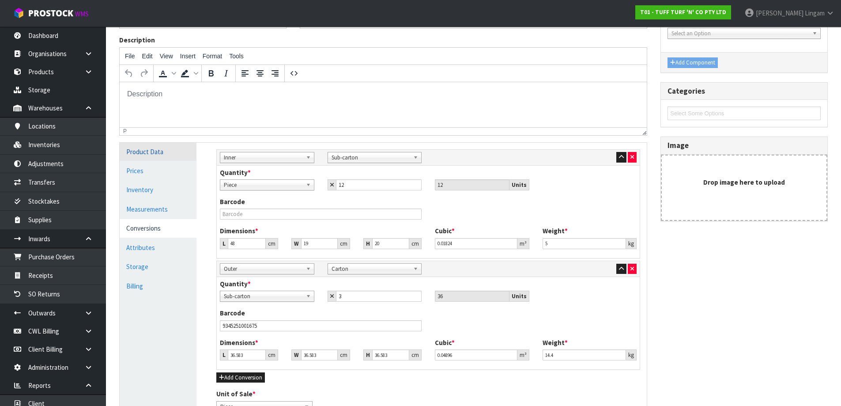
click at [156, 144] on link "Product Data" at bounding box center [158, 152] width 77 height 18
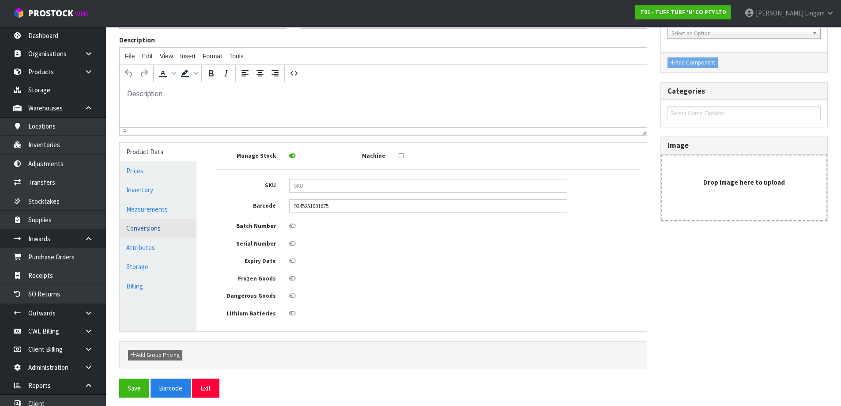
click at [159, 229] on link "Conversions" at bounding box center [158, 228] width 77 height 18
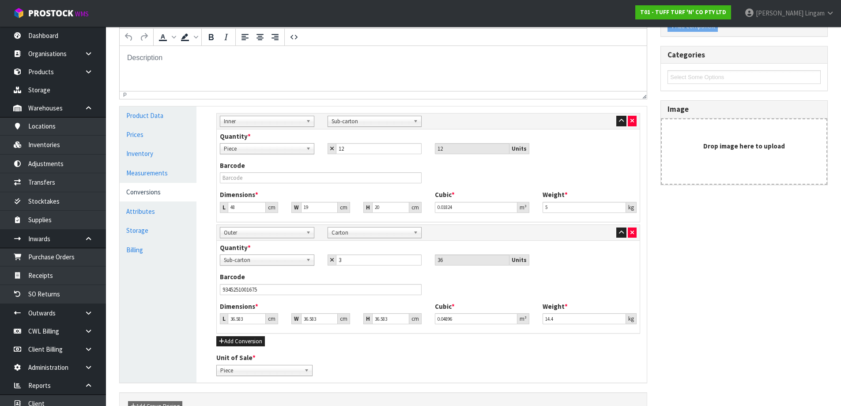
scroll to position [0, 0]
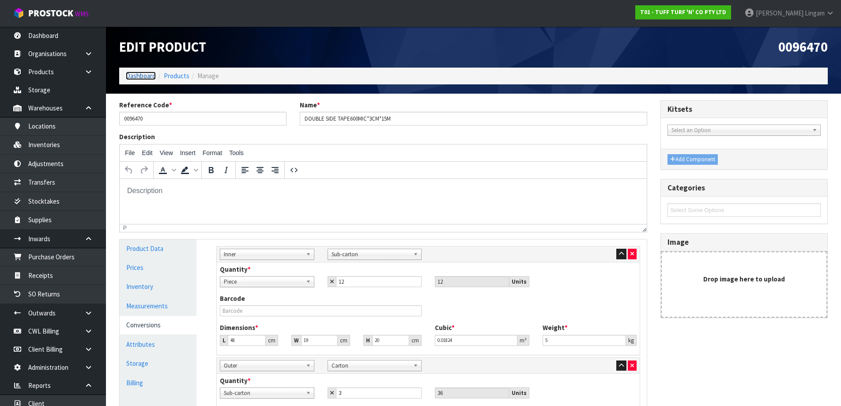
click at [146, 72] on link "Dashboard" at bounding box center [141, 76] width 30 height 8
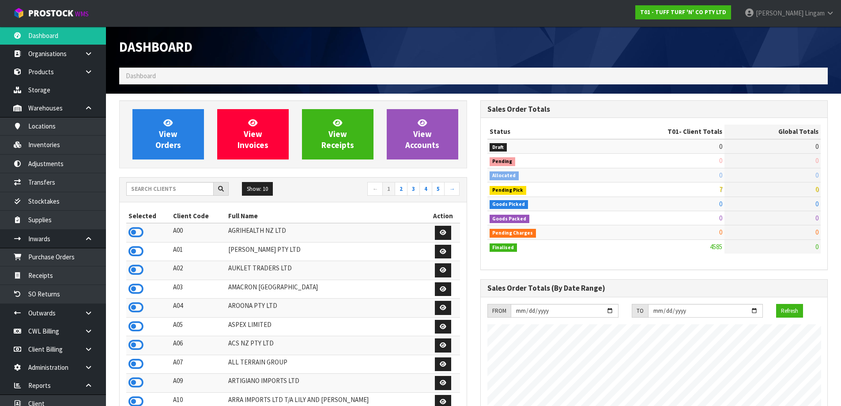
scroll to position [669, 361]
click at [154, 186] on input "text" at bounding box center [169, 189] width 87 height 14
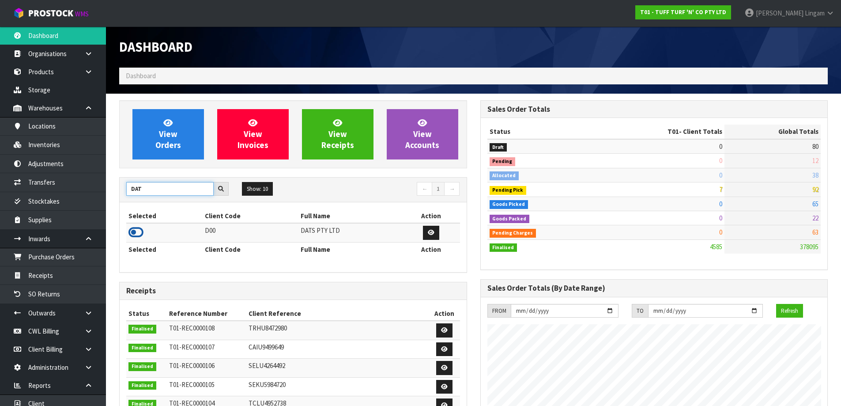
type input "DAT"
click at [133, 231] on icon at bounding box center [136, 232] width 15 height 13
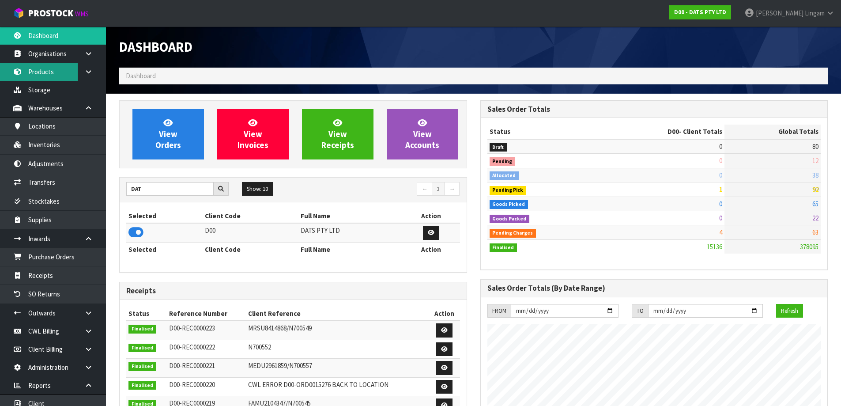
click at [43, 73] on link "Products" at bounding box center [53, 72] width 106 height 18
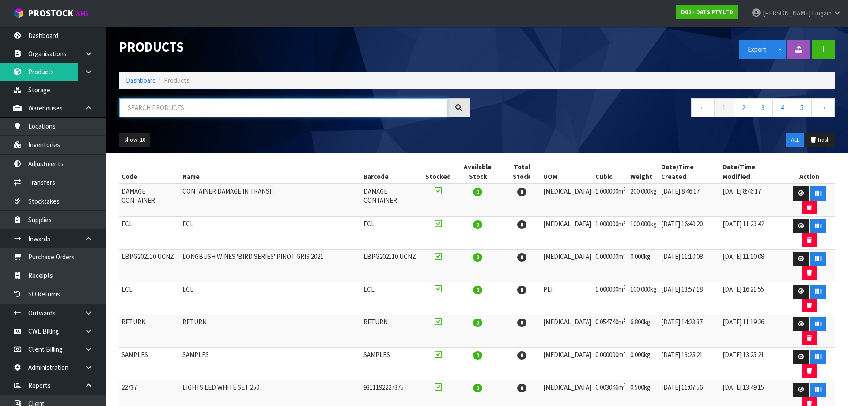
click at [290, 109] on input "text" at bounding box center [283, 107] width 328 height 19
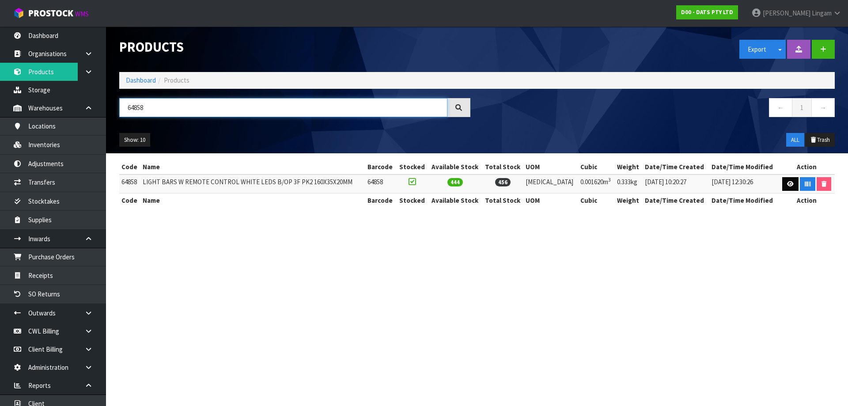
type input "64858"
click at [782, 180] on link at bounding box center [790, 184] width 16 height 14
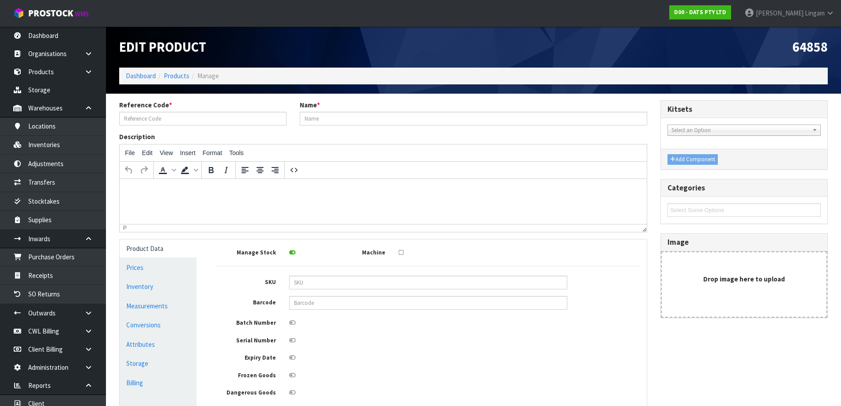
type input "64858"
type input "LIGHT BARS W REMOTE CONTROL WHITE LEDS B/OP 3F PK2 160X35X20MM"
type input "11.745"
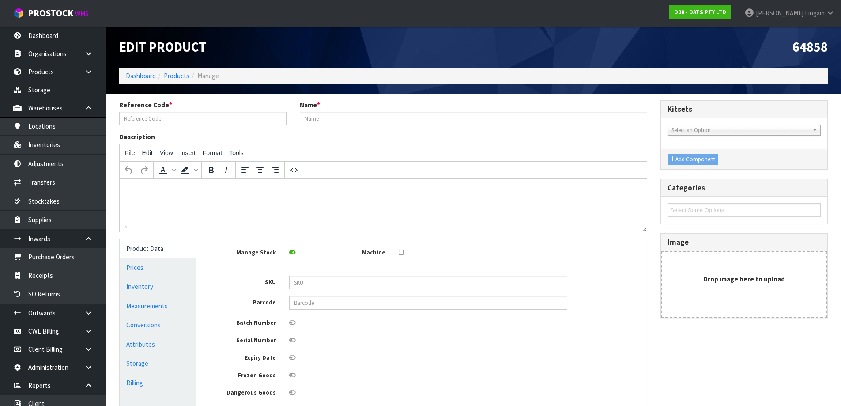
type input "0.00162"
type input "0.333"
click at [152, 307] on link "Measurements" at bounding box center [158, 306] width 77 height 18
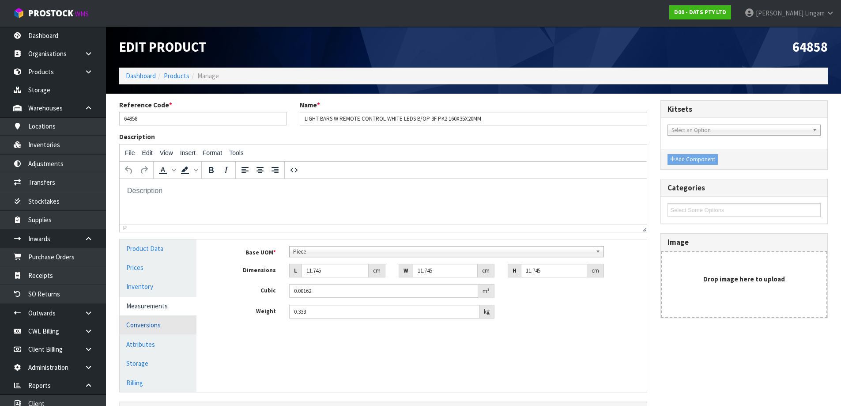
click at [149, 320] on link "Conversions" at bounding box center [158, 325] width 77 height 18
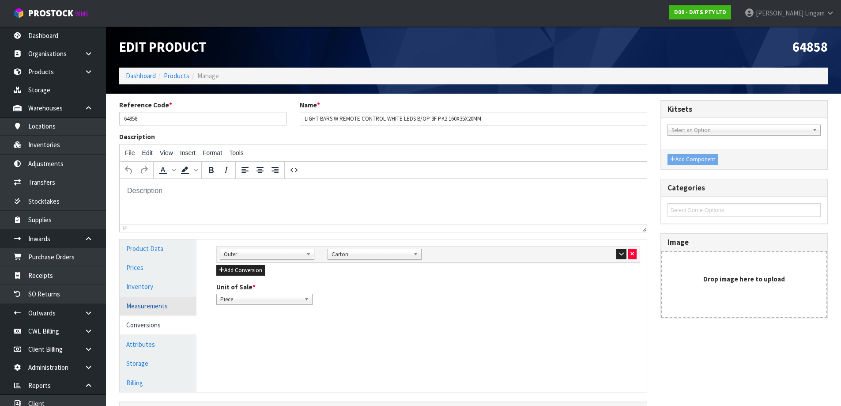
click at [147, 310] on link "Measurements" at bounding box center [158, 306] width 77 height 18
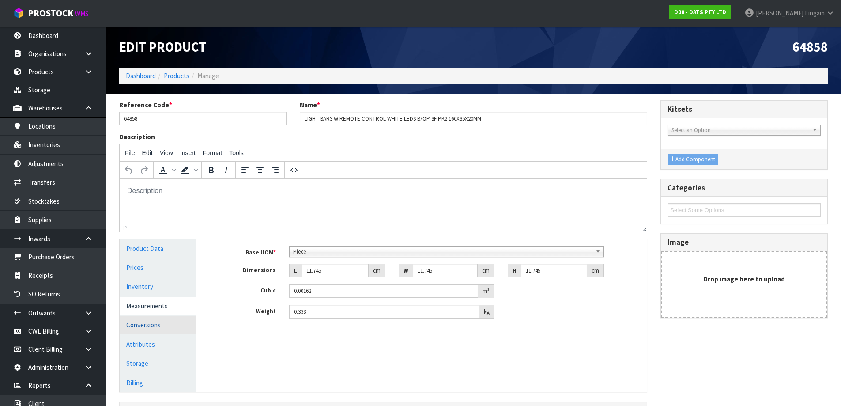
click at [144, 326] on link "Conversions" at bounding box center [158, 325] width 77 height 18
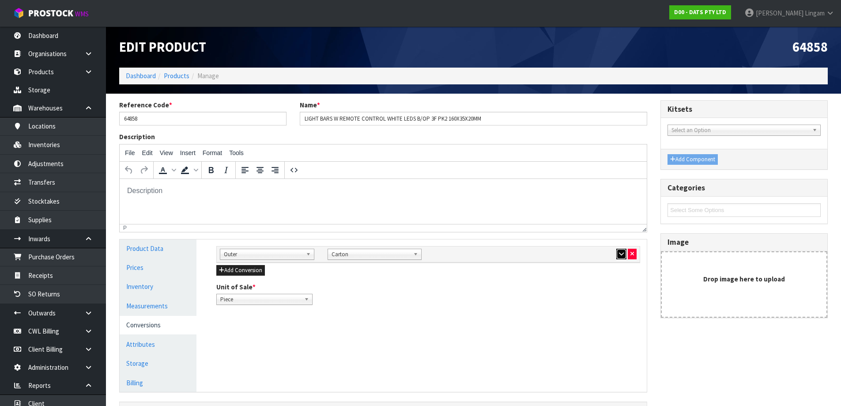
click at [624, 254] on icon "button" at bounding box center [621, 254] width 5 height 6
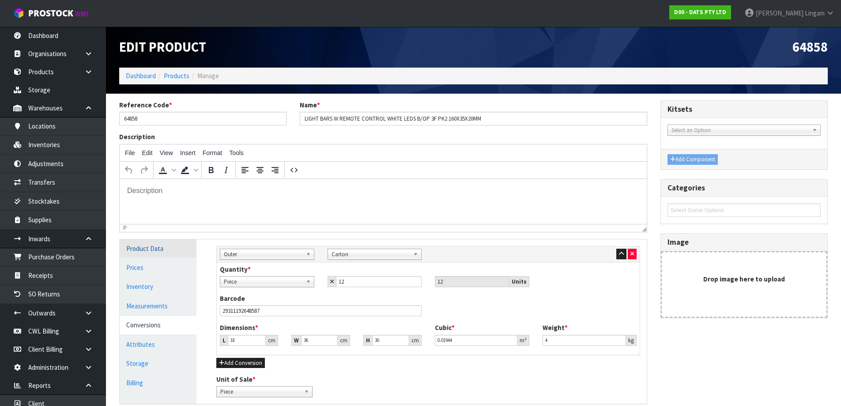
click at [158, 248] on link "Product Data" at bounding box center [158, 248] width 77 height 18
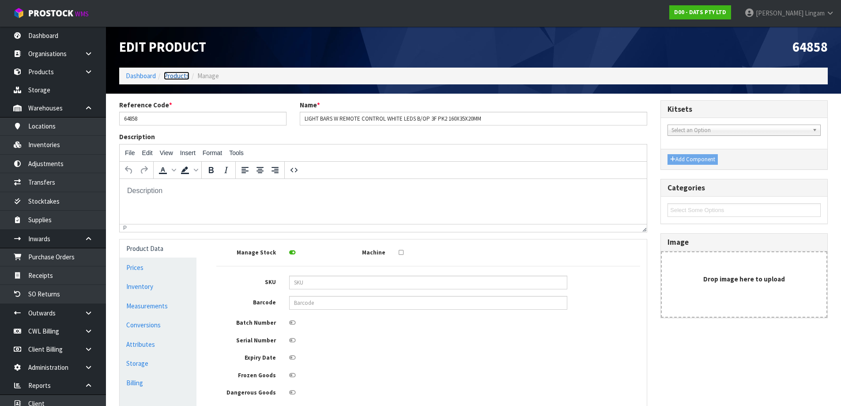
click at [182, 79] on link "Products" at bounding box center [177, 76] width 26 height 8
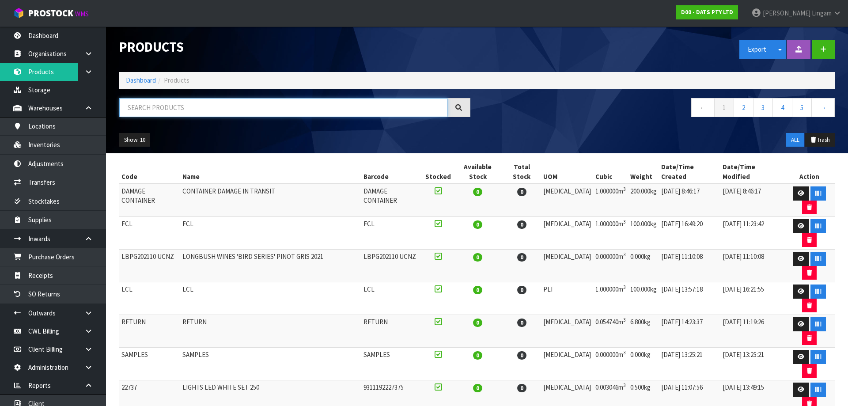
click at [265, 110] on input "text" at bounding box center [283, 107] width 328 height 19
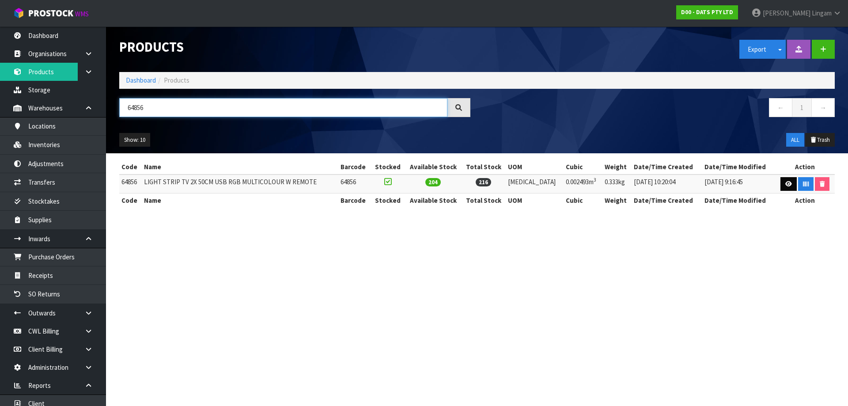
type input "64856"
click at [787, 183] on icon at bounding box center [788, 184] width 7 height 6
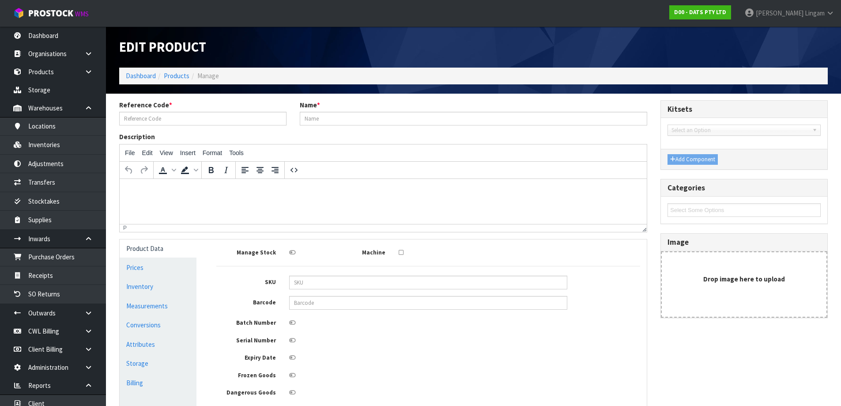
type input "64856"
type input "LIGHT STRIP TV 2X 50CM USB RGB MULTICOLOUR W REMOTE"
click at [155, 326] on link "Conversions" at bounding box center [158, 325] width 77 height 18
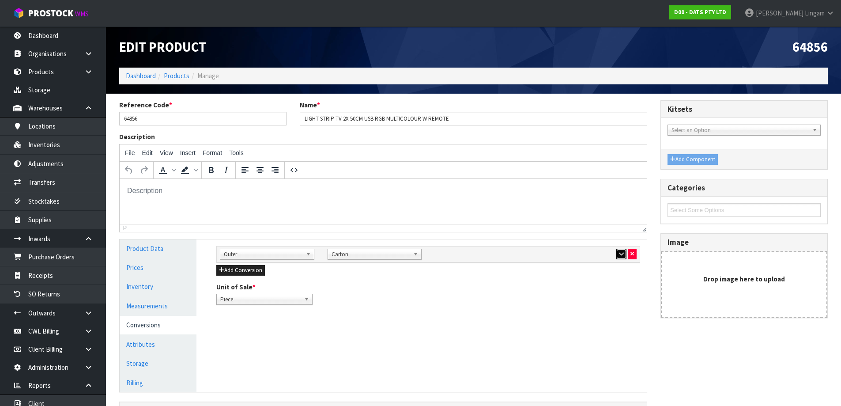
click at [624, 252] on icon "button" at bounding box center [621, 254] width 5 height 6
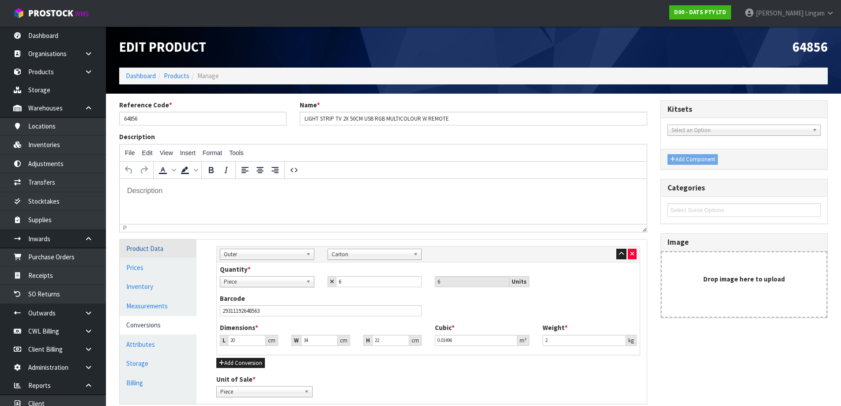
click at [167, 248] on link "Product Data" at bounding box center [158, 248] width 77 height 18
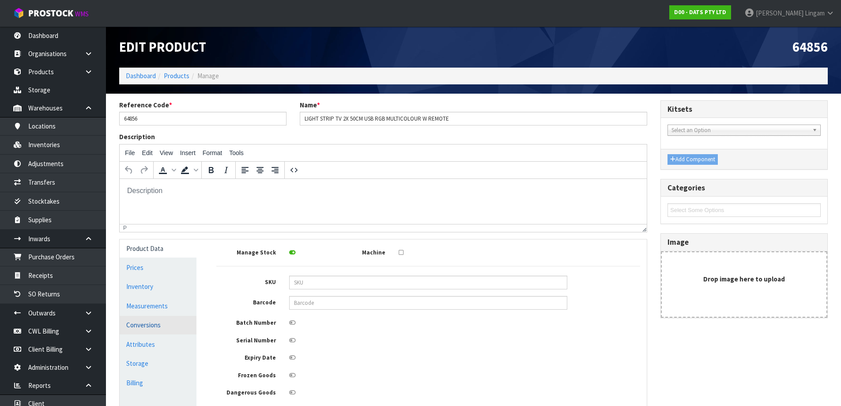
click at [157, 330] on link "Conversions" at bounding box center [158, 325] width 77 height 18
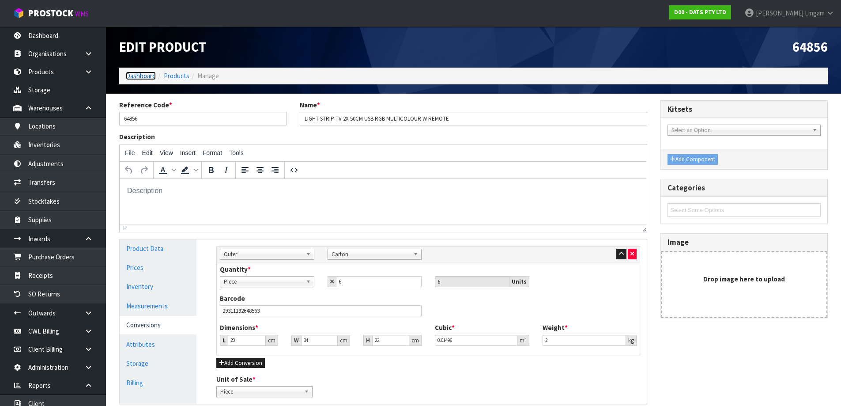
click at [146, 78] on link "Dashboard" at bounding box center [141, 76] width 30 height 8
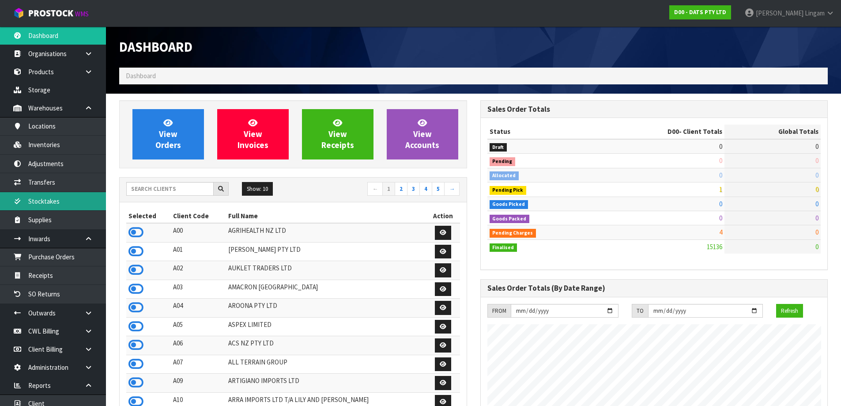
scroll to position [669, 361]
click at [55, 203] on link "Stocktakes" at bounding box center [53, 201] width 106 height 18
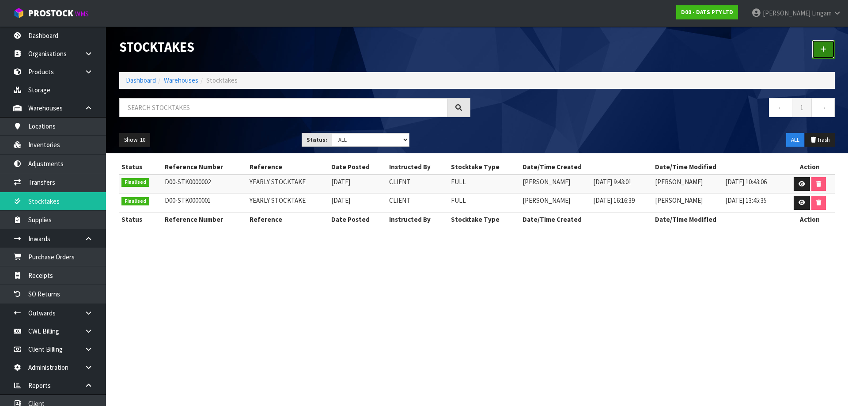
click at [820, 51] on link at bounding box center [823, 49] width 23 height 19
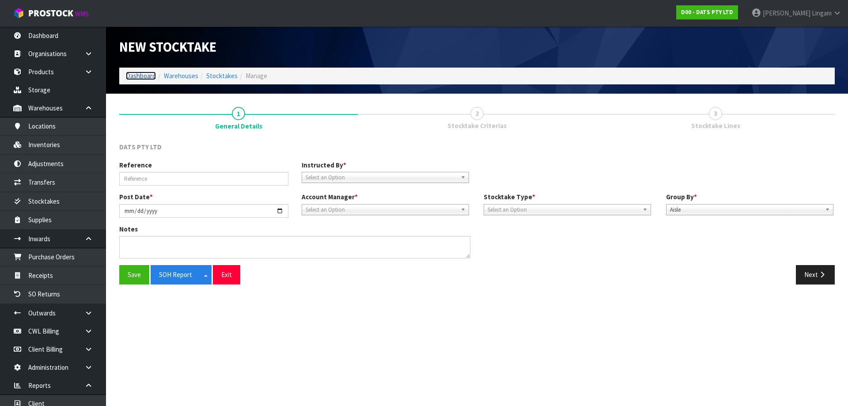
click at [135, 77] on link "Dashboard" at bounding box center [141, 76] width 30 height 8
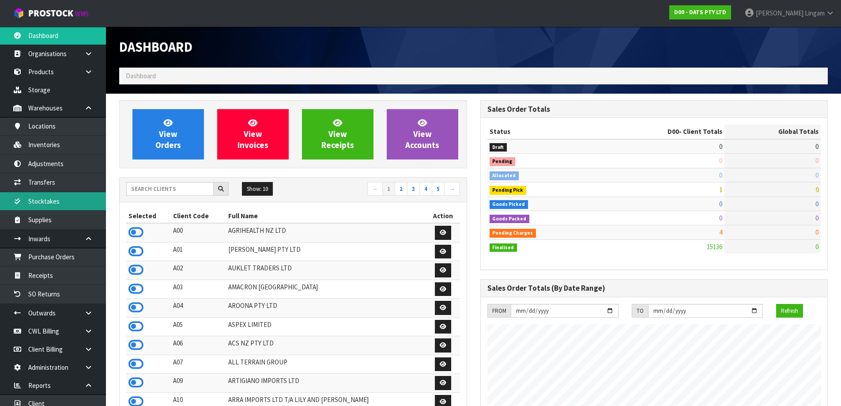
scroll to position [669, 361]
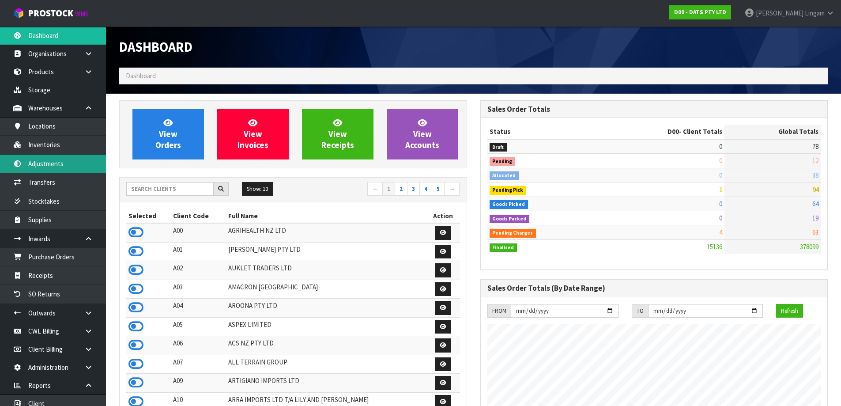
click at [48, 164] on link "Adjustments" at bounding box center [53, 164] width 106 height 18
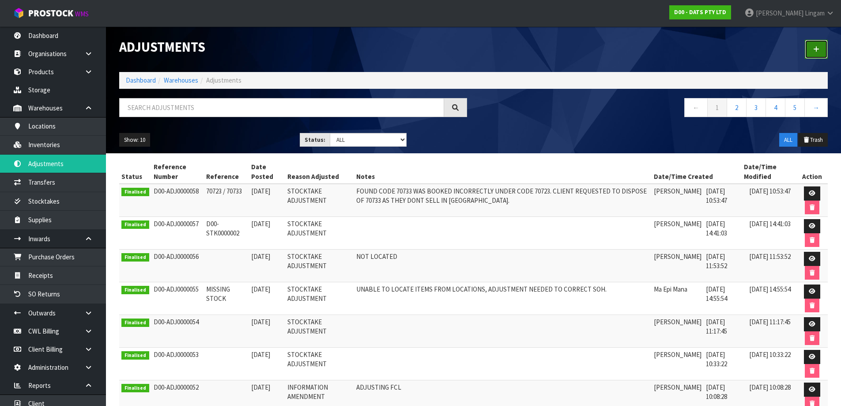
click at [815, 49] on icon at bounding box center [817, 49] width 6 height 7
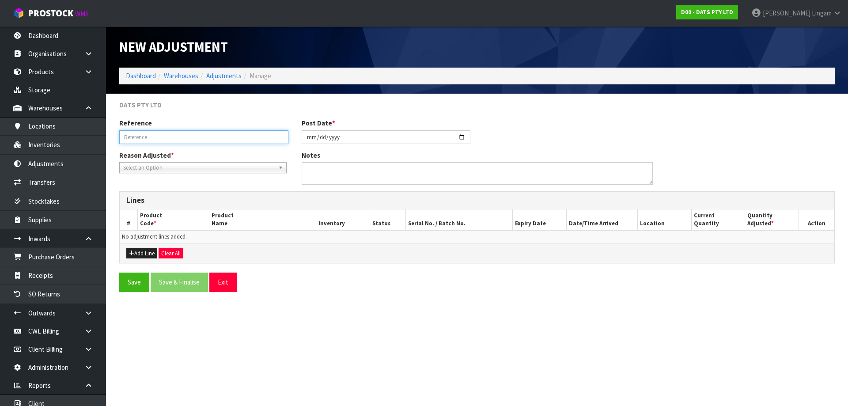
click at [145, 136] on input "text" at bounding box center [203, 137] width 169 height 14
type input "64856"
click at [170, 168] on span "Select an Option" at bounding box center [199, 168] width 152 height 11
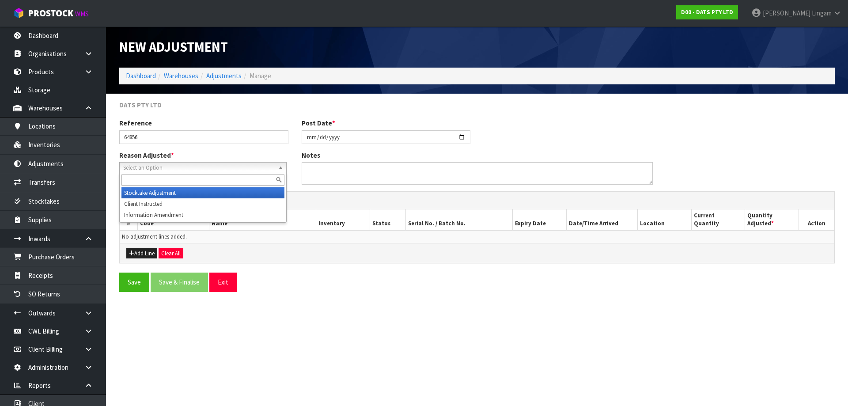
click at [159, 195] on li "Stocktake Adjustment" at bounding box center [202, 192] width 163 height 11
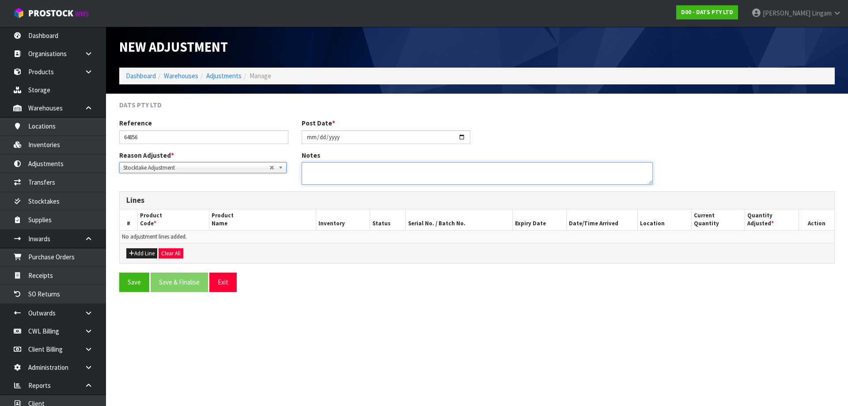
click at [316, 170] on textarea at bounding box center [477, 173] width 351 height 23
type textarea "ADDED EXTRA DURING STOCKTAKE COULDNT LOCATE"
click at [148, 256] on button "Add Line" at bounding box center [141, 253] width 31 height 11
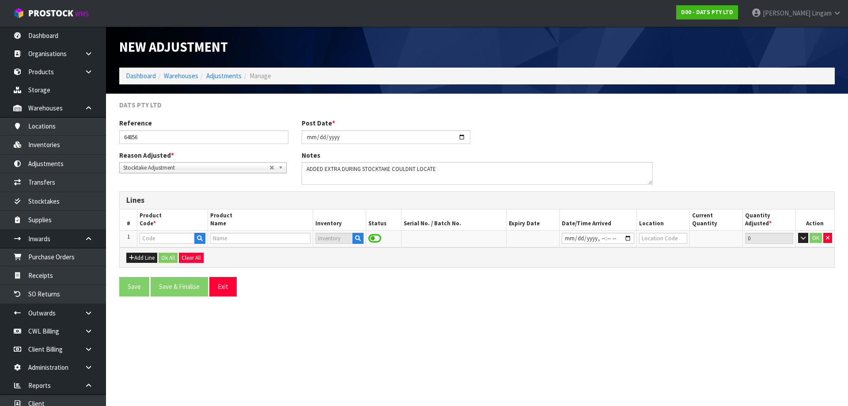
click at [155, 244] on div at bounding box center [172, 238] width 65 height 11
click at [155, 239] on input "text" at bounding box center [167, 238] width 55 height 11
type input "64856"
type input "LIGHT STRIP TV 2X 50CM USB RGB MULTICOLOUR W REMOTE"
type input "64856"
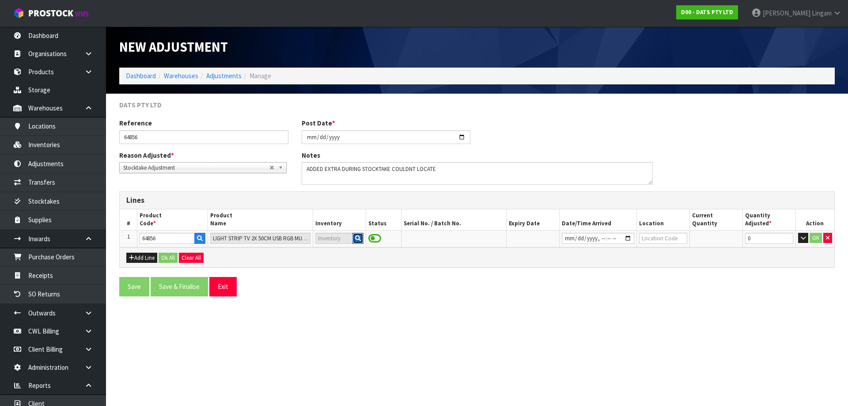
click at [358, 239] on icon "button" at bounding box center [358, 238] width 6 height 6
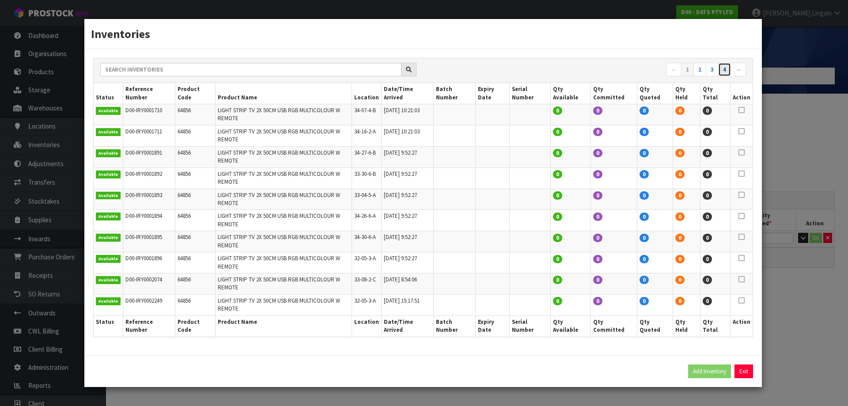
click at [725, 77] on link "4" at bounding box center [724, 70] width 13 height 14
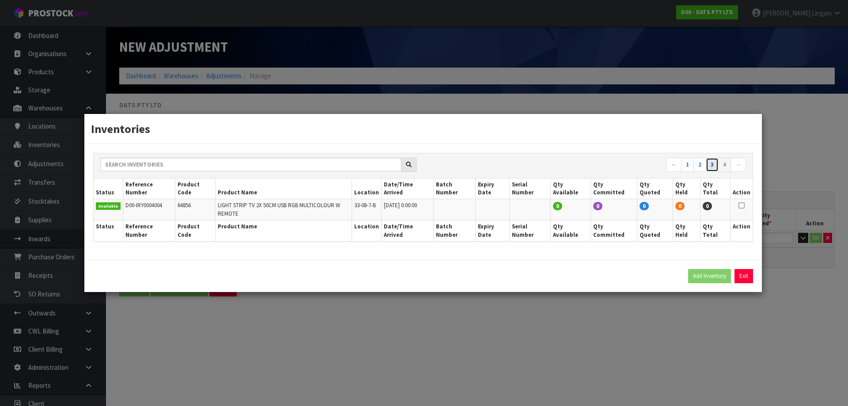
click at [711, 172] on link "3" at bounding box center [712, 165] width 13 height 14
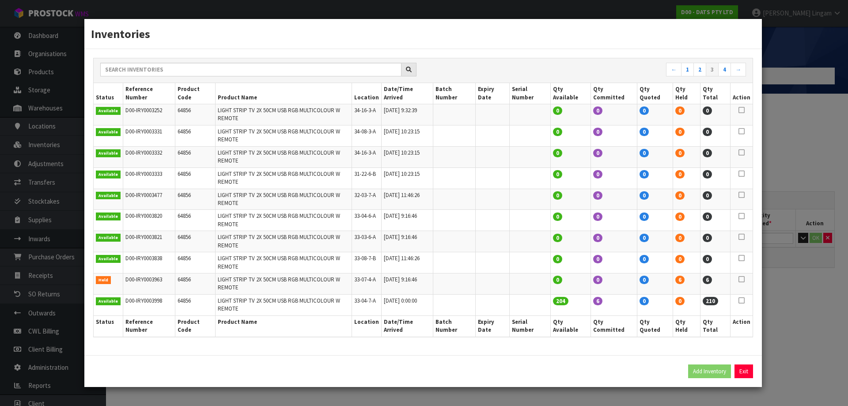
click at [743, 279] on icon at bounding box center [742, 279] width 6 height 0
click at [720, 364] on button "Add Inventory" at bounding box center [709, 371] width 43 height 14
type input "D00-IRY0003963"
type input "2025-02-10T09:16:46"
type input "33-07-4-A"
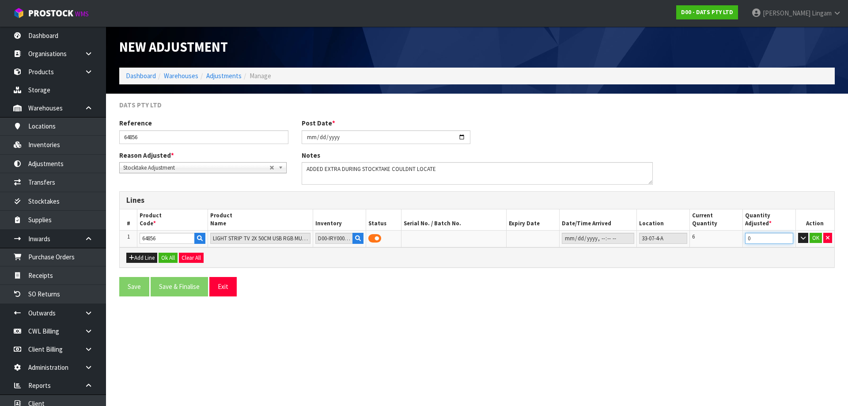
drag, startPoint x: 750, startPoint y: 239, endPoint x: 733, endPoint y: 242, distance: 17.4
click at [734, 242] on tr "1 64856 LIGHT STRIP TV 2X 50CM USB RGB MULTICOLOUR W REMOTE D00-IRY0003963 33-0…" at bounding box center [477, 238] width 715 height 17
type input "-6"
click at [171, 257] on button "Ok All" at bounding box center [168, 258] width 19 height 11
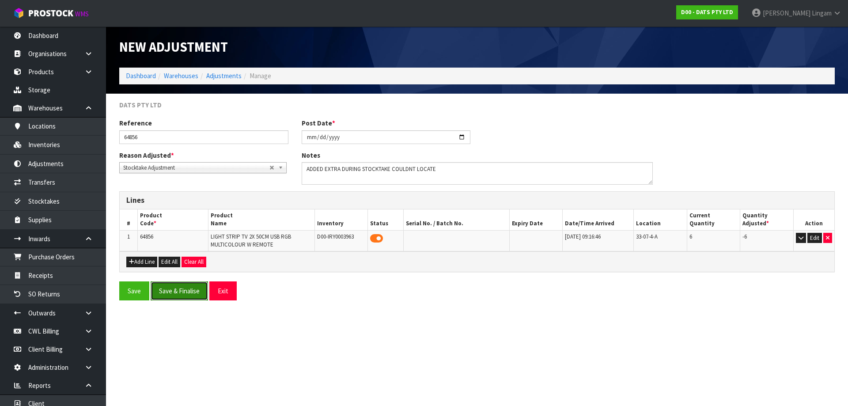
click at [191, 289] on button "Save & Finalise" at bounding box center [179, 290] width 57 height 19
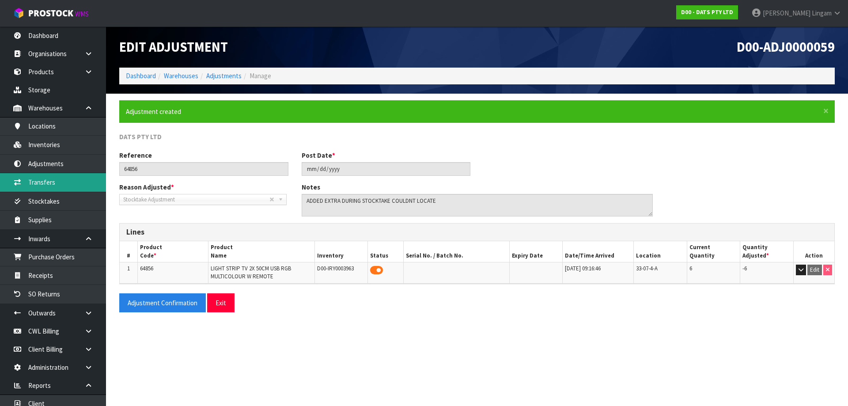
click at [53, 177] on link "Transfers" at bounding box center [53, 182] width 106 height 18
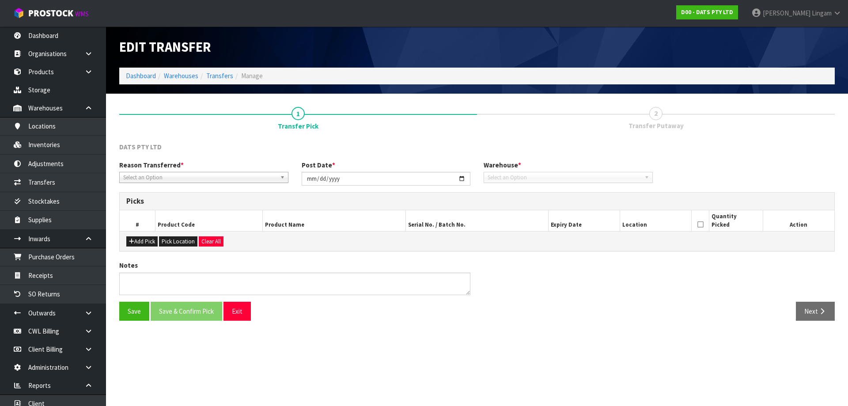
type input "2025-08-11"
type textarea "WHILE PICKING ,THE PACKAGE FELL OFF THE PALLET AND GOT UNDER PALLET JACK AND DA…"
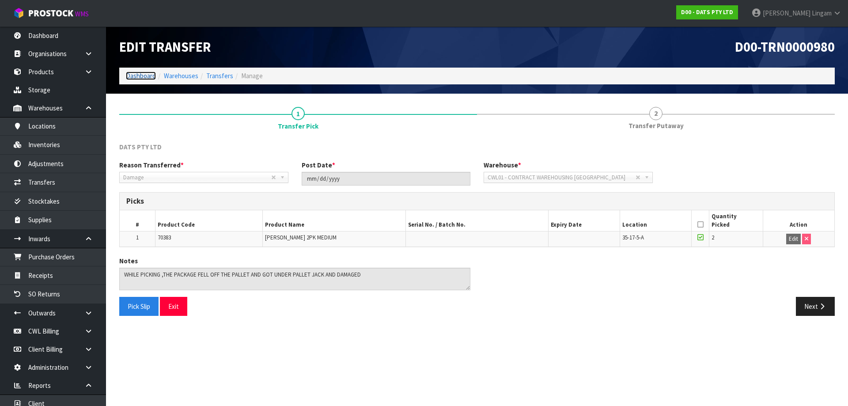
click at [133, 72] on link "Dashboard" at bounding box center [141, 76] width 30 height 8
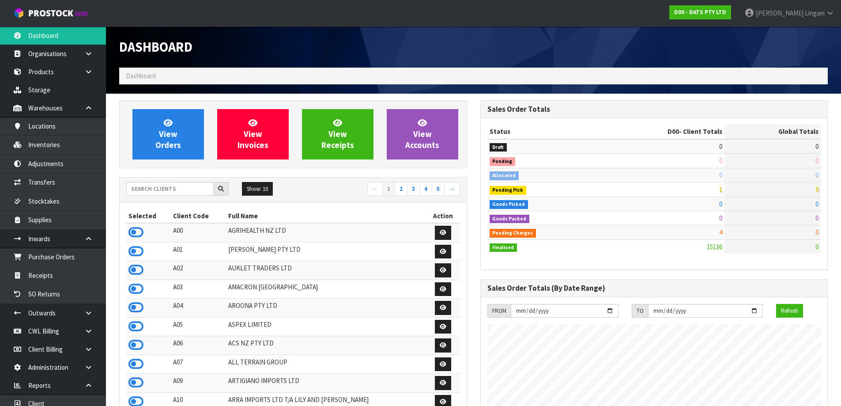
scroll to position [669, 361]
click at [44, 142] on link "Inventories" at bounding box center [53, 145] width 106 height 18
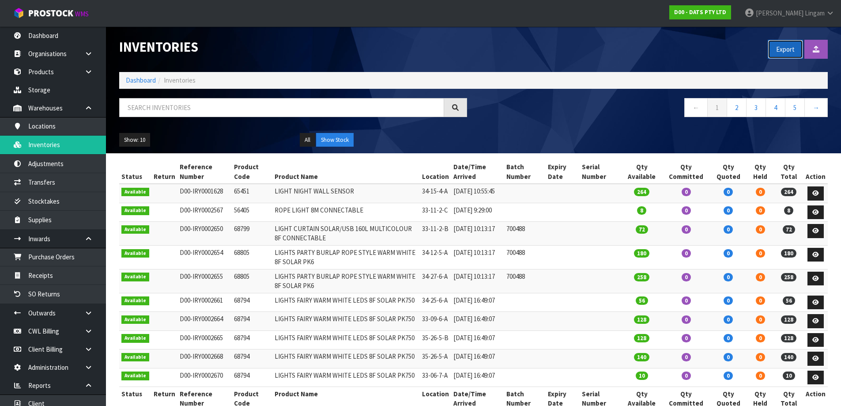
click at [781, 51] on button "Export" at bounding box center [785, 49] width 35 height 19
click at [144, 83] on link "Dashboard" at bounding box center [141, 80] width 30 height 8
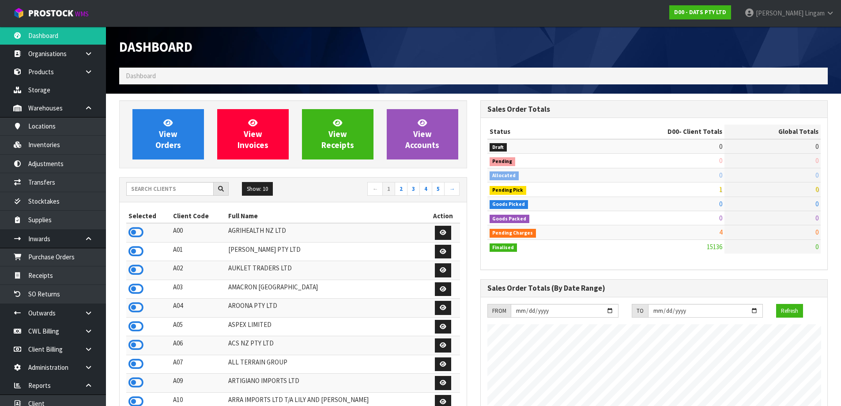
scroll to position [669, 361]
click at [182, 191] on input "text" at bounding box center [169, 189] width 87 height 14
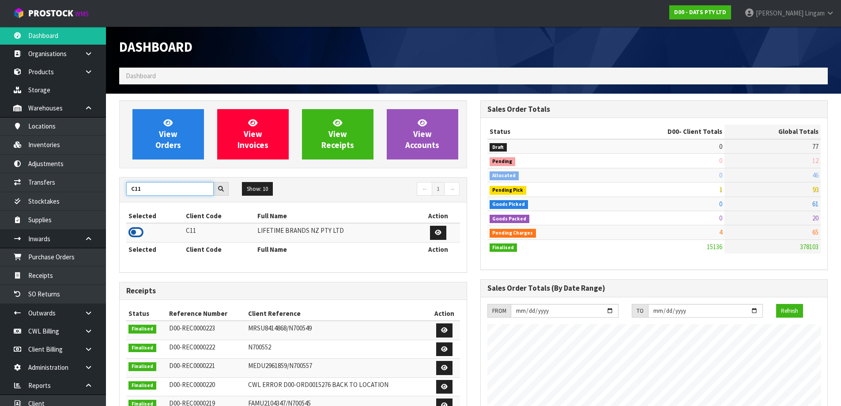
type input "C11"
click at [140, 233] on icon at bounding box center [136, 232] width 15 height 13
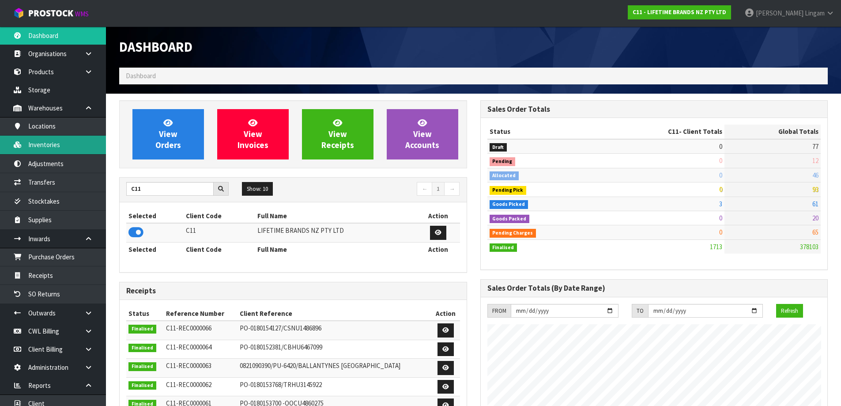
click at [55, 146] on link "Inventories" at bounding box center [53, 145] width 106 height 18
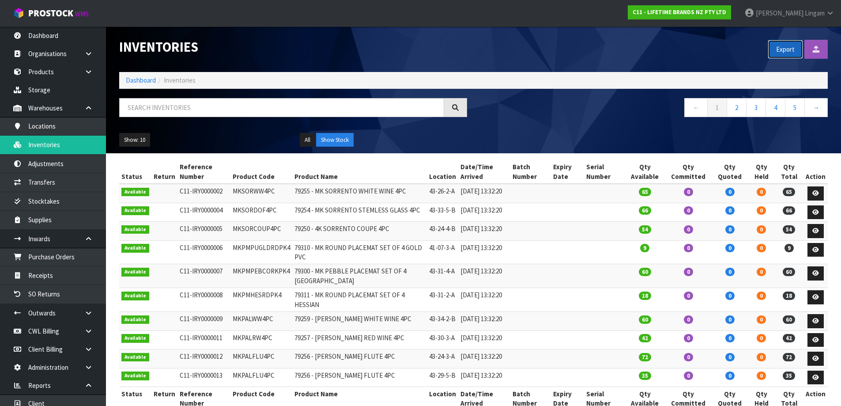
drag, startPoint x: 790, startPoint y: 48, endPoint x: 788, endPoint y: 37, distance: 11.3
click at [790, 46] on button "Export" at bounding box center [785, 49] width 35 height 19
click at [136, 81] on link "Dashboard" at bounding box center [141, 80] width 30 height 8
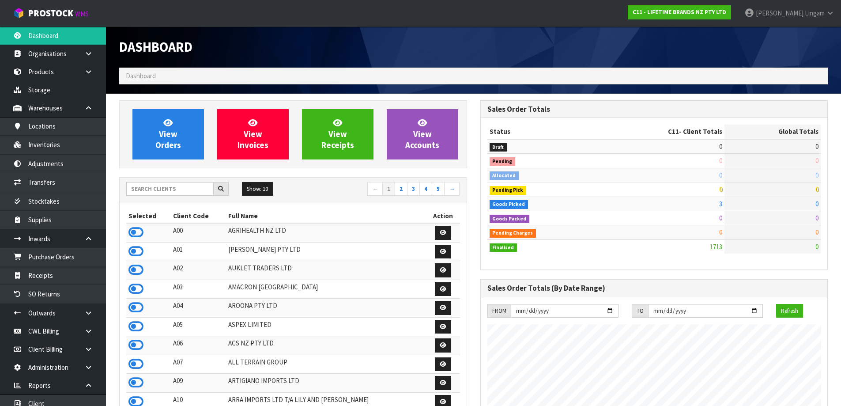
scroll to position [669, 361]
click at [173, 189] on input "text" at bounding box center [169, 189] width 87 height 14
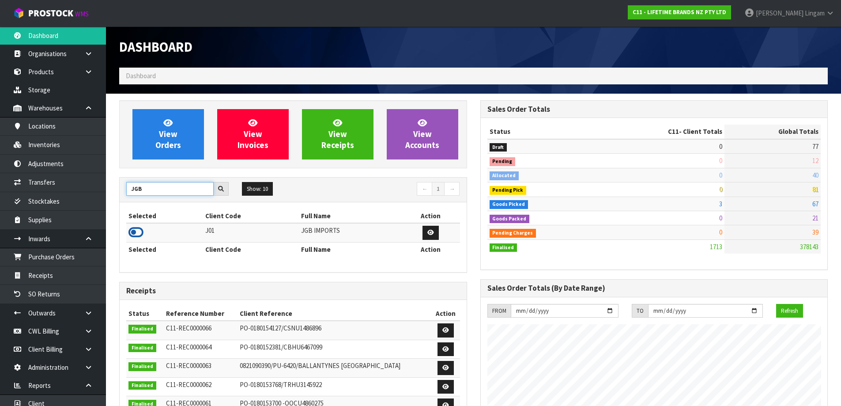
type input "JGB"
click at [135, 232] on icon at bounding box center [136, 232] width 15 height 13
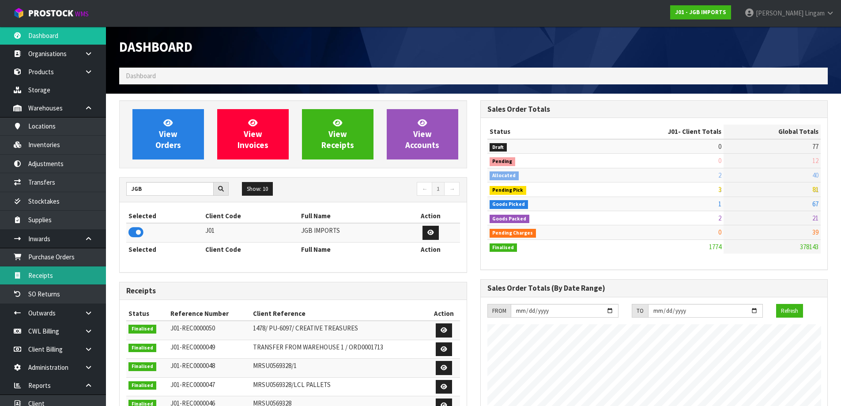
click at [44, 278] on link "Receipts" at bounding box center [53, 275] width 106 height 18
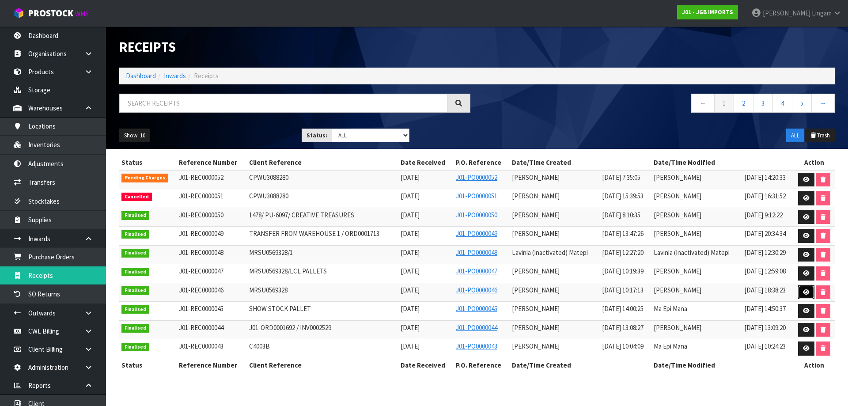
click at [807, 292] on icon at bounding box center [806, 292] width 7 height 6
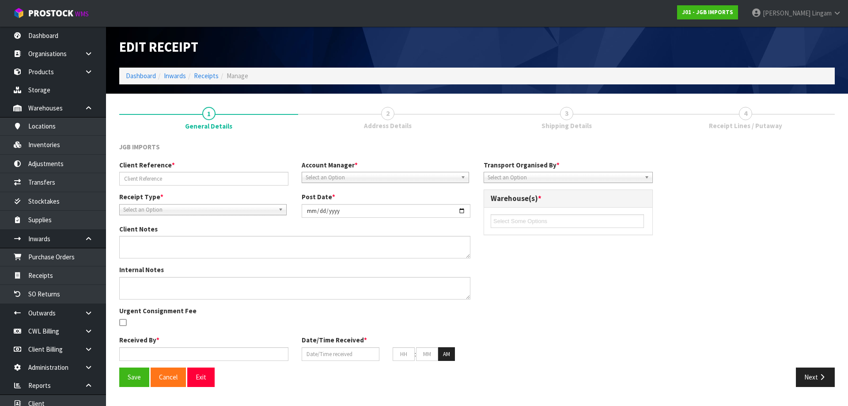
type input "MRSU0569328"
type input "2025-02-12"
type input "[PERSON_NAME]"
type input "[DATE]"
type input "10"
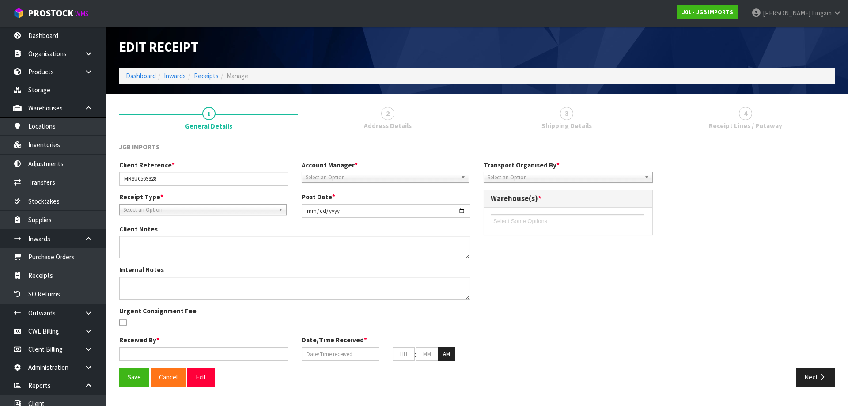
type input "17"
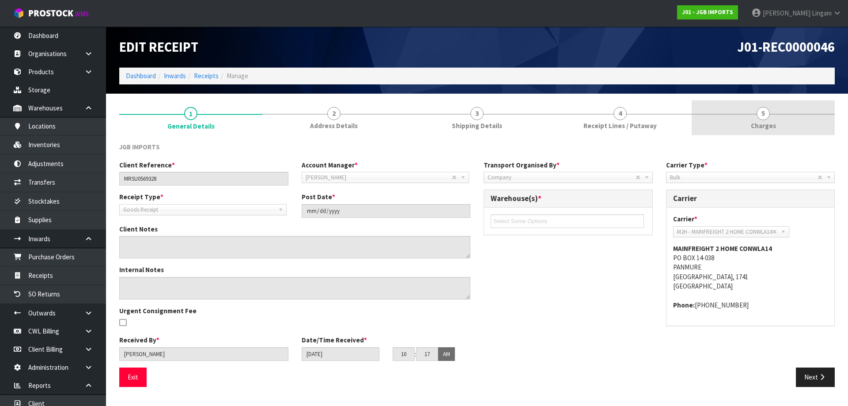
click at [767, 122] on span "Charges" at bounding box center [763, 125] width 25 height 9
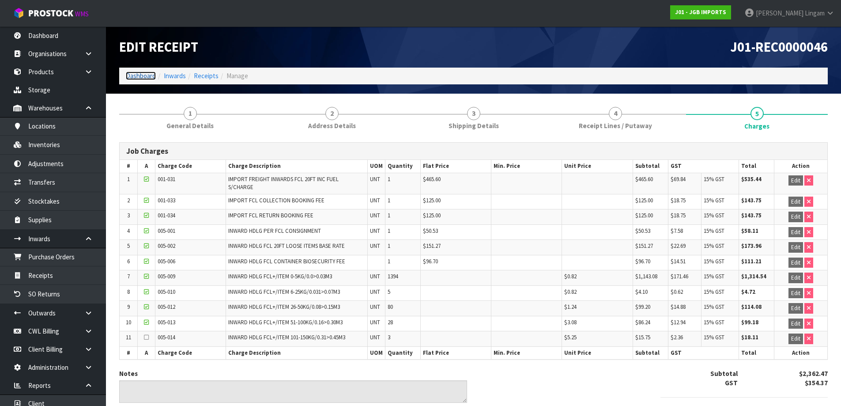
click at [143, 74] on link "Dashboard" at bounding box center [141, 76] width 30 height 8
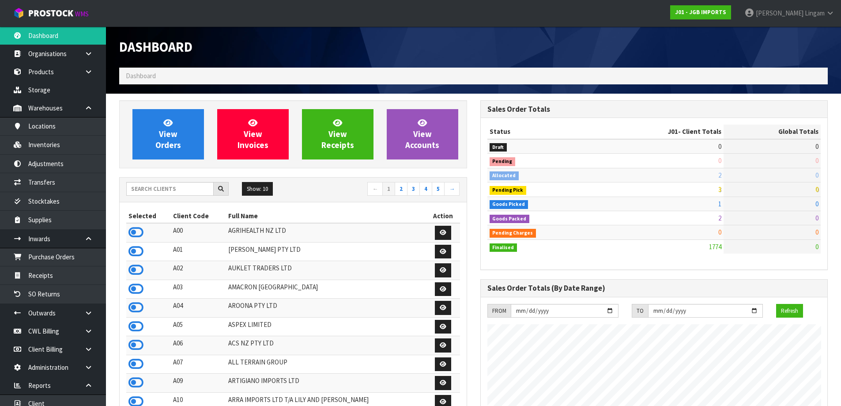
scroll to position [669, 361]
click at [557, 45] on div "Dashboard" at bounding box center [474, 47] width 722 height 41
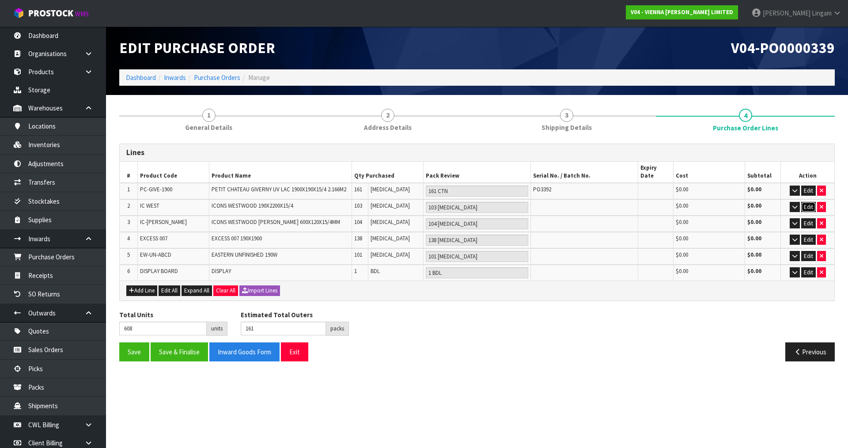
click at [805, 202] on button "Edit" at bounding box center [808, 207] width 15 height 11
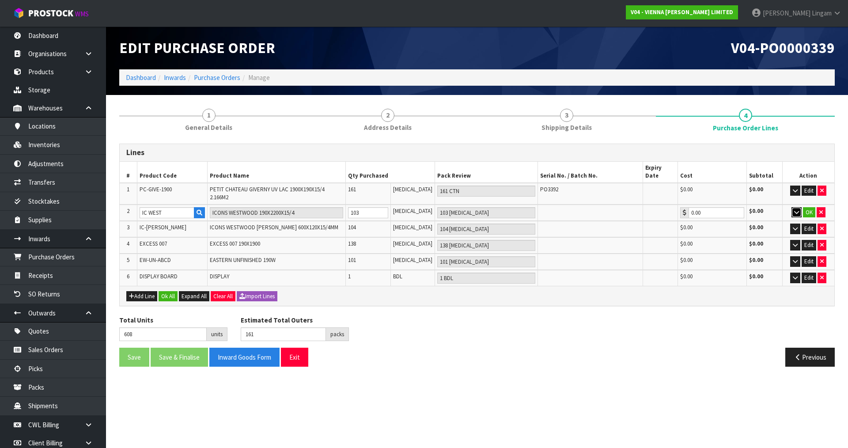
click at [794, 209] on icon "button" at bounding box center [796, 212] width 5 height 6
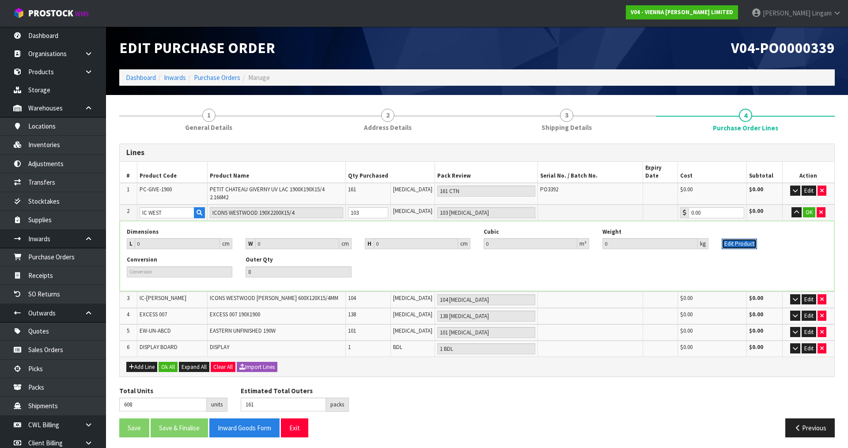
click at [740, 239] on button "Edit Product" at bounding box center [739, 244] width 35 height 11
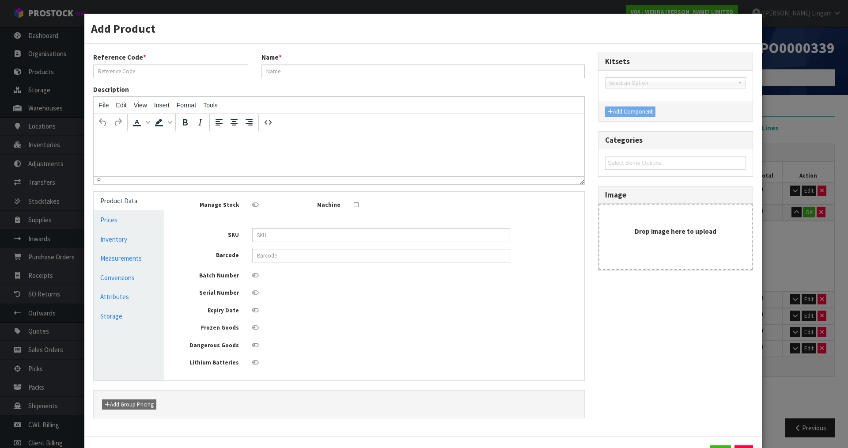
type input "IC WEST"
type input "ICONS WESTWOOD 190X2200X15/4"
click at [254, 276] on icon at bounding box center [255, 276] width 7 height 6
click at [0, 0] on input "checkbox" at bounding box center [0, 0] width 0 height 0
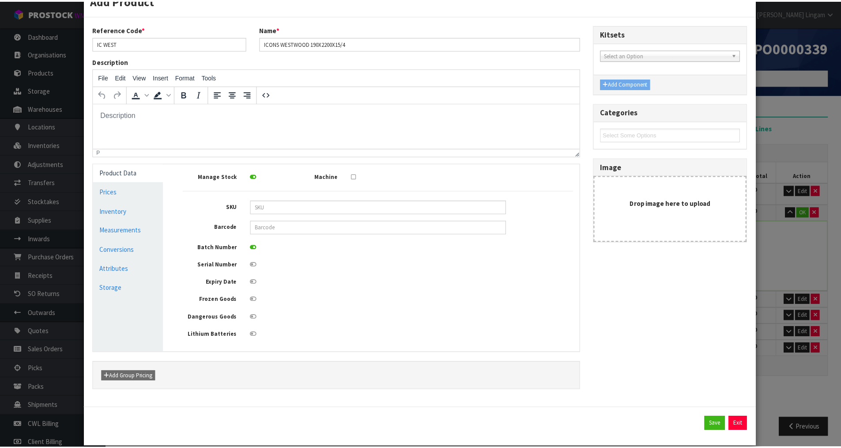
scroll to position [41, 0]
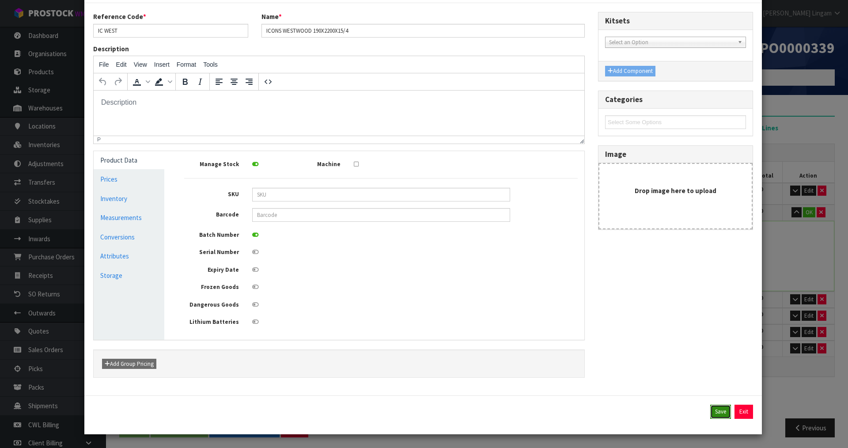
click at [713, 411] on button "Save" at bounding box center [720, 412] width 21 height 14
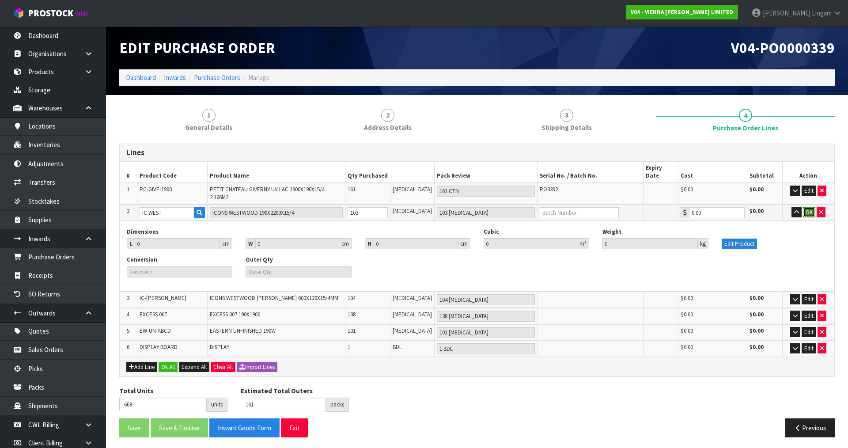
click at [808, 207] on button "OK" at bounding box center [809, 212] width 12 height 11
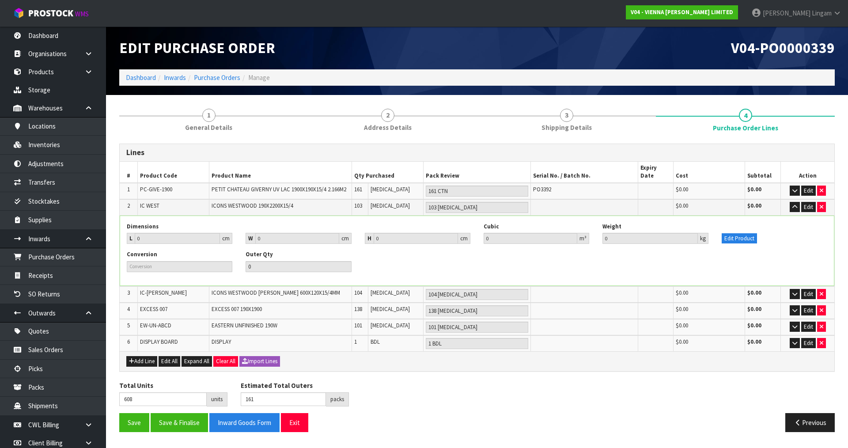
click at [789, 250] on div "Conversion Outer Qty 0" at bounding box center [477, 264] width 714 height 28
click at [136, 419] on button "Save" at bounding box center [134, 422] width 30 height 19
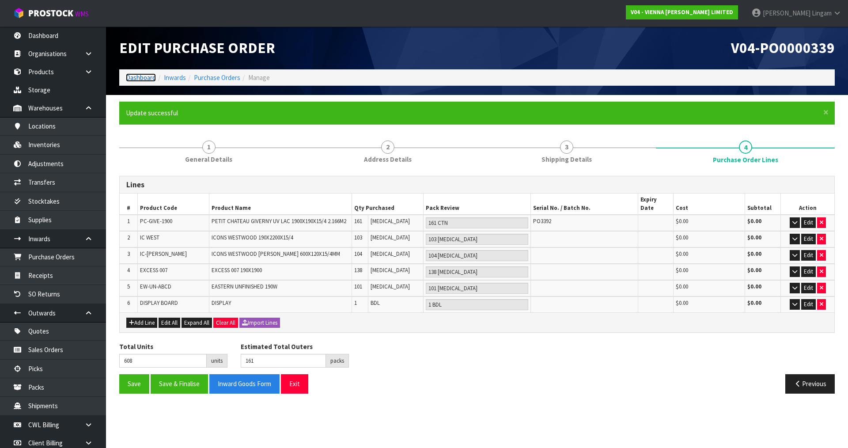
click at [147, 79] on link "Dashboard" at bounding box center [141, 77] width 30 height 8
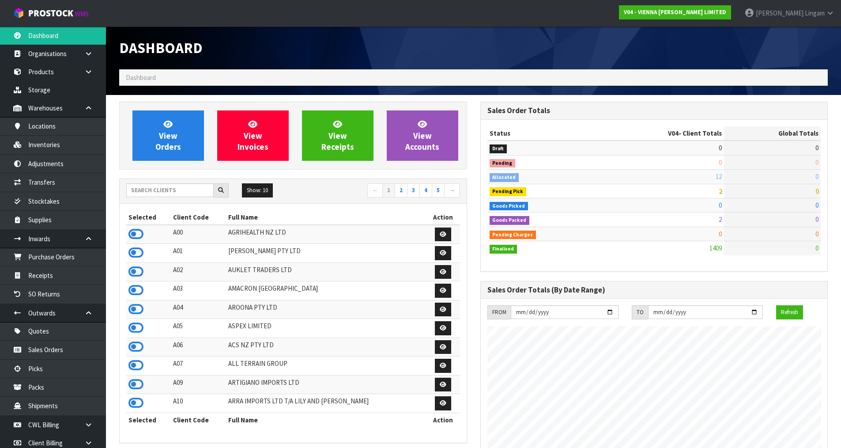
scroll to position [697, 361]
click at [203, 189] on input "text" at bounding box center [169, 190] width 87 height 14
click at [175, 190] on input "text" at bounding box center [169, 190] width 87 height 14
click at [168, 191] on input "text" at bounding box center [169, 190] width 87 height 14
click at [170, 188] on input "text" at bounding box center [169, 190] width 87 height 14
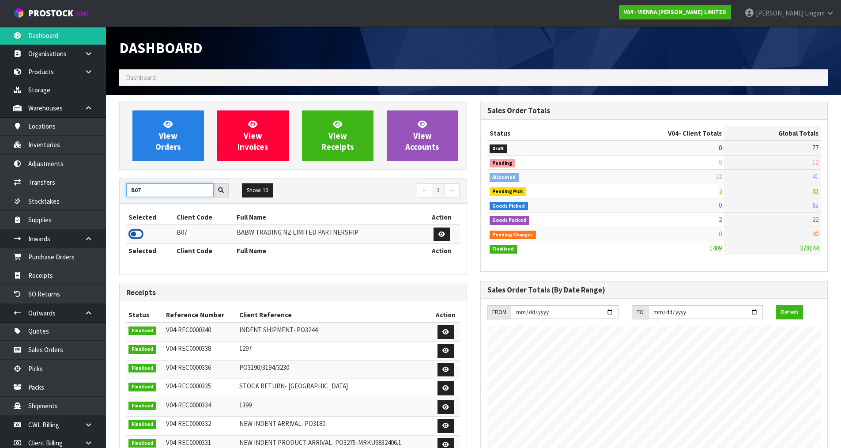
type input "B07"
click at [138, 234] on icon at bounding box center [136, 233] width 15 height 13
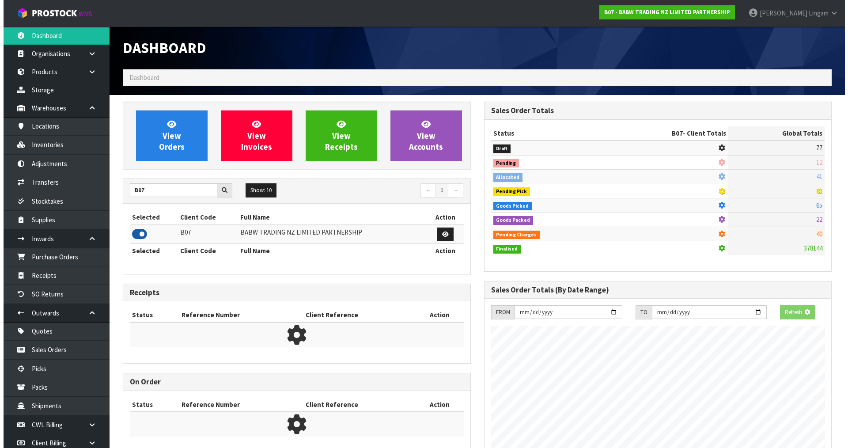
scroll to position [669, 361]
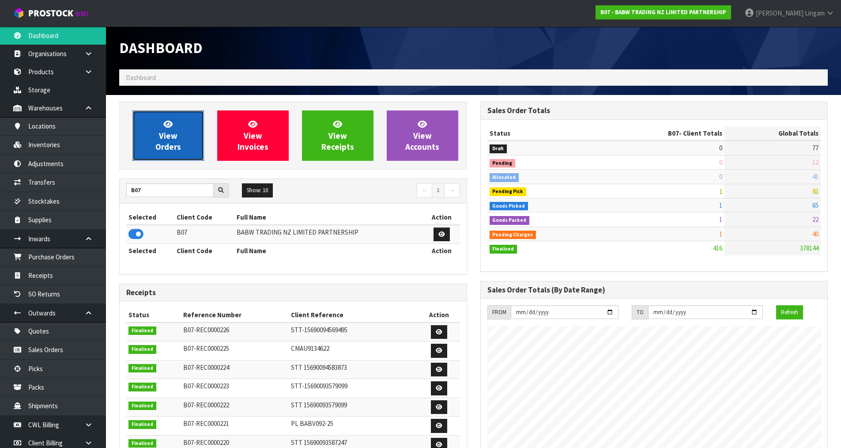
click at [171, 142] on span "View Orders" at bounding box center [168, 135] width 26 height 33
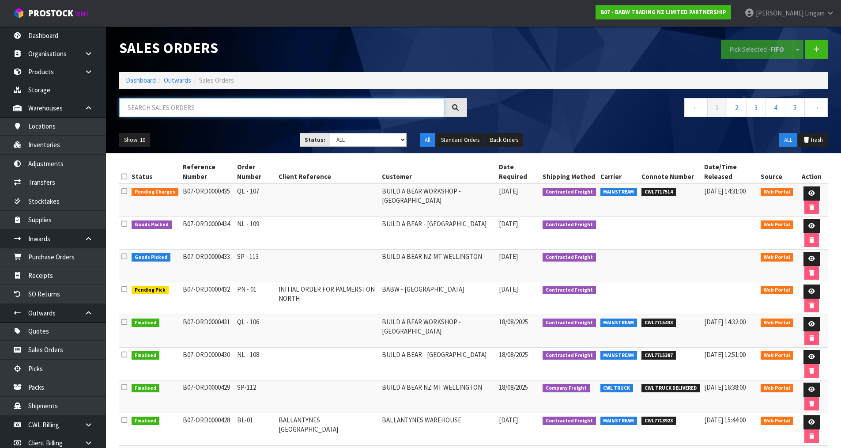
click at [290, 107] on input "text" at bounding box center [281, 107] width 325 height 19
paste input "33474"
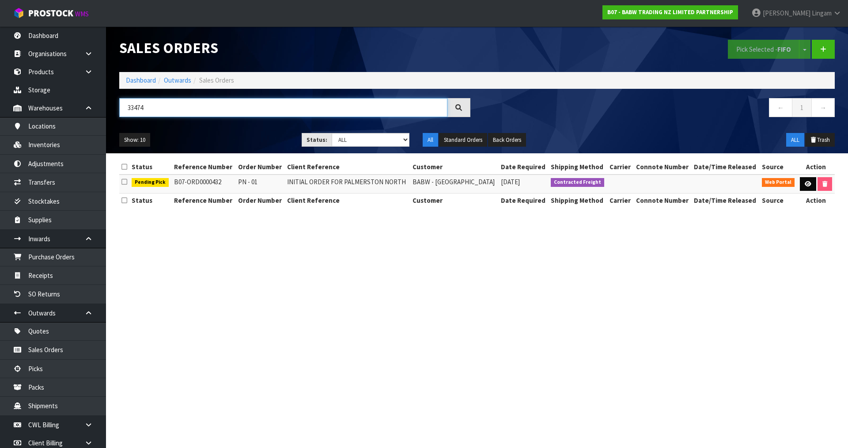
type input "33474"
click at [807, 184] on icon at bounding box center [808, 184] width 7 height 6
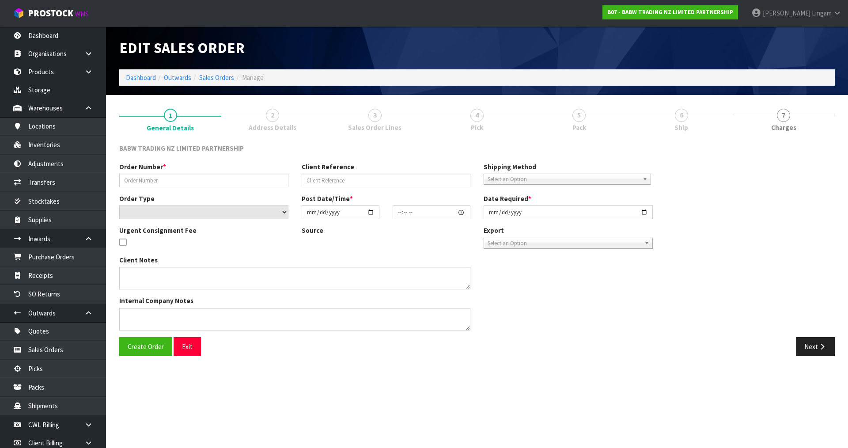
type input "PN - 01"
type input "INITIAL ORDER FOR PALMERSTON NORTH"
select select "number:0"
type input "[DATE]"
type input "12:31:00.000"
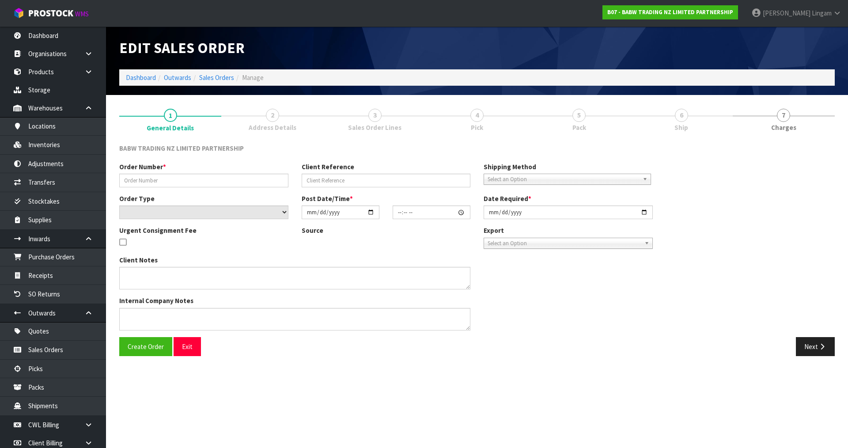
type input "[DATE]"
type textarea "THIS NEEDS TO BE DELIVERED ON FRIDAY ALONG WITH THE BOXES FROM SYLVIA PARK"
type textarea "CHANGED QUANTITY TO 33474 X 96 INSTEAD OF 24"
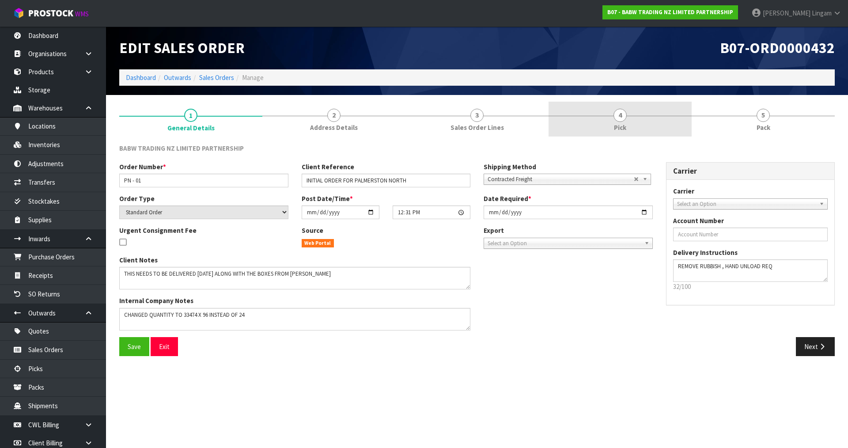
click at [637, 121] on link "4 Pick" at bounding box center [620, 119] width 143 height 35
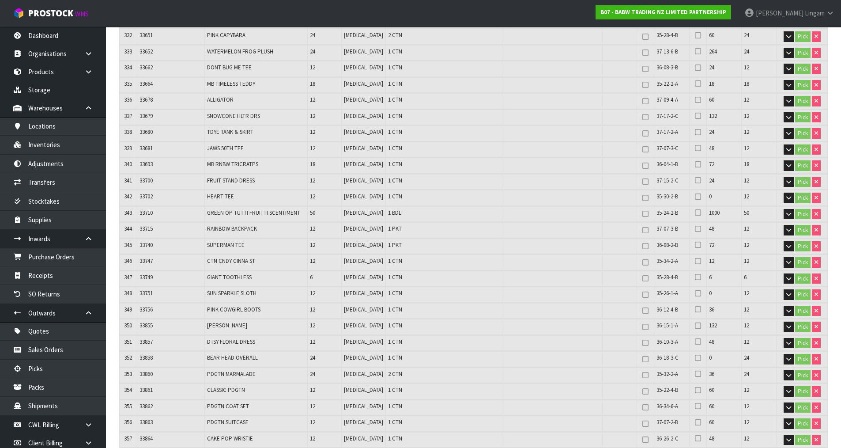
scroll to position [5566, 0]
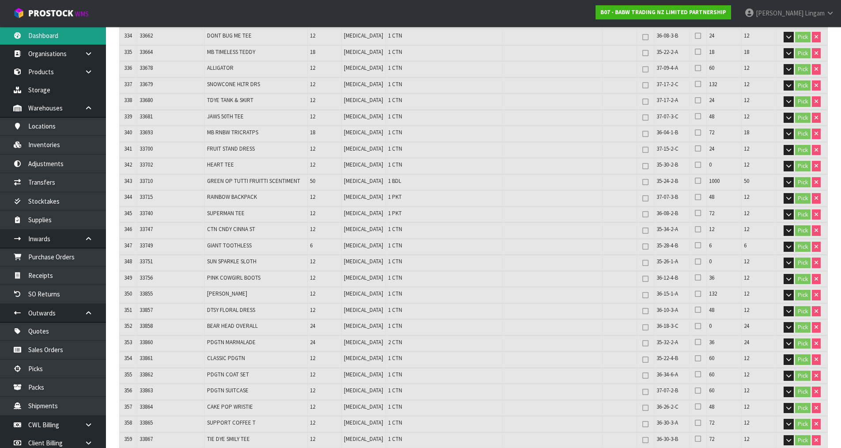
click at [38, 31] on link "Dashboard" at bounding box center [53, 36] width 106 height 18
